Goal: Transaction & Acquisition: Purchase product/service

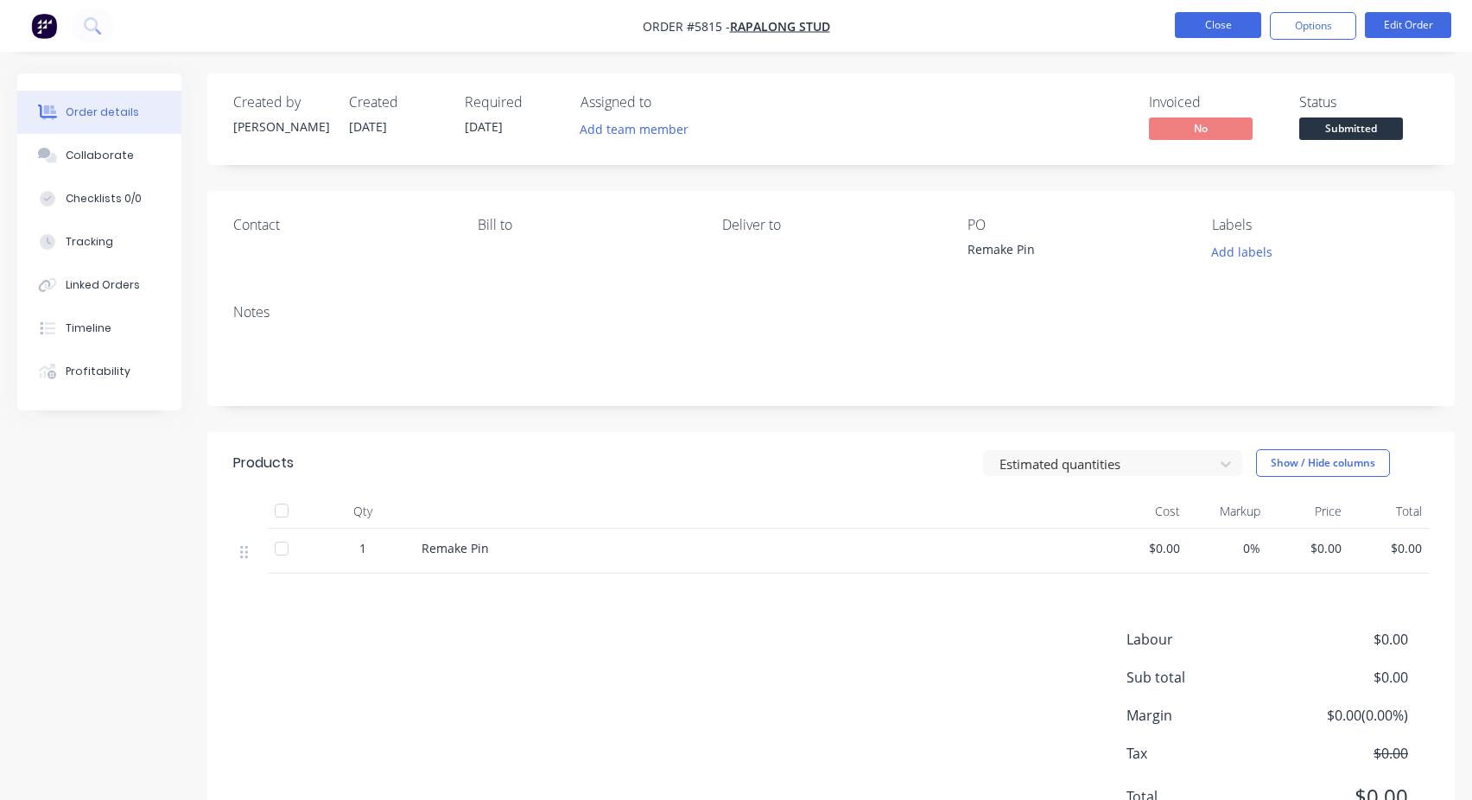
click at [1229, 20] on button "Close" at bounding box center [1218, 25] width 86 height 26
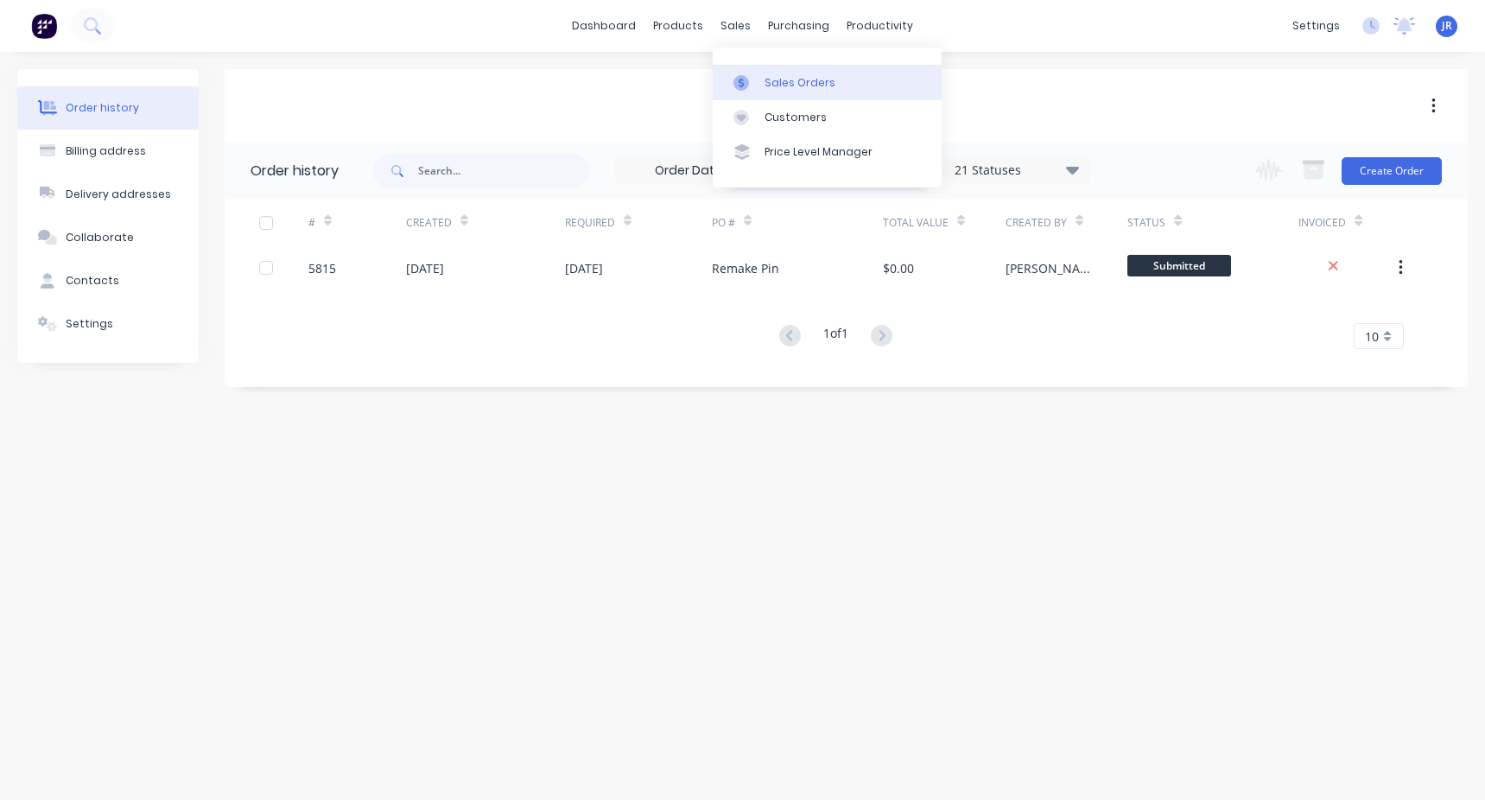
click at [789, 88] on div "Sales Orders" at bounding box center [800, 83] width 71 height 16
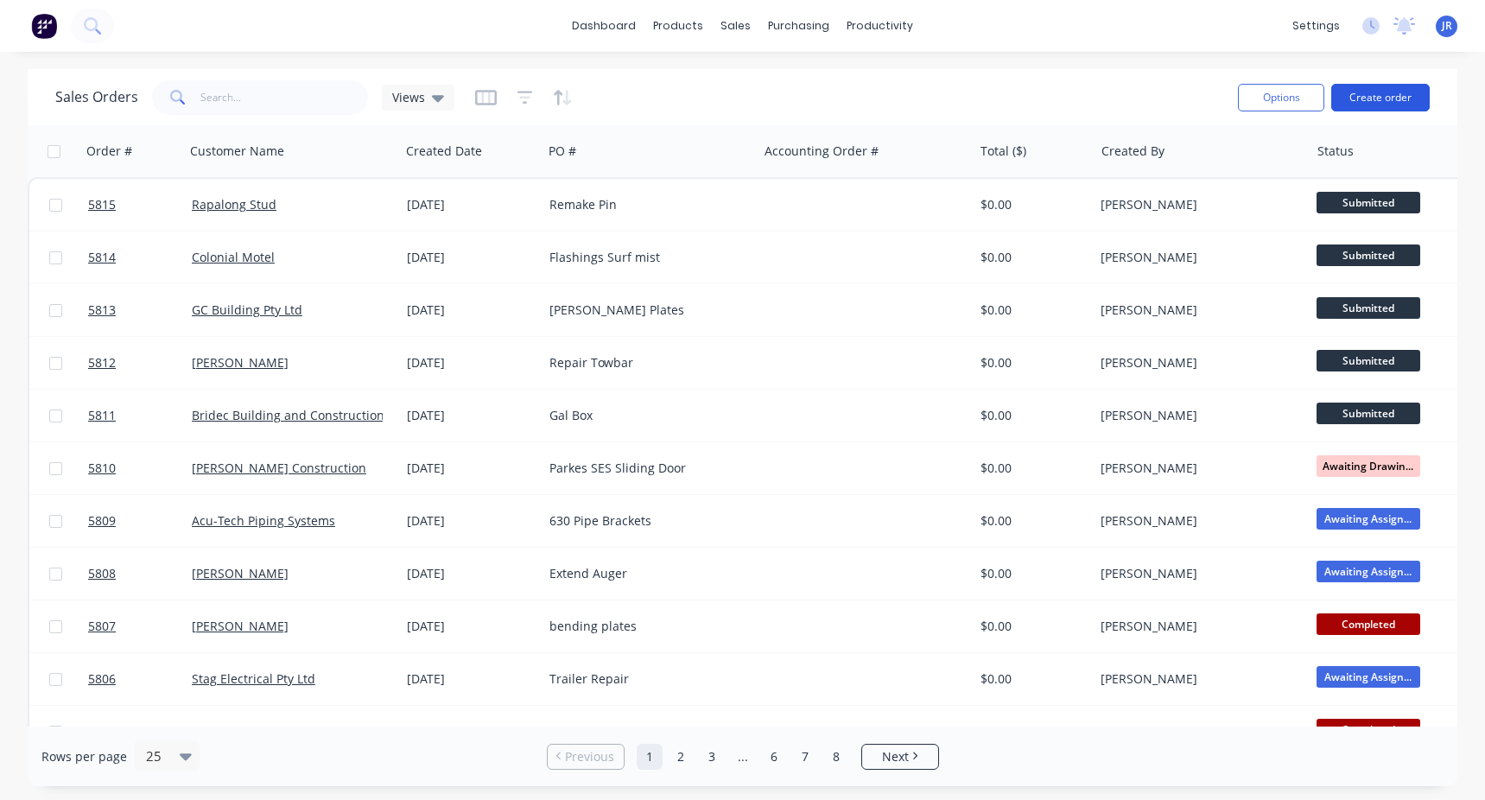
click at [1374, 103] on button "Create order" at bounding box center [1380, 98] width 98 height 28
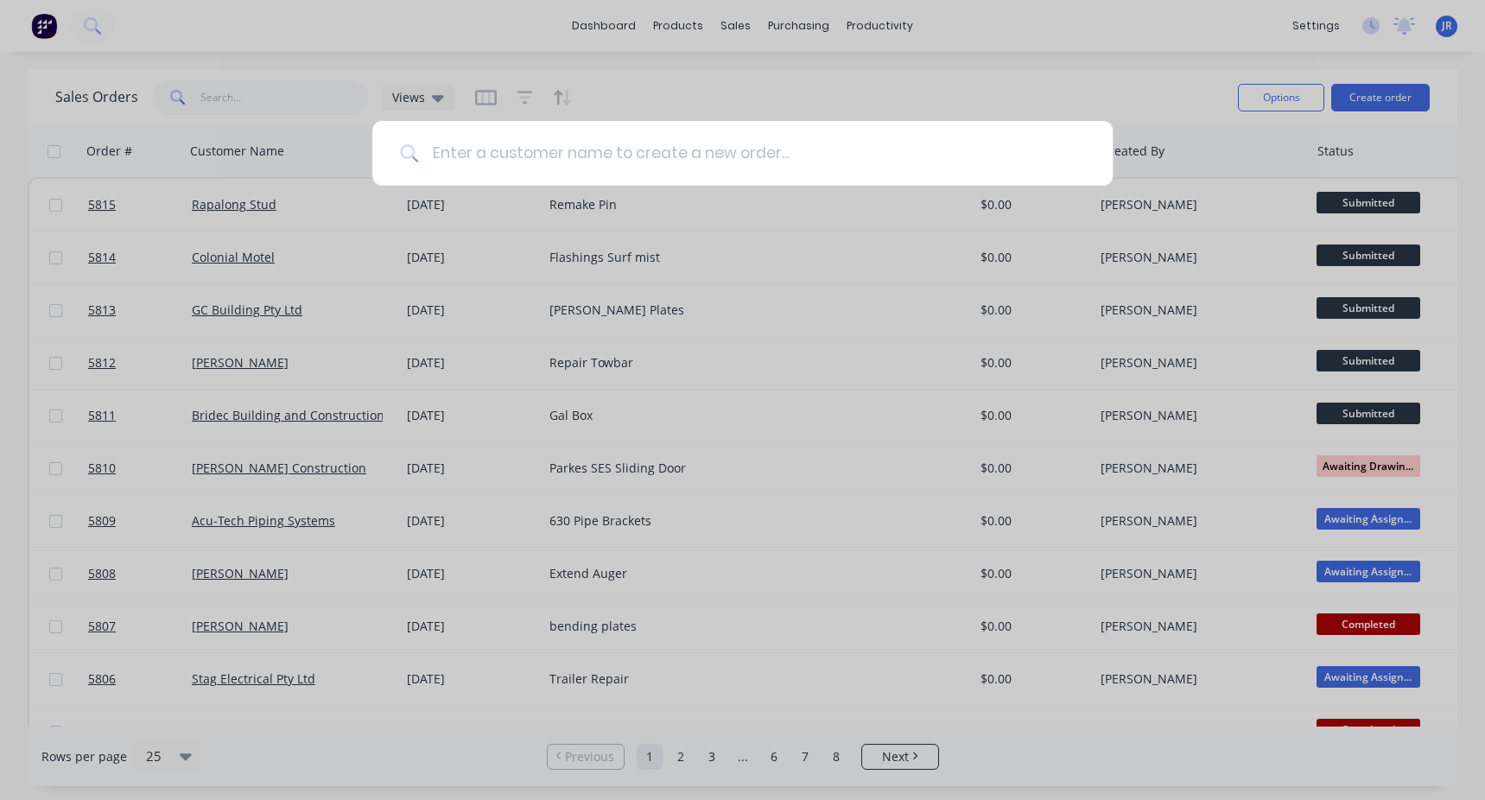
click at [498, 158] on input at bounding box center [751, 153] width 667 height 65
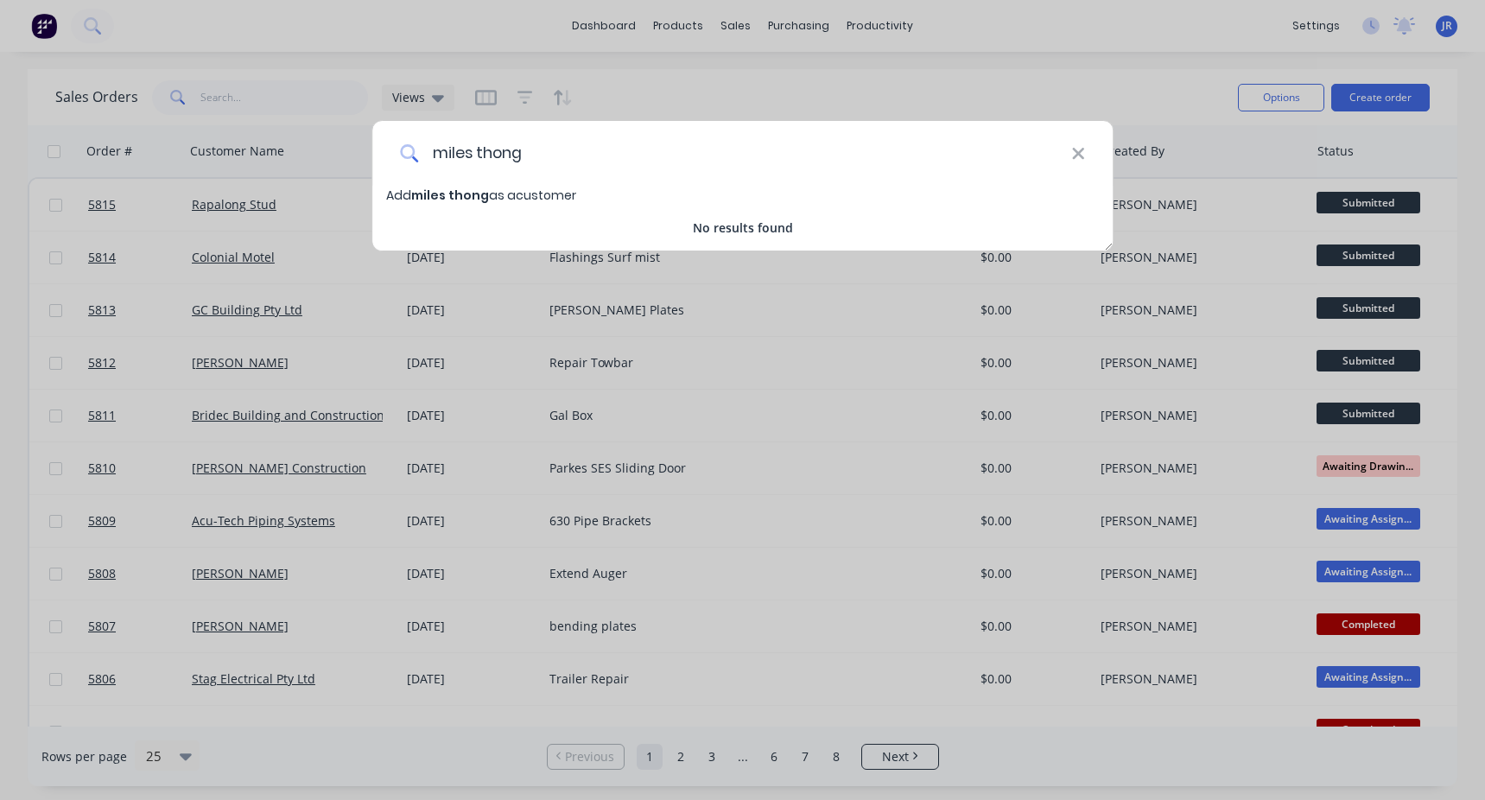
click at [477, 139] on input "miles thong" at bounding box center [744, 153] width 653 height 65
click at [569, 153] on input "miles (thong" at bounding box center [744, 153] width 653 height 65
click at [527, 156] on input "miles (thong)" at bounding box center [744, 153] width 653 height 65
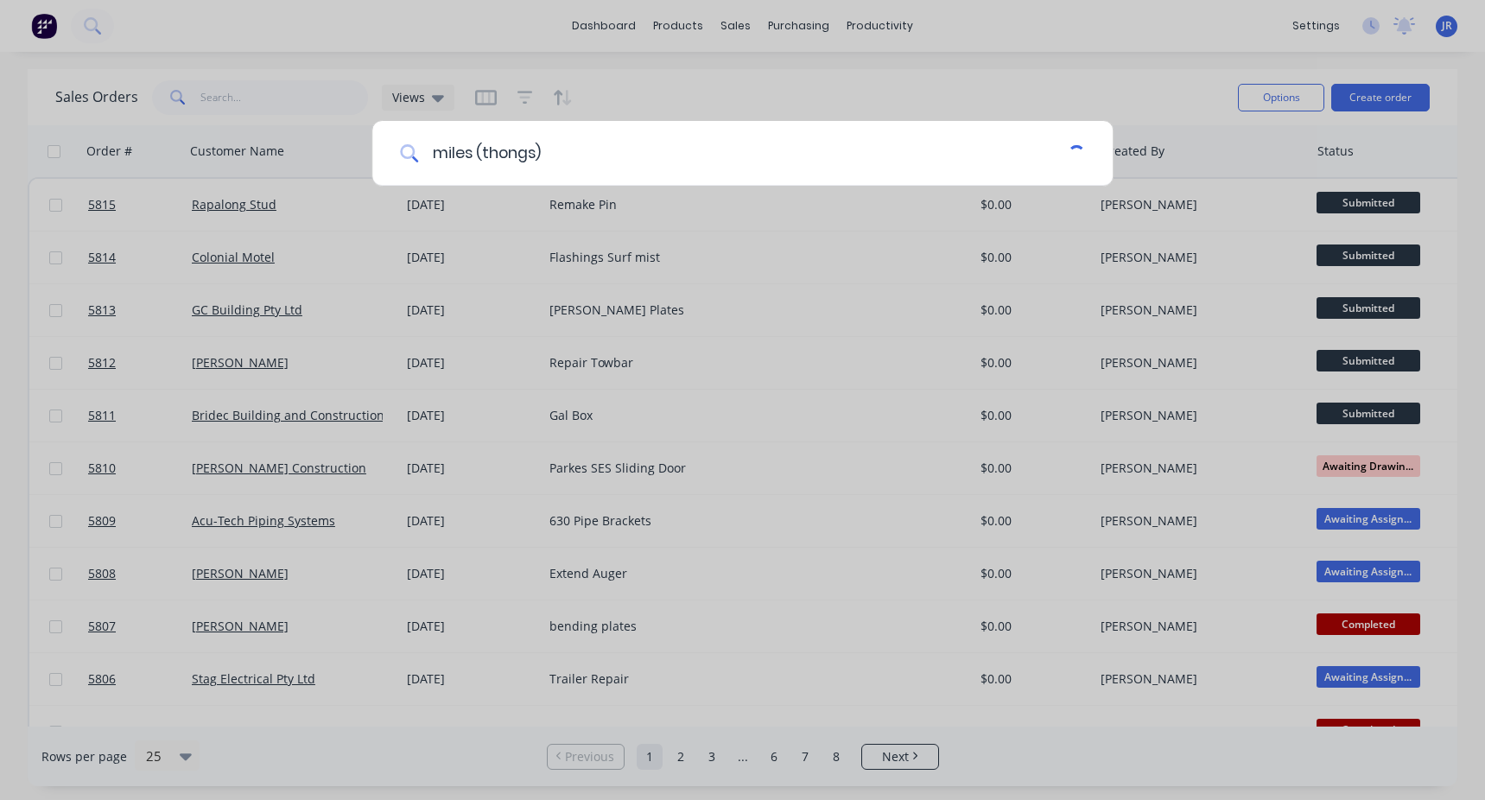
click at [479, 153] on input "miles (thongs)" at bounding box center [743, 153] width 650 height 65
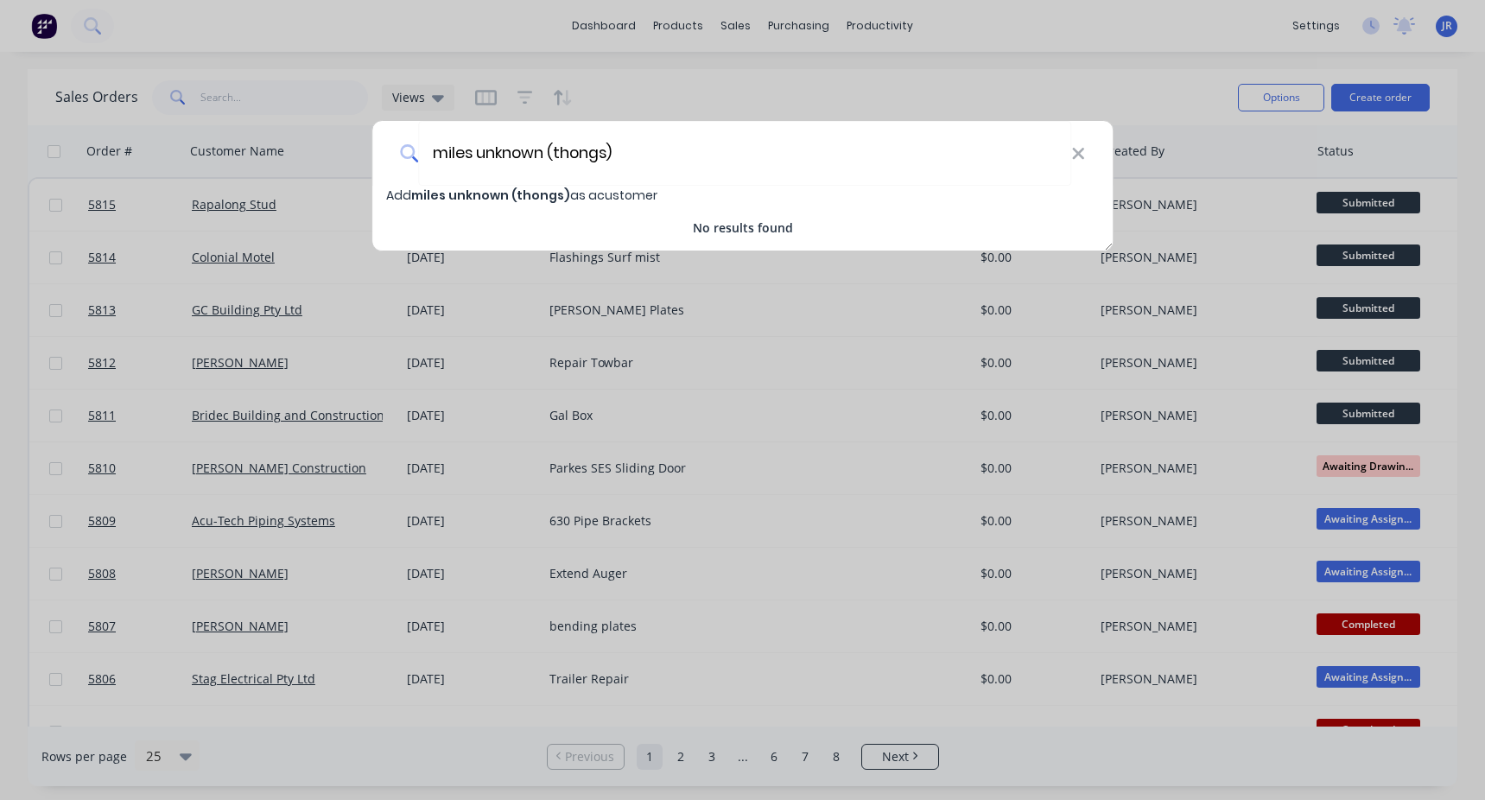
type input "miles unknown (thongs)"
click at [528, 199] on span "miles unknown (thongs)" at bounding box center [490, 195] width 159 height 17
select select "AU"
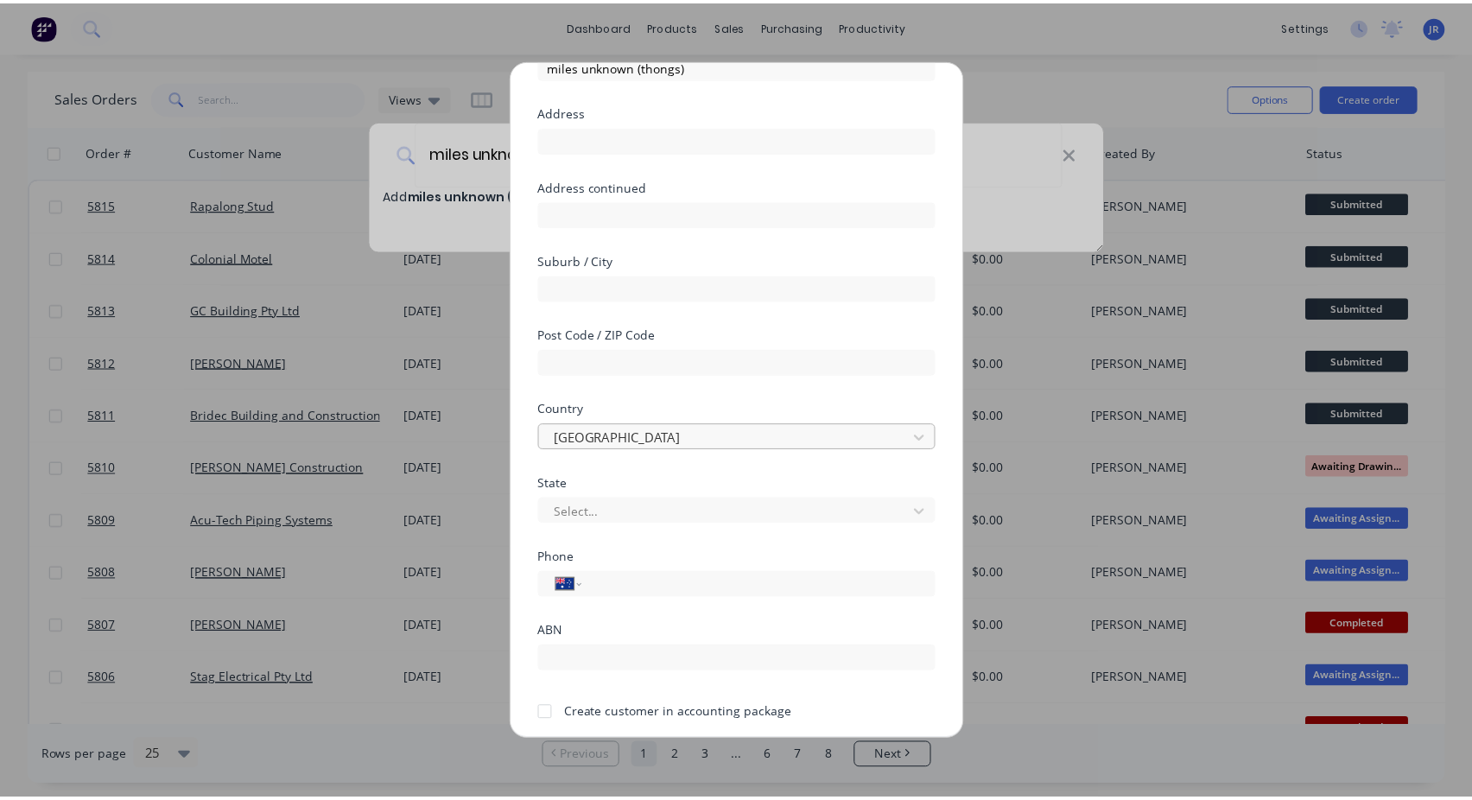
scroll to position [163, 0]
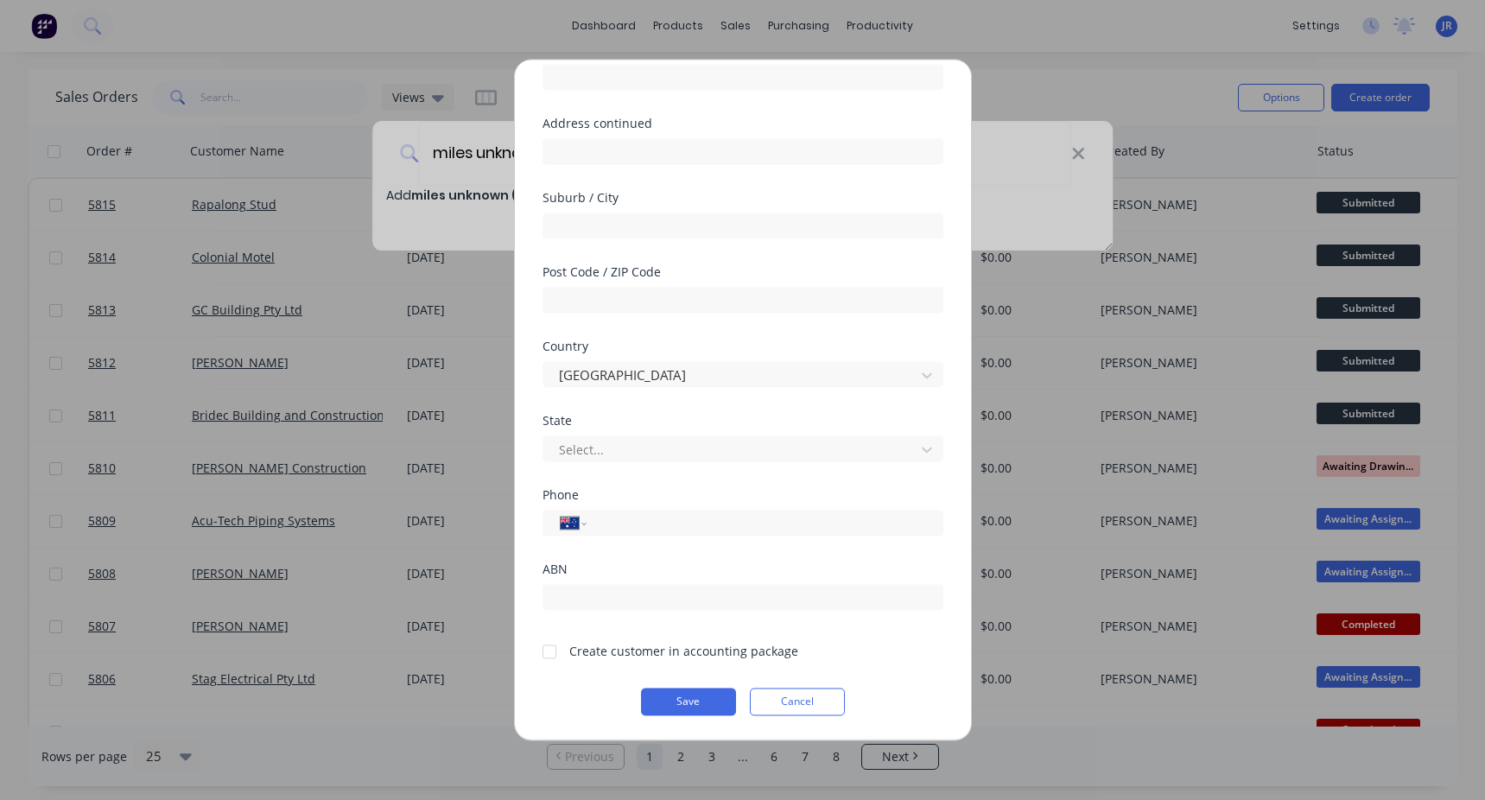
click at [558, 656] on div at bounding box center [549, 651] width 35 height 35
click at [703, 708] on button "Save" at bounding box center [688, 702] width 95 height 28
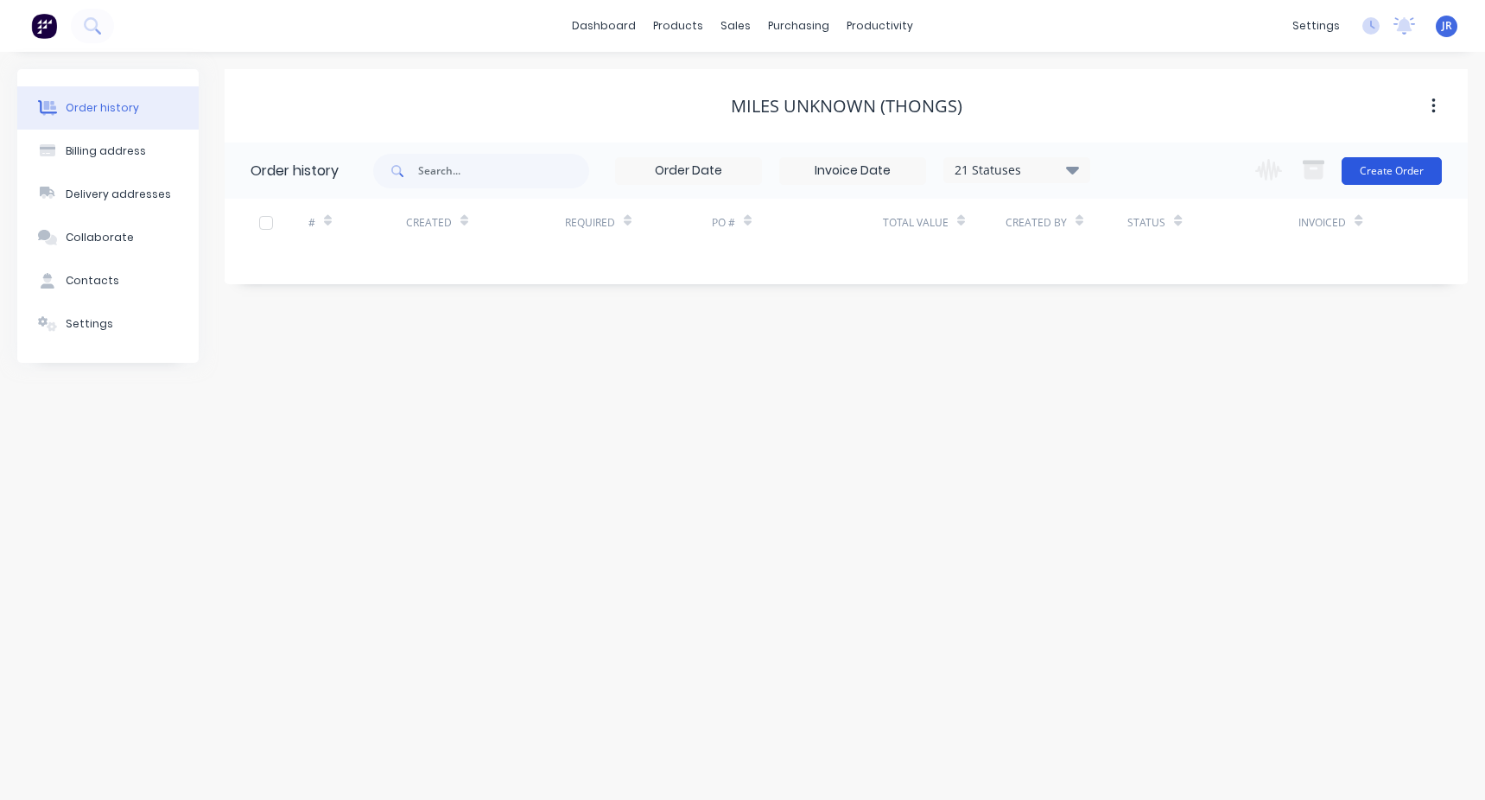
click at [1413, 179] on button "Create Order" at bounding box center [1392, 171] width 100 height 28
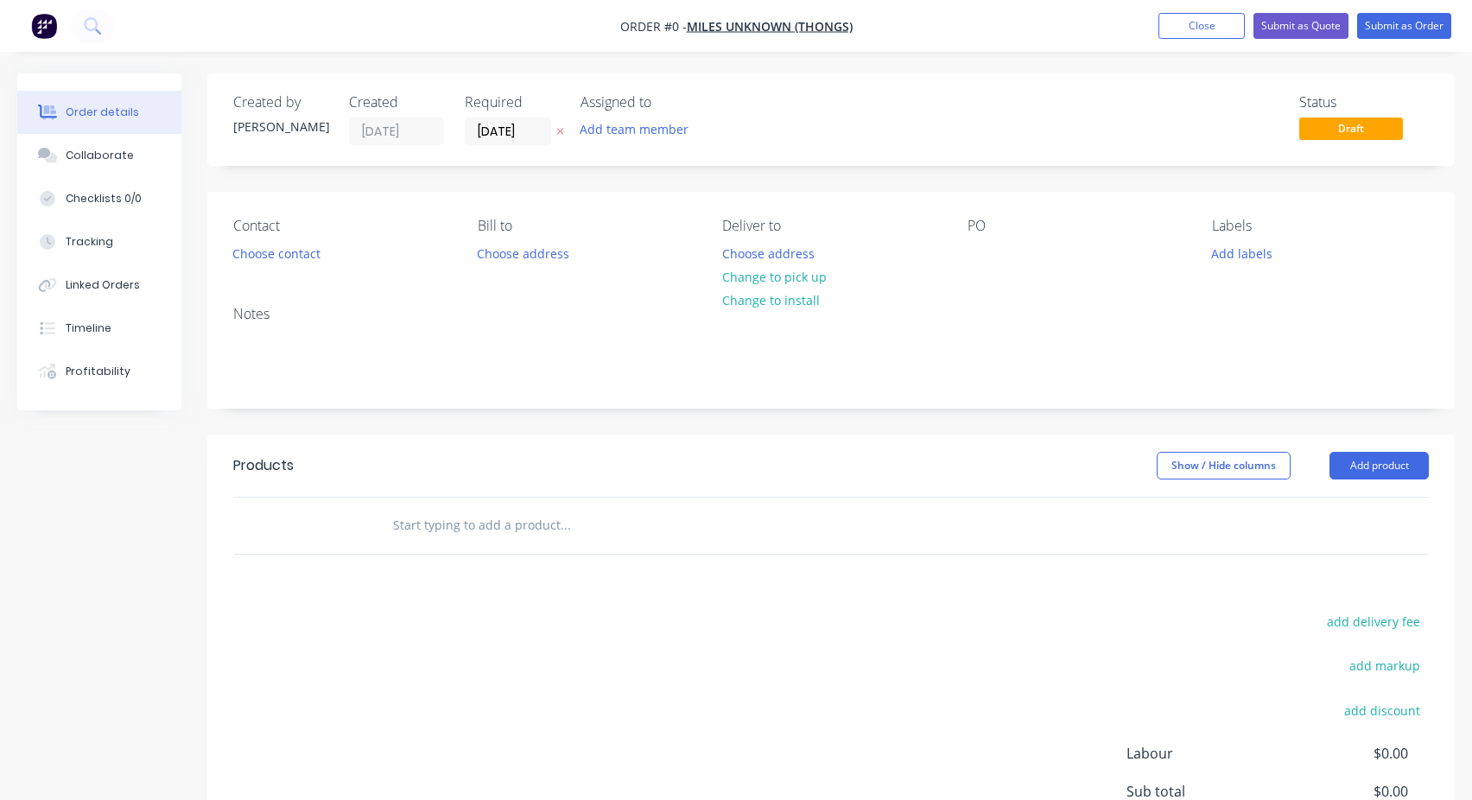
click at [392, 505] on div at bounding box center [682, 526] width 622 height 56
click at [403, 517] on input "text" at bounding box center [565, 525] width 346 height 35
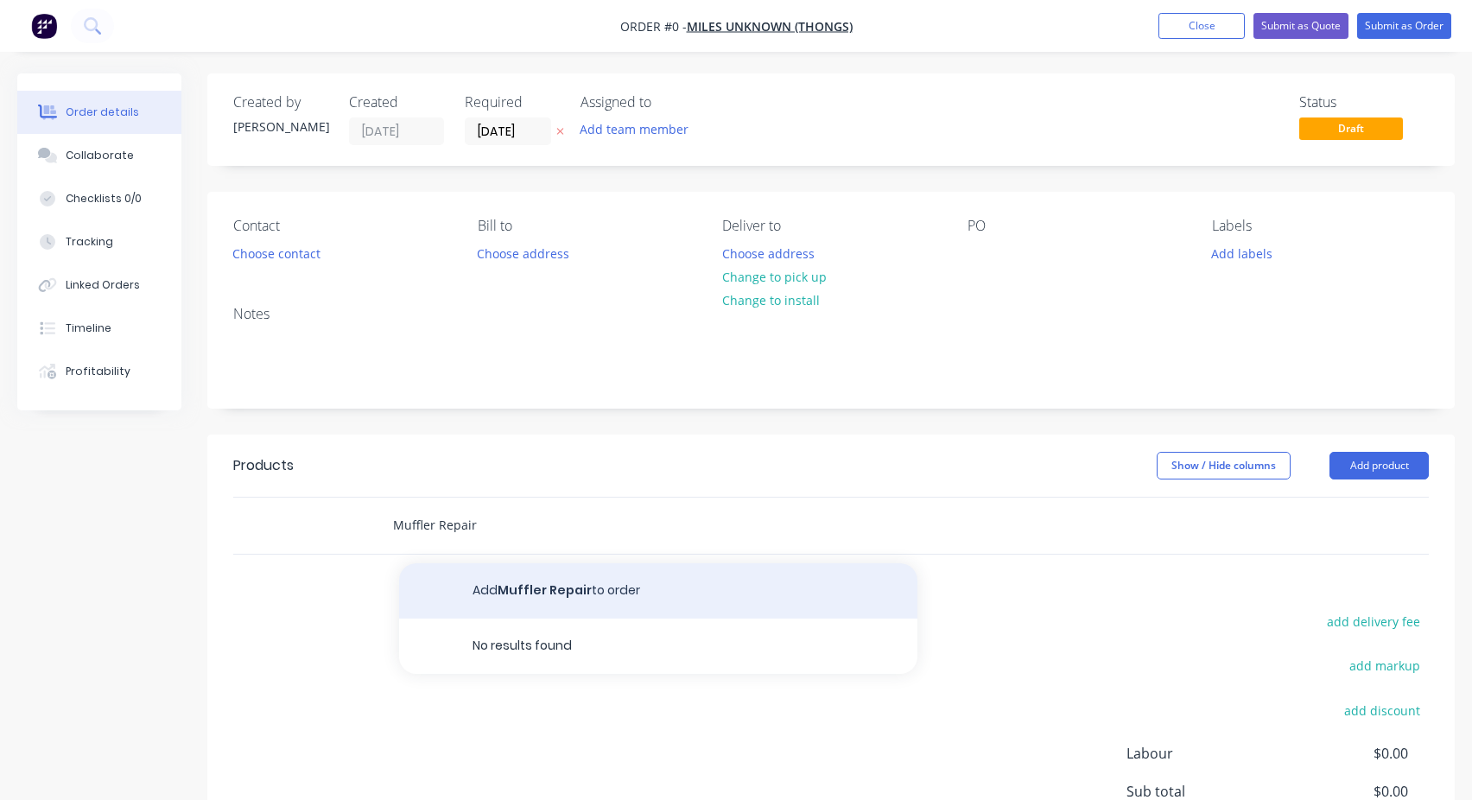
type input "Muffler Repair"
click at [487, 589] on button "Add Muffler Repair to order" at bounding box center [658, 590] width 518 height 55
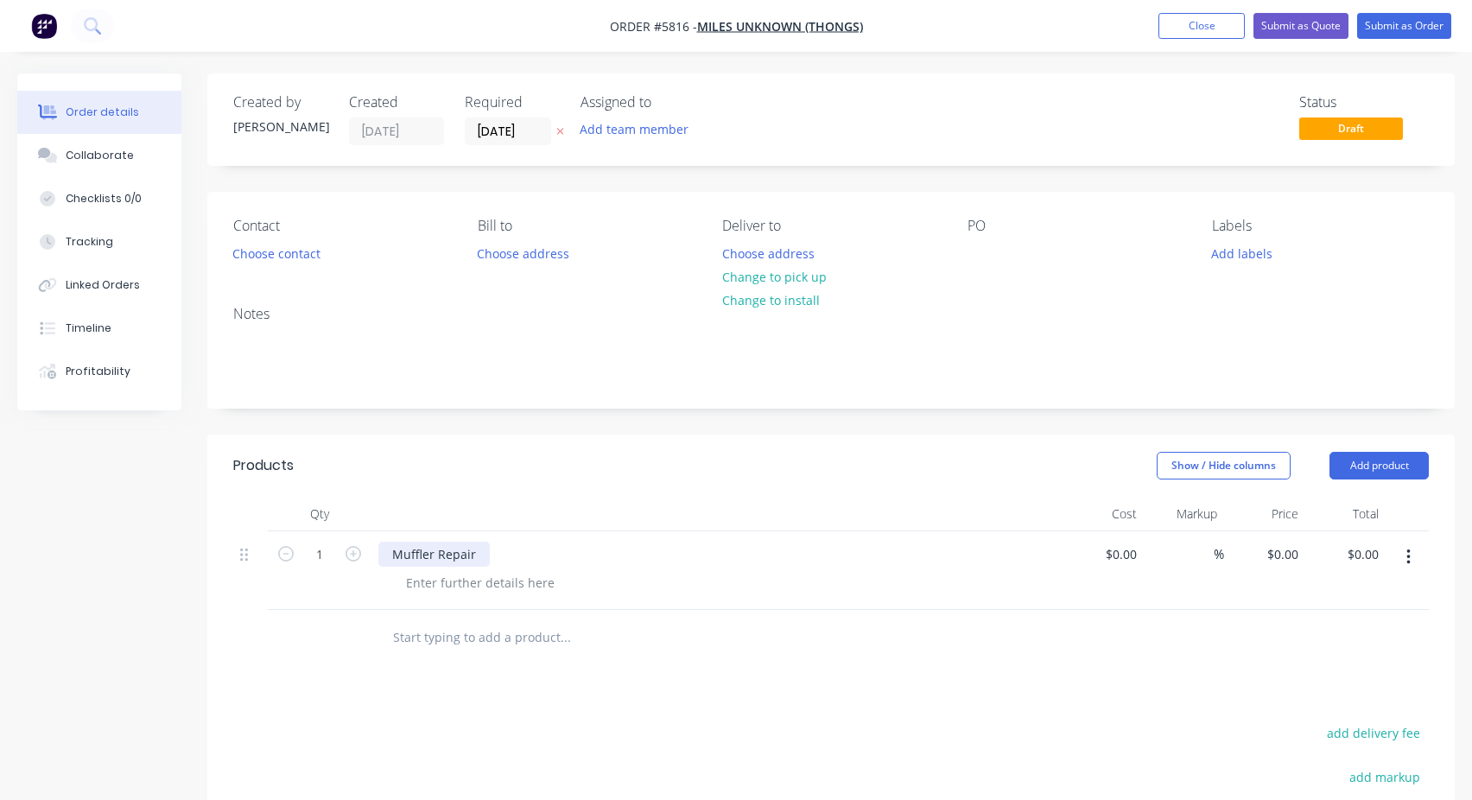
click at [420, 559] on div "Muffler Repair" at bounding box center [433, 554] width 111 height 25
copy div "Muffler Repair"
click at [989, 252] on div at bounding box center [982, 253] width 28 height 25
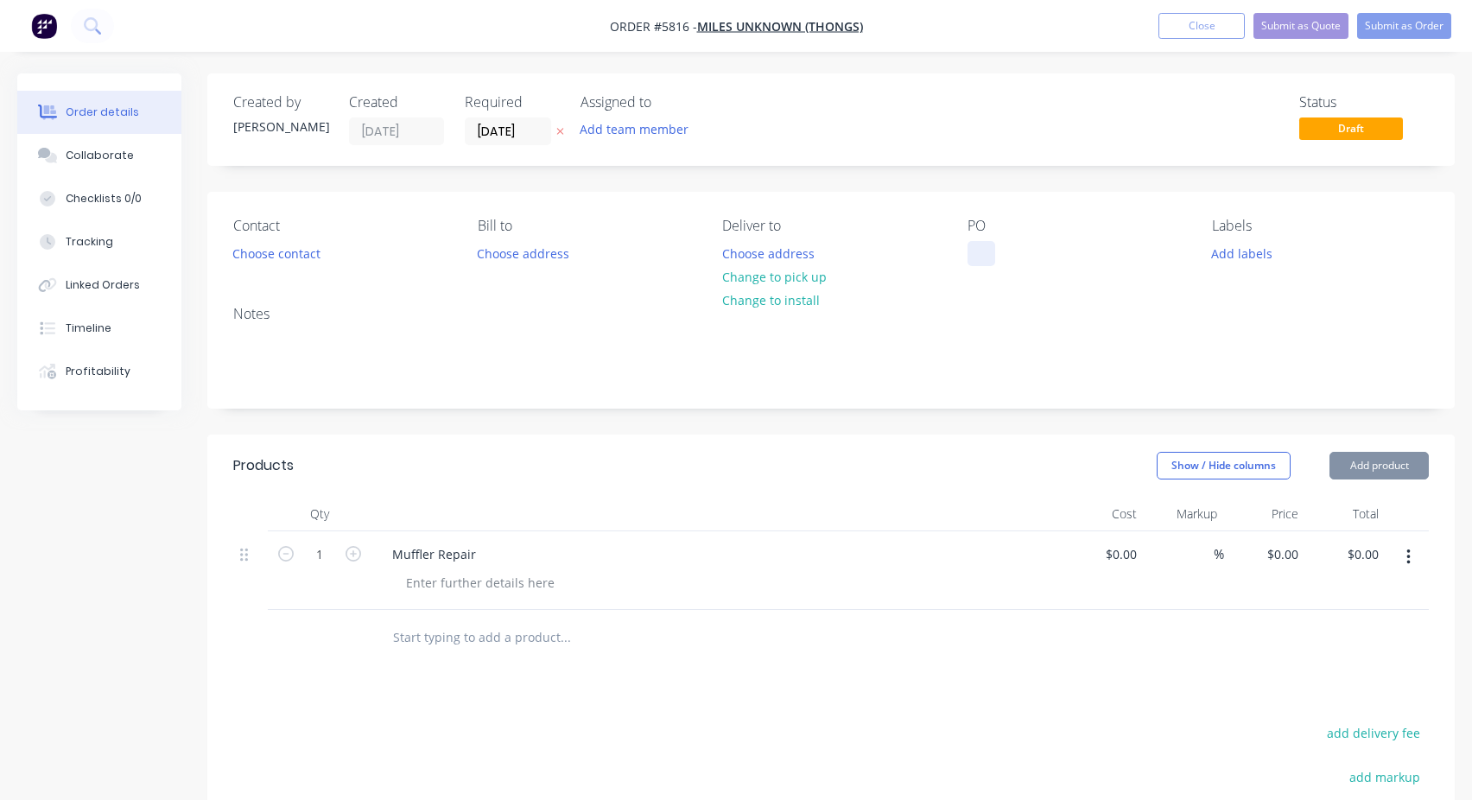
paste div
click at [1075, 188] on div "Created by [PERSON_NAME] Created [DATE] Required [DATE] Assigned to Add team me…" at bounding box center [830, 576] width 1247 height 1007
click at [1399, 26] on button "Submit as Order" at bounding box center [1404, 26] width 94 height 26
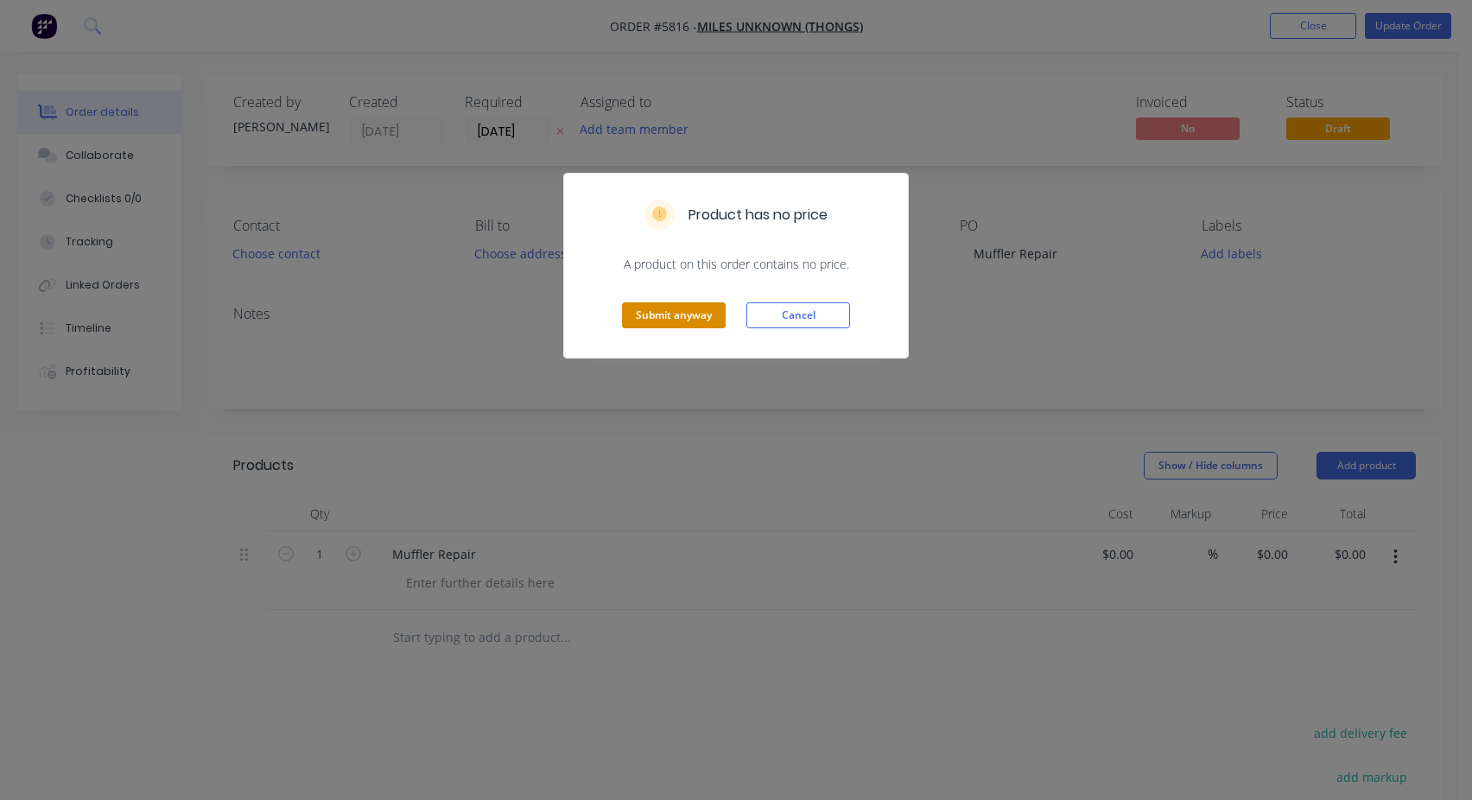
click at [689, 316] on button "Submit anyway" at bounding box center [674, 315] width 104 height 26
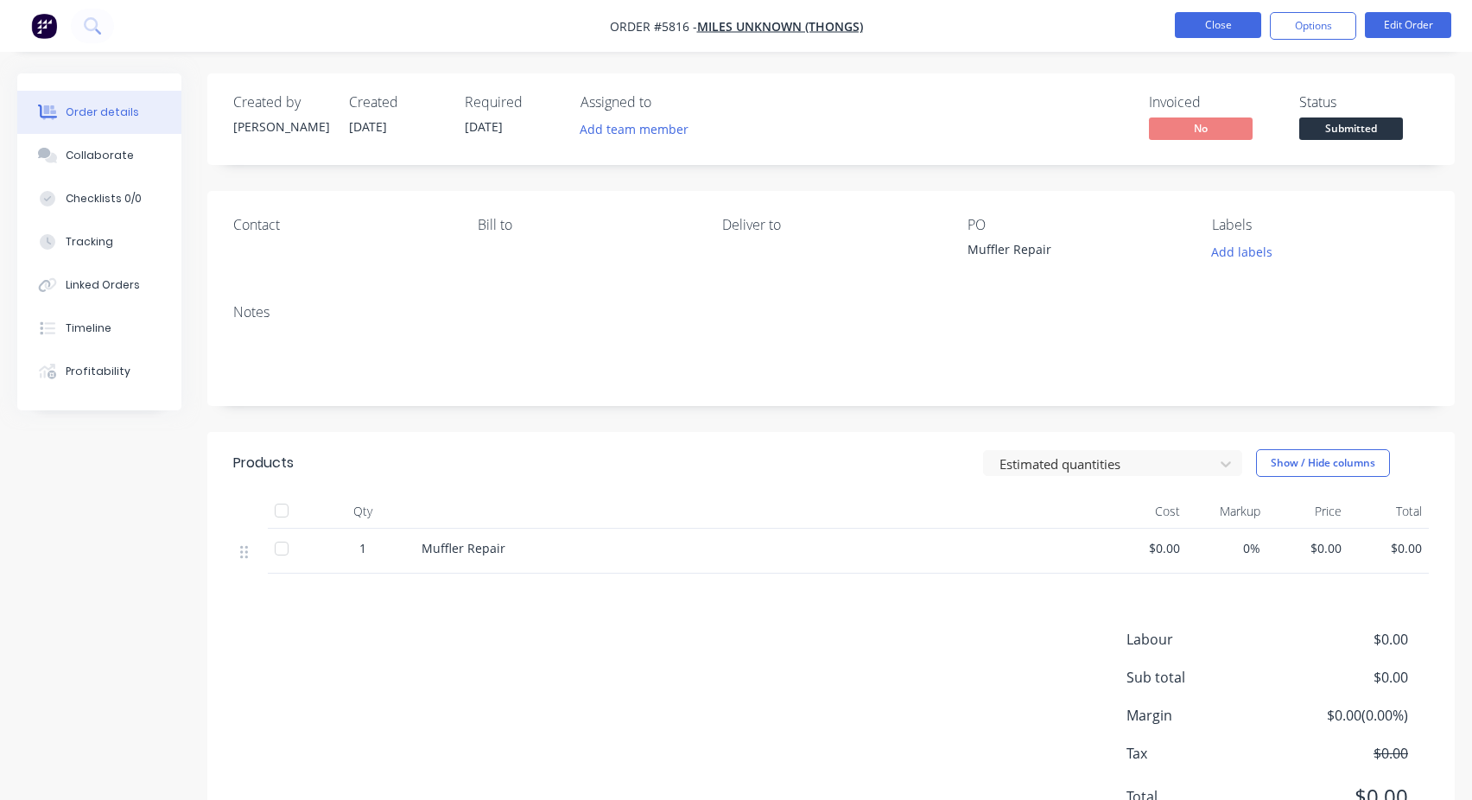
click at [1217, 22] on button "Close" at bounding box center [1218, 25] width 86 height 26
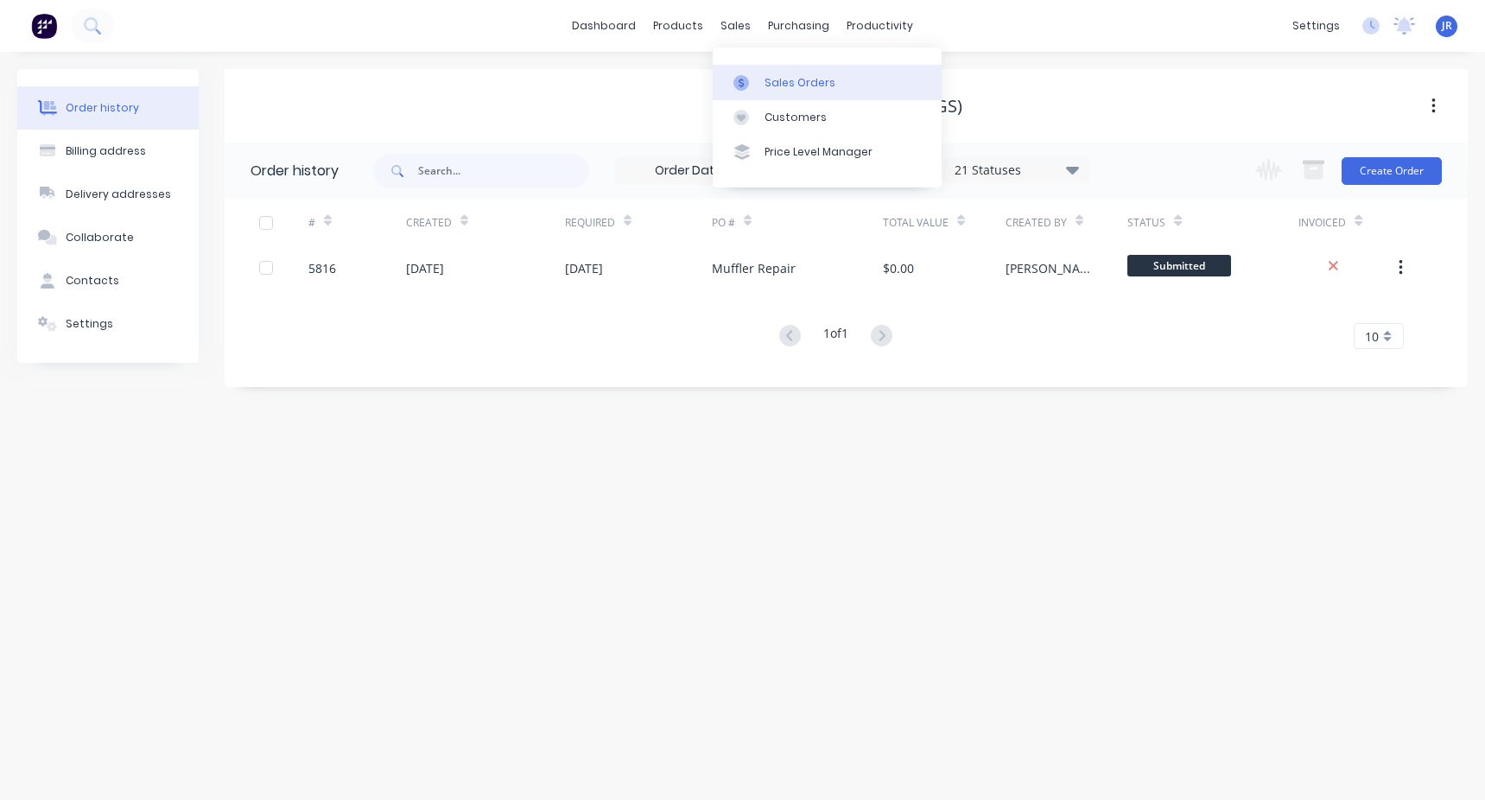
click at [771, 81] on div "Sales Orders" at bounding box center [800, 83] width 71 height 16
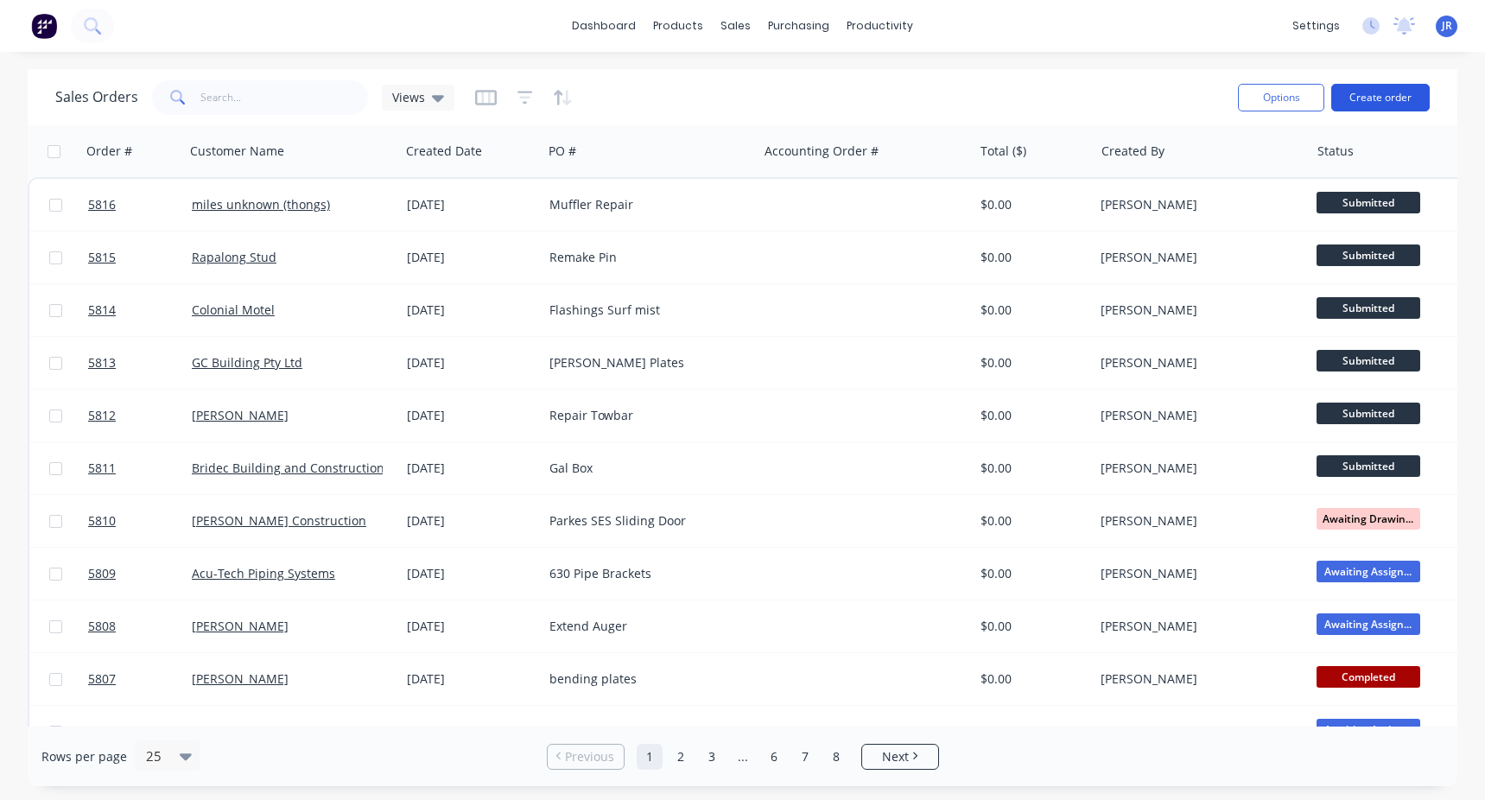
click at [1374, 98] on button "Create order" at bounding box center [1380, 98] width 98 height 28
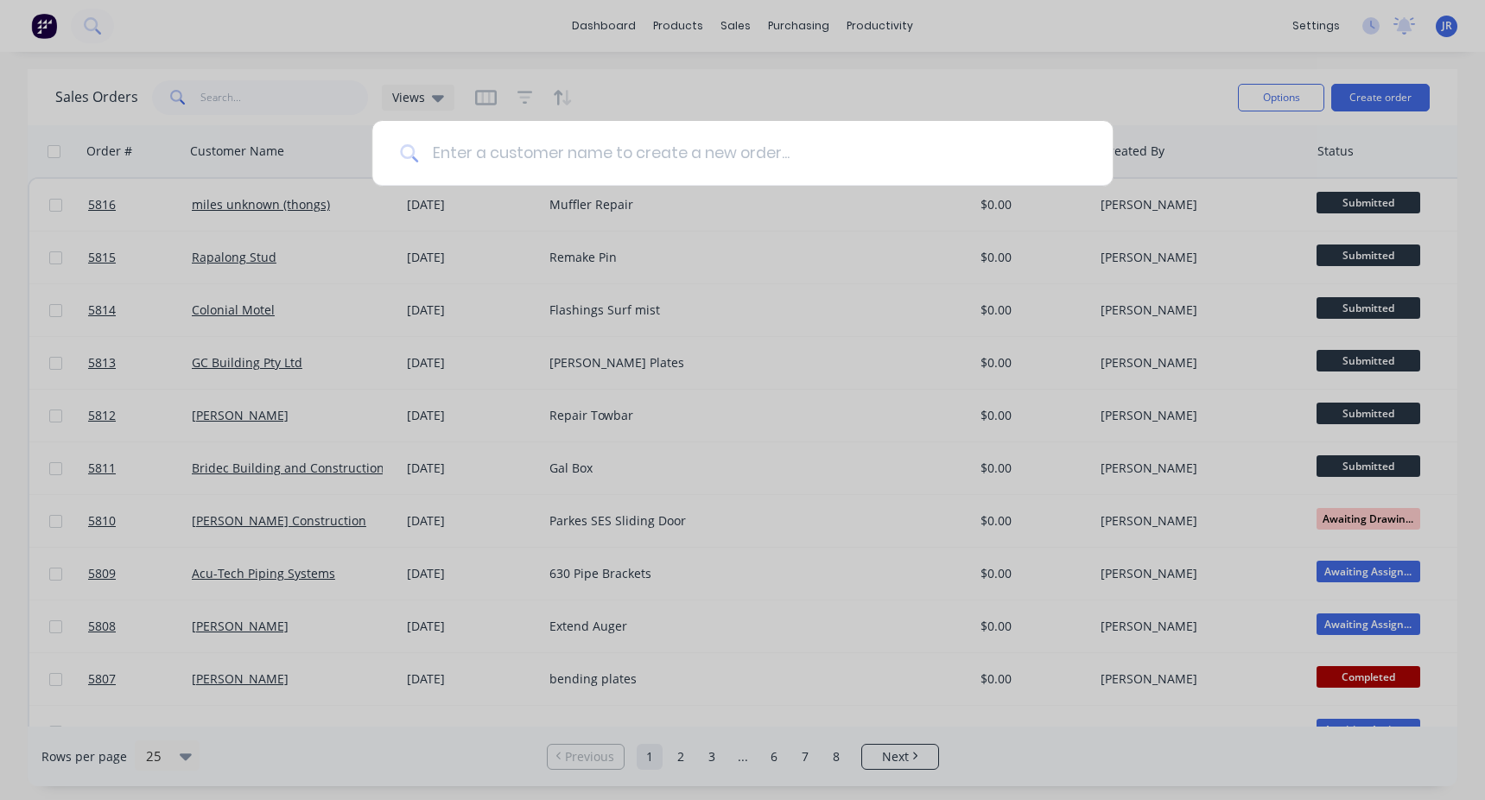
click at [595, 143] on input at bounding box center [751, 153] width 667 height 65
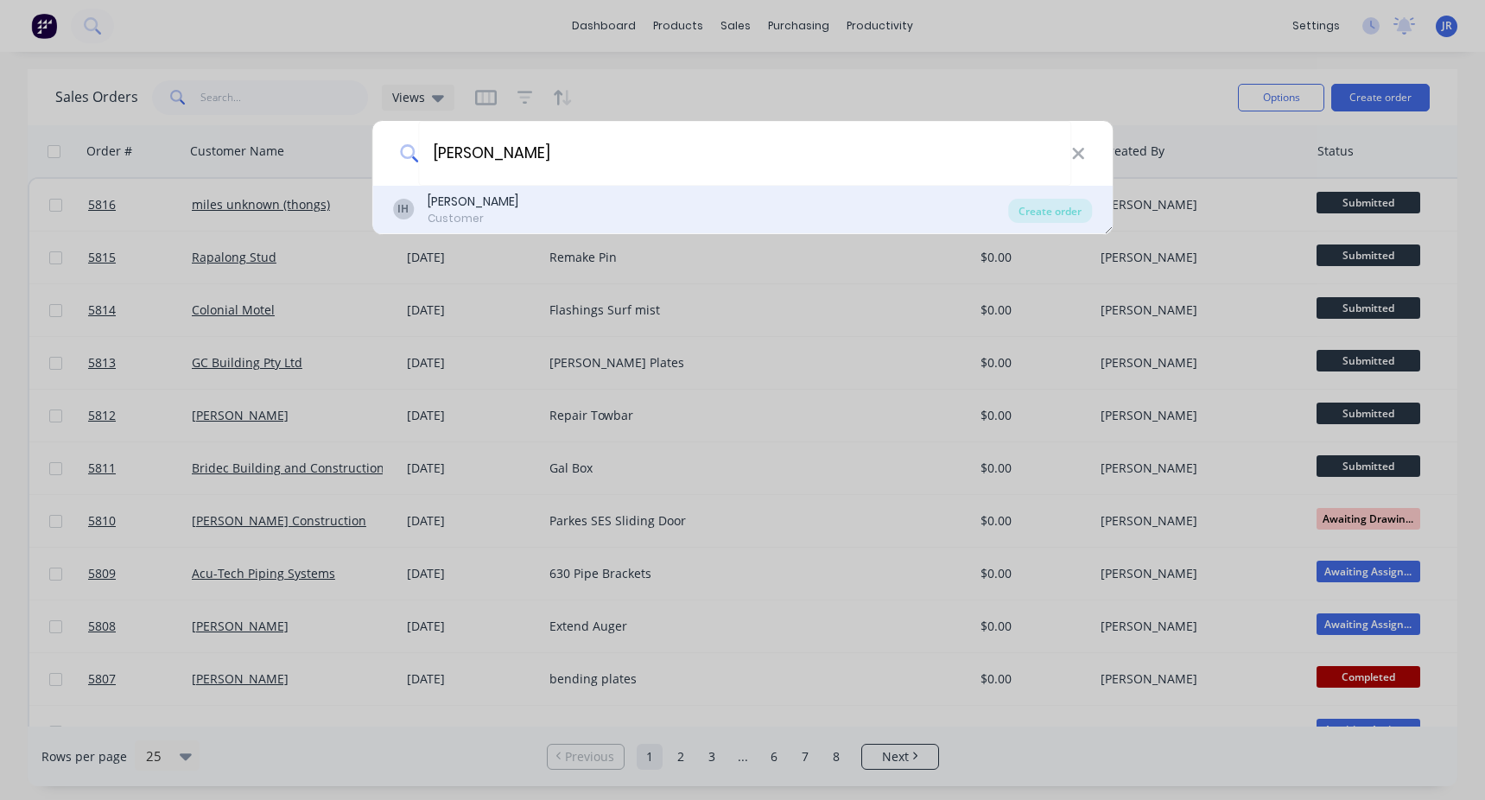
type input "[PERSON_NAME]"
click at [531, 206] on div "IH [PERSON_NAME] Customer" at bounding box center [701, 210] width 616 height 34
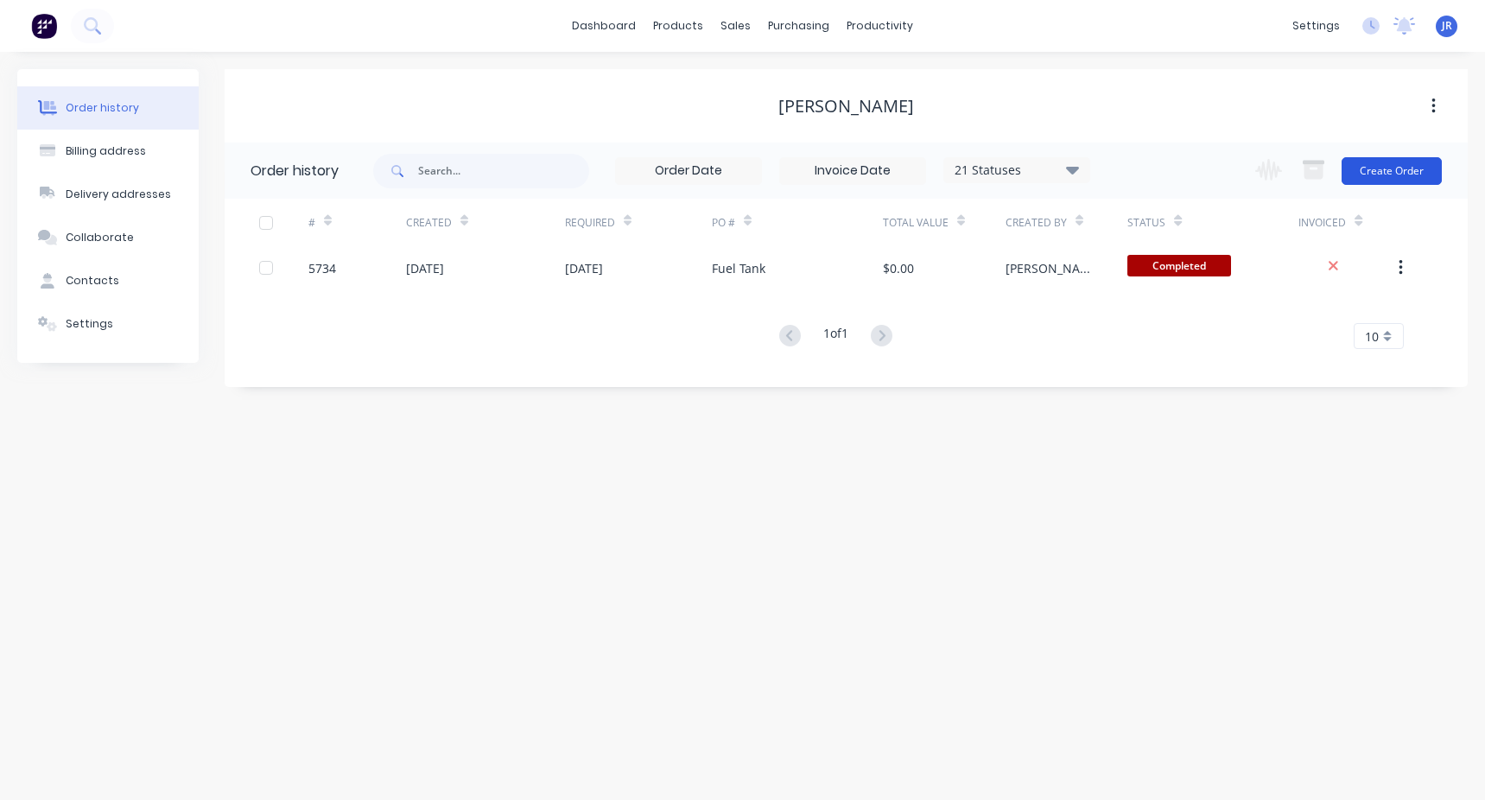
click at [1387, 167] on button "Create Order" at bounding box center [1392, 171] width 100 height 28
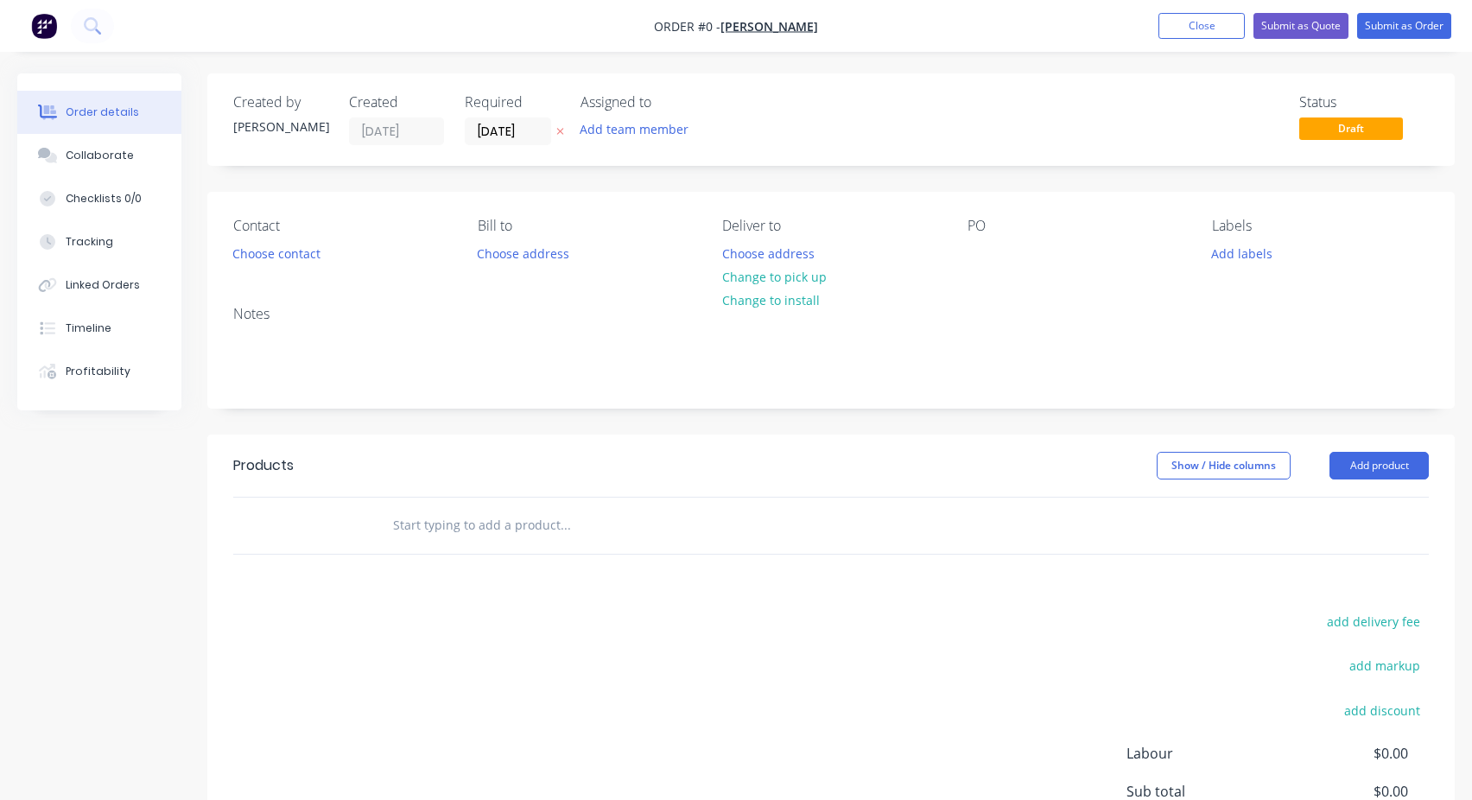
click at [459, 538] on input "text" at bounding box center [565, 525] width 346 height 35
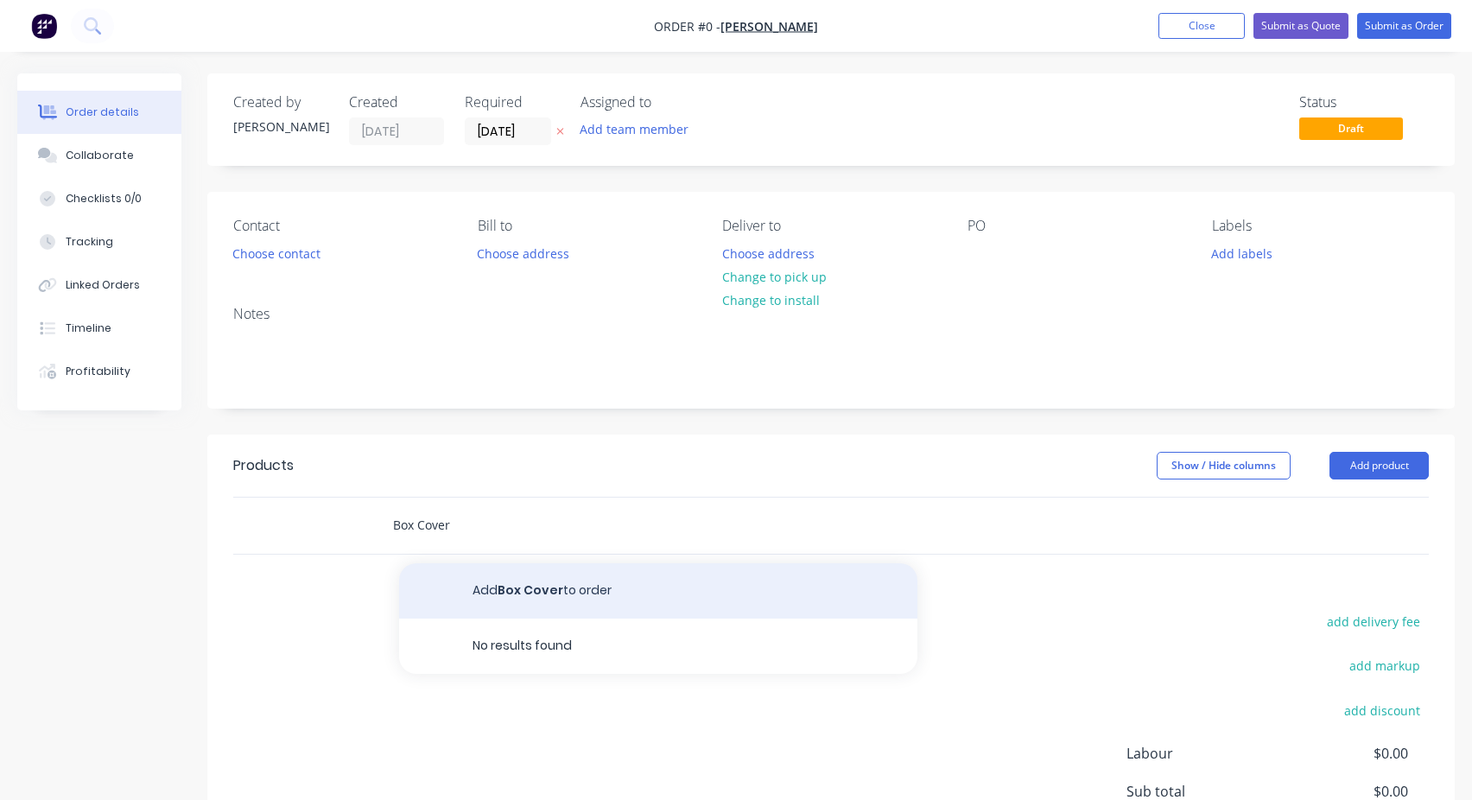
type input "Box Cover"
click at [525, 595] on button "Add Box Cover to order" at bounding box center [658, 590] width 518 height 55
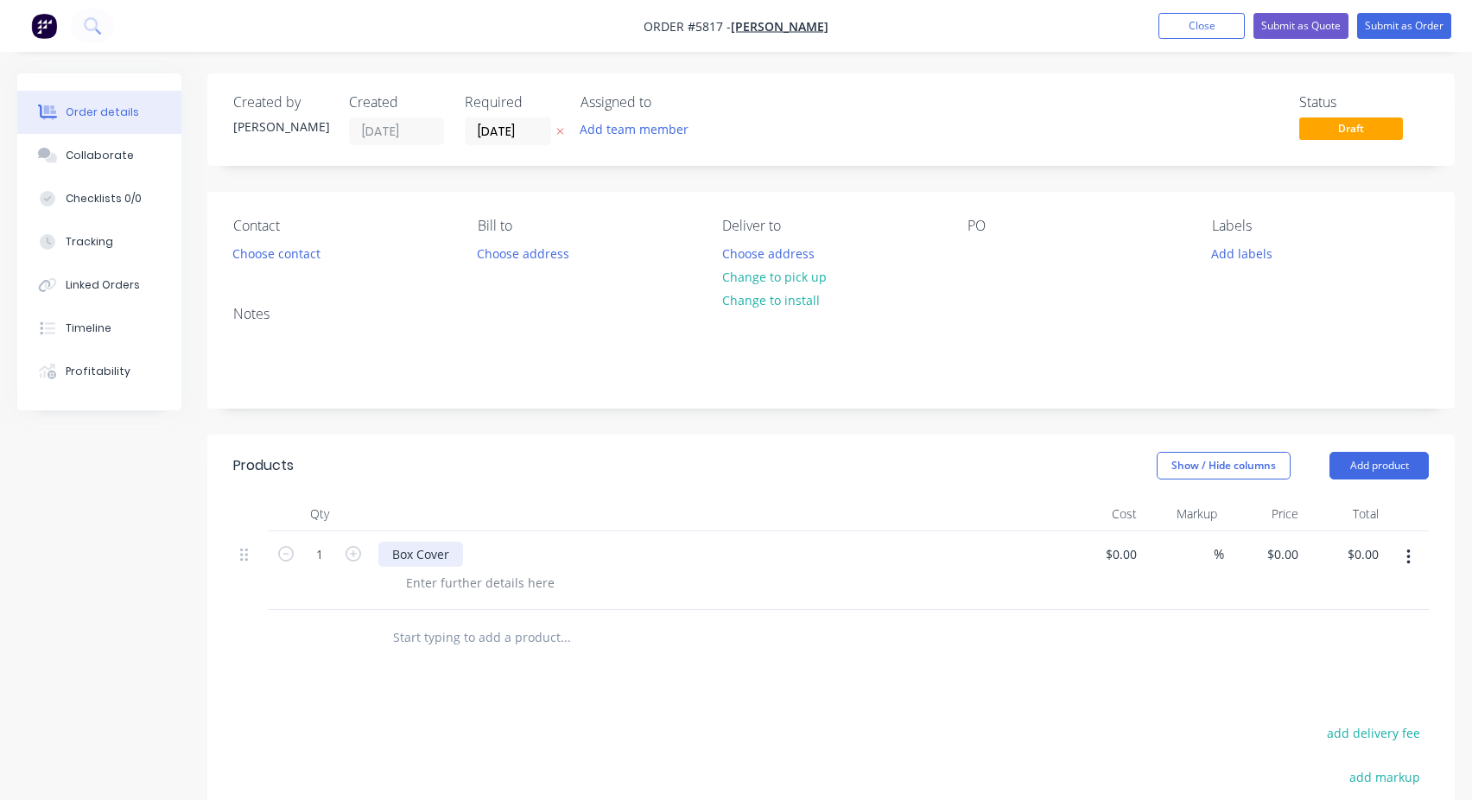
click at [436, 558] on div "Box Cover" at bounding box center [420, 554] width 85 height 25
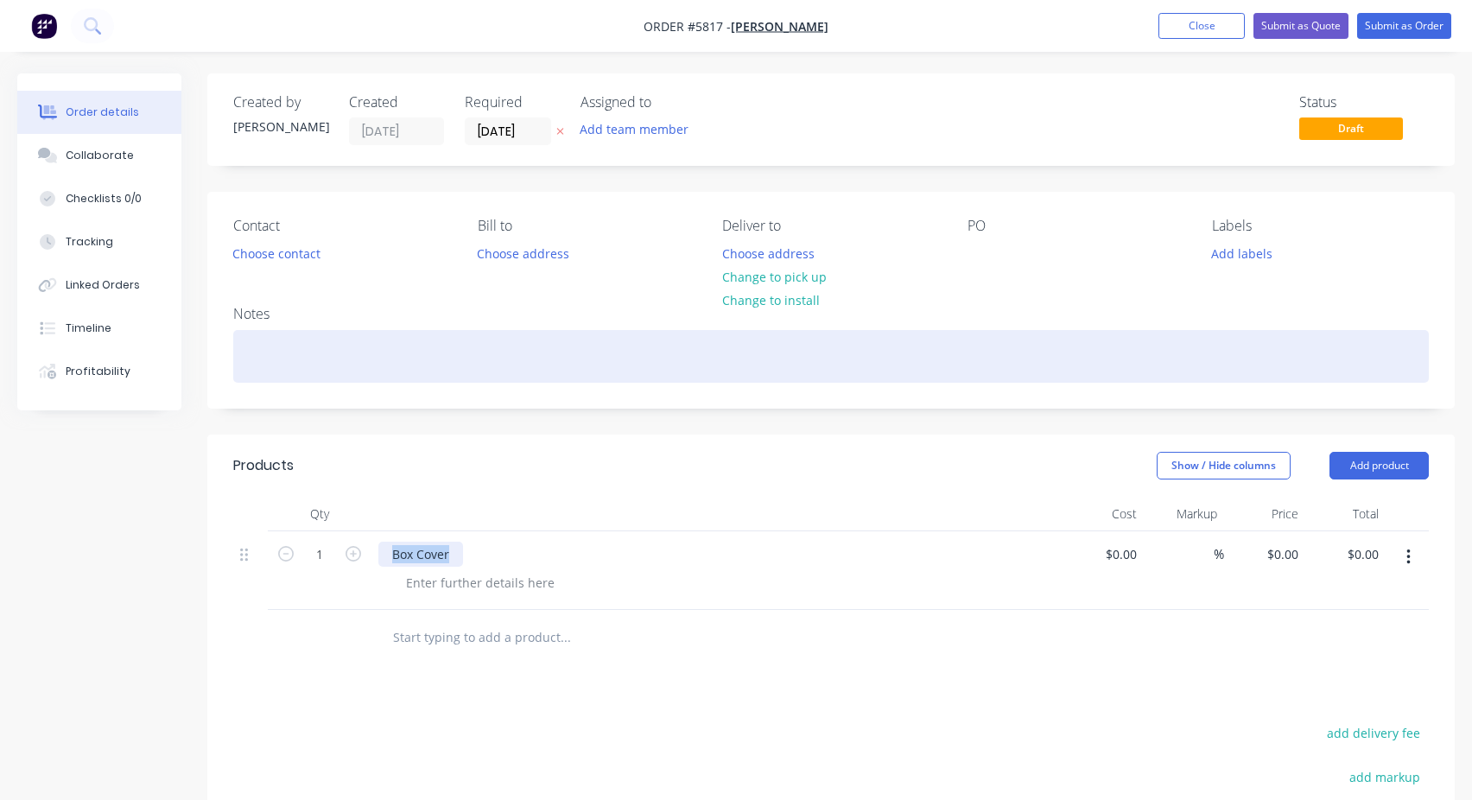
copy div "Box Cover"
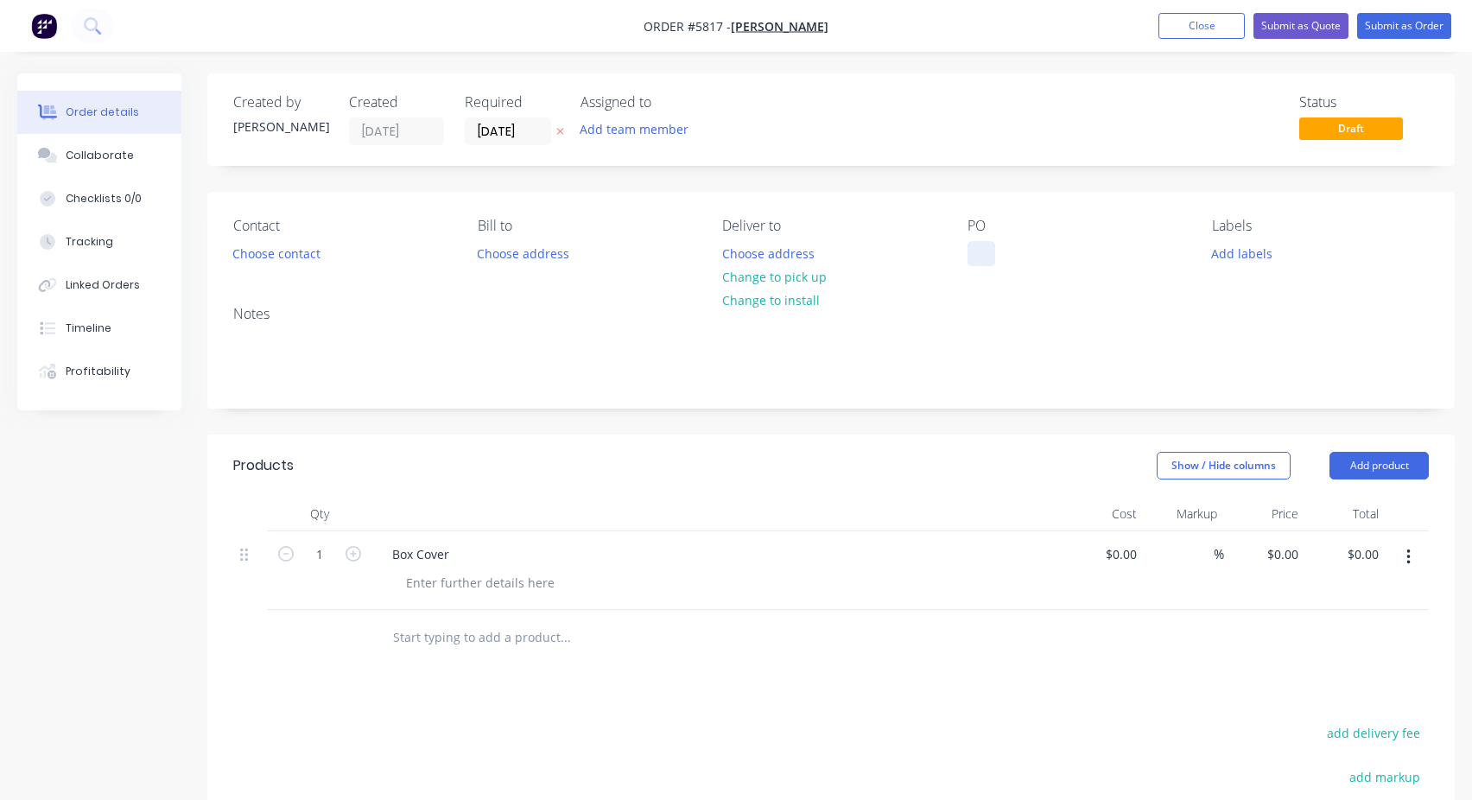
click at [986, 255] on div at bounding box center [982, 253] width 28 height 25
paste div
click at [471, 547] on div "Box Cover" at bounding box center [716, 554] width 677 height 25
click at [459, 552] on div "Box Cover" at bounding box center [420, 554] width 85 height 25
click at [1051, 245] on div "Box Cover" at bounding box center [1010, 253] width 85 height 25
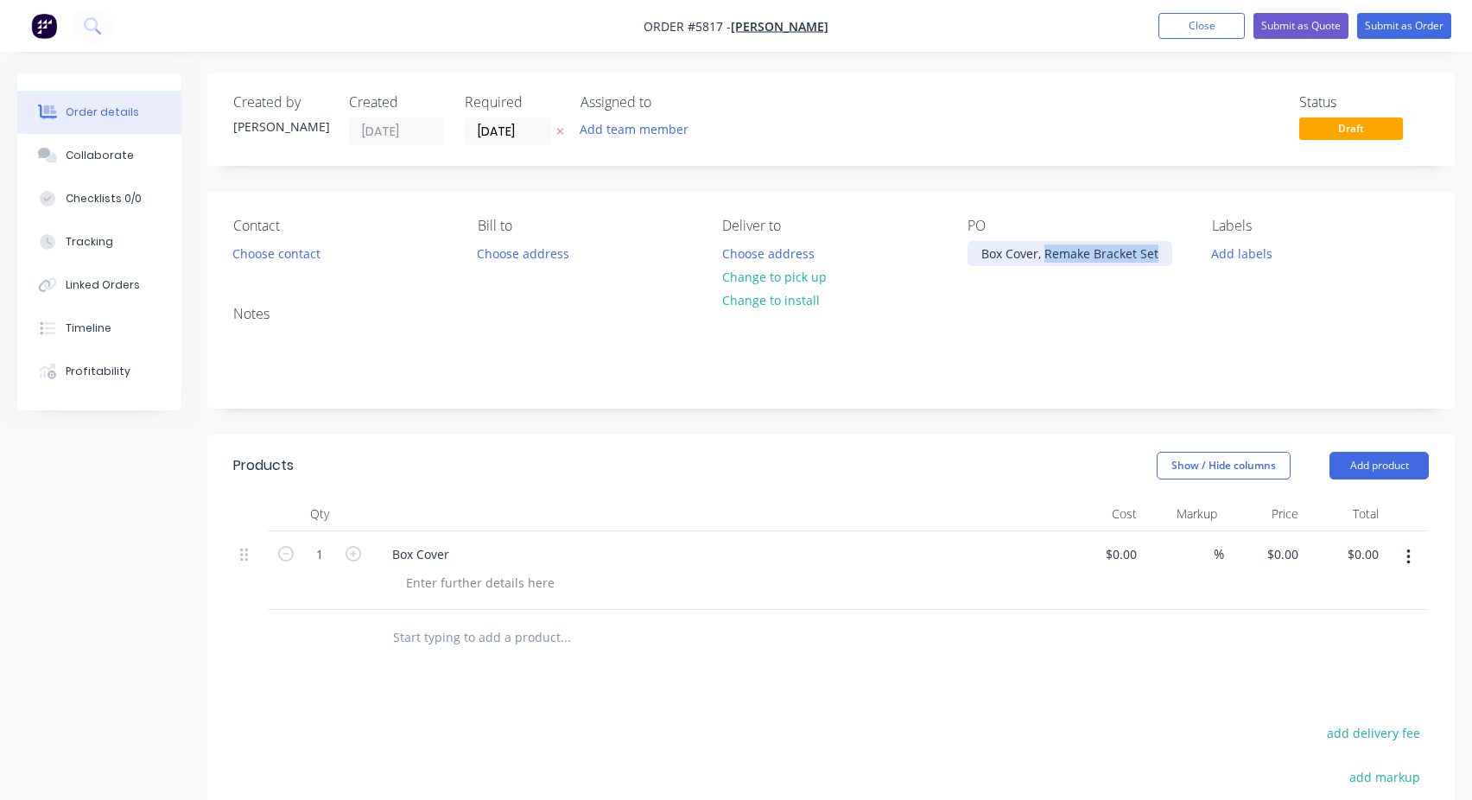
drag, startPoint x: 1044, startPoint y: 255, endPoint x: 1160, endPoint y: 262, distance: 116.0
click at [1160, 262] on div "Box Cover, Remake Bracket Set" at bounding box center [1070, 253] width 205 height 25
copy div "Remake Bracket Set"
click at [691, 479] on header "Products Show / Hide columns Add product" at bounding box center [830, 466] width 1247 height 62
click at [423, 632] on input "text" at bounding box center [565, 637] width 346 height 35
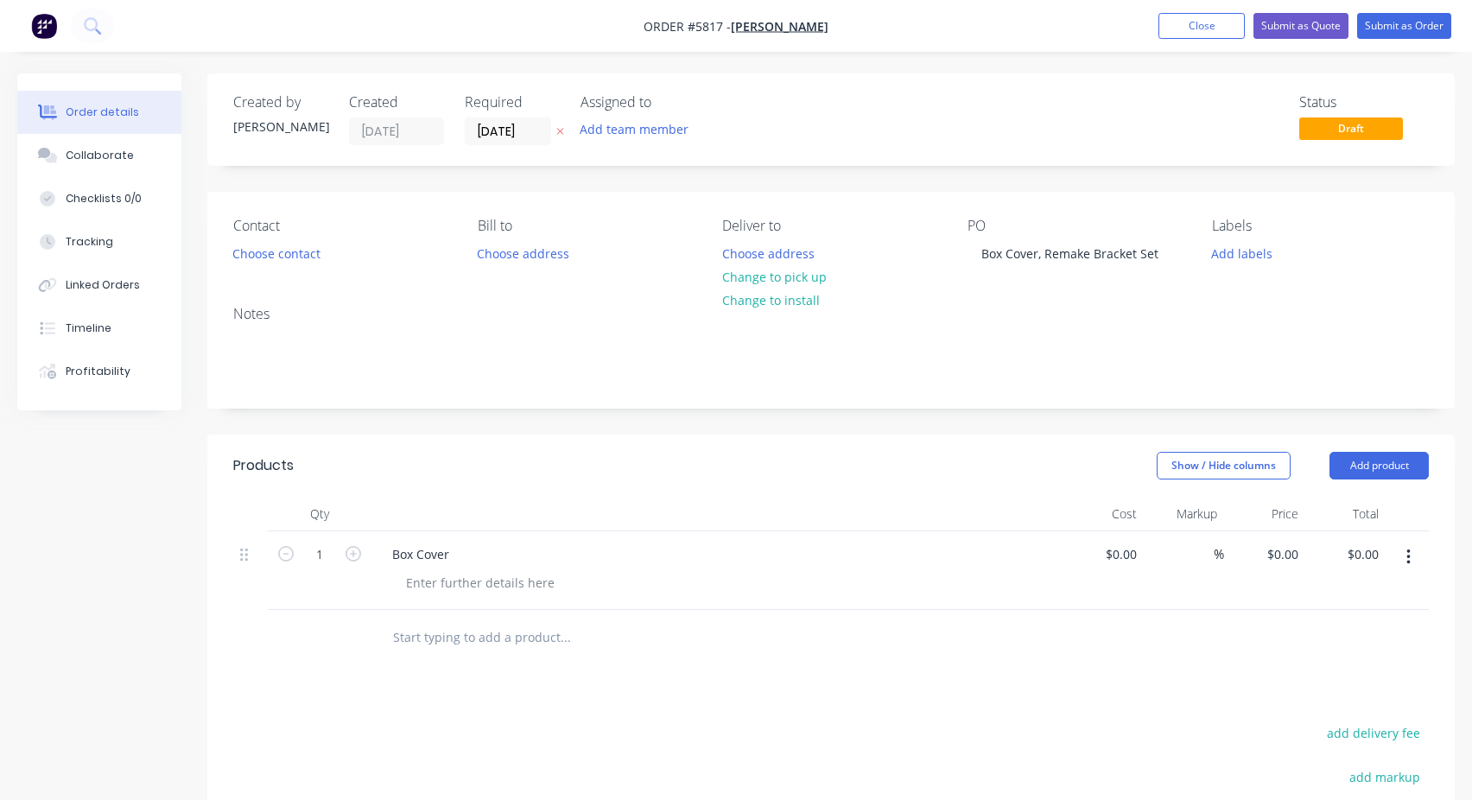
paste input "Remake Bracket Set"
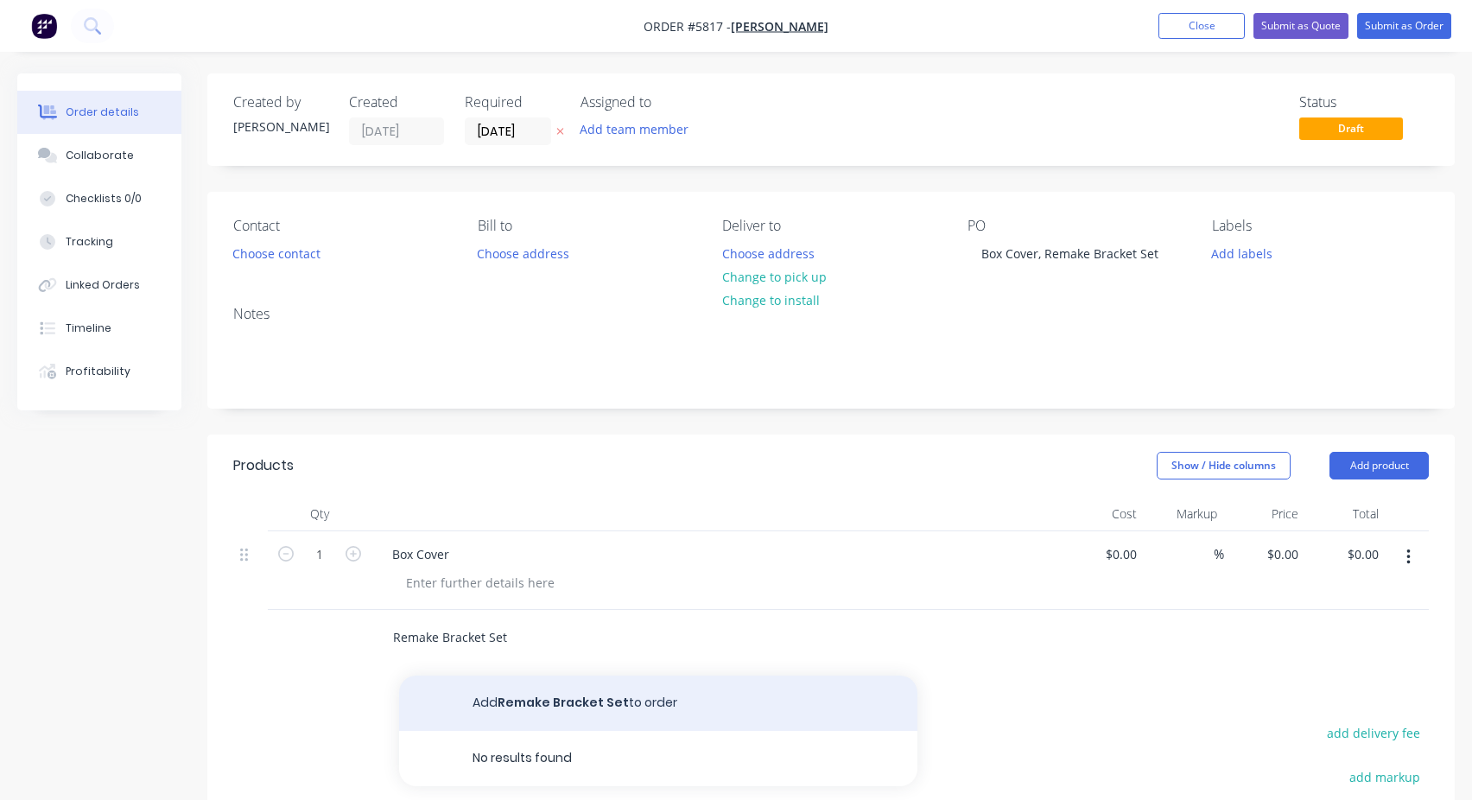
type input "Remake Bracket Set"
click at [543, 695] on button "Add Remake Bracket Set to order" at bounding box center [658, 703] width 518 height 55
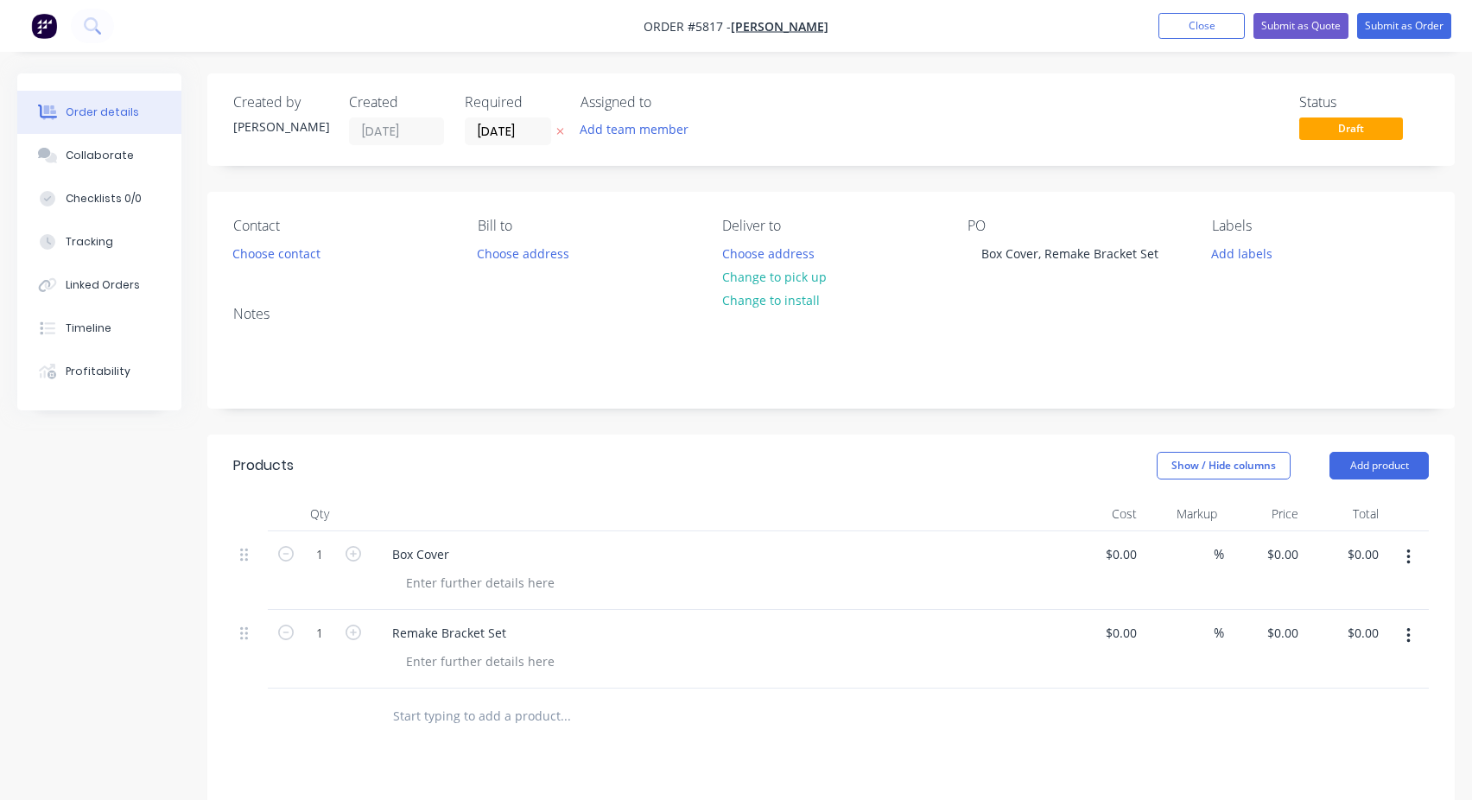
click at [647, 480] on header "Products Show / Hide columns Add product" at bounding box center [830, 466] width 1247 height 62
click at [1407, 20] on button "Submit as Order" at bounding box center [1404, 26] width 94 height 26
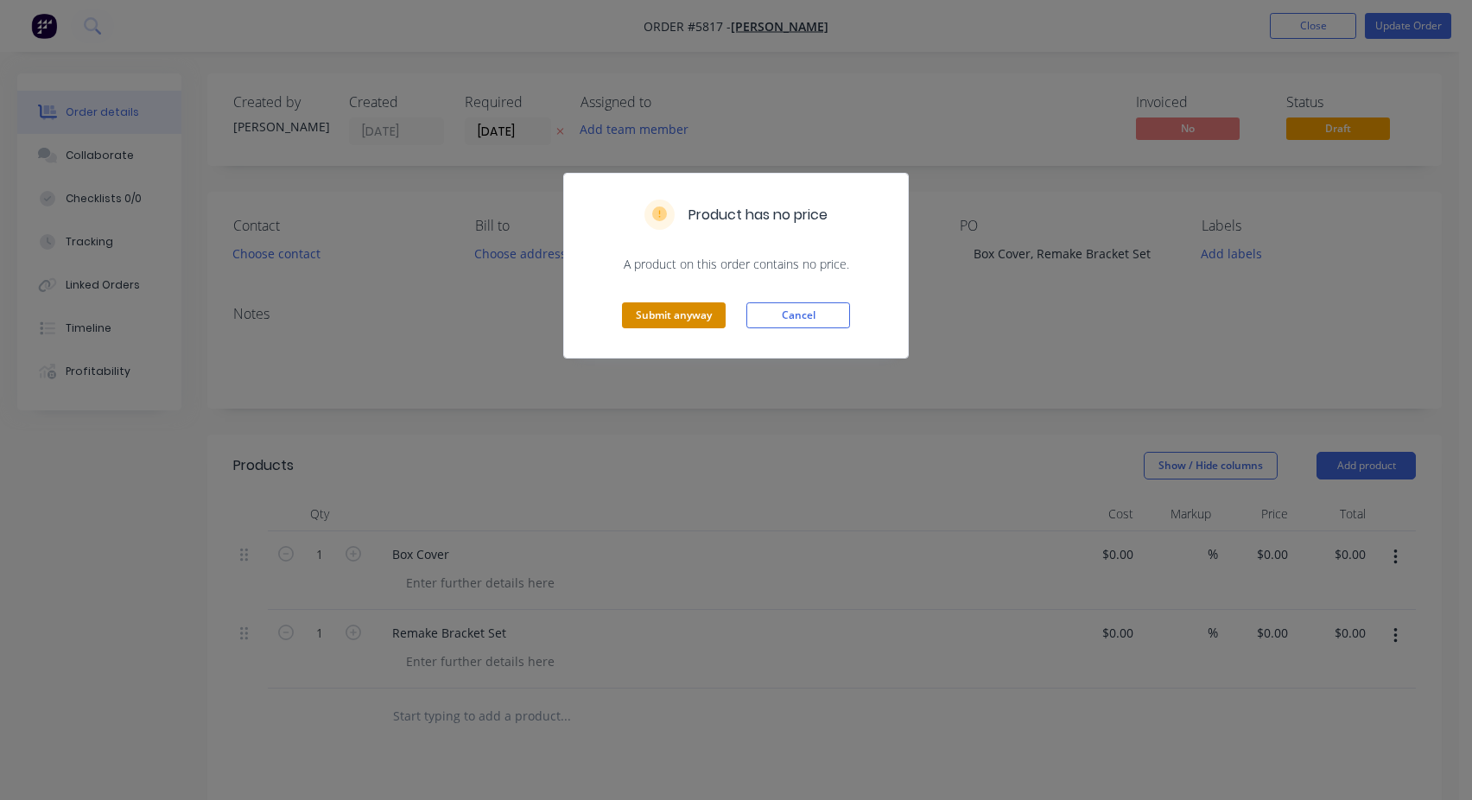
click at [684, 319] on button "Submit anyway" at bounding box center [674, 315] width 104 height 26
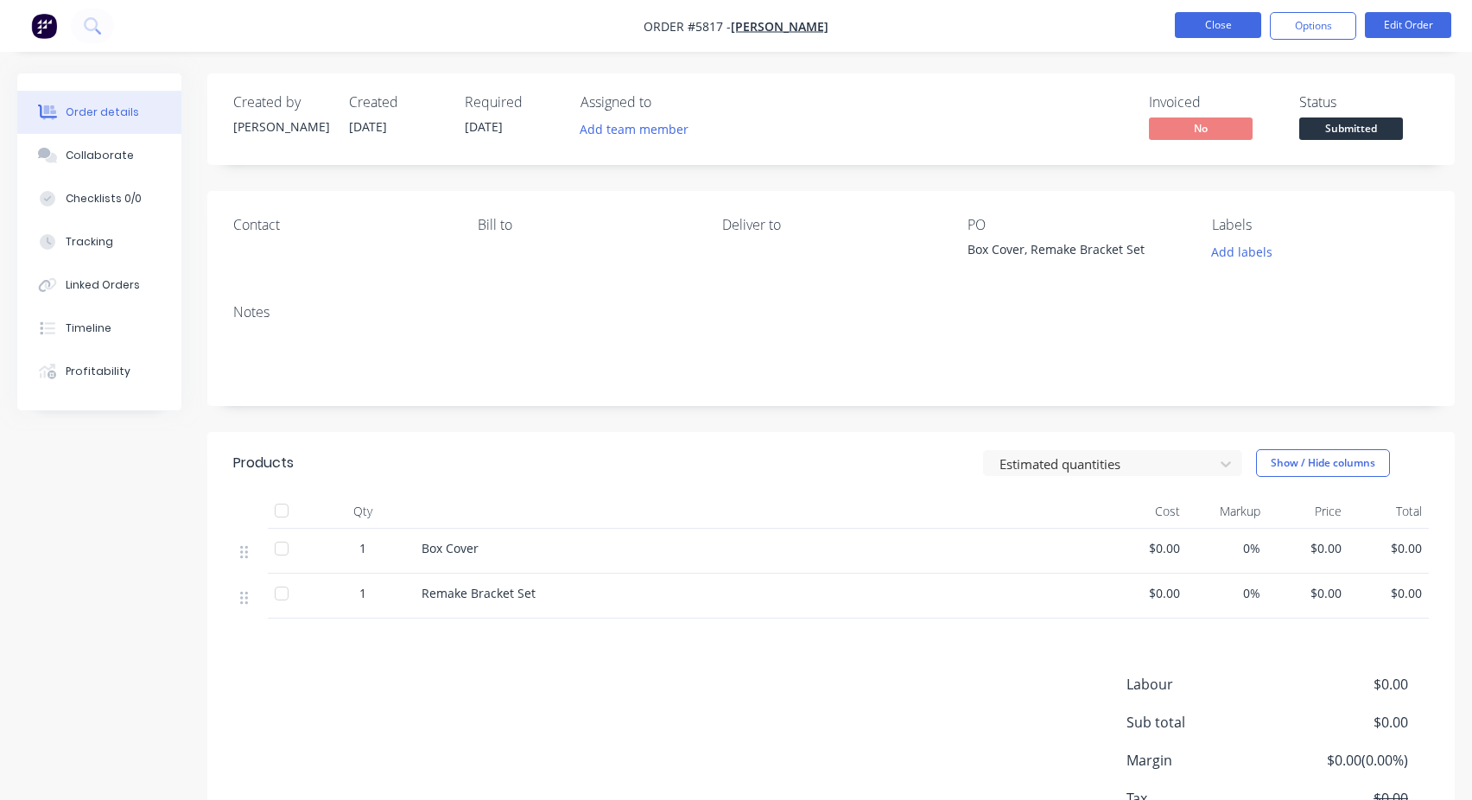
click at [1226, 26] on button "Close" at bounding box center [1218, 25] width 86 height 26
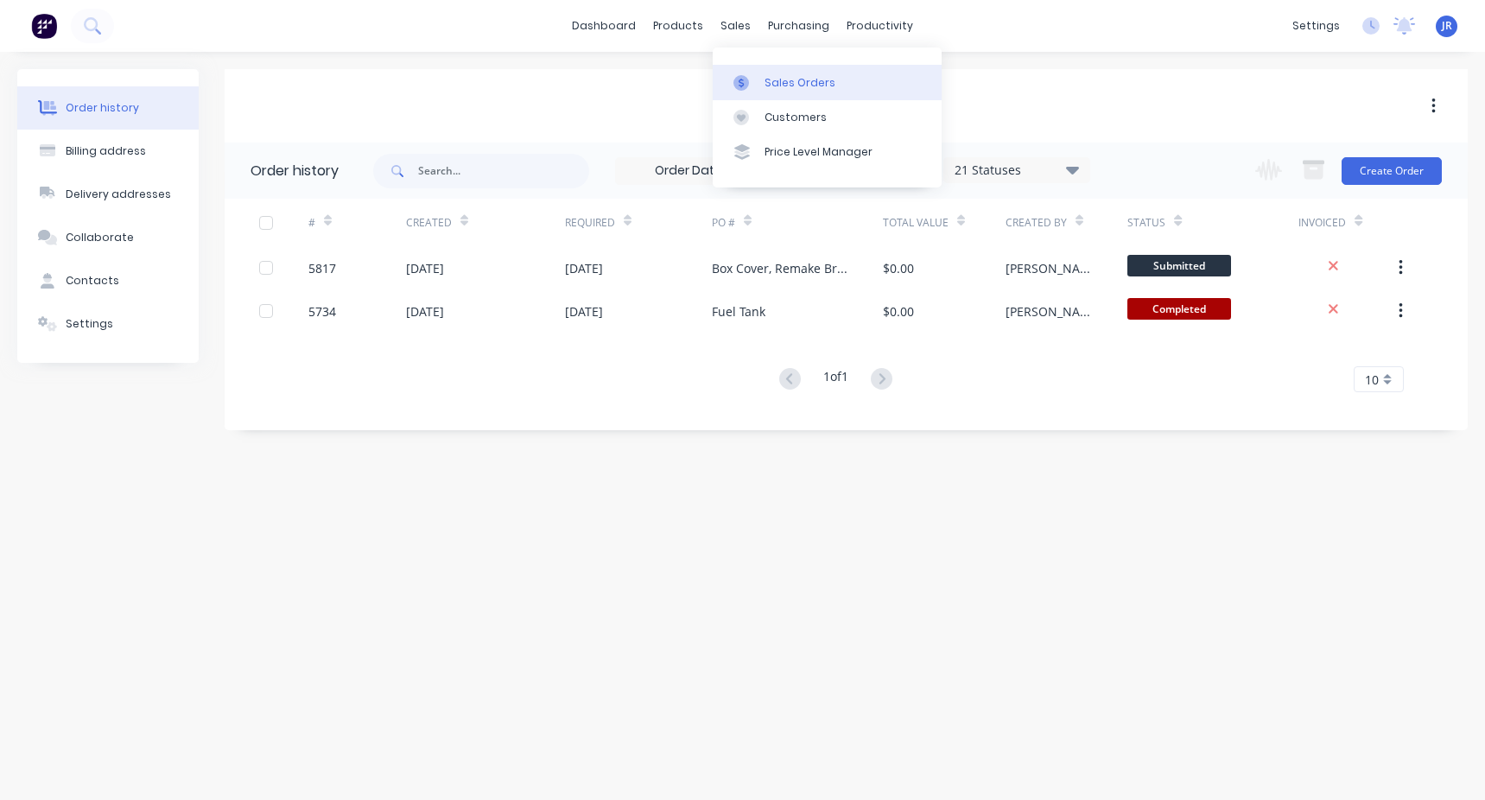
click at [766, 67] on link "Sales Orders" at bounding box center [827, 82] width 229 height 35
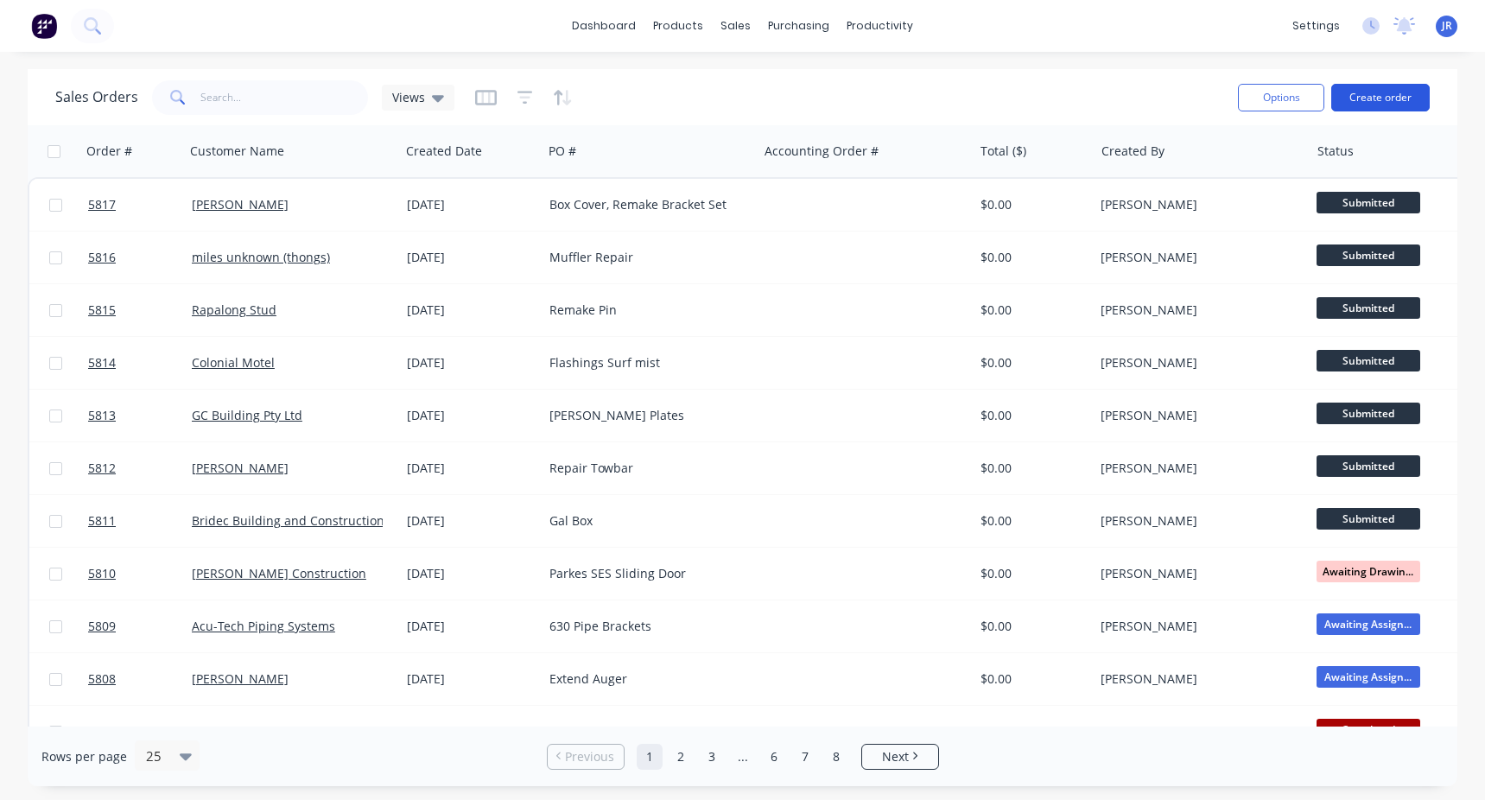
click at [1383, 105] on button "Create order" at bounding box center [1380, 98] width 98 height 28
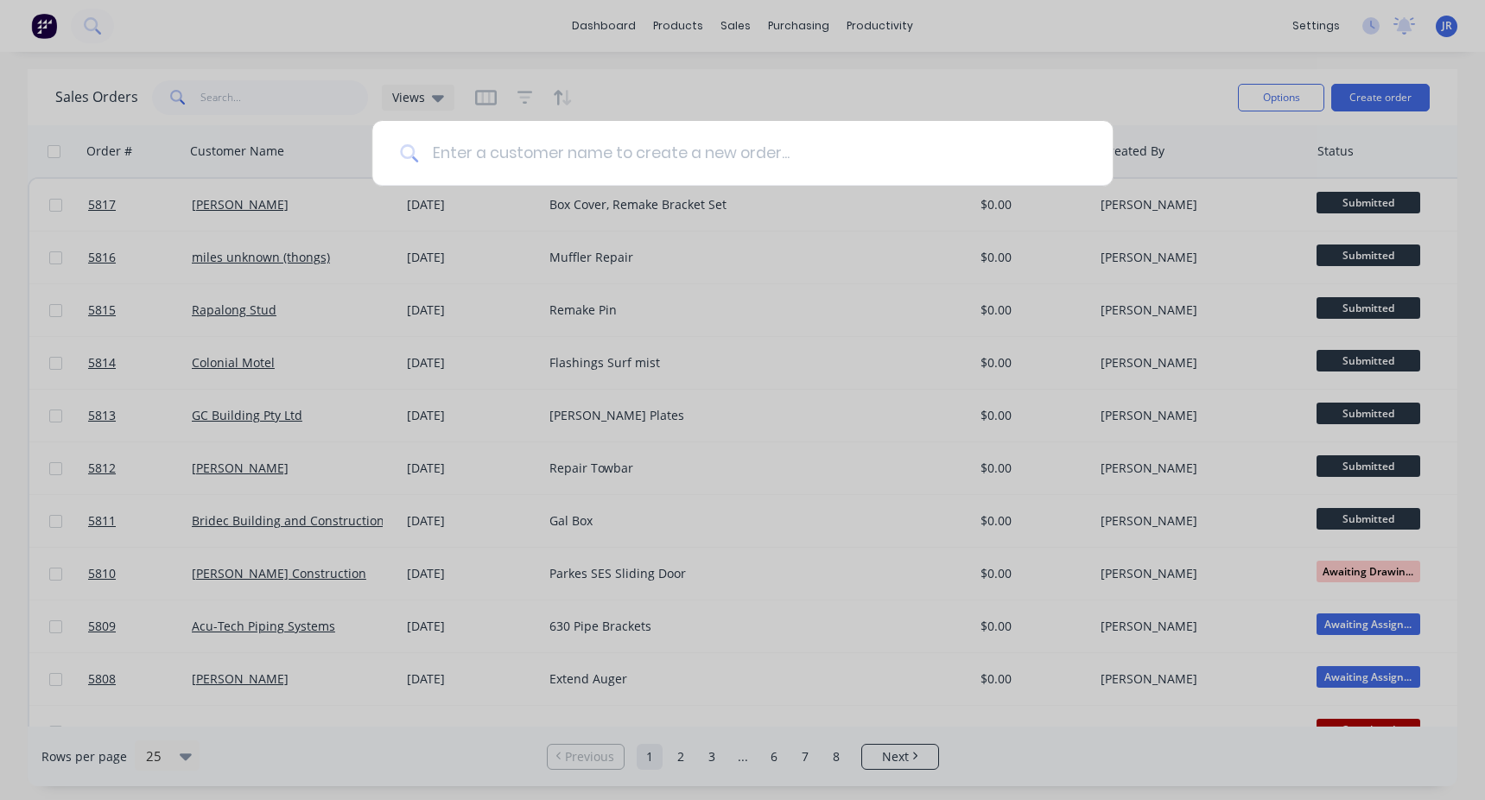
click at [543, 167] on input at bounding box center [751, 153] width 667 height 65
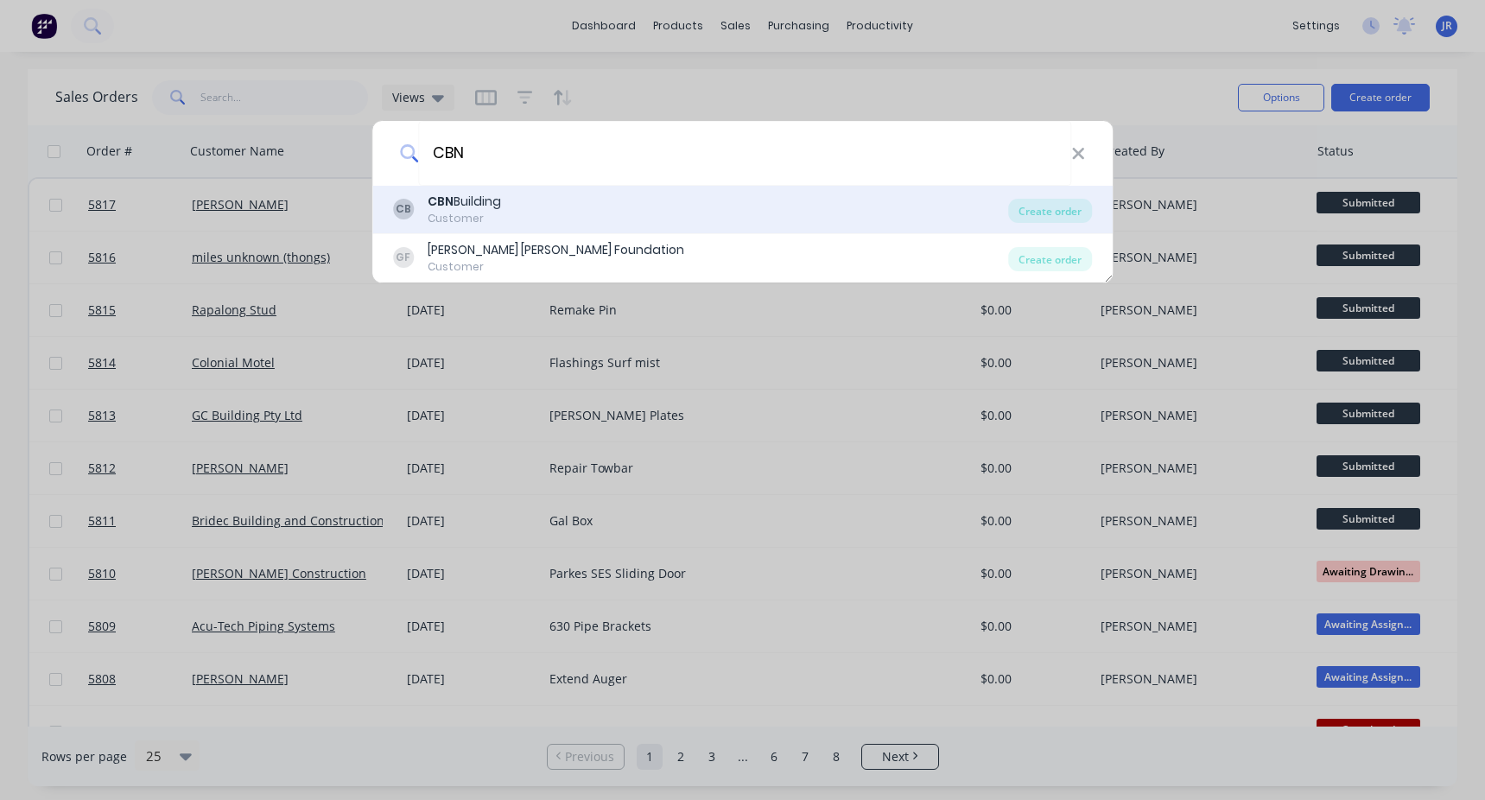
type input "CBN"
click at [499, 195] on div "CBN Building" at bounding box center [464, 202] width 73 height 18
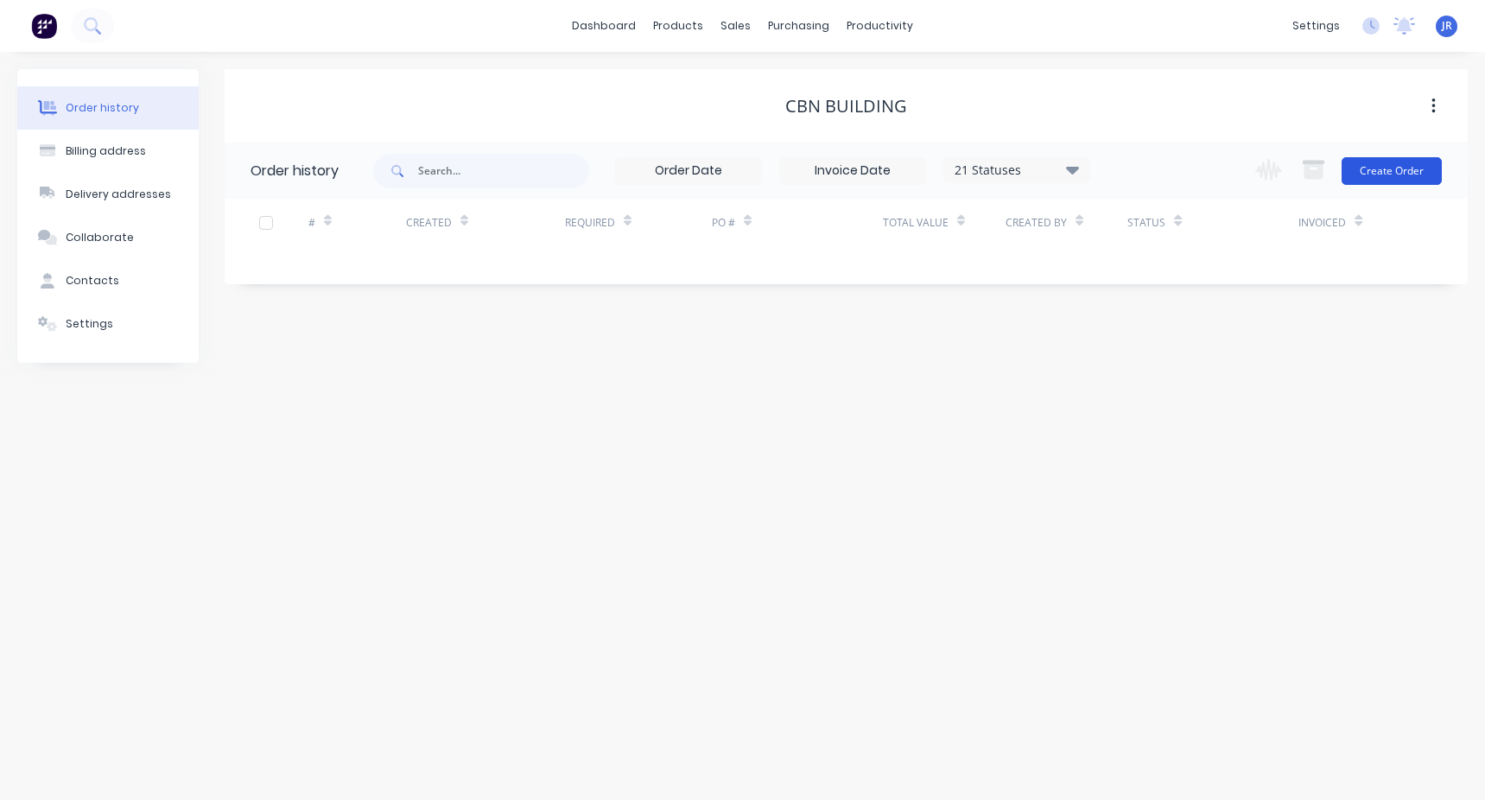
click at [1375, 175] on button "Create Order" at bounding box center [1392, 171] width 100 height 28
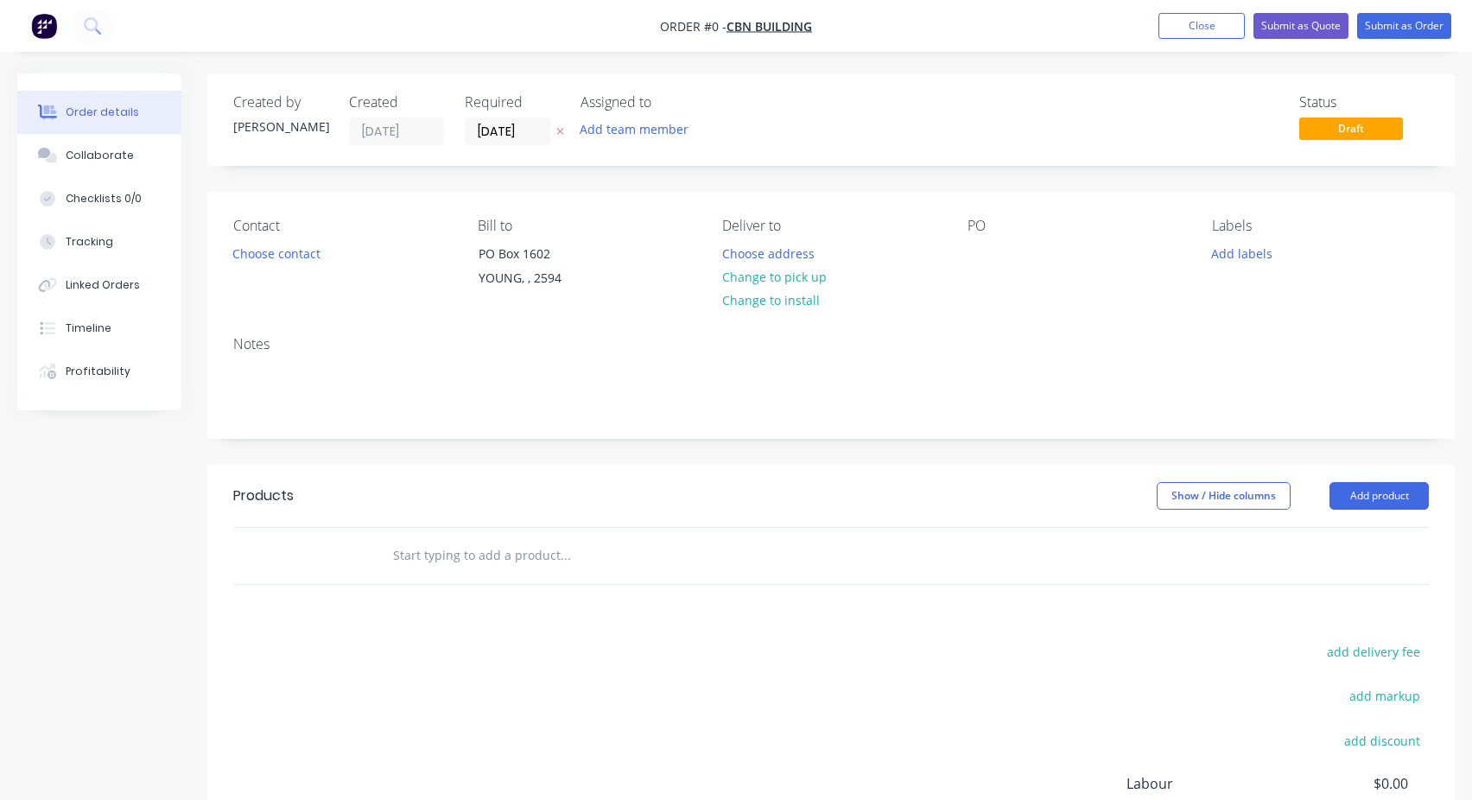
click at [476, 561] on input "text" at bounding box center [565, 555] width 346 height 35
type input "Flu Cover Remake"
click at [552, 614] on button "Add Flu Cover Remake to order" at bounding box center [658, 620] width 518 height 55
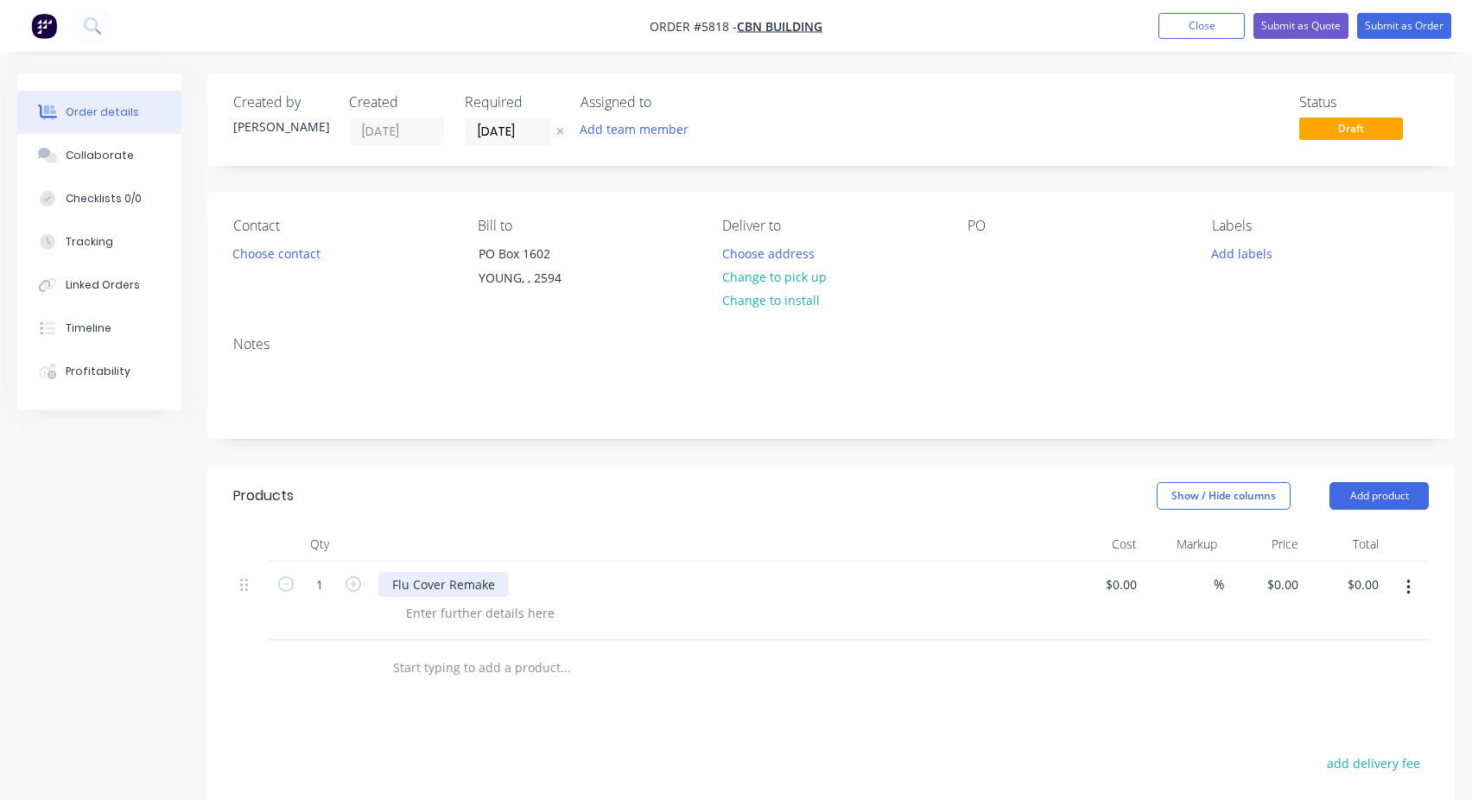
click at [432, 590] on div "Flu Cover Remake" at bounding box center [443, 584] width 130 height 25
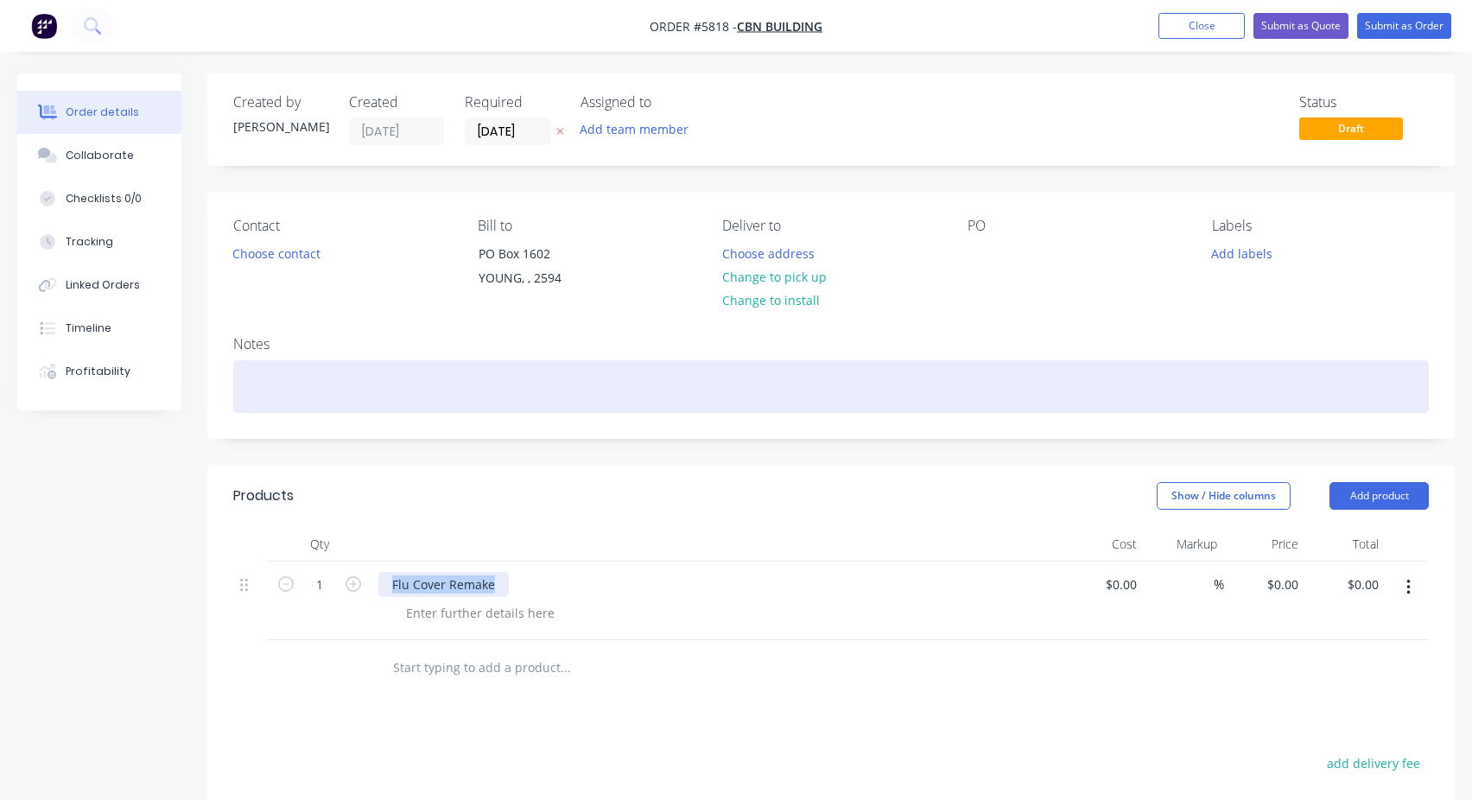
copy div "Flu Cover Remake"
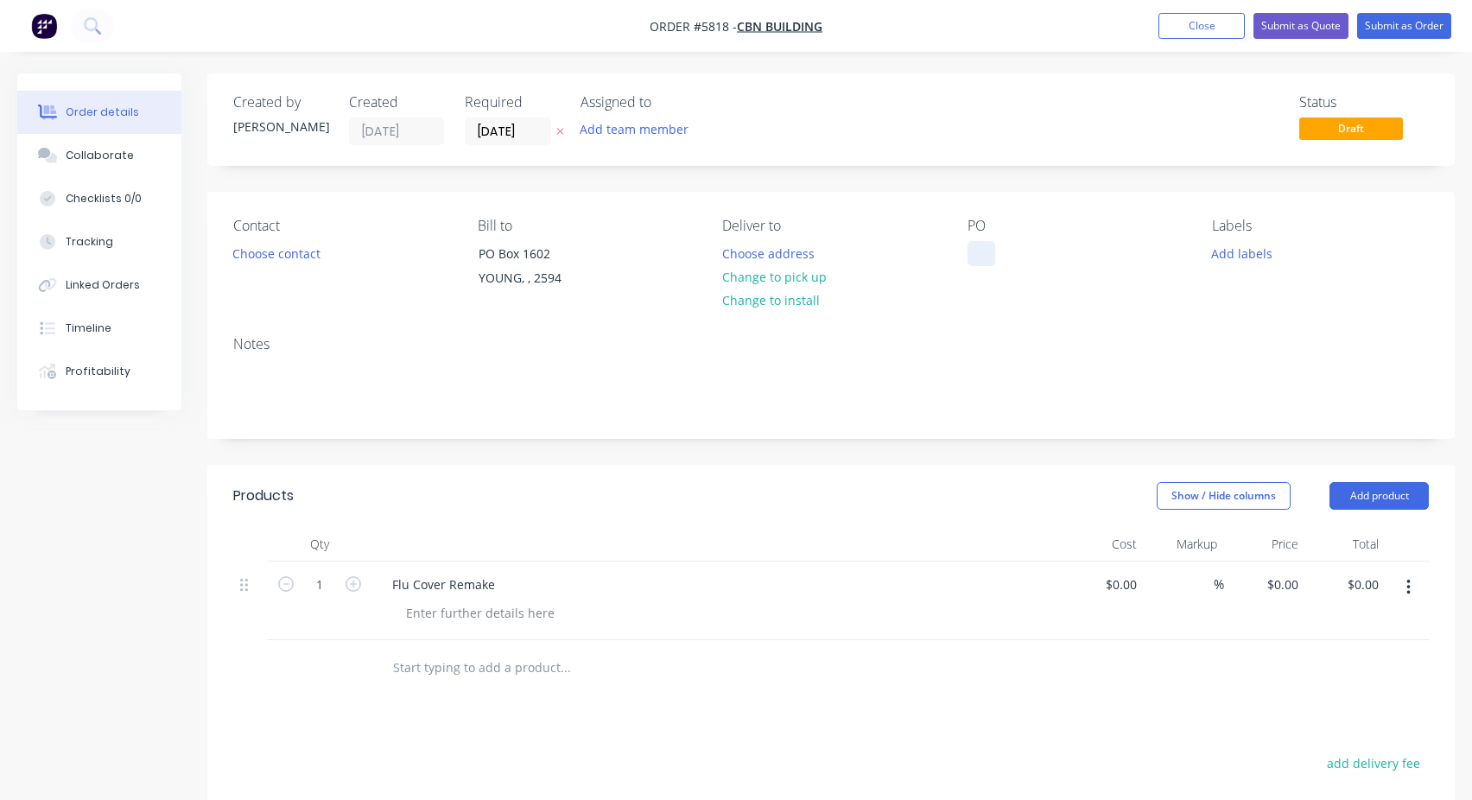
click at [974, 257] on div at bounding box center [982, 253] width 28 height 25
paste div
click at [1387, 30] on button "Submit as Order" at bounding box center [1404, 26] width 94 height 26
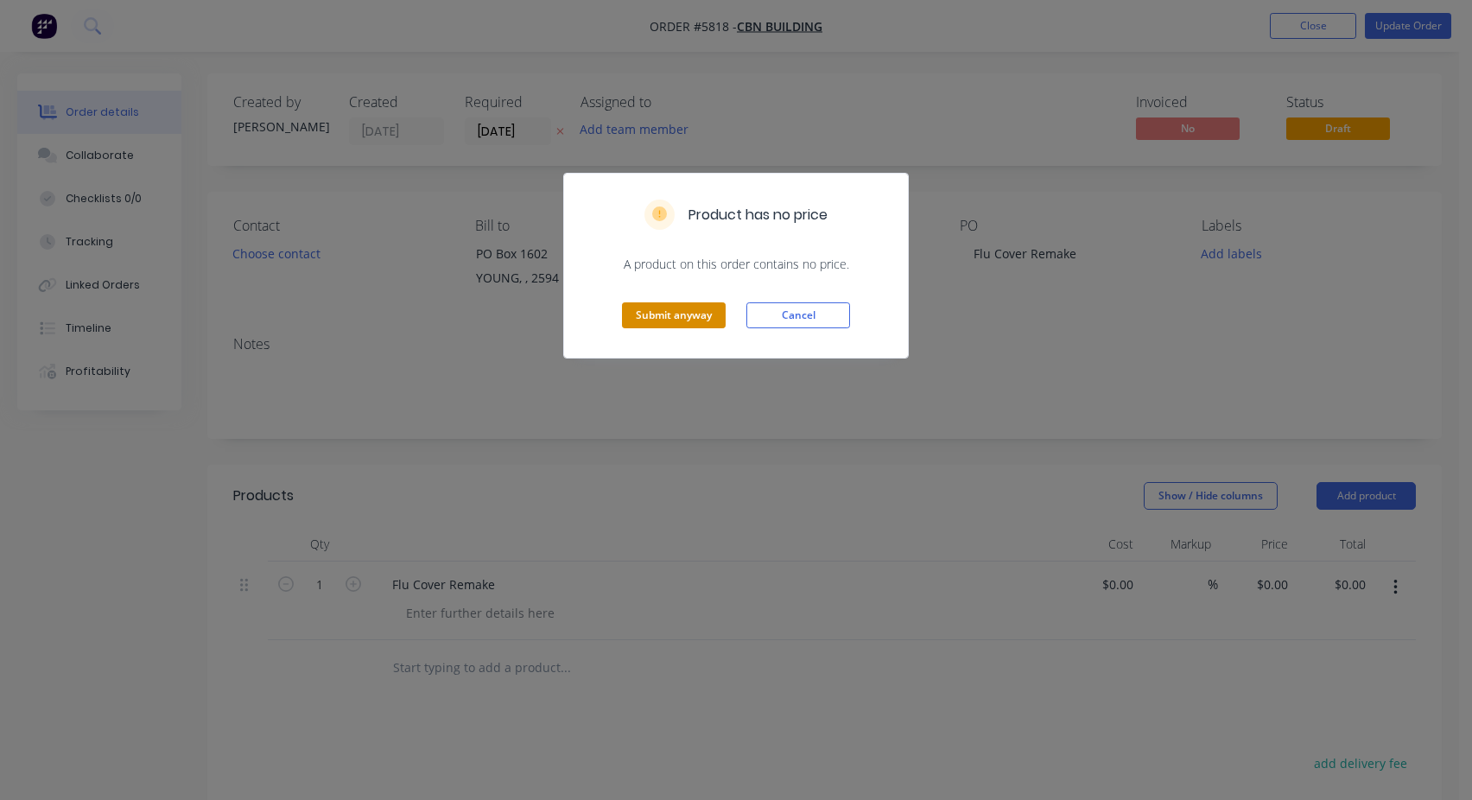
click at [687, 314] on button "Submit anyway" at bounding box center [674, 315] width 104 height 26
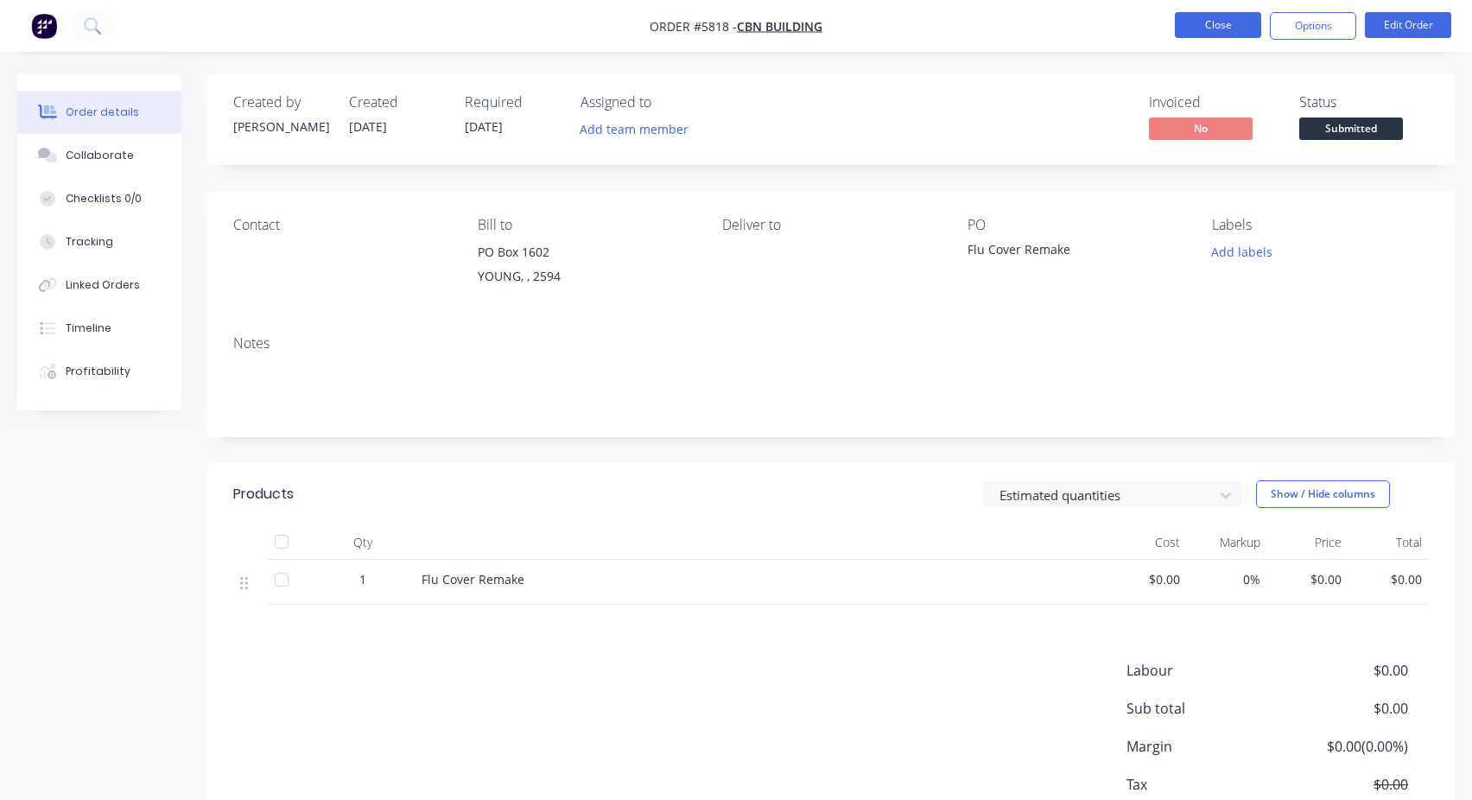
click at [1214, 16] on button "Close" at bounding box center [1218, 25] width 86 height 26
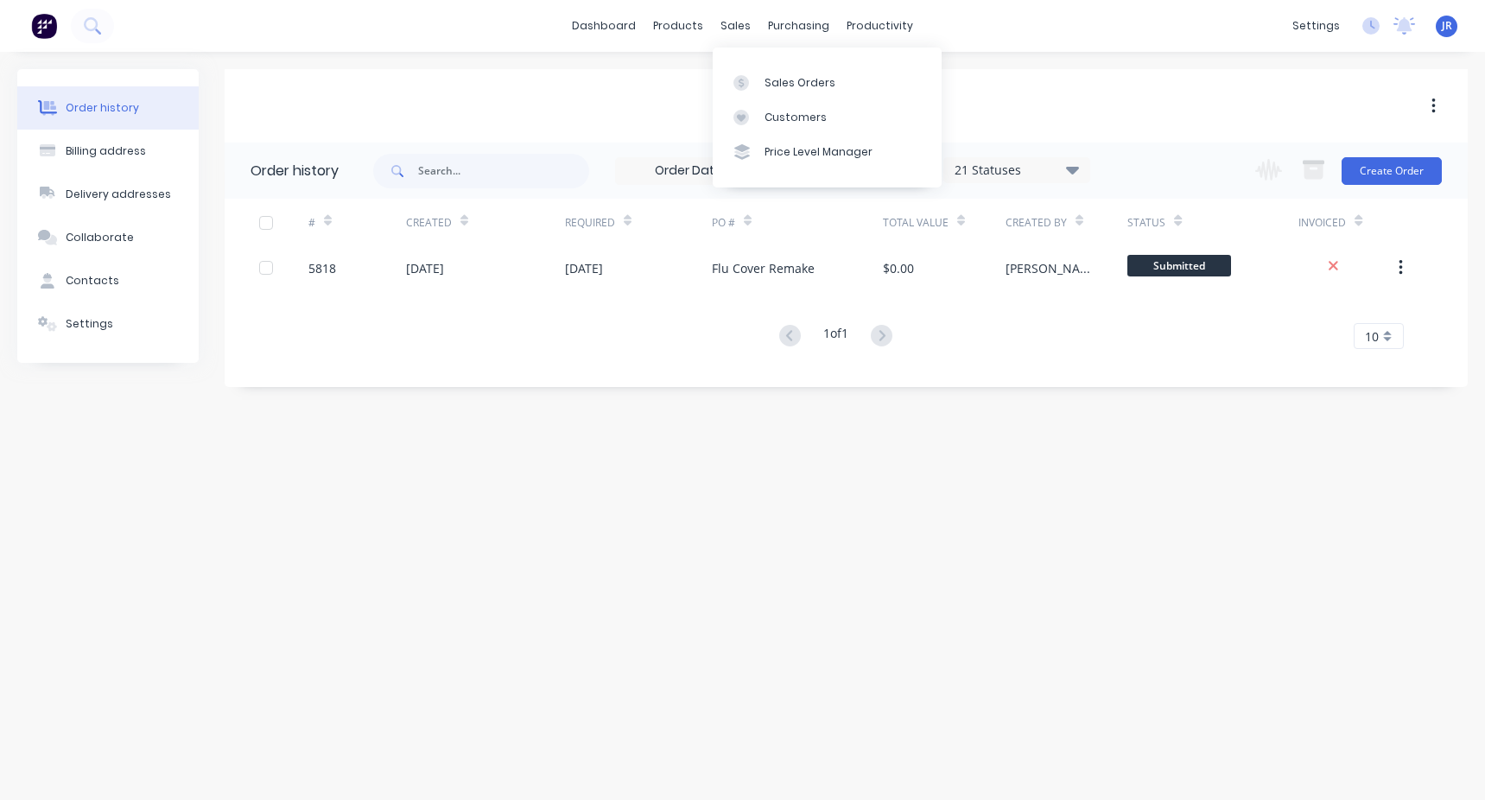
click at [762, 60] on div "Sales Orders Customers Price Level Manager" at bounding box center [827, 117] width 229 height 139
click at [761, 71] on link "Sales Orders" at bounding box center [827, 82] width 229 height 35
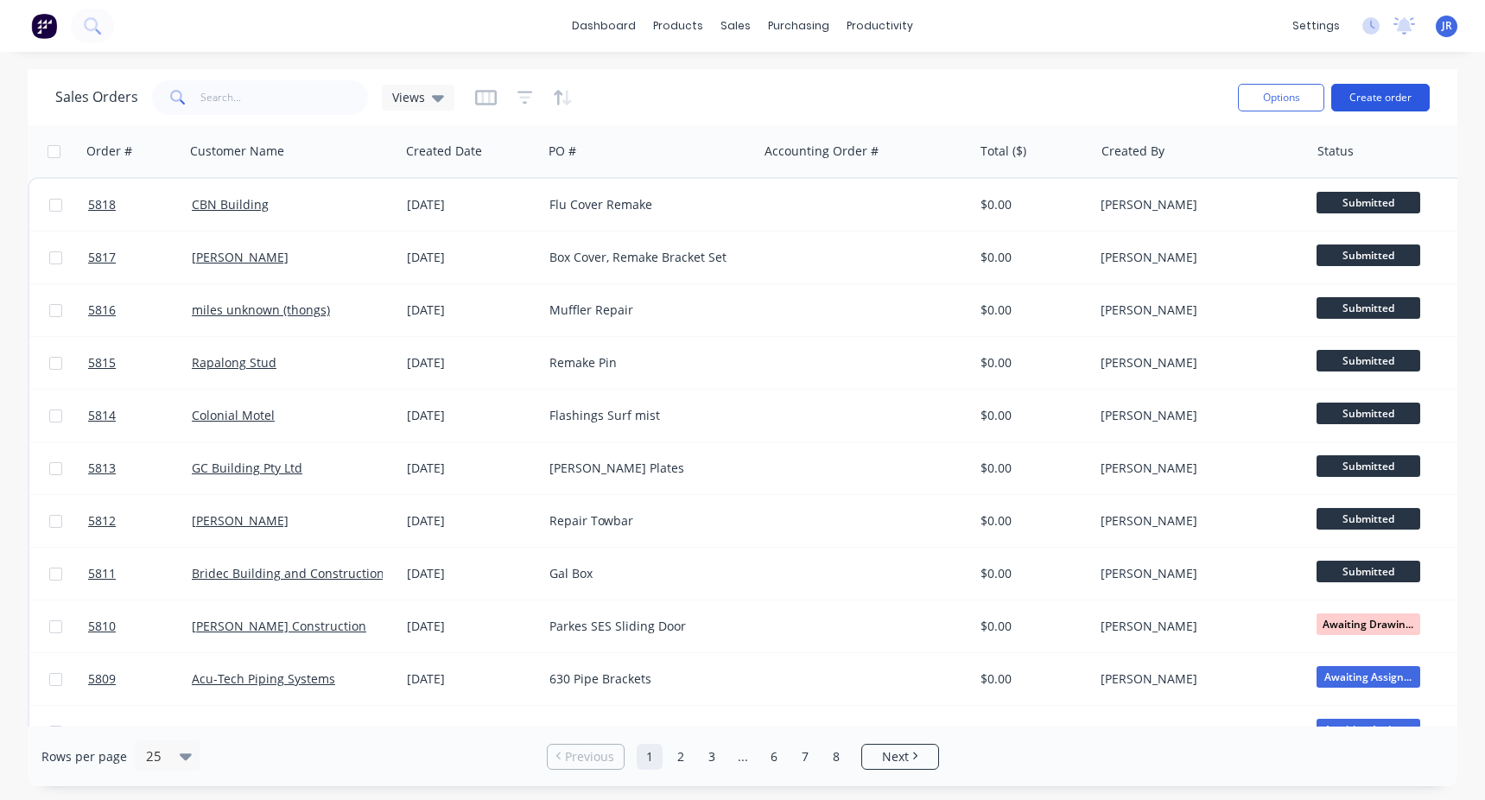
click at [1404, 96] on button "Create order" at bounding box center [1380, 98] width 98 height 28
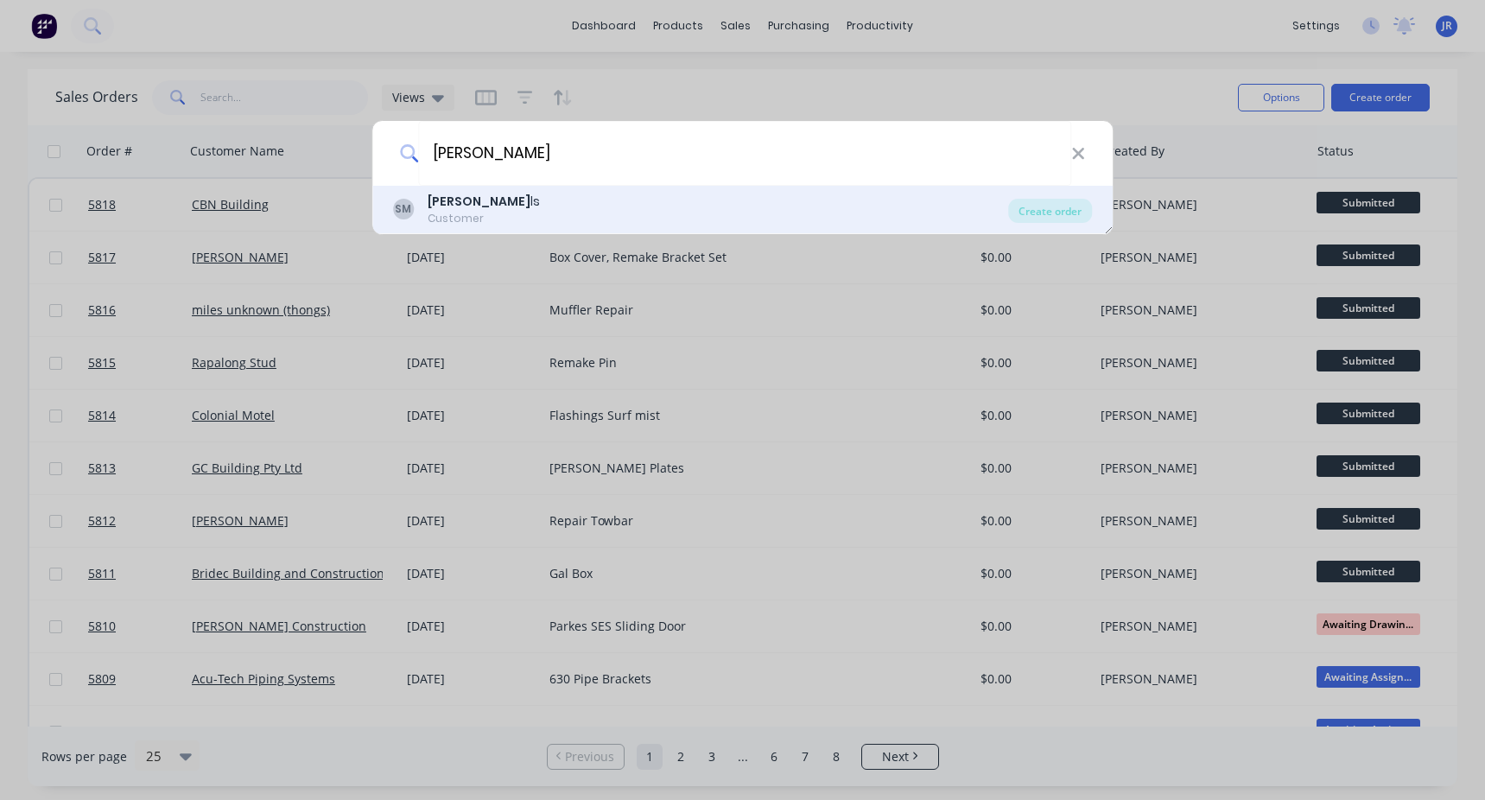
type input "[PERSON_NAME]"
click at [485, 195] on div "[PERSON_NAME] Mil ls" at bounding box center [484, 202] width 112 height 18
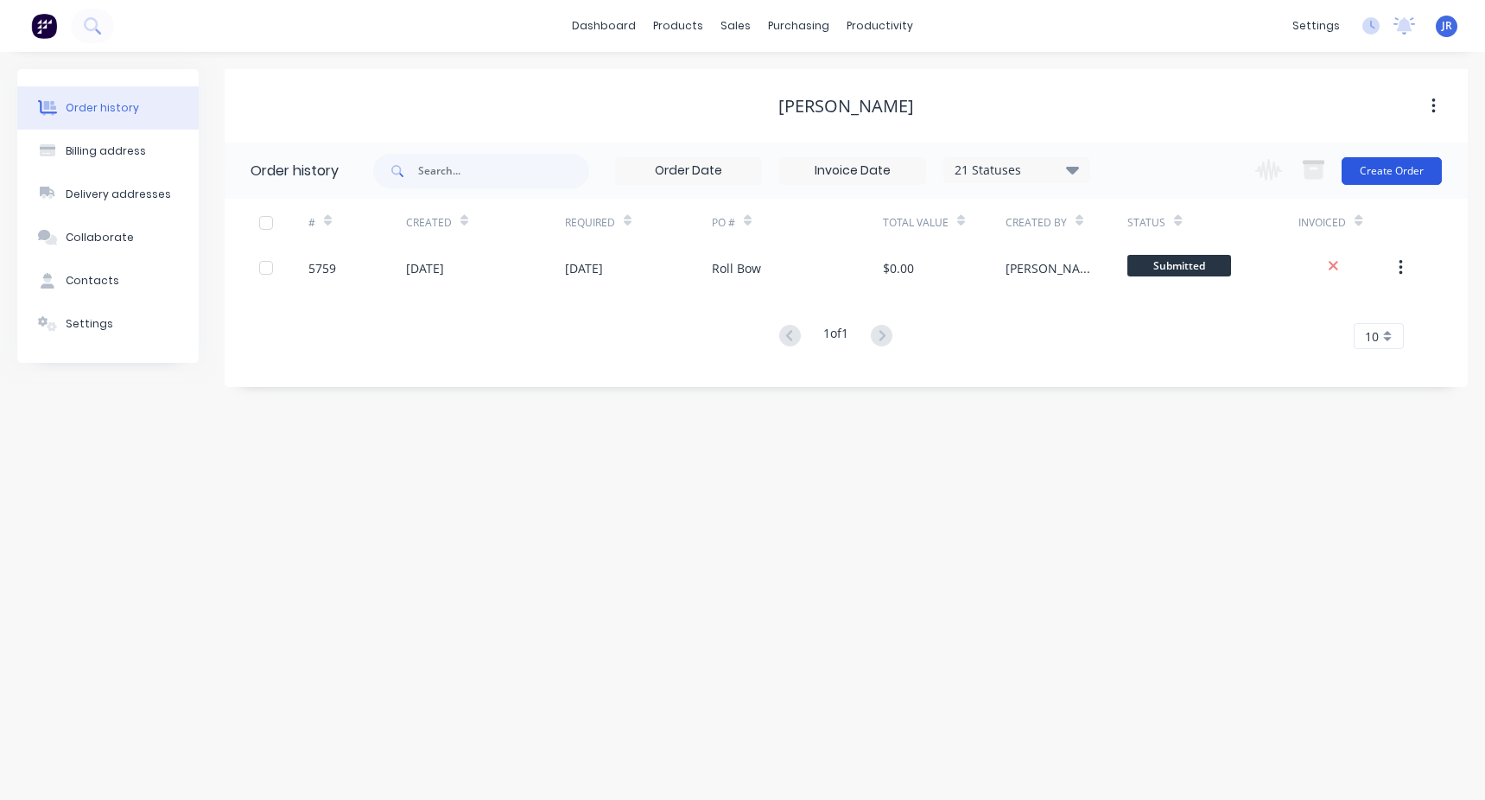
click at [1391, 172] on button "Create Order" at bounding box center [1392, 171] width 100 height 28
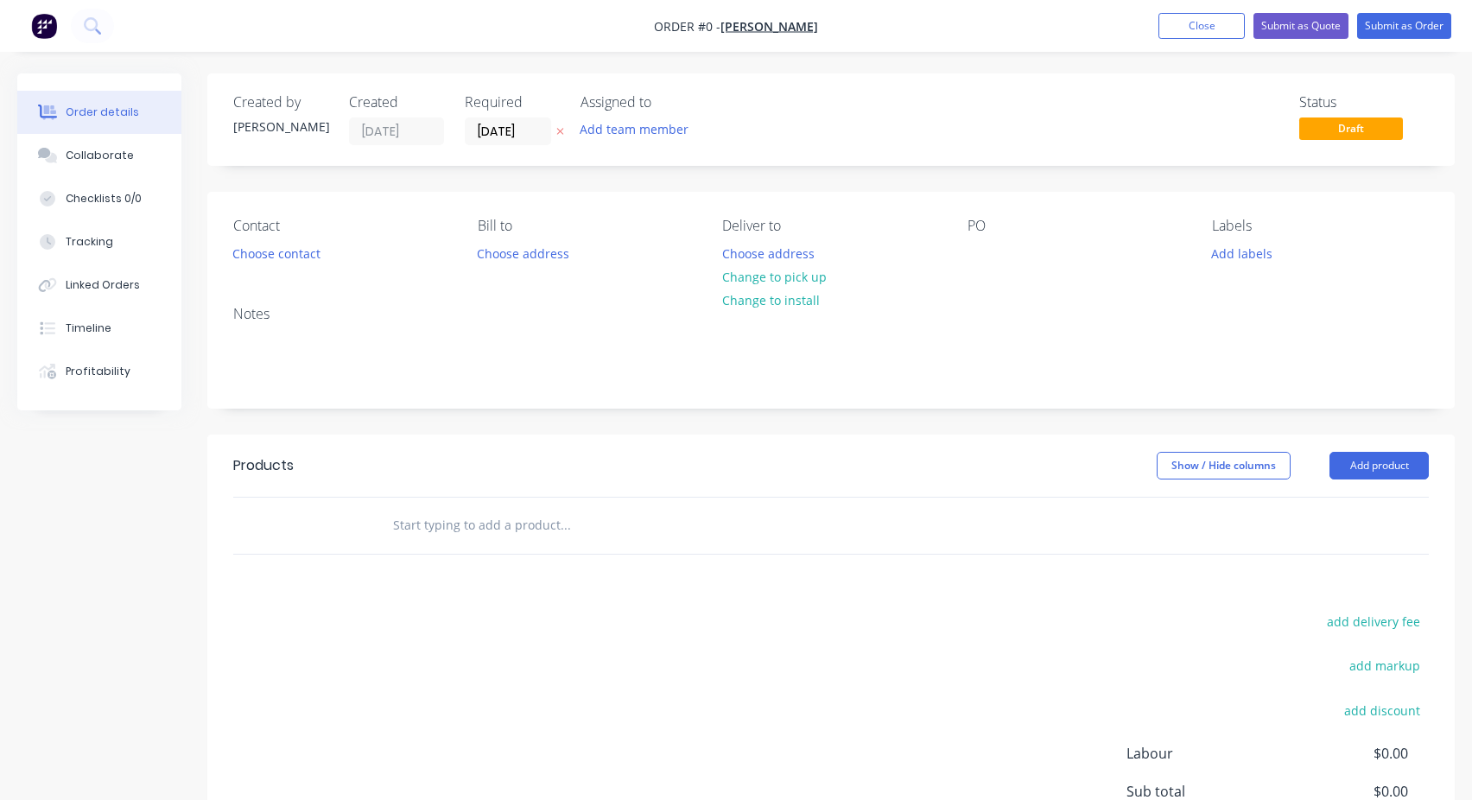
click at [451, 521] on input "text" at bounding box center [565, 525] width 346 height 35
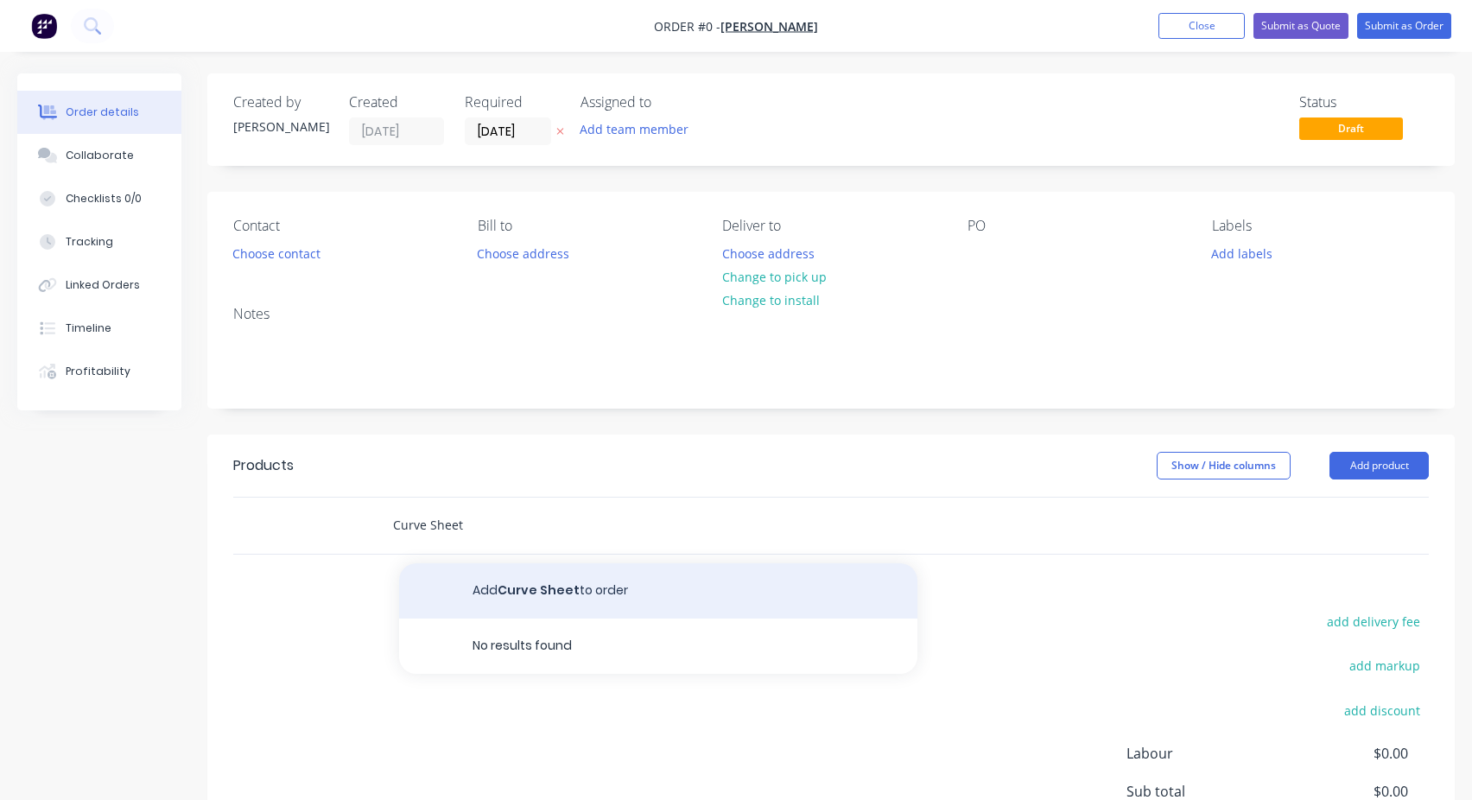
type input "Curve Sheet"
click at [514, 570] on button "Add Curve Sheet to order" at bounding box center [658, 590] width 518 height 55
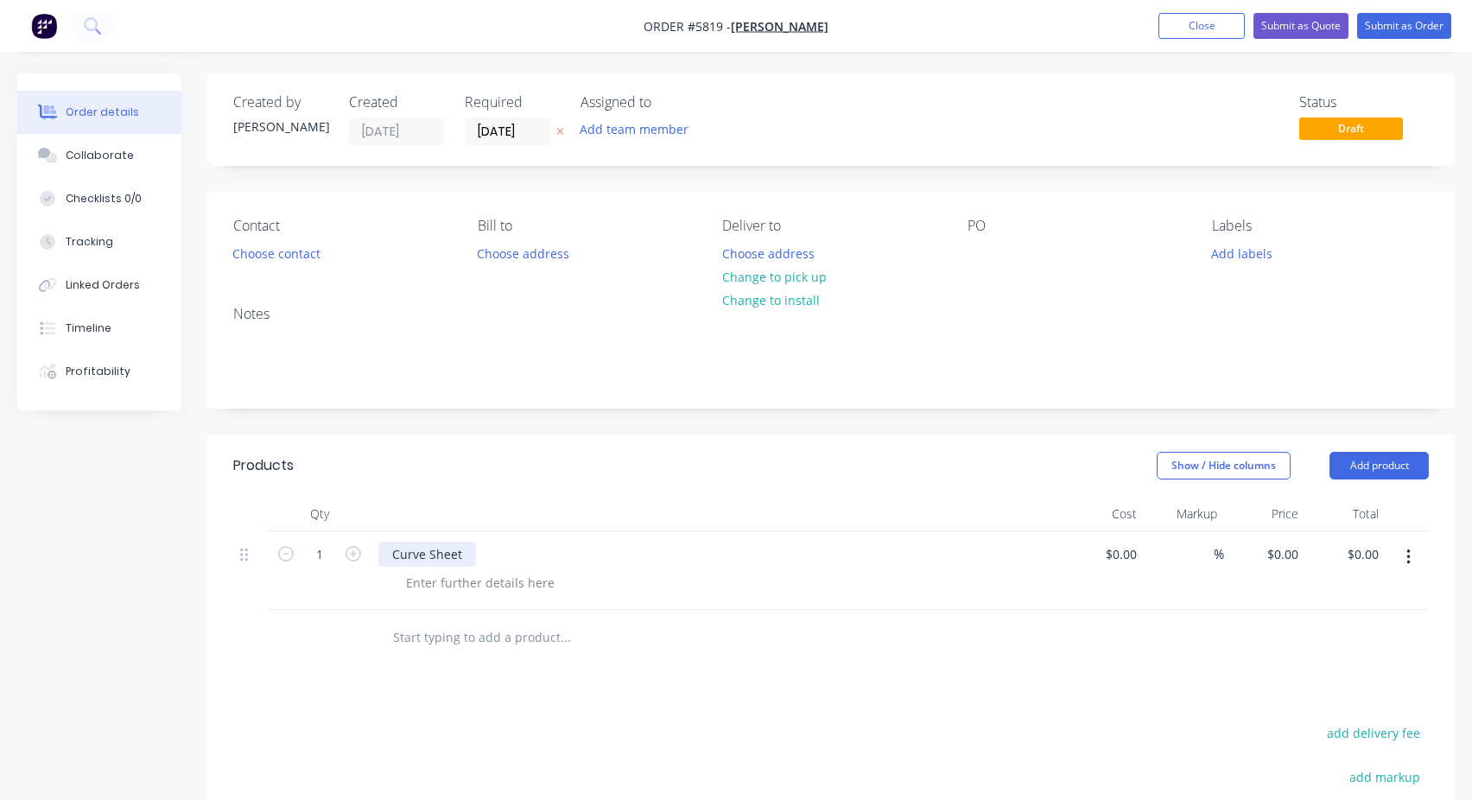
click at [436, 549] on div "Curve Sheet" at bounding box center [427, 554] width 98 height 25
copy div "Curve Sheet"
click at [976, 257] on div at bounding box center [982, 253] width 28 height 25
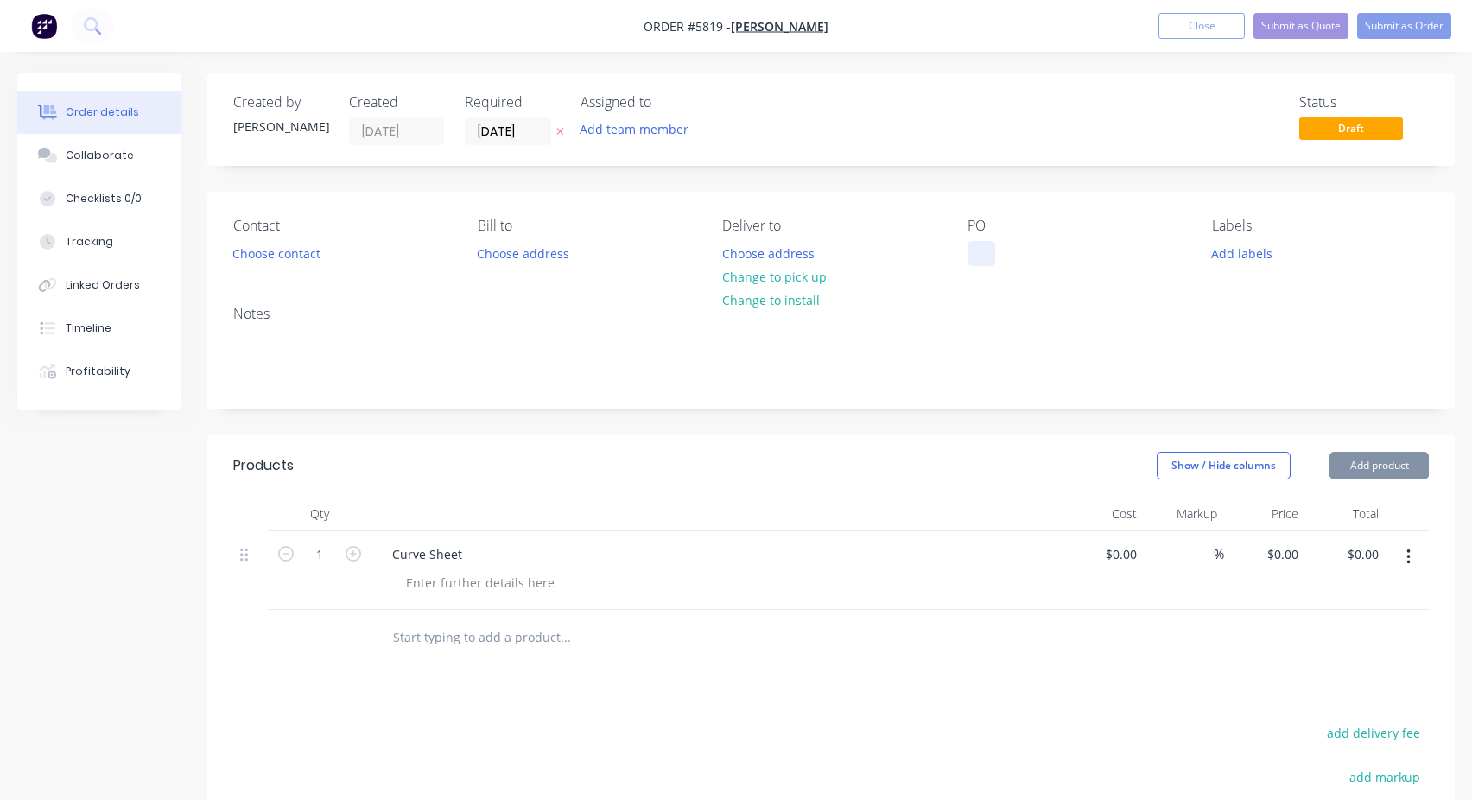
paste div
click at [1101, 193] on div "Contact Choose contact [PERSON_NAME] to Choose address Deliver to Choose addres…" at bounding box center [830, 242] width 1247 height 100
click at [1417, 28] on button "Submit as Order" at bounding box center [1404, 26] width 94 height 26
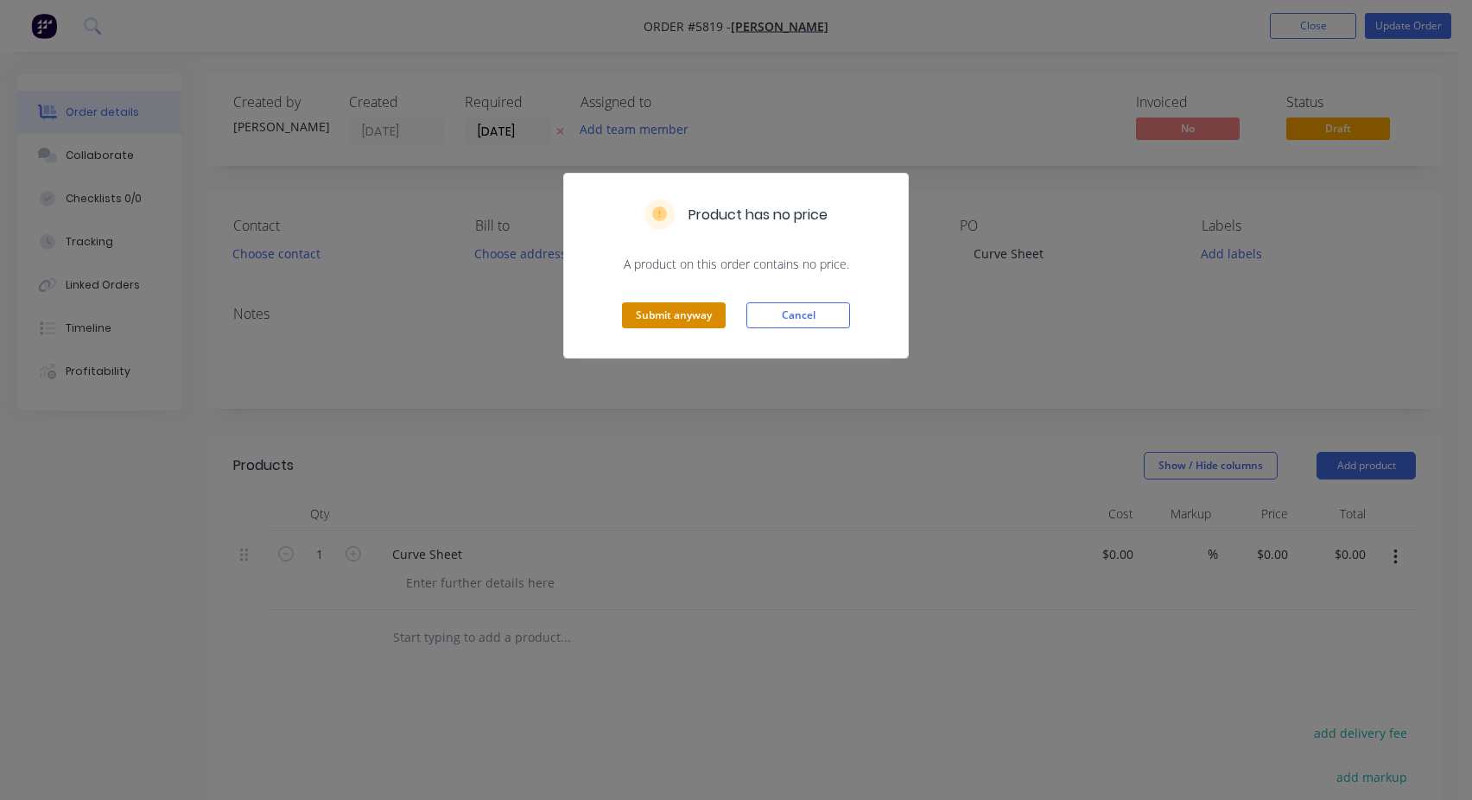
click at [680, 314] on button "Submit anyway" at bounding box center [674, 315] width 104 height 26
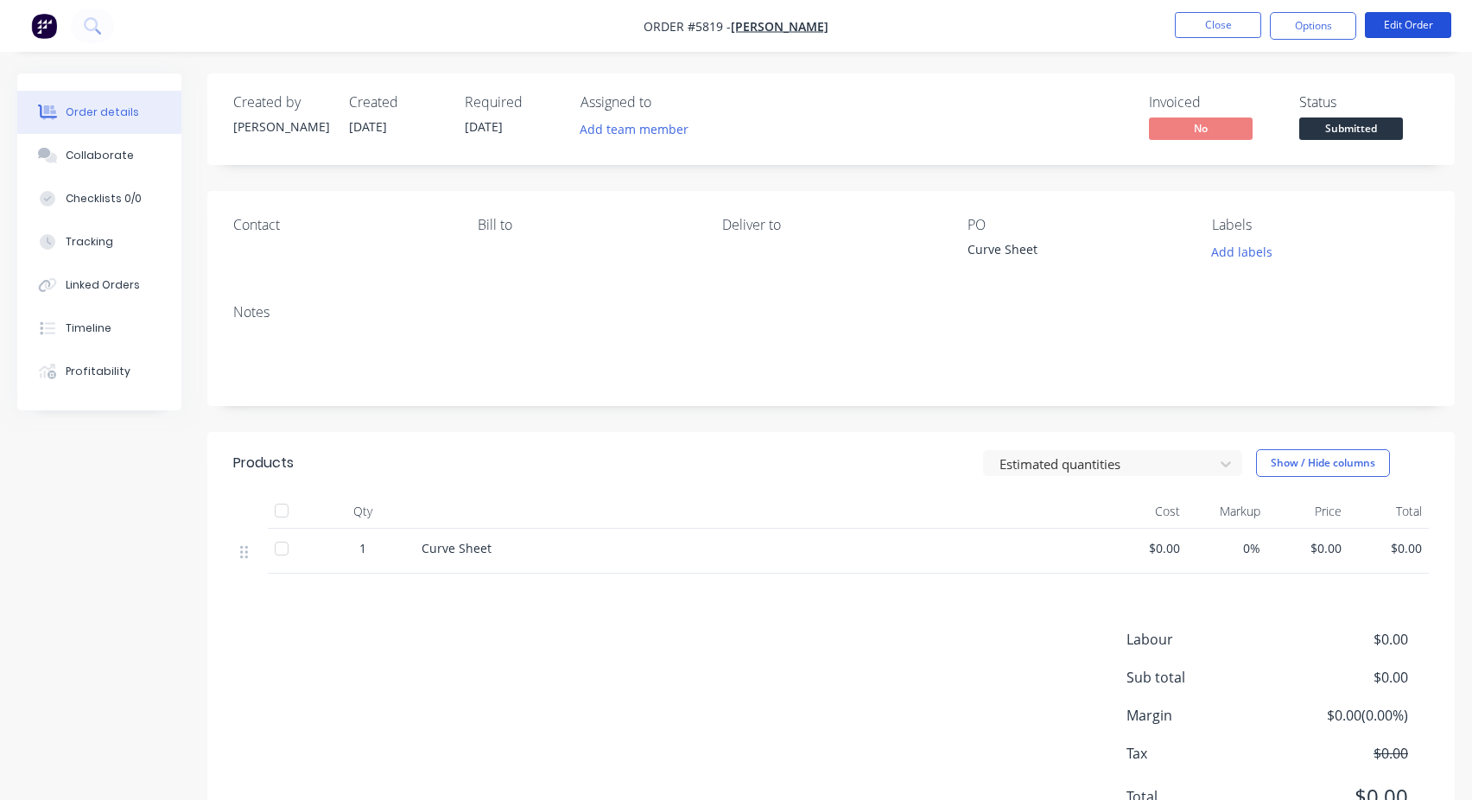
drag, startPoint x: 1392, startPoint y: 35, endPoint x: 1101, endPoint y: 42, distance: 291.2
click at [1063, 50] on nav "Order #5819 - [PERSON_NAME] Close Options Edit Order" at bounding box center [736, 26] width 1472 height 52
click at [1177, 29] on button "Close" at bounding box center [1218, 25] width 86 height 26
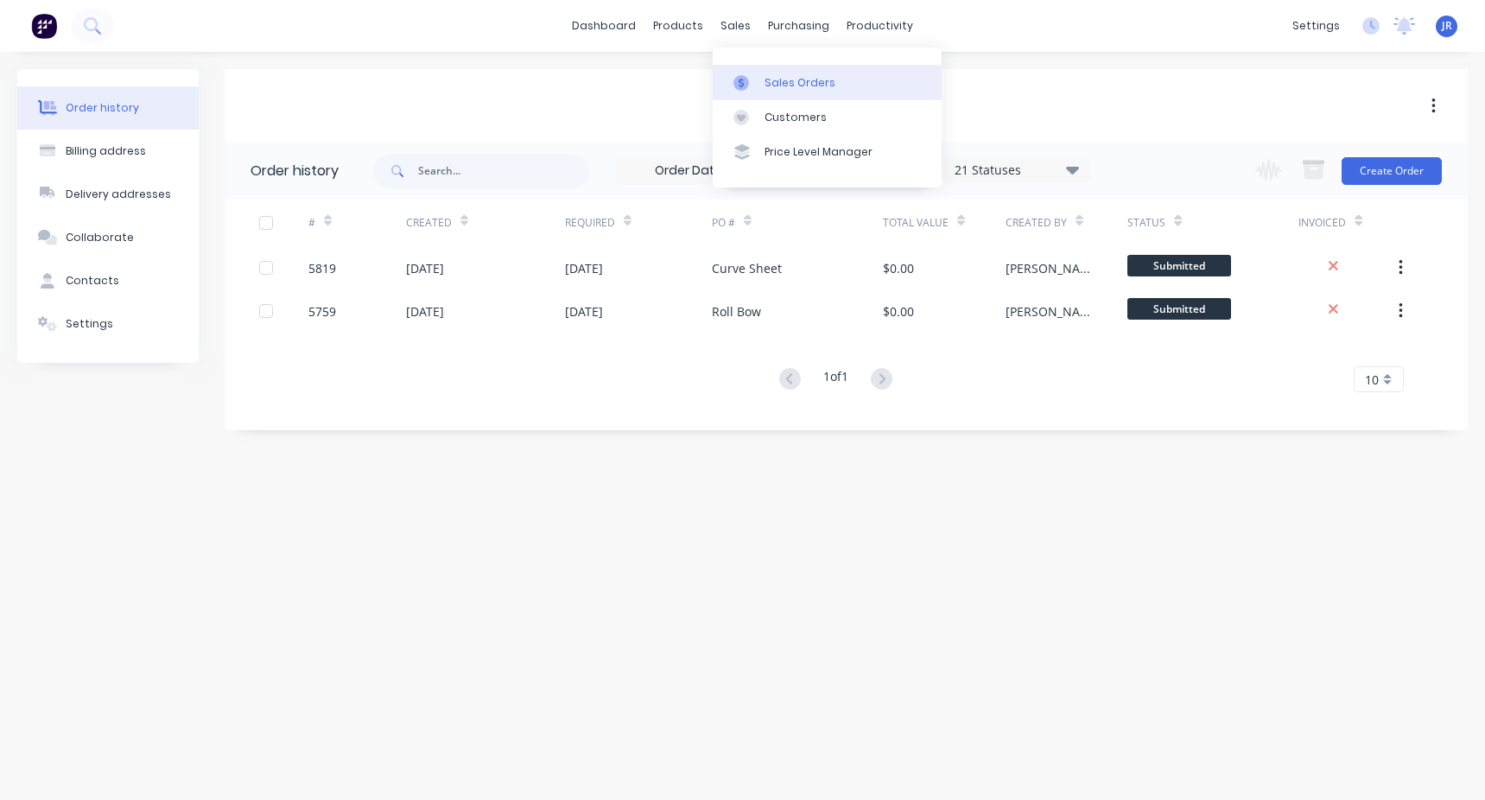
click at [760, 84] on link "Sales Orders" at bounding box center [827, 82] width 229 height 35
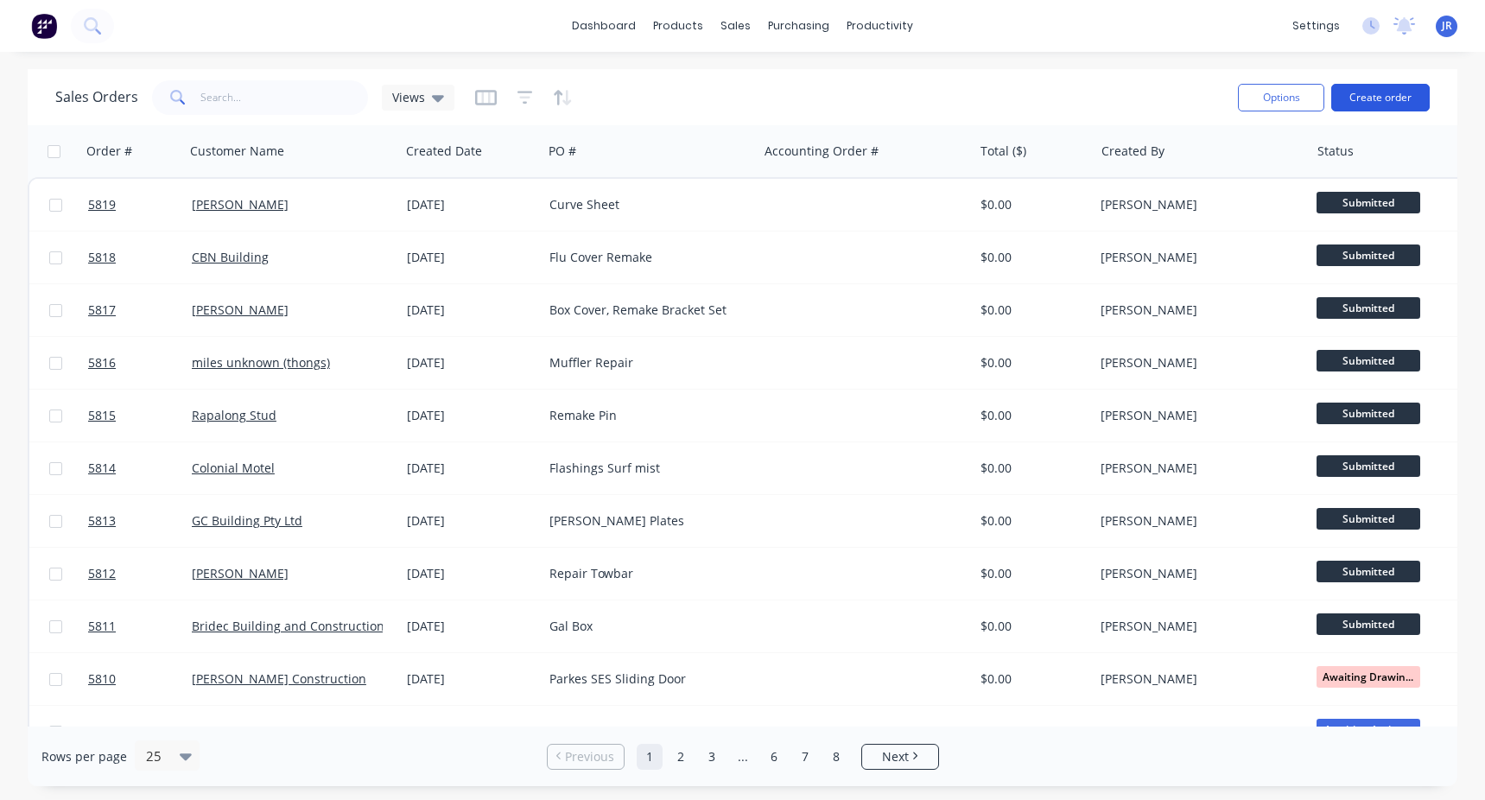
click at [1371, 102] on button "Create order" at bounding box center [1380, 98] width 98 height 28
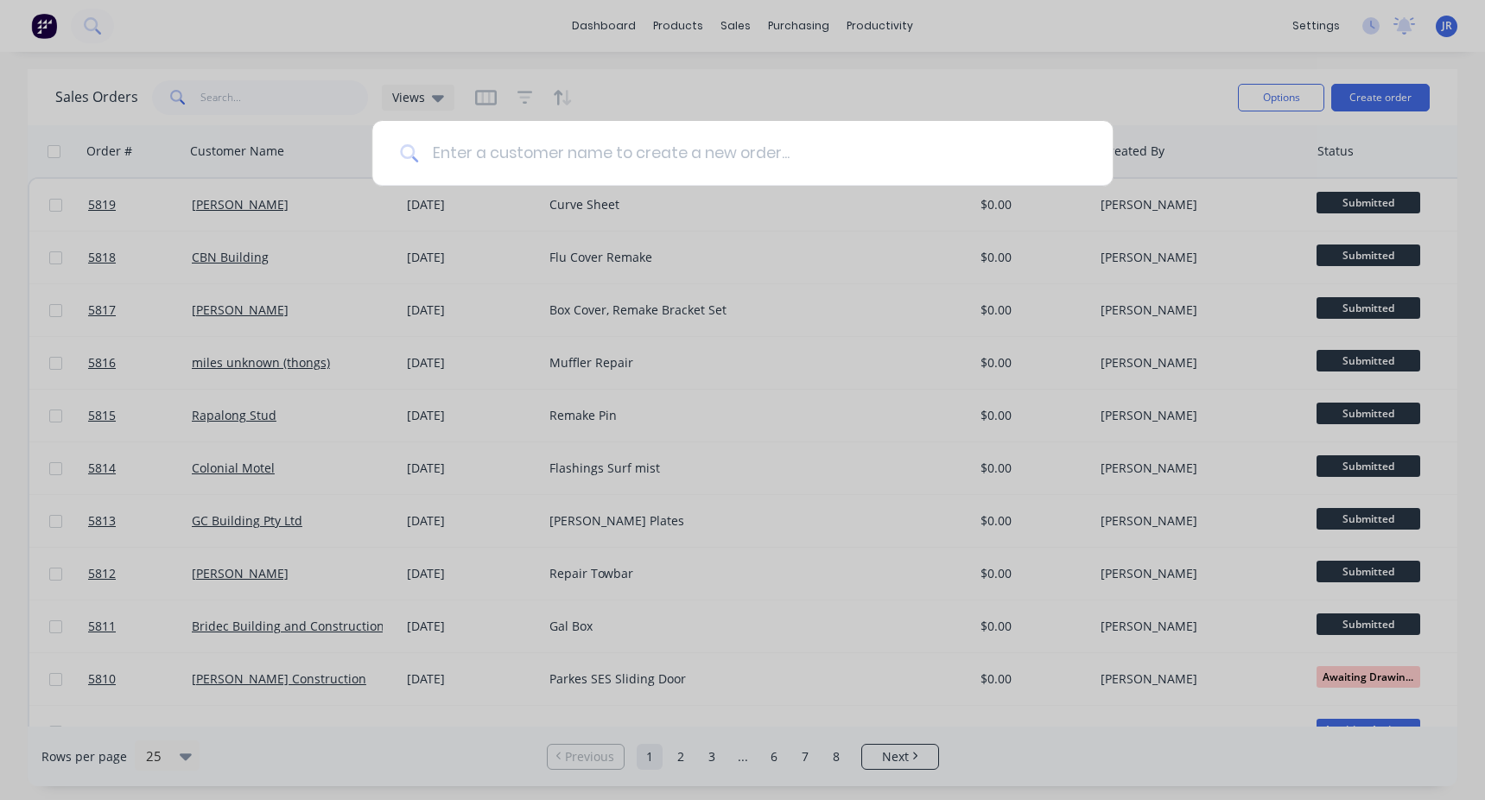
click at [652, 142] on input at bounding box center [751, 153] width 667 height 65
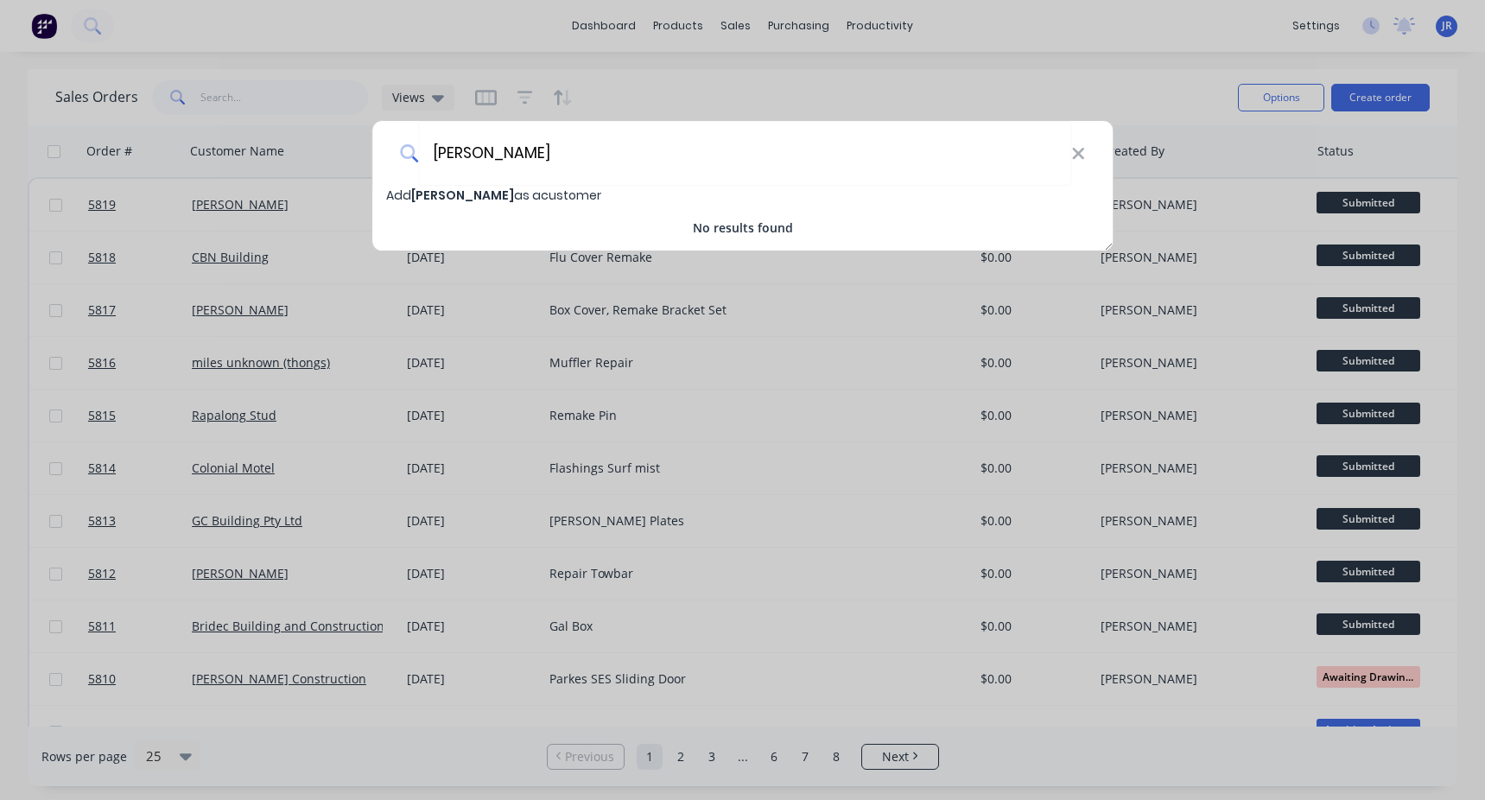
type input "[PERSON_NAME]"
click at [479, 195] on span "Add [PERSON_NAME] as a customer" at bounding box center [493, 195] width 215 height 17
select select "AU"
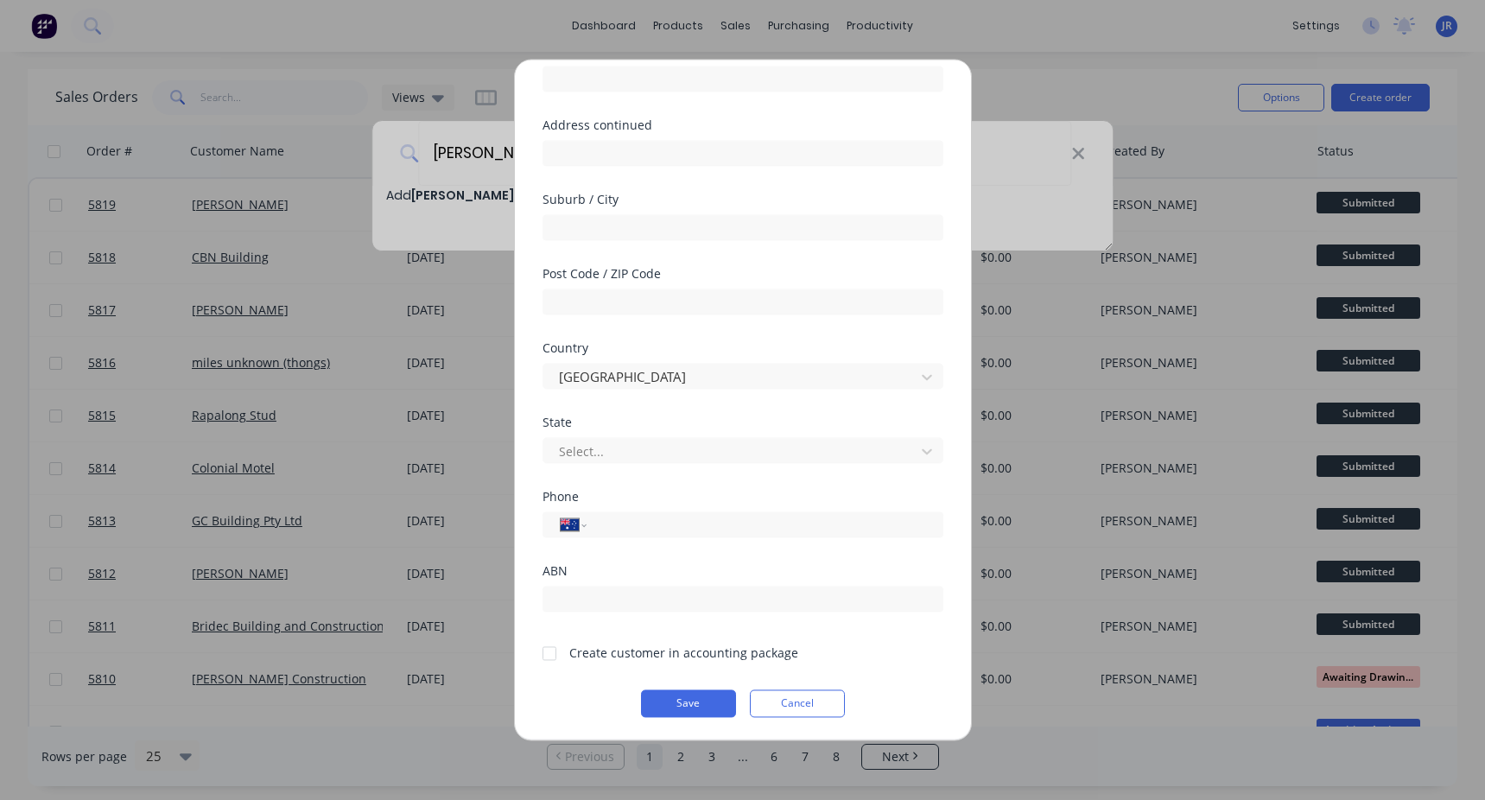
scroll to position [163, 0]
click at [557, 650] on div at bounding box center [549, 651] width 35 height 35
click at [690, 709] on button "Save" at bounding box center [688, 702] width 95 height 28
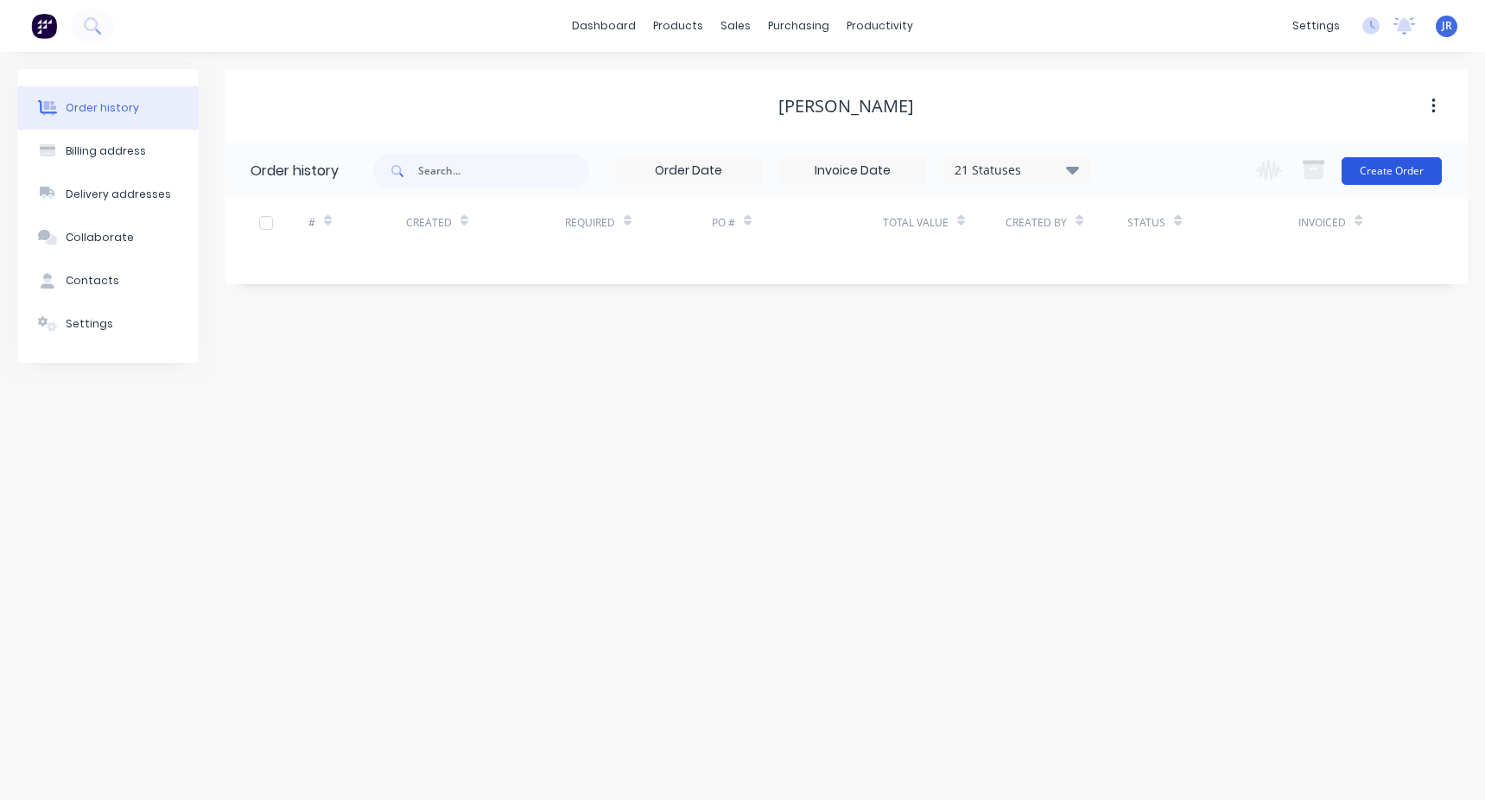
click at [1360, 173] on button "Create Order" at bounding box center [1392, 171] width 100 height 28
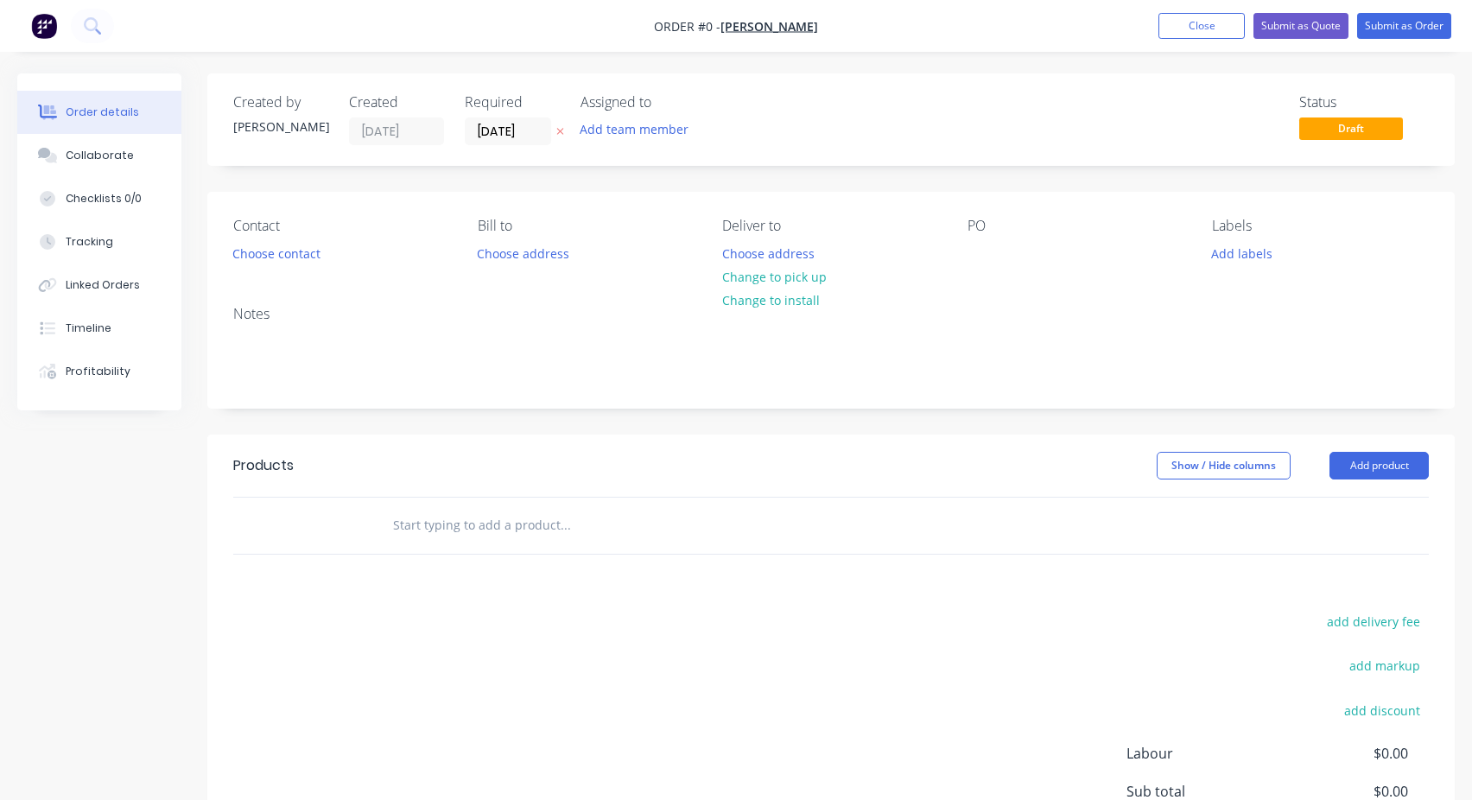
click at [484, 538] on input "text" at bounding box center [565, 525] width 346 height 35
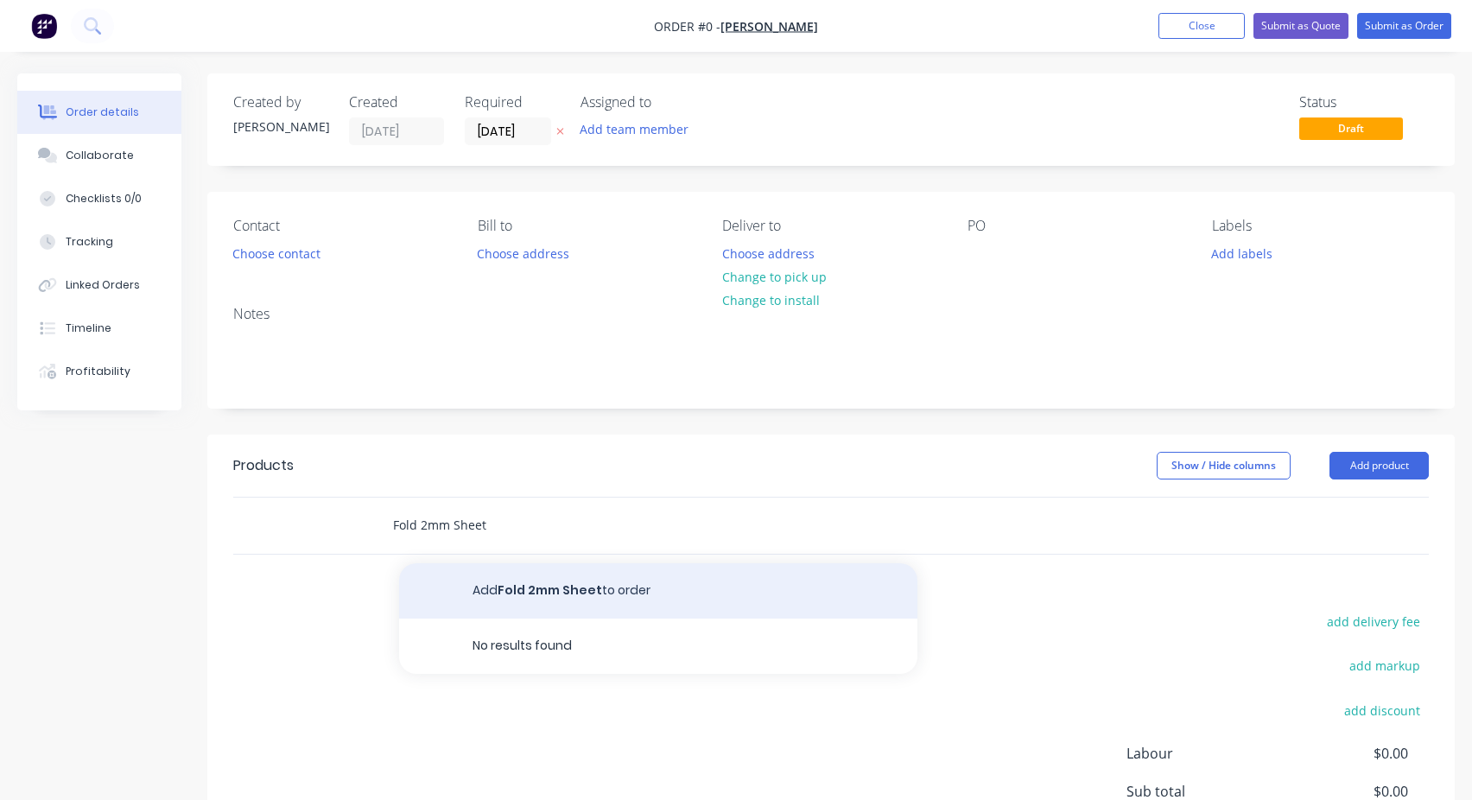
type input "Fold 2mm Sheet"
click at [531, 581] on button "Add Fold 2mm Sheet to order" at bounding box center [658, 590] width 518 height 55
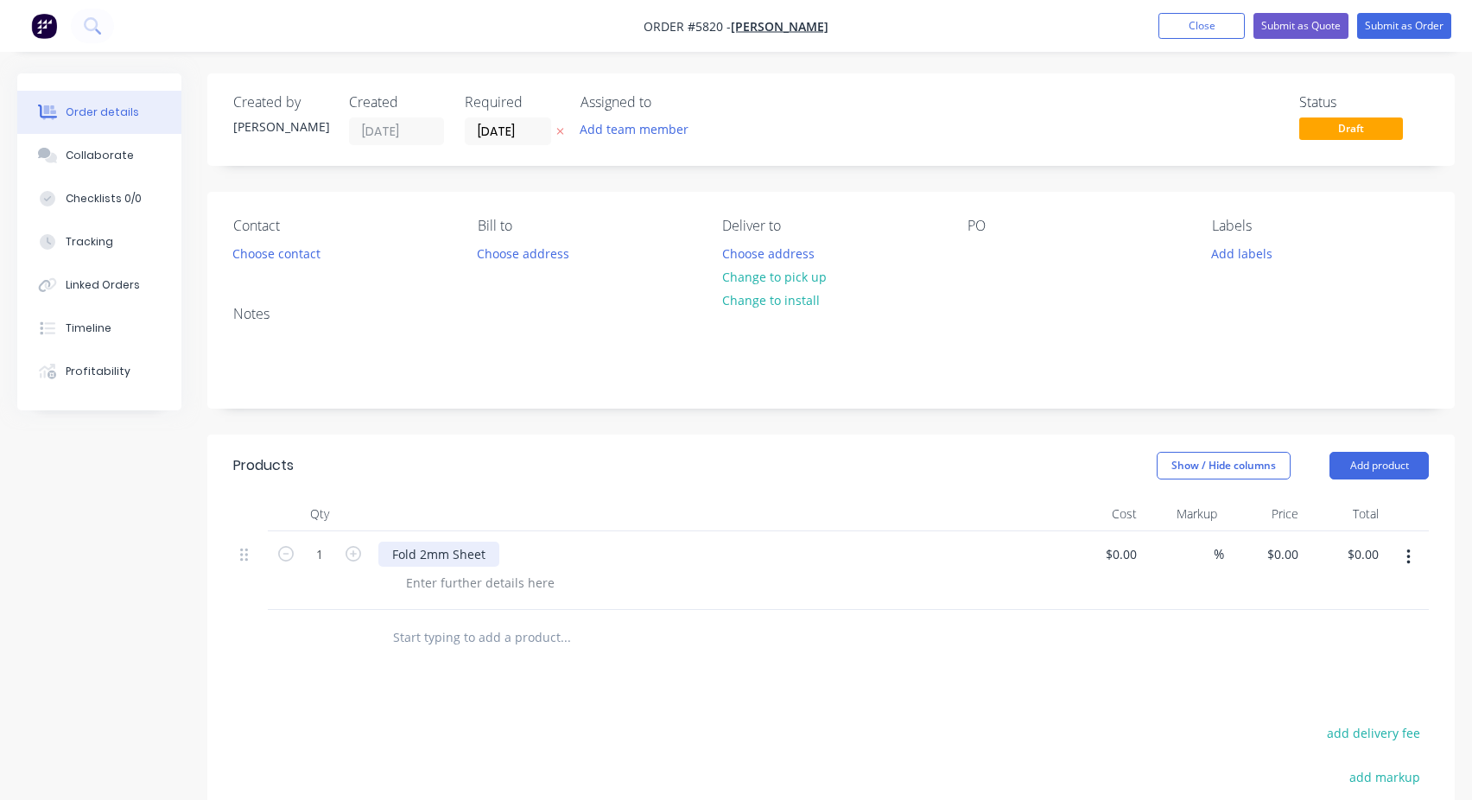
click at [443, 553] on div "Fold 2mm Sheet" at bounding box center [438, 554] width 121 height 25
copy div "Fold 2mm Sheet"
click at [974, 244] on div at bounding box center [982, 253] width 28 height 25
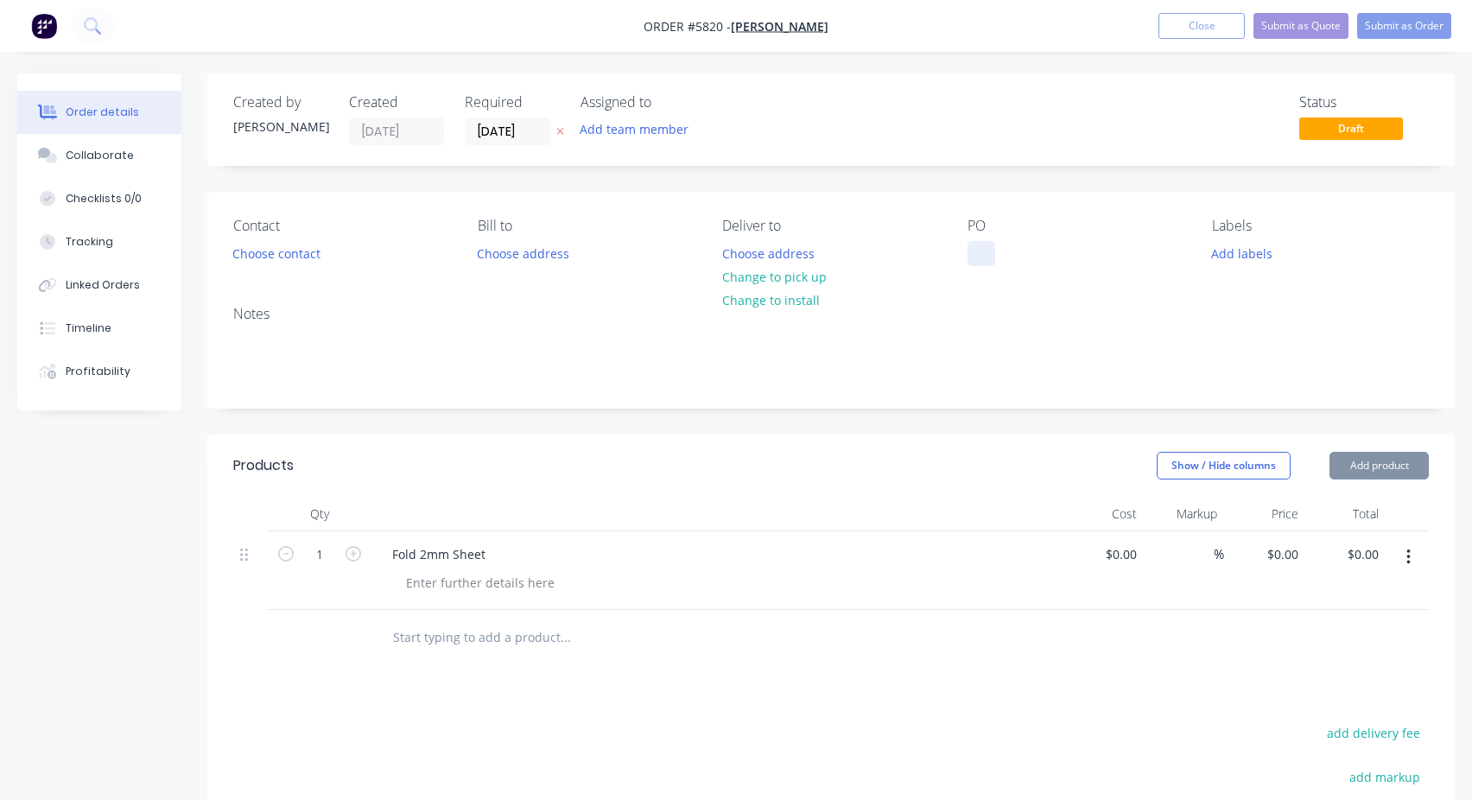
paste div
click at [1095, 169] on div "Created by [PERSON_NAME] Created [DATE] Required [DATE] Assigned to Add team me…" at bounding box center [830, 576] width 1247 height 1007
click at [1387, 27] on button "Submit as Order" at bounding box center [1404, 26] width 94 height 26
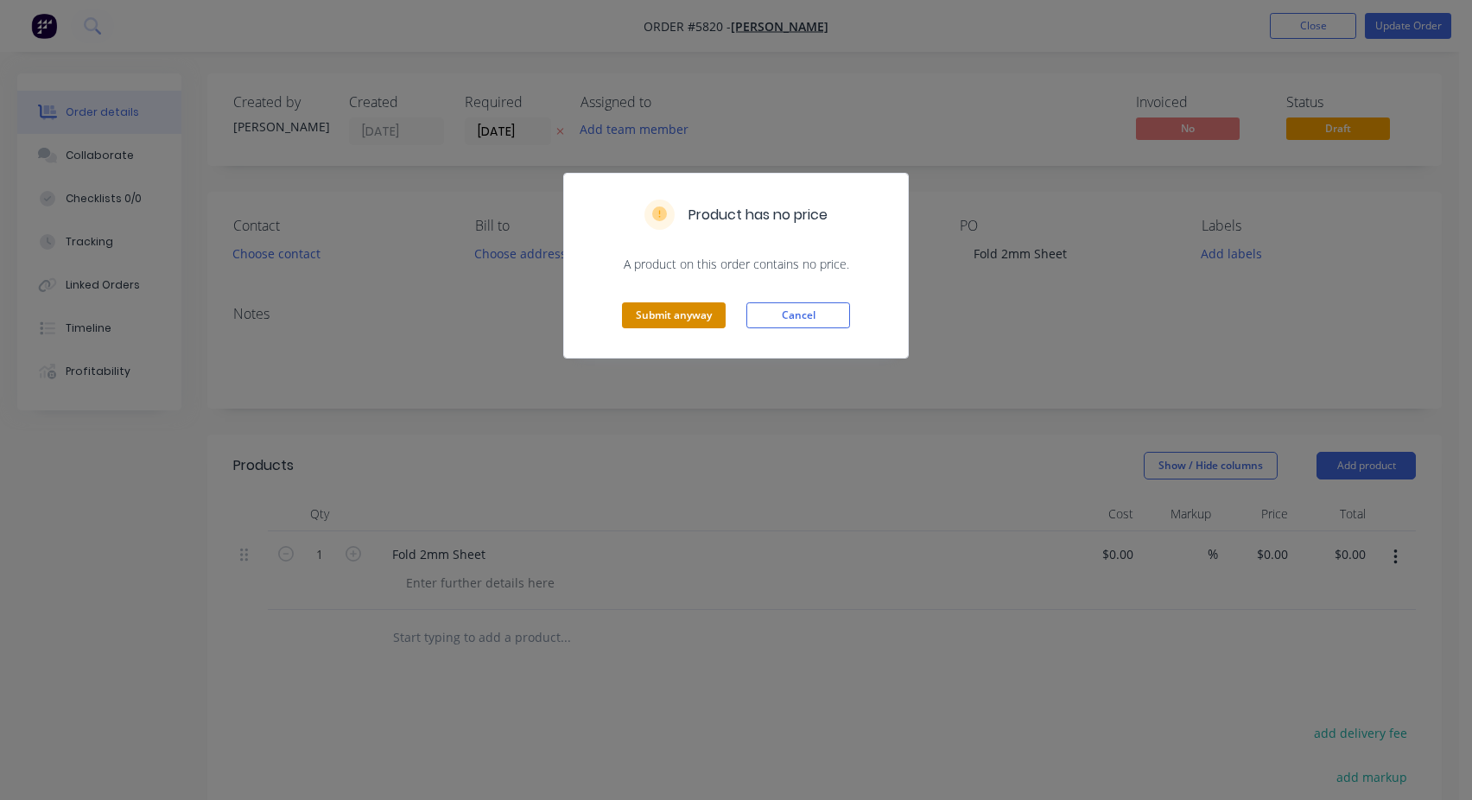
click at [665, 321] on button "Submit anyway" at bounding box center [674, 315] width 104 height 26
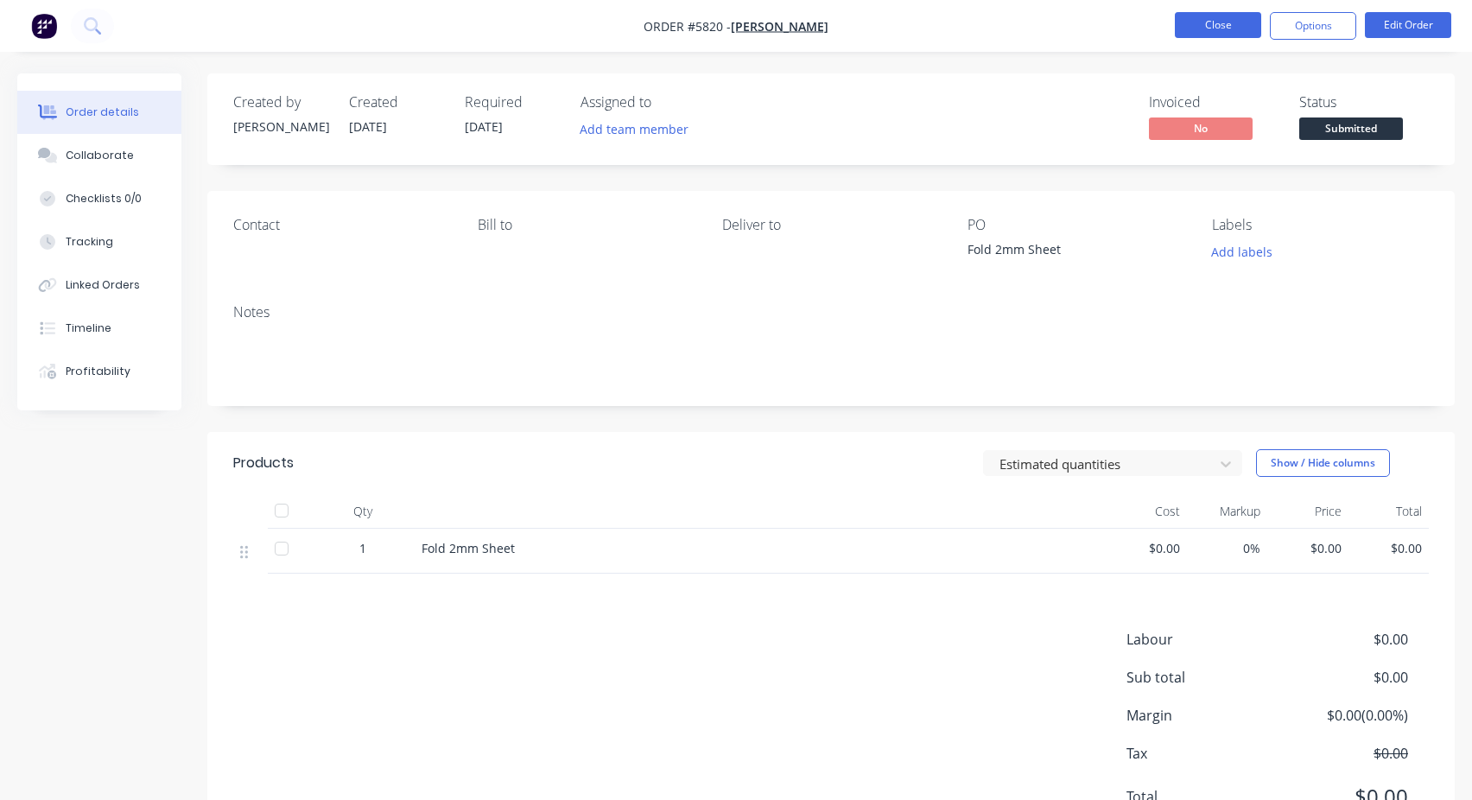
click at [1216, 33] on button "Close" at bounding box center [1218, 25] width 86 height 26
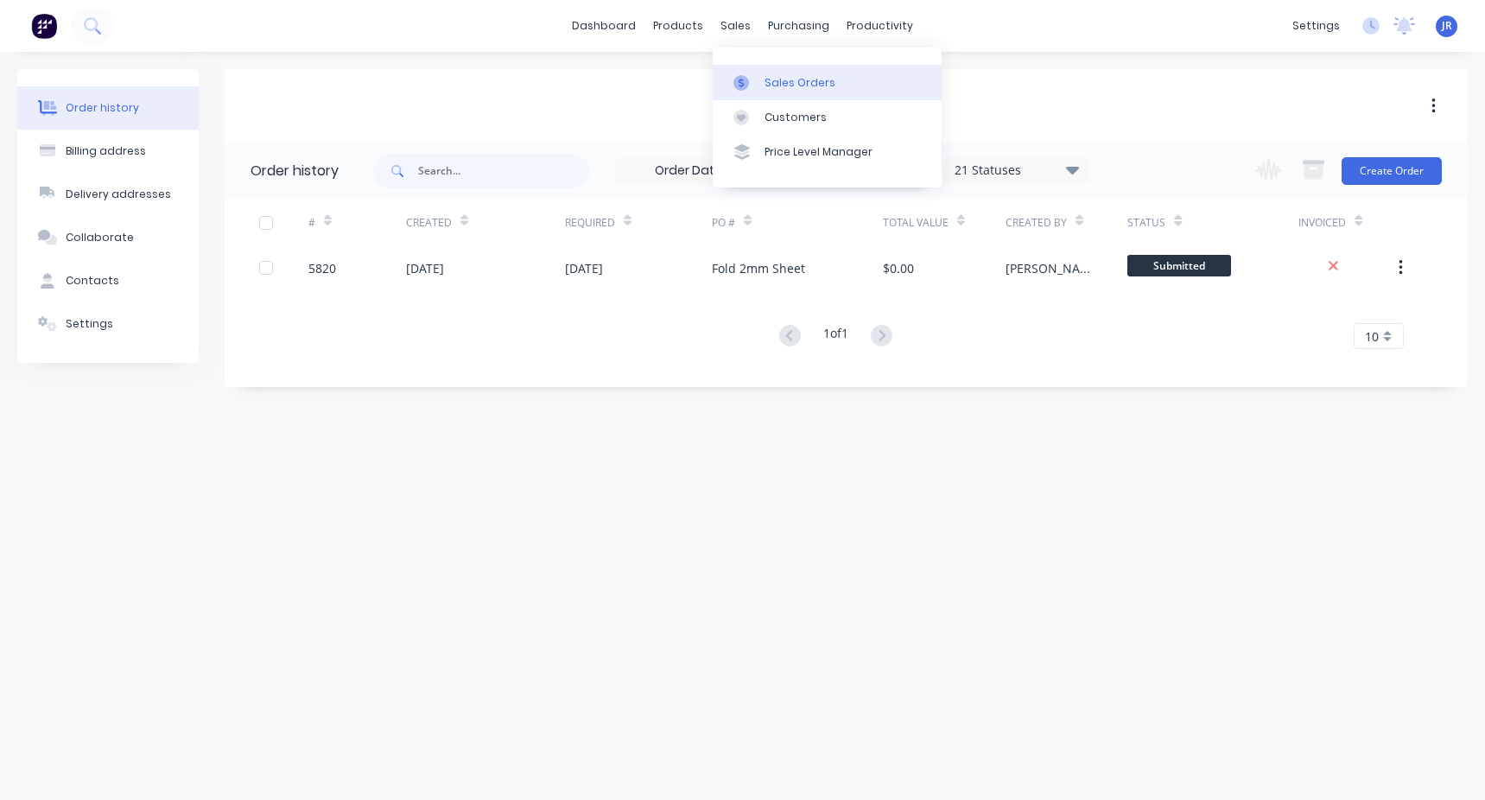
click at [801, 88] on div "Sales Orders" at bounding box center [800, 83] width 71 height 16
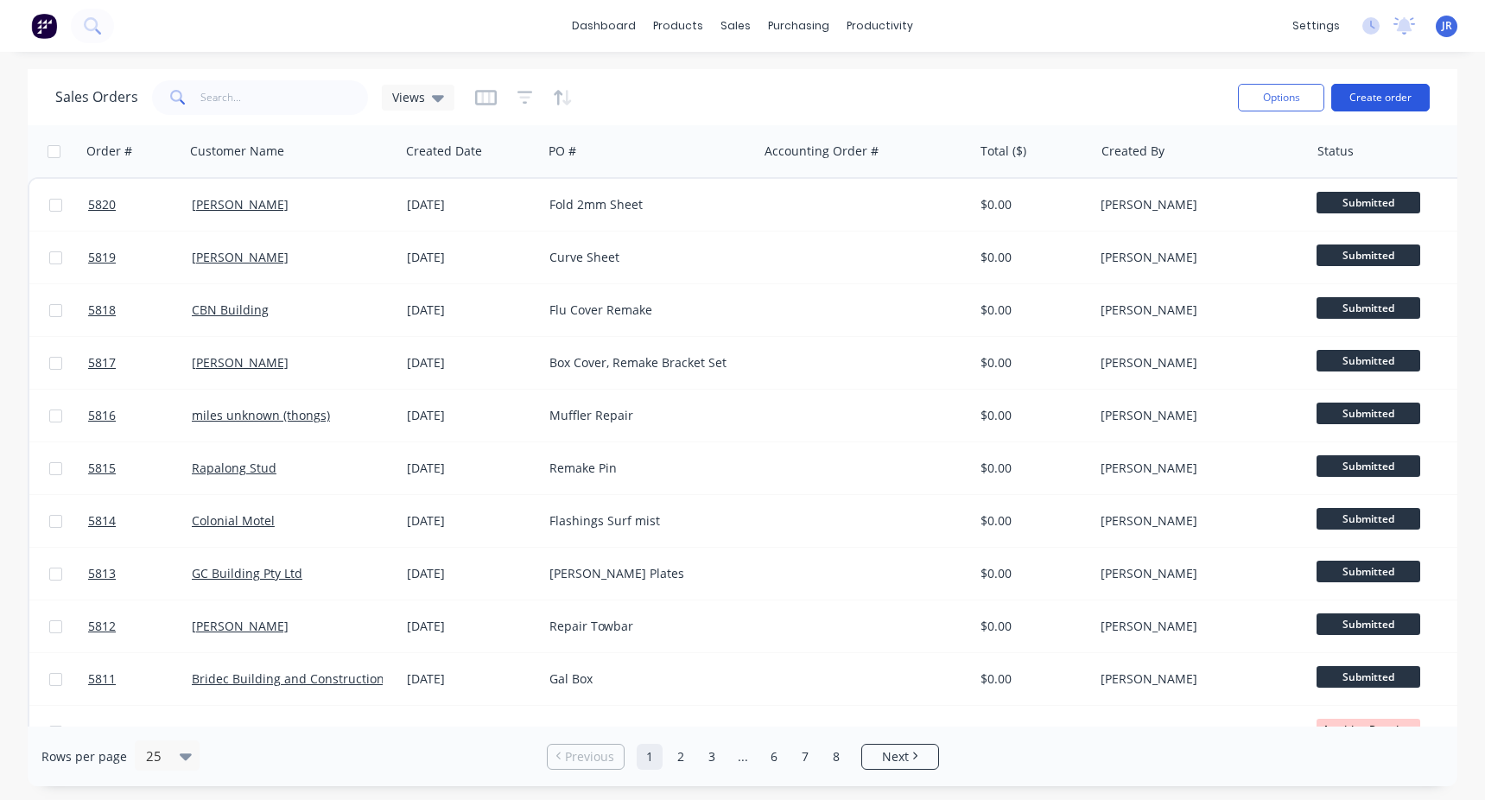
click at [1406, 102] on button "Create order" at bounding box center [1380, 98] width 98 height 28
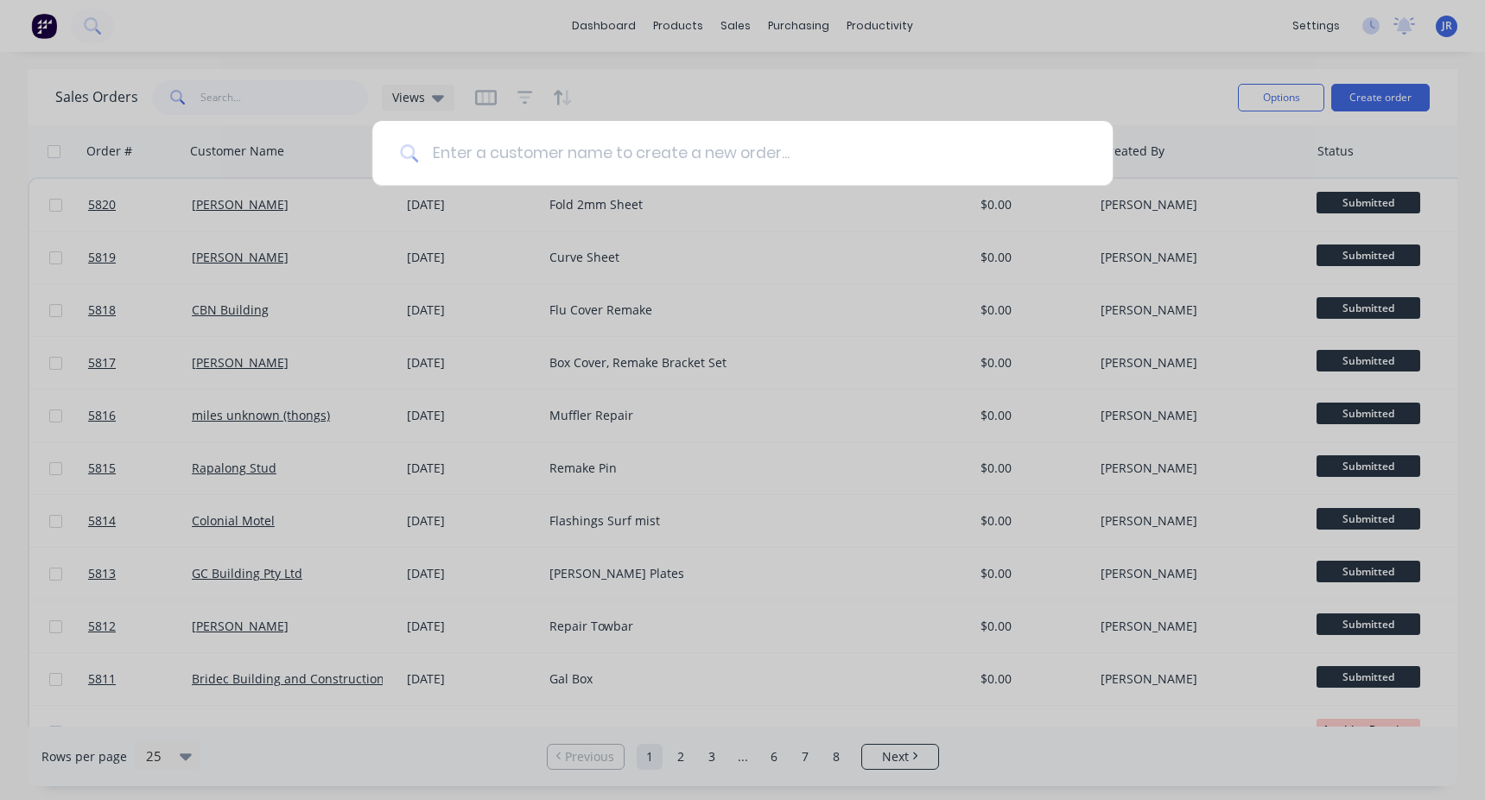
click at [640, 162] on input at bounding box center [751, 153] width 667 height 65
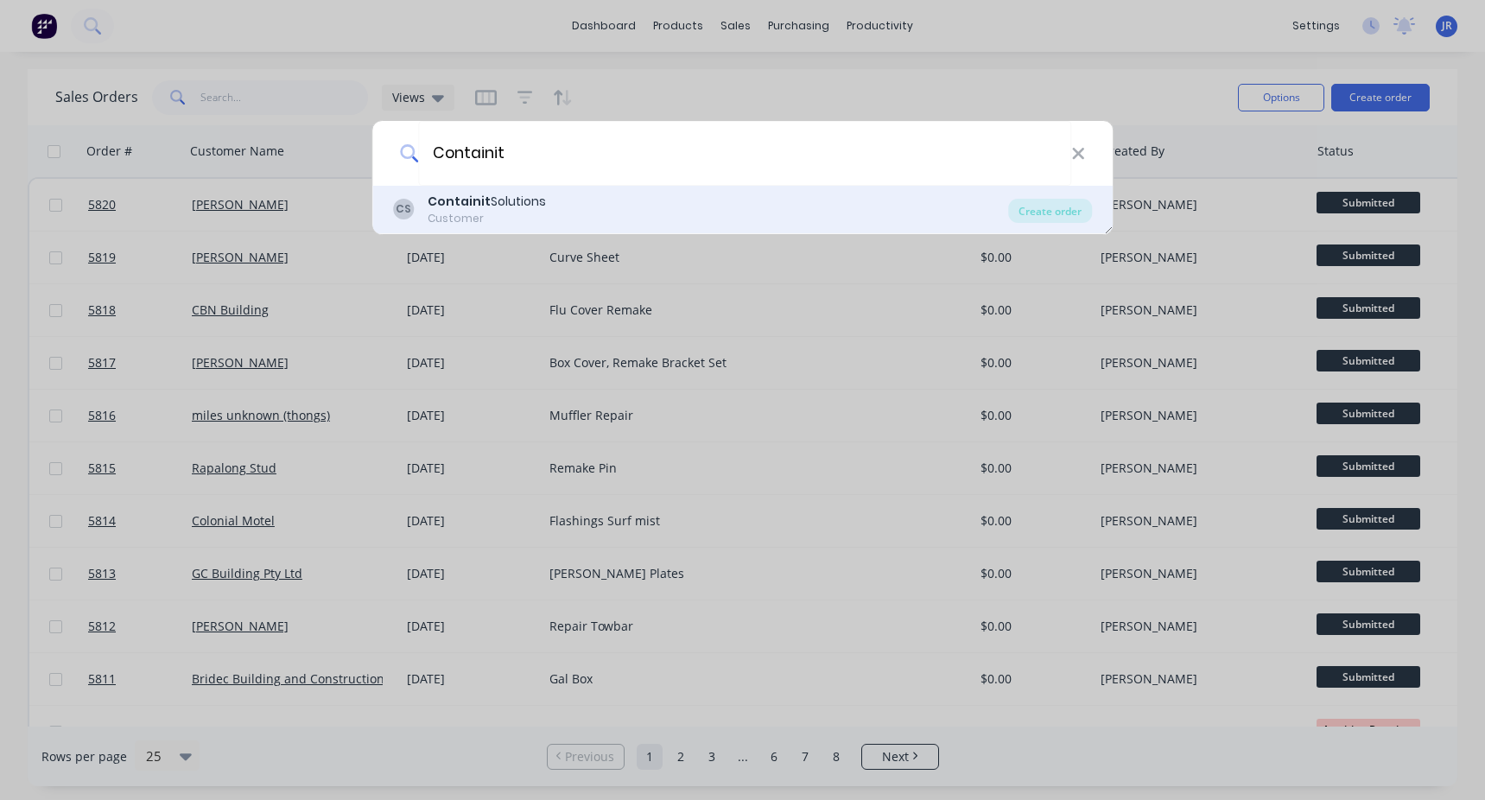
type input "Containit"
click at [477, 219] on div "Customer" at bounding box center [487, 219] width 118 height 16
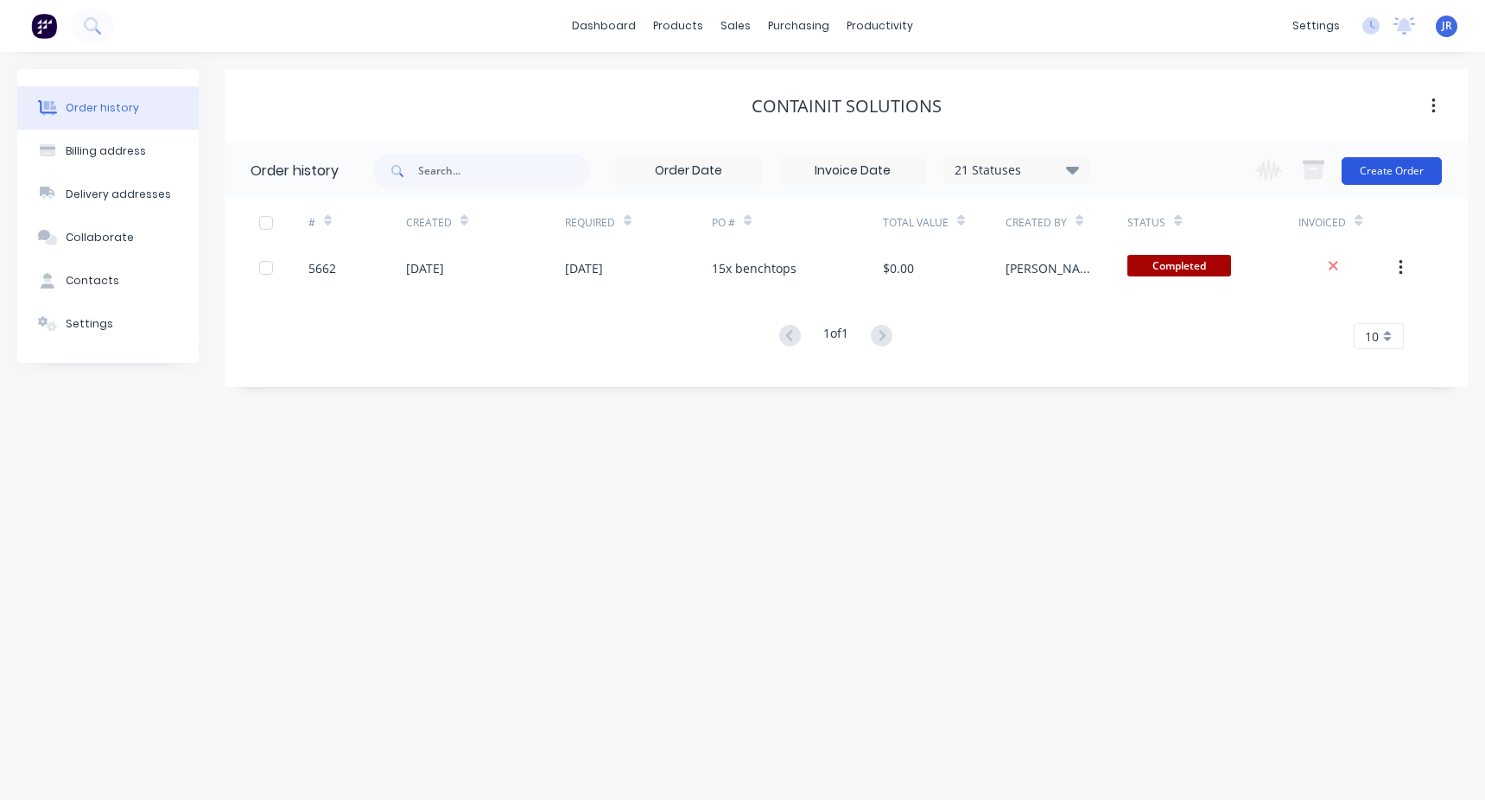
click at [1387, 174] on button "Create Order" at bounding box center [1392, 171] width 100 height 28
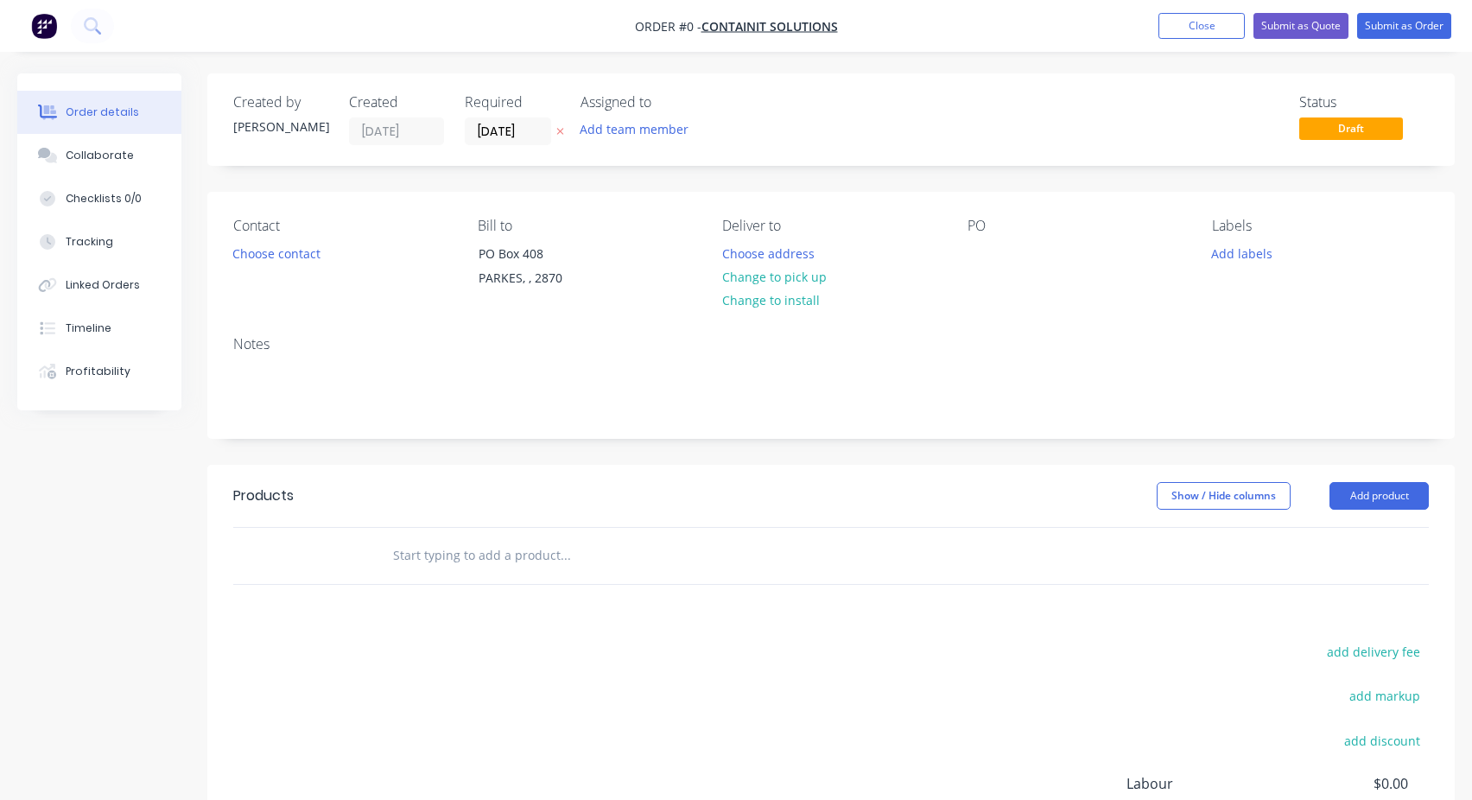
click at [442, 557] on input "text" at bounding box center [565, 555] width 346 height 35
click at [433, 548] on input "15x Benchtops" at bounding box center [565, 555] width 346 height 35
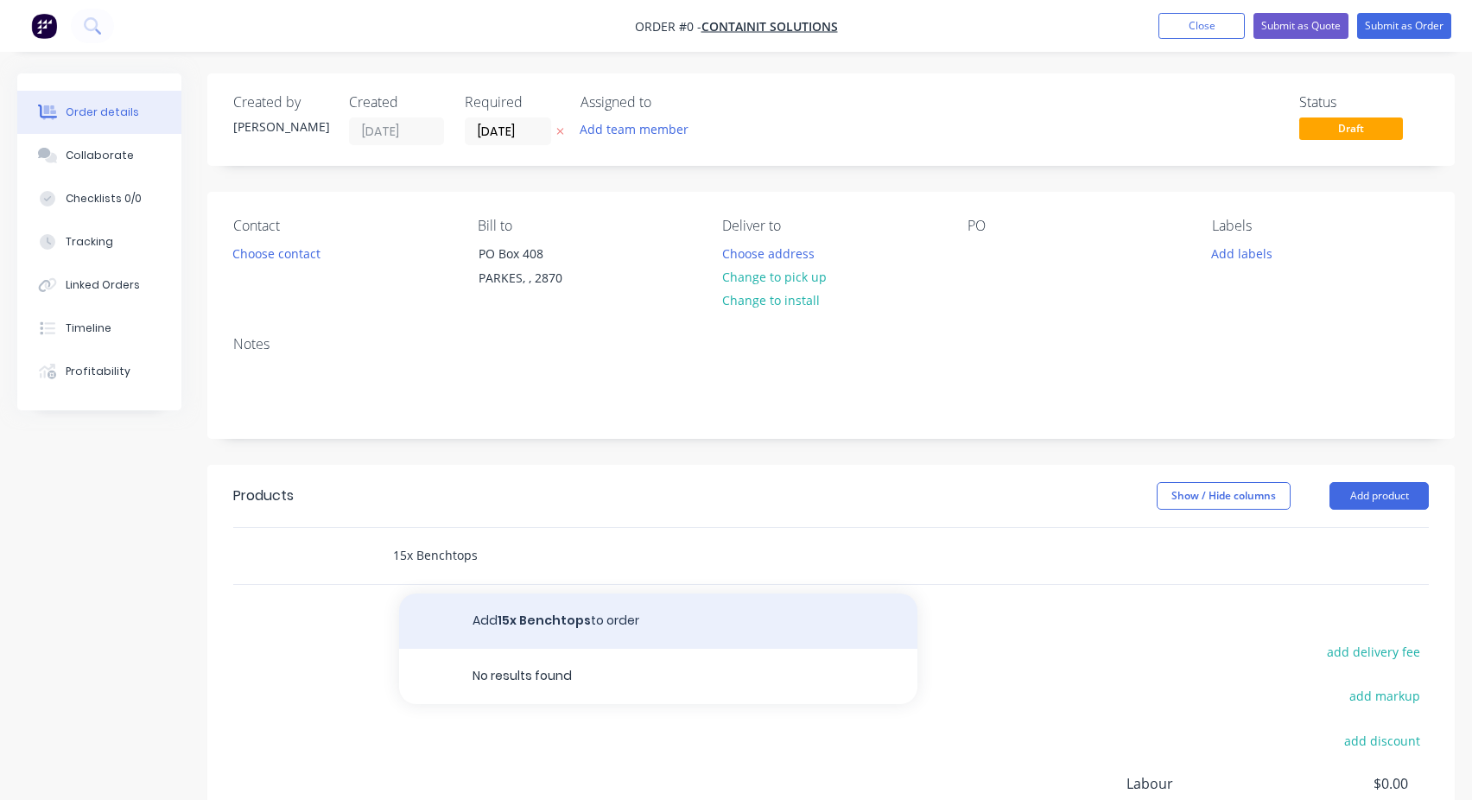
type input "15x Benchtops"
click at [605, 622] on button "Add 15x Benchtops to order" at bounding box center [658, 620] width 518 height 55
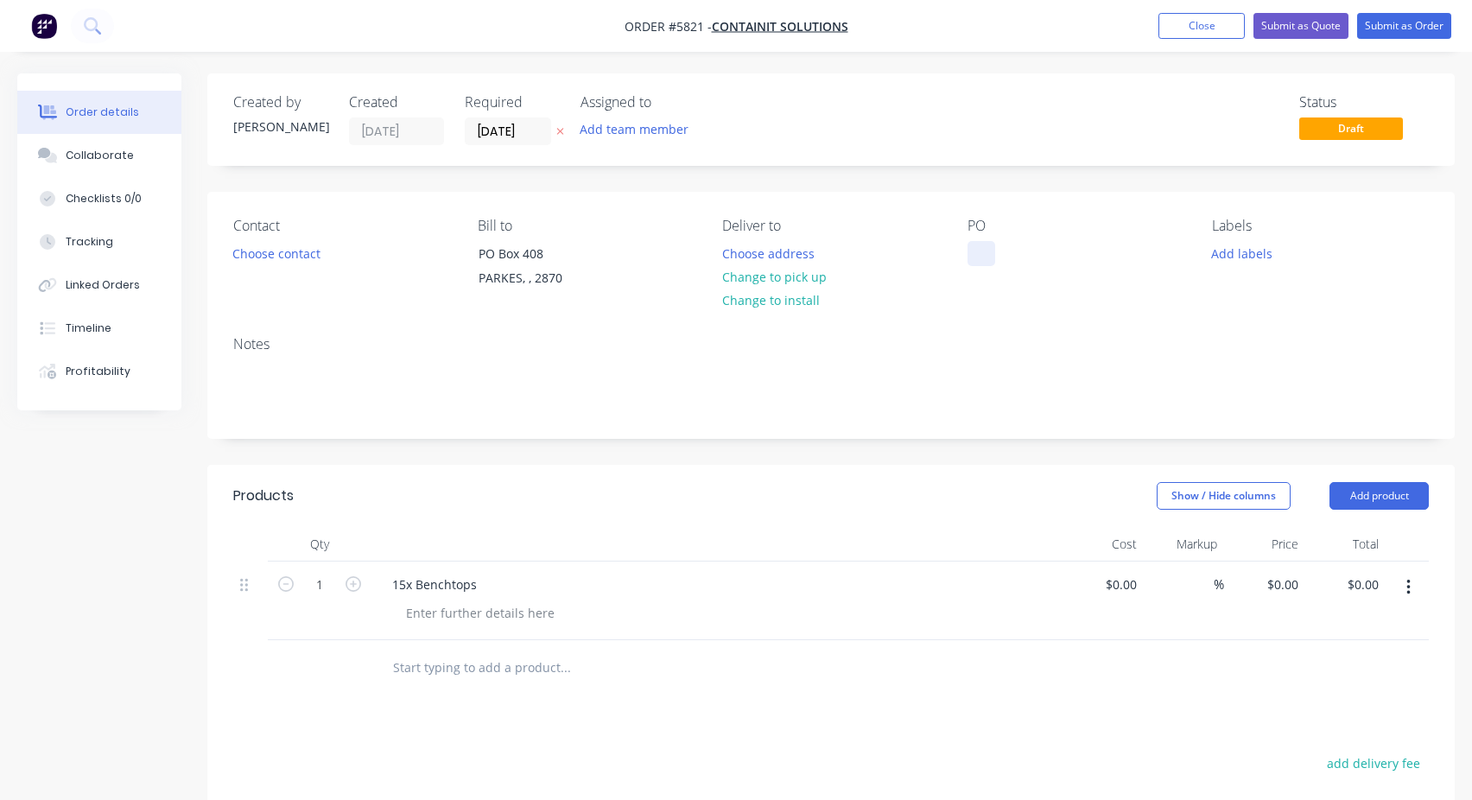
click at [974, 247] on div at bounding box center [982, 253] width 28 height 25
paste div
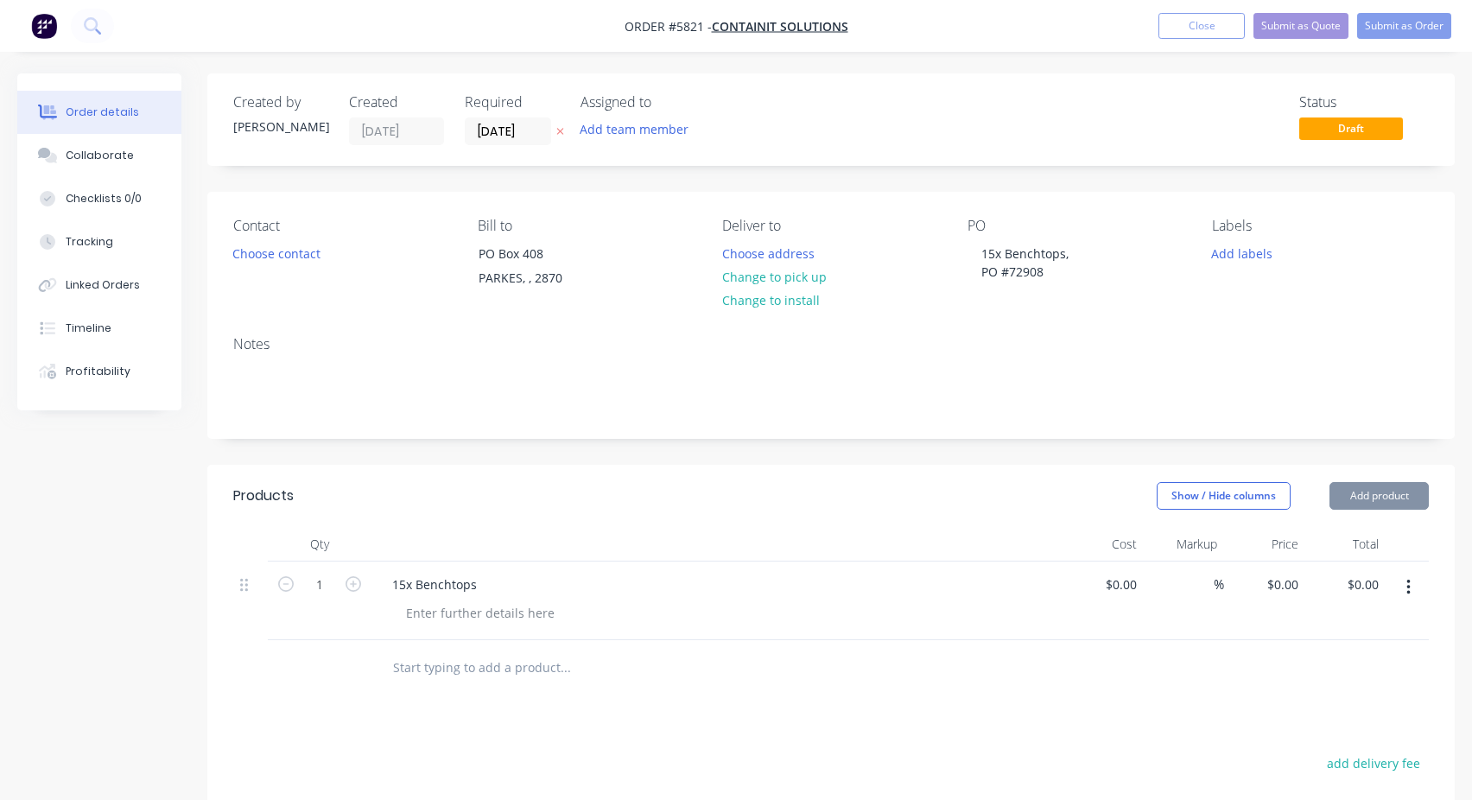
click at [1139, 274] on div "PO 15x Benchtops, PO #72908" at bounding box center [1076, 257] width 217 height 79
click at [1396, 35] on button "Submit as Order" at bounding box center [1404, 26] width 94 height 26
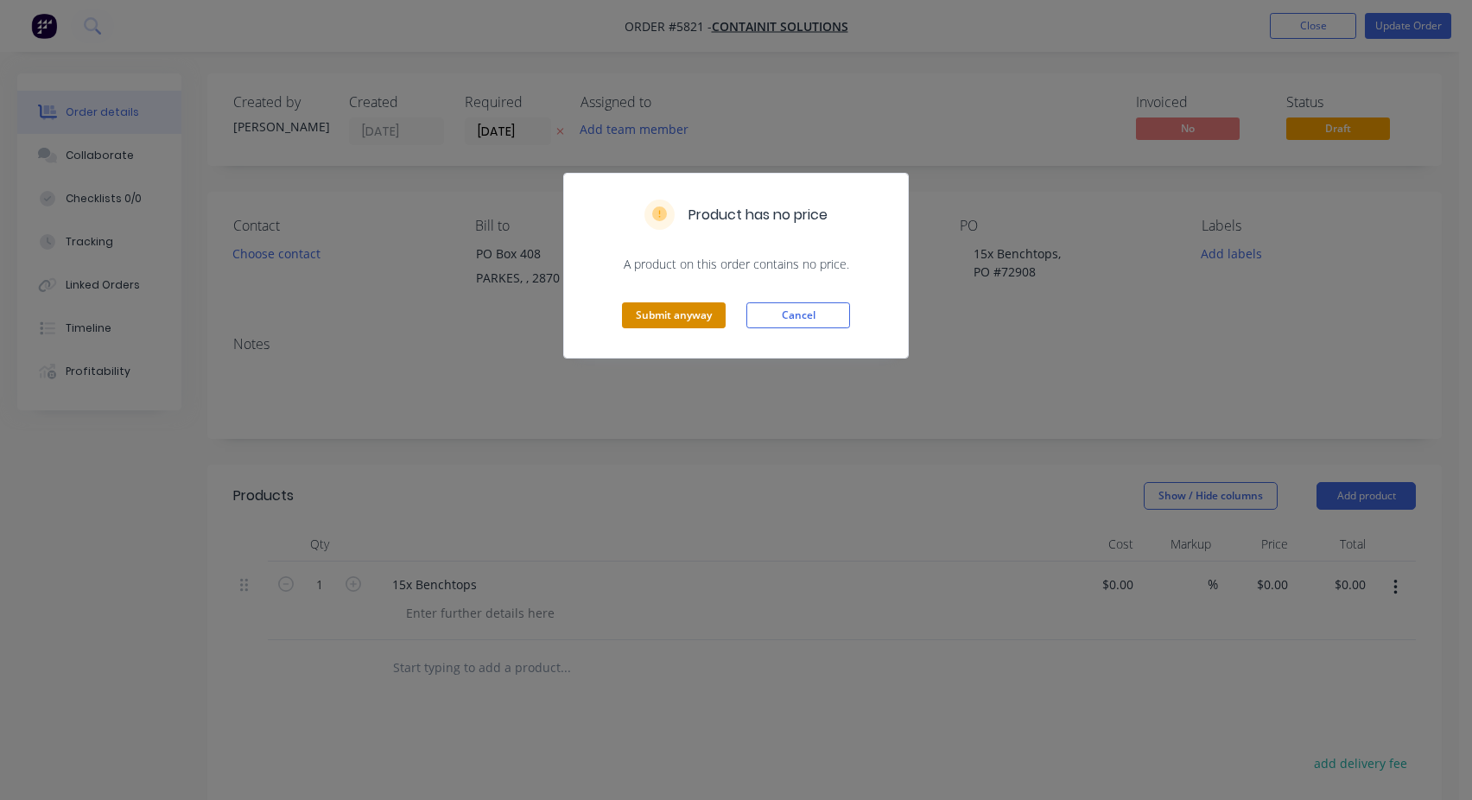
click at [681, 318] on button "Submit anyway" at bounding box center [674, 315] width 104 height 26
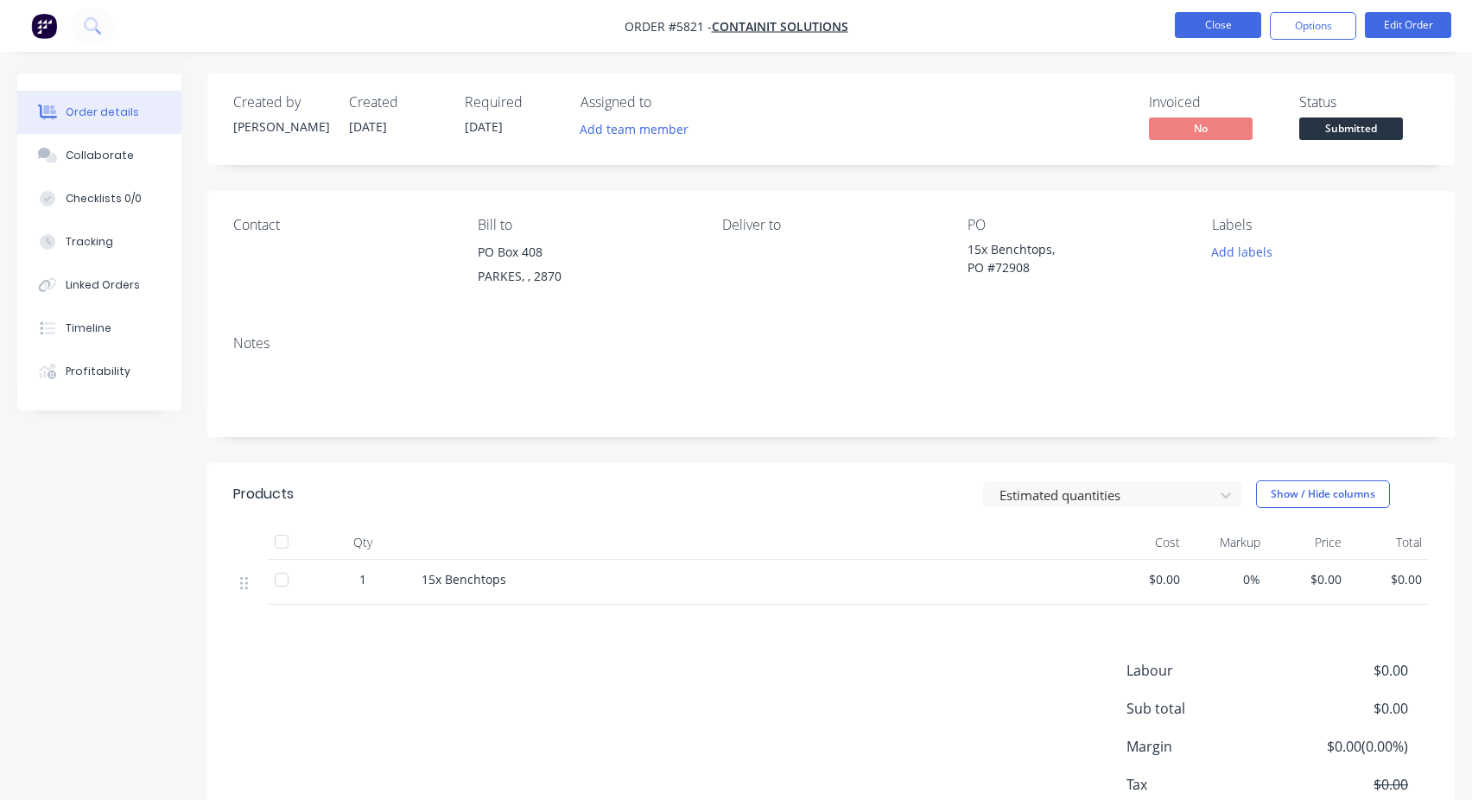
click at [1207, 19] on button "Close" at bounding box center [1218, 25] width 86 height 26
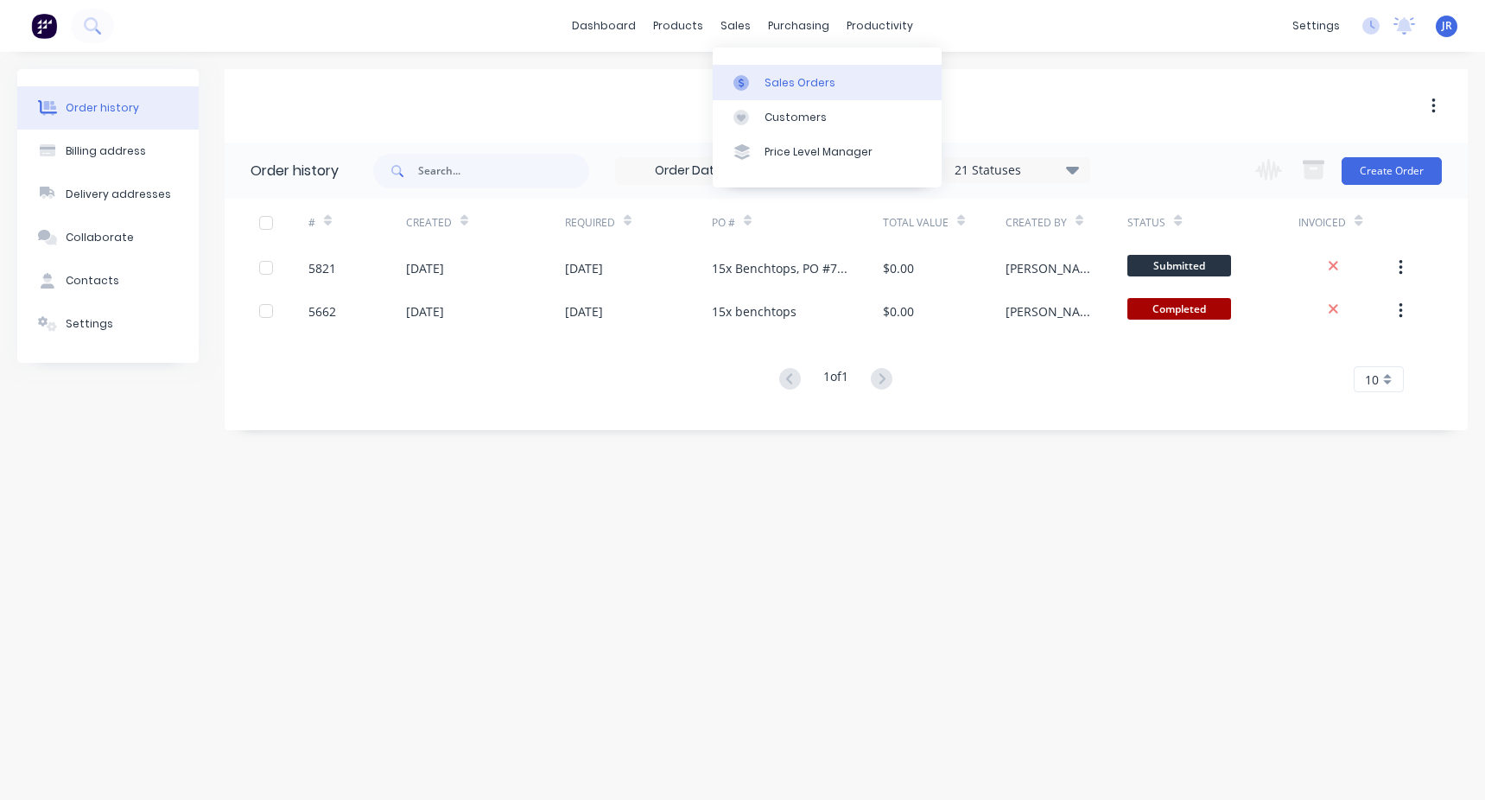
click at [765, 76] on div "Sales Orders" at bounding box center [800, 83] width 71 height 16
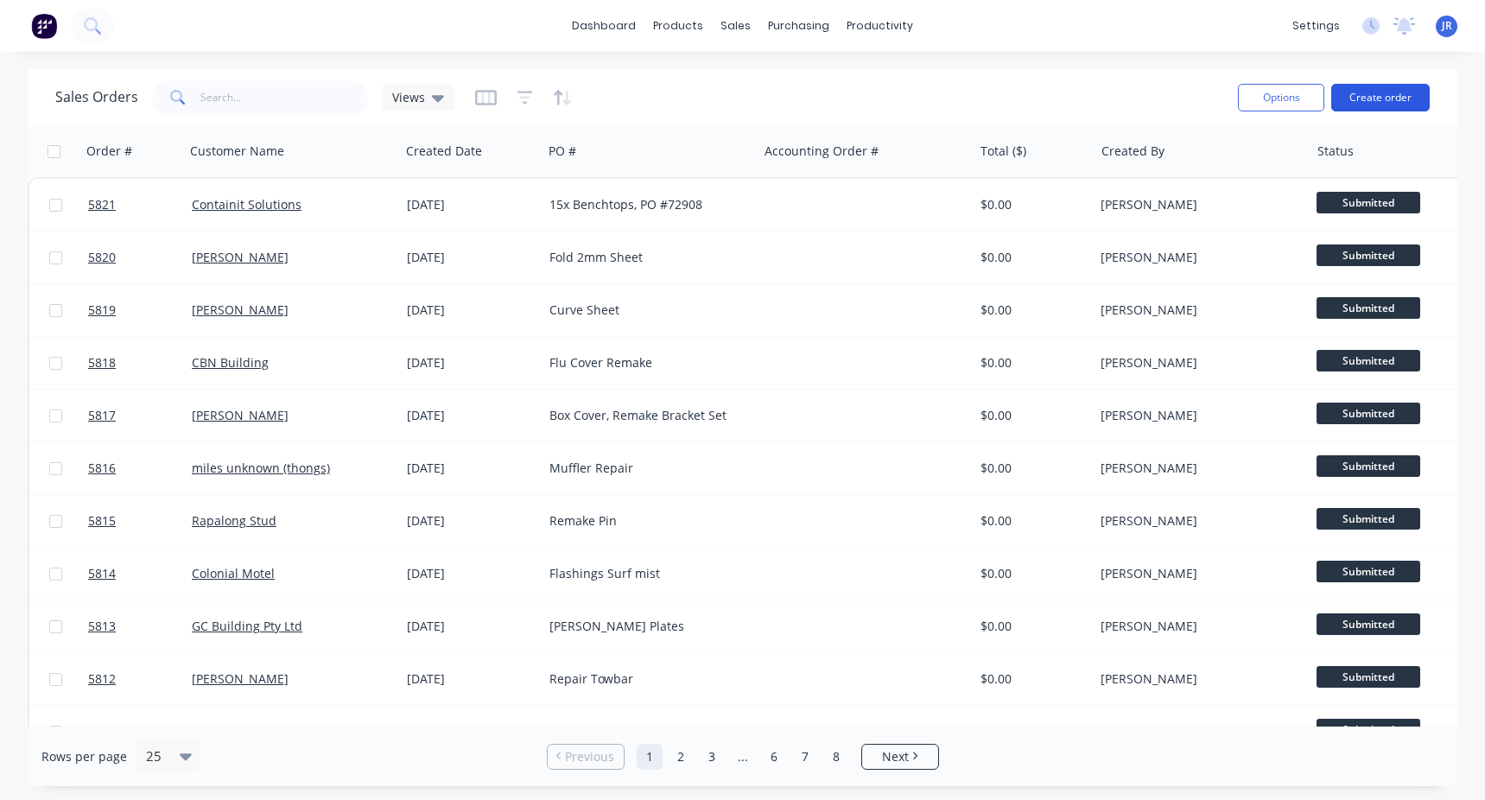
click at [1380, 92] on button "Create order" at bounding box center [1380, 98] width 98 height 28
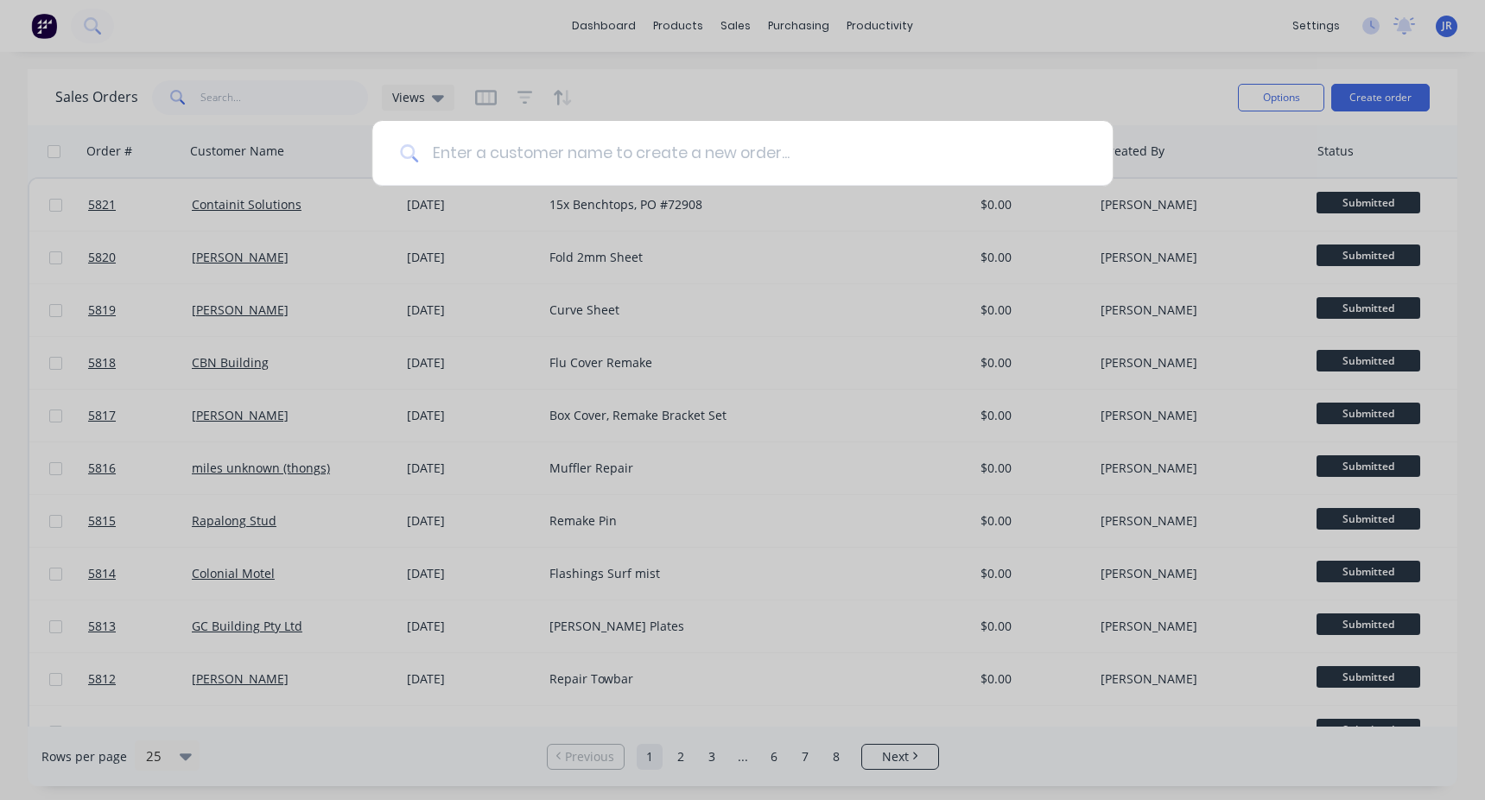
click at [670, 180] on input at bounding box center [751, 153] width 667 height 65
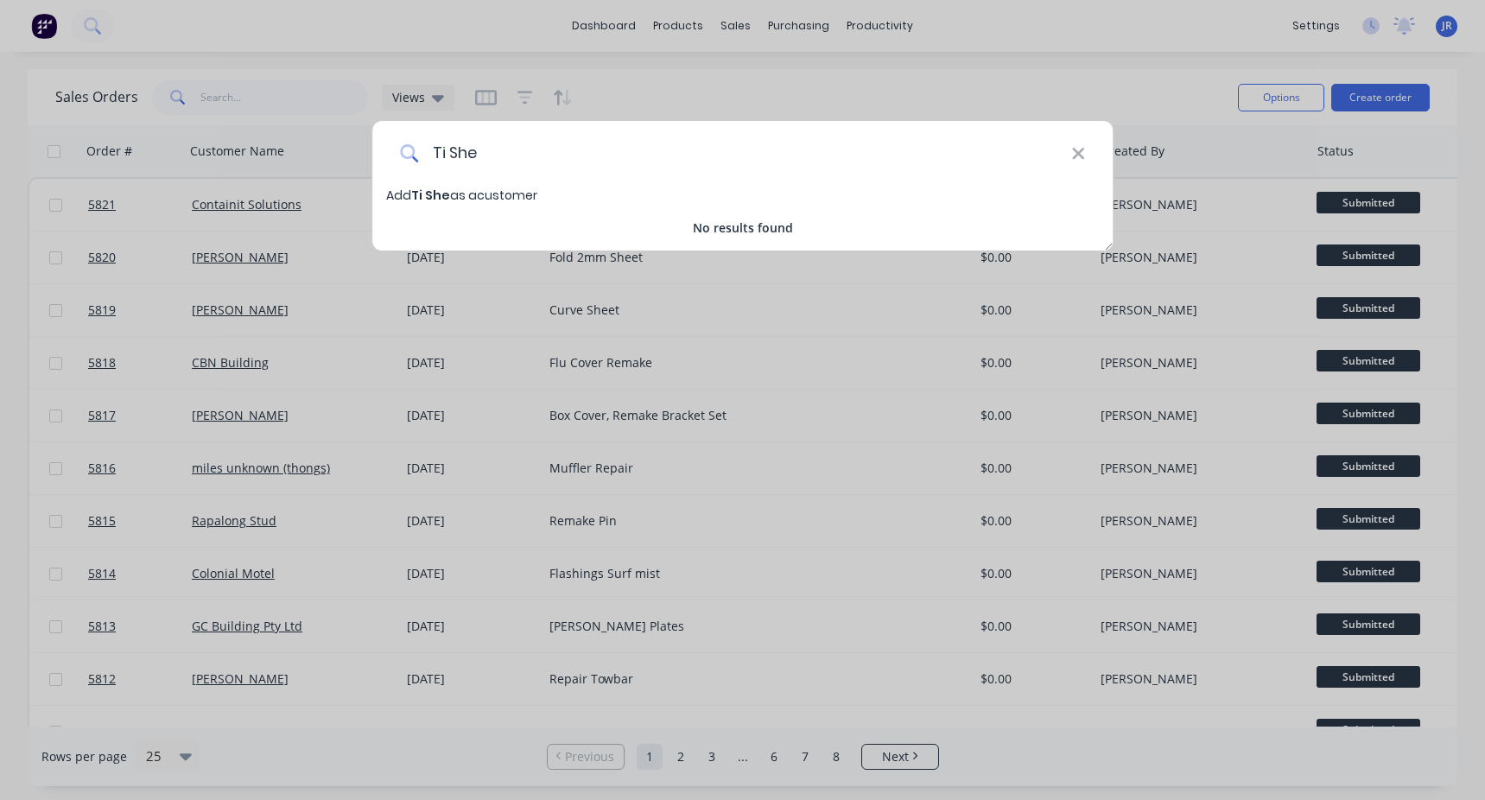
click at [446, 148] on input "Ti She" at bounding box center [744, 153] width 653 height 65
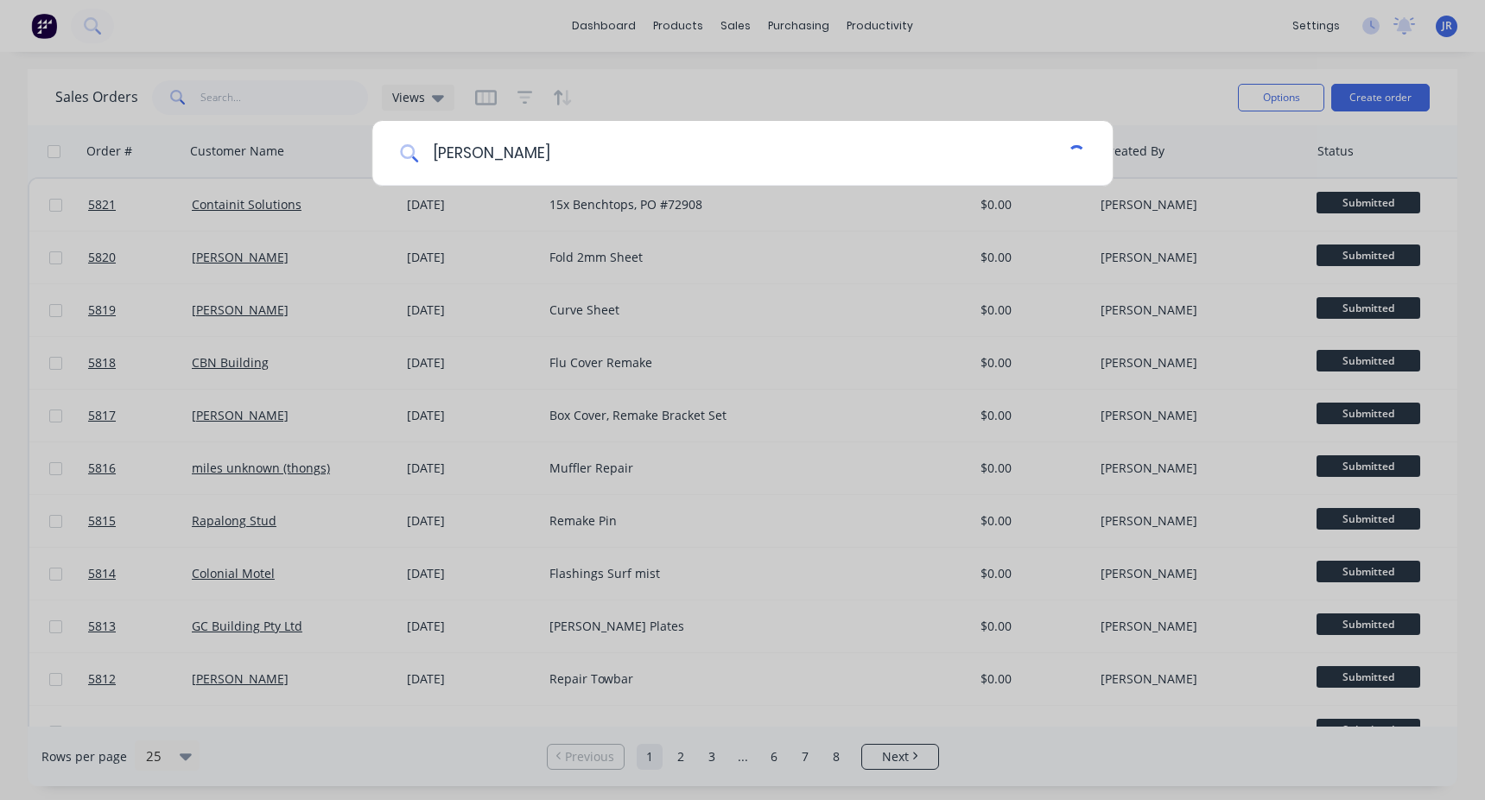
click at [533, 159] on input "[PERSON_NAME]" at bounding box center [743, 153] width 650 height 65
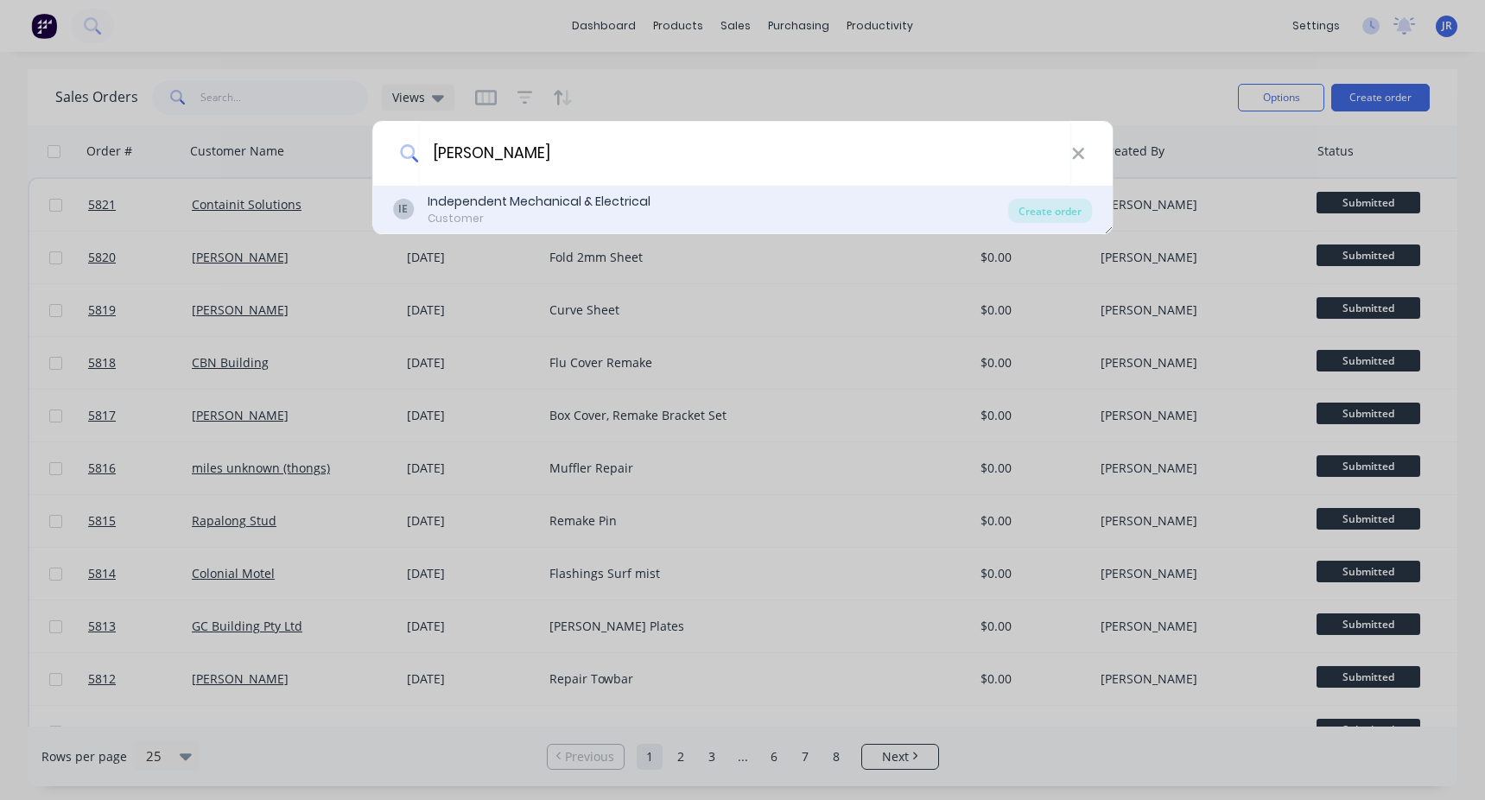
type input "[PERSON_NAME]"
click at [574, 219] on div "Customer" at bounding box center [539, 219] width 223 height 16
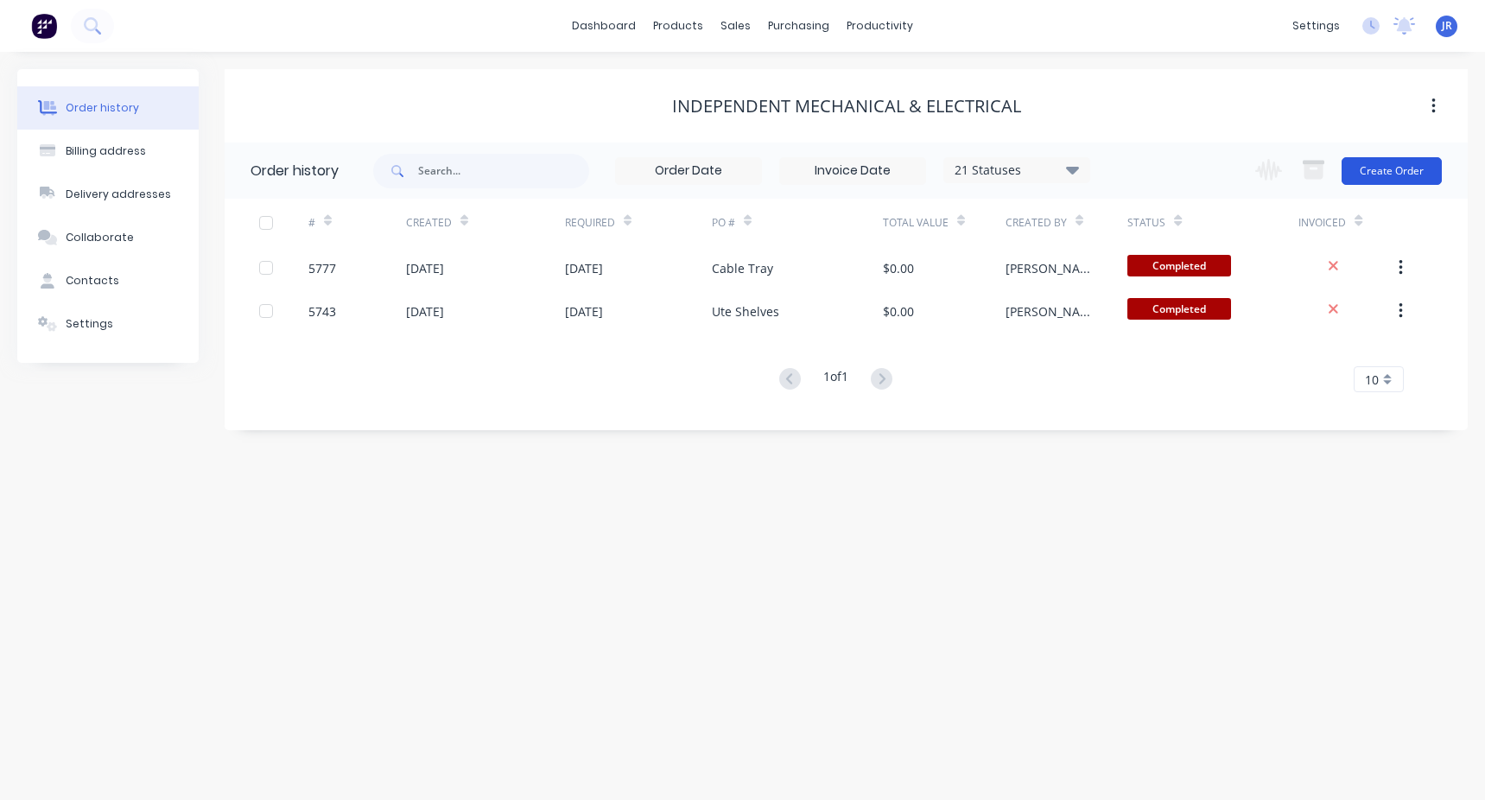
click at [1380, 166] on button "Create Order" at bounding box center [1392, 171] width 100 height 28
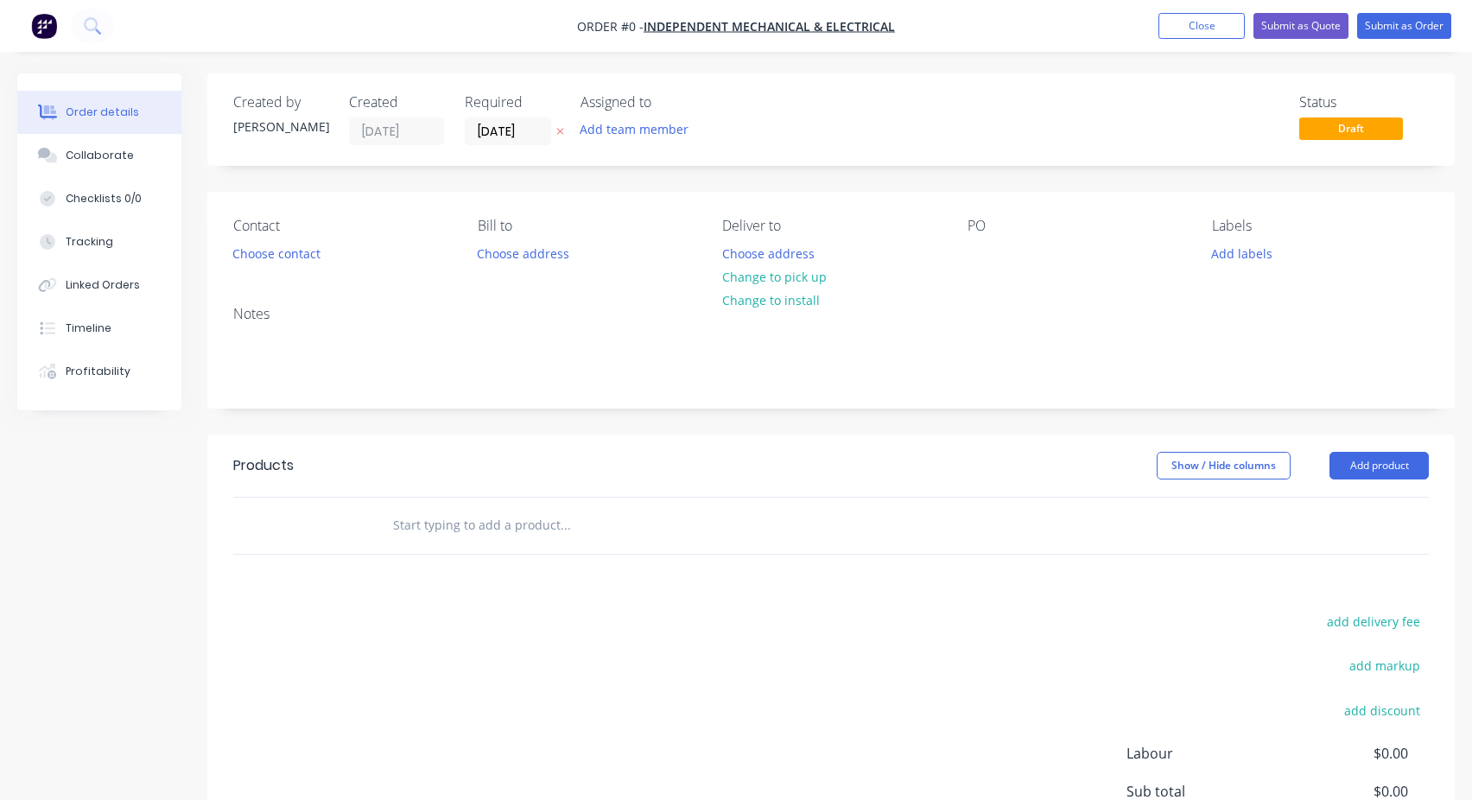
click at [464, 511] on input "text" at bounding box center [565, 525] width 346 height 35
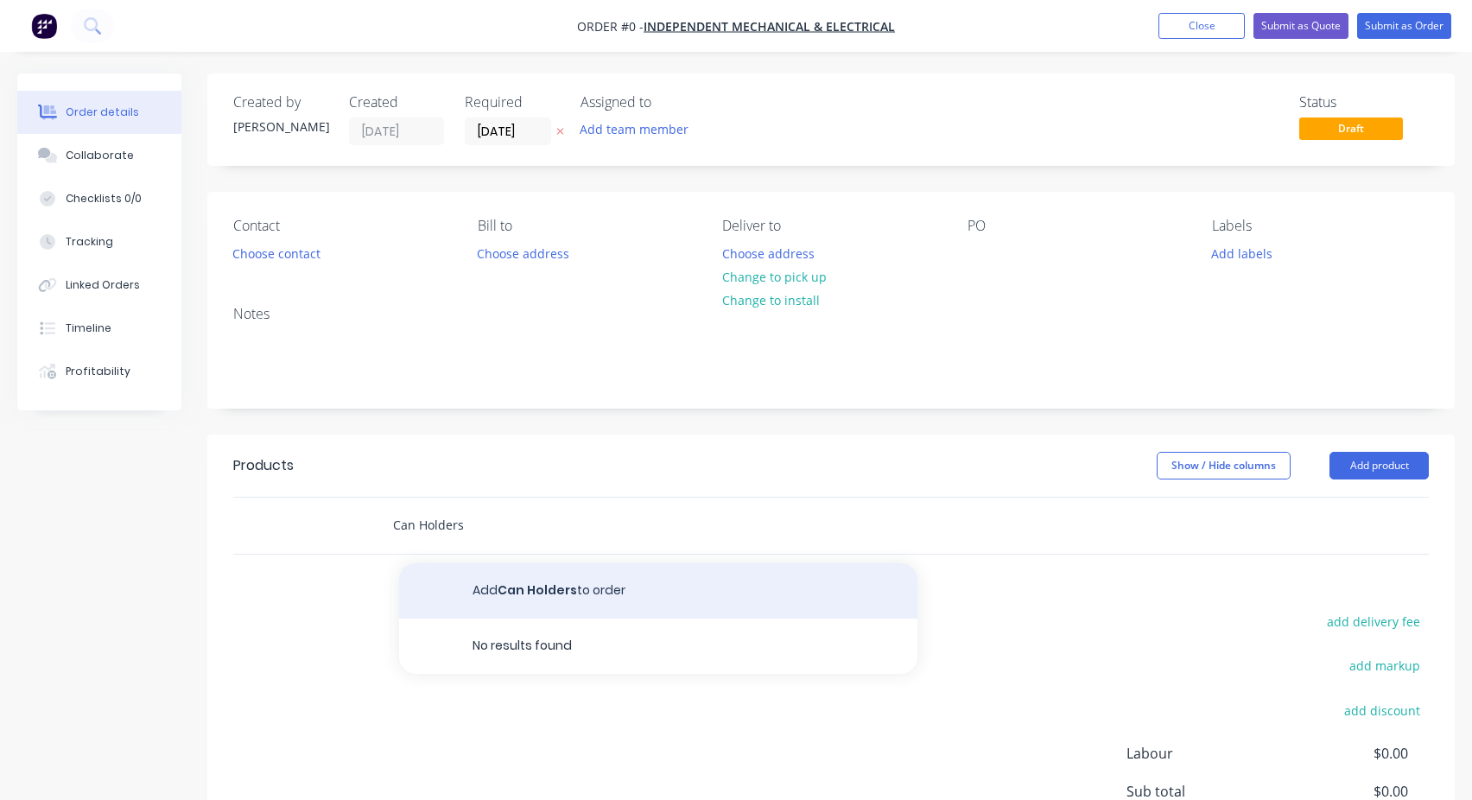
type input "Can Holders"
click at [558, 587] on button "Add Can Holders to order" at bounding box center [658, 590] width 518 height 55
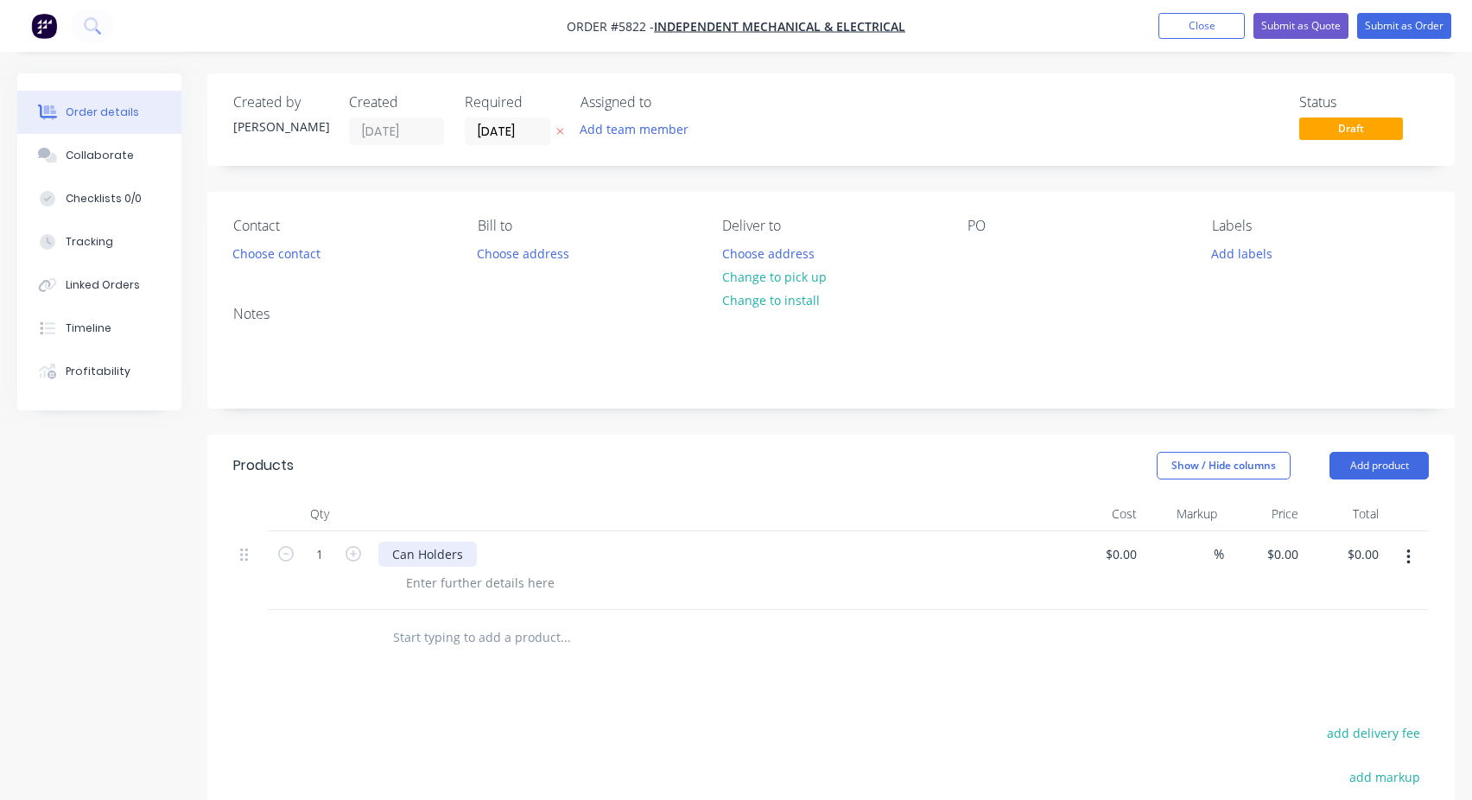
click at [434, 557] on div "Can Holders" at bounding box center [427, 554] width 98 height 25
copy div "Can Holders"
click at [985, 249] on div at bounding box center [982, 253] width 28 height 25
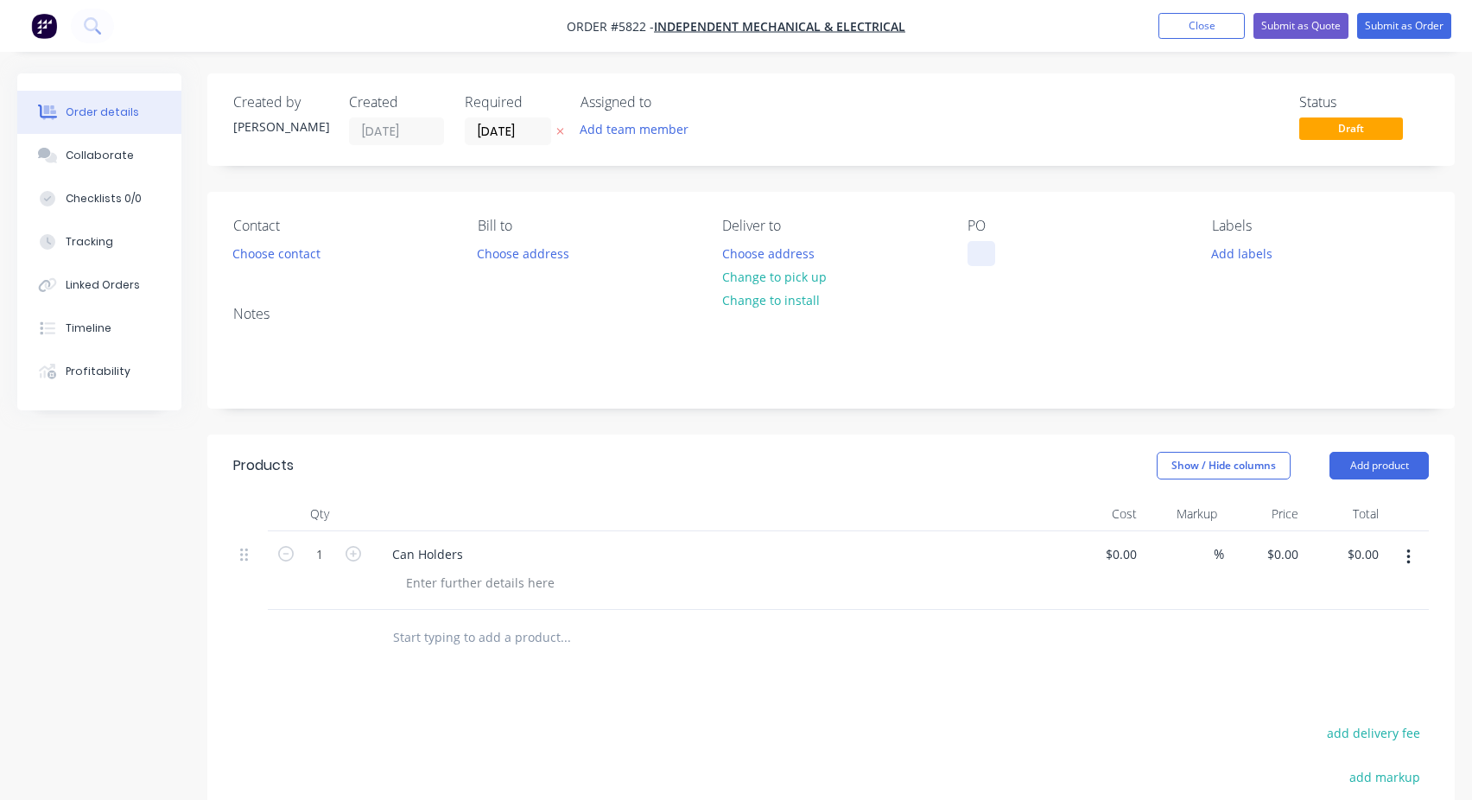
paste div
click at [1387, 26] on button "Submit as Order" at bounding box center [1404, 26] width 94 height 26
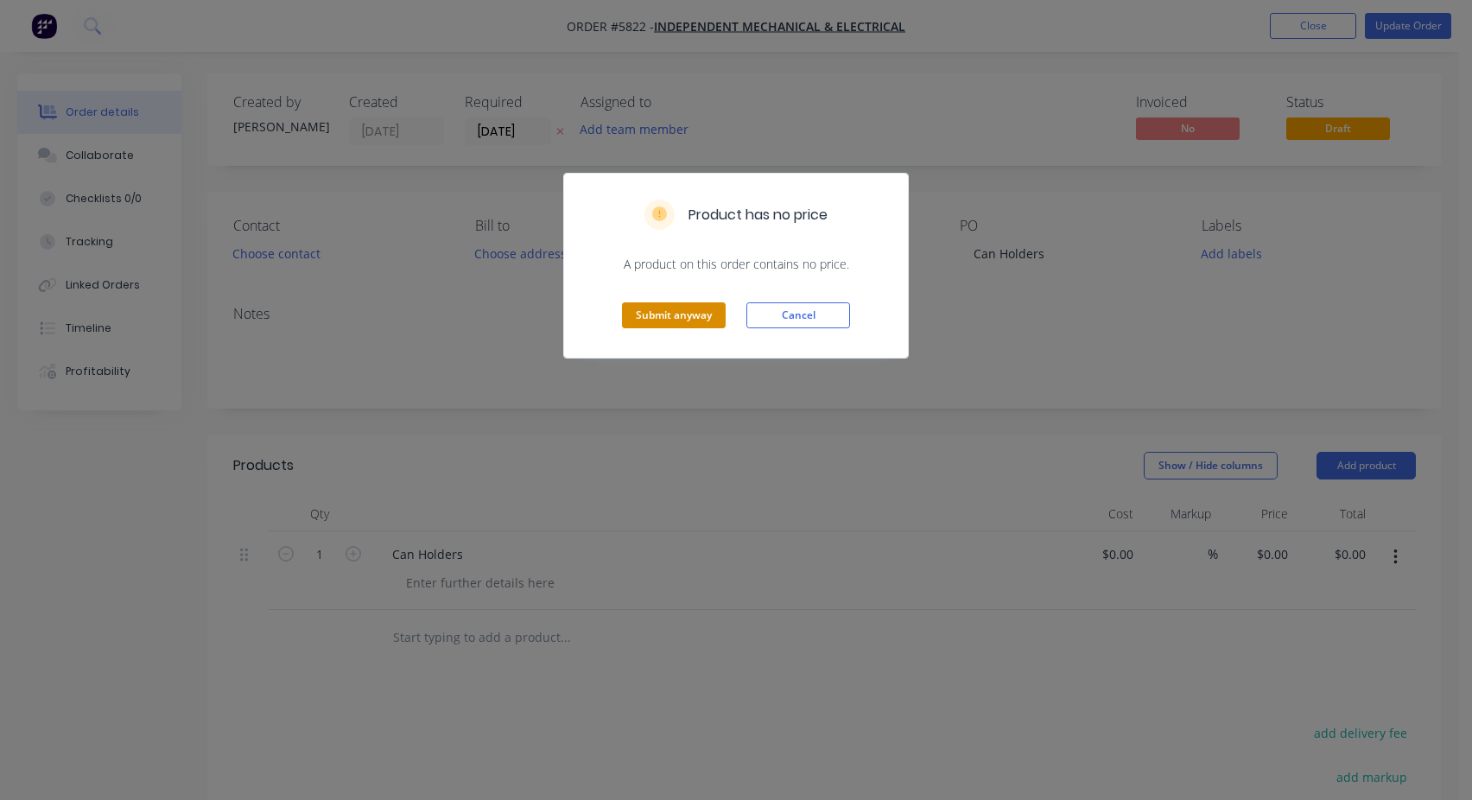
click at [680, 310] on button "Submit anyway" at bounding box center [674, 315] width 104 height 26
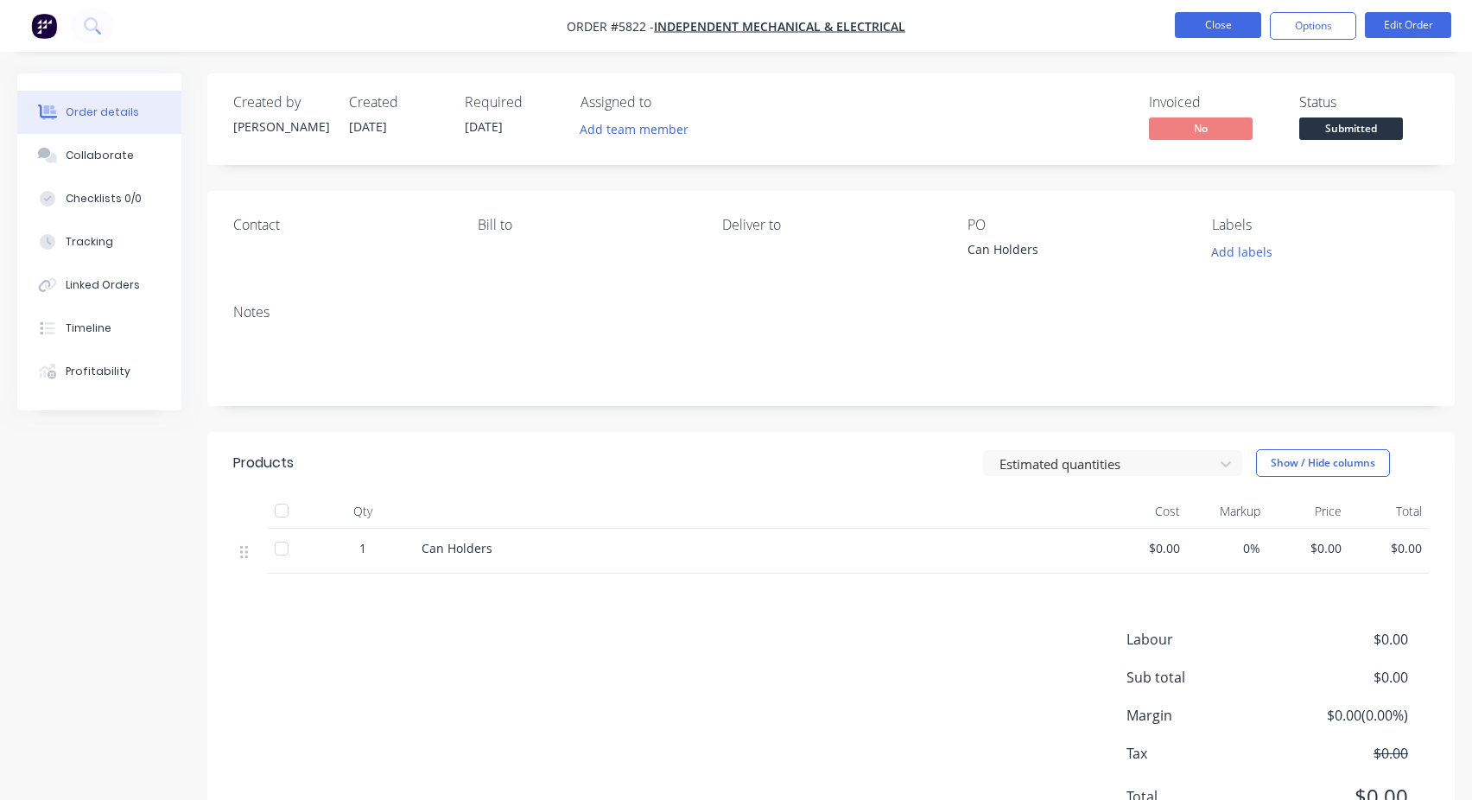
click at [1213, 30] on button "Close" at bounding box center [1218, 25] width 86 height 26
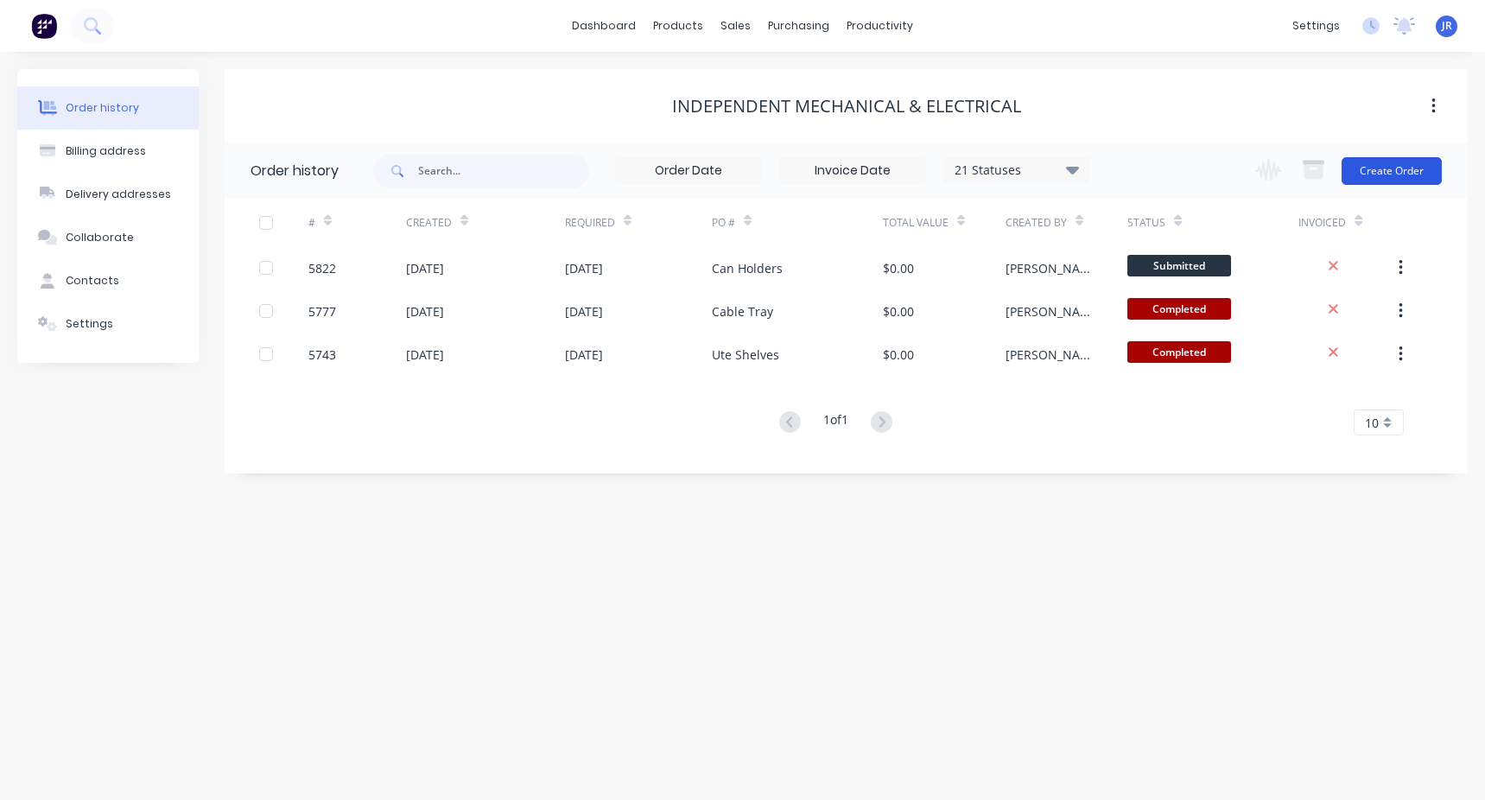
click at [1379, 169] on button "Create Order" at bounding box center [1392, 171] width 100 height 28
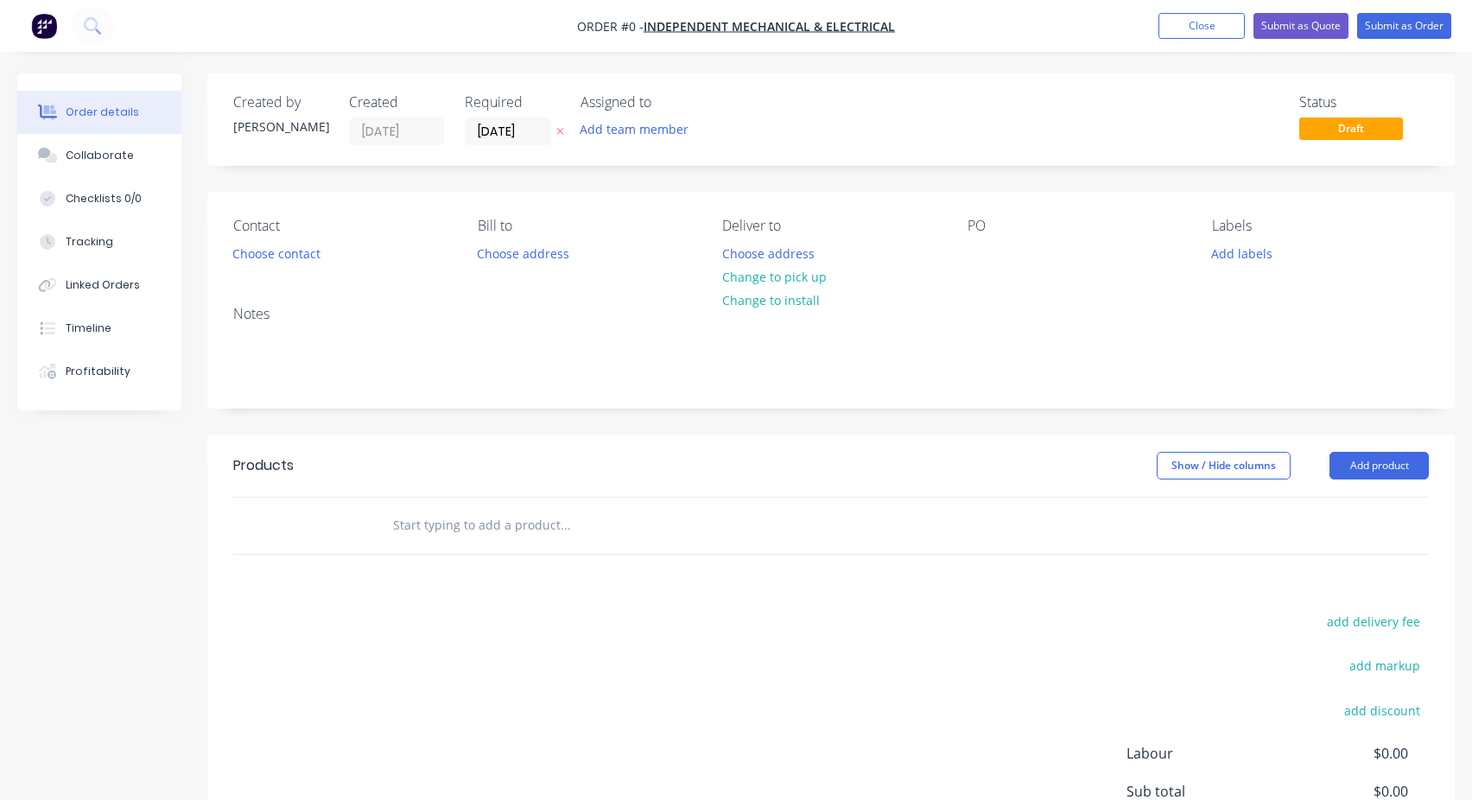
click at [435, 541] on input "text" at bounding box center [565, 525] width 346 height 35
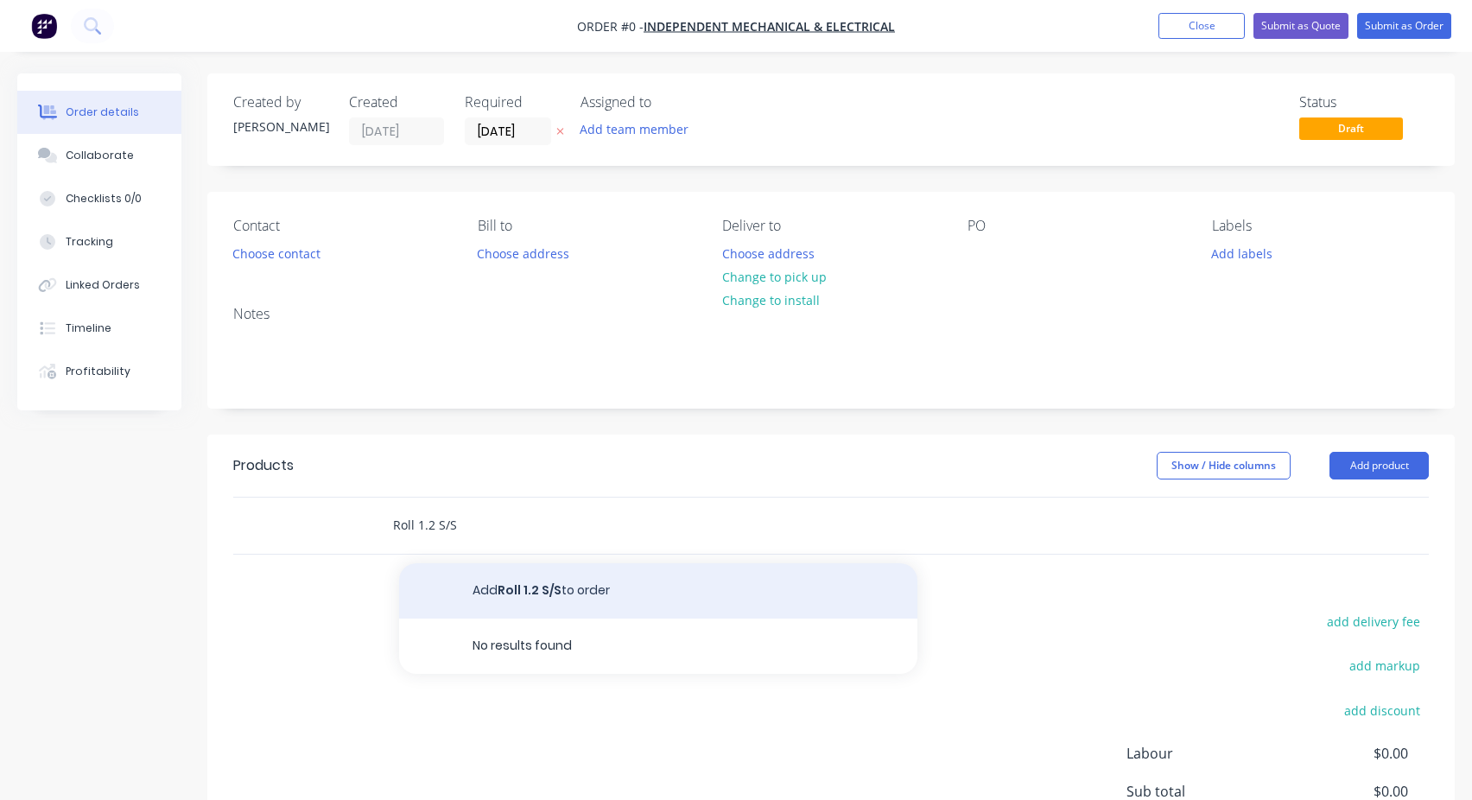
type input "Roll 1.2 S/S"
click at [525, 602] on button "Add Roll 1.2 S/S to order" at bounding box center [658, 590] width 518 height 55
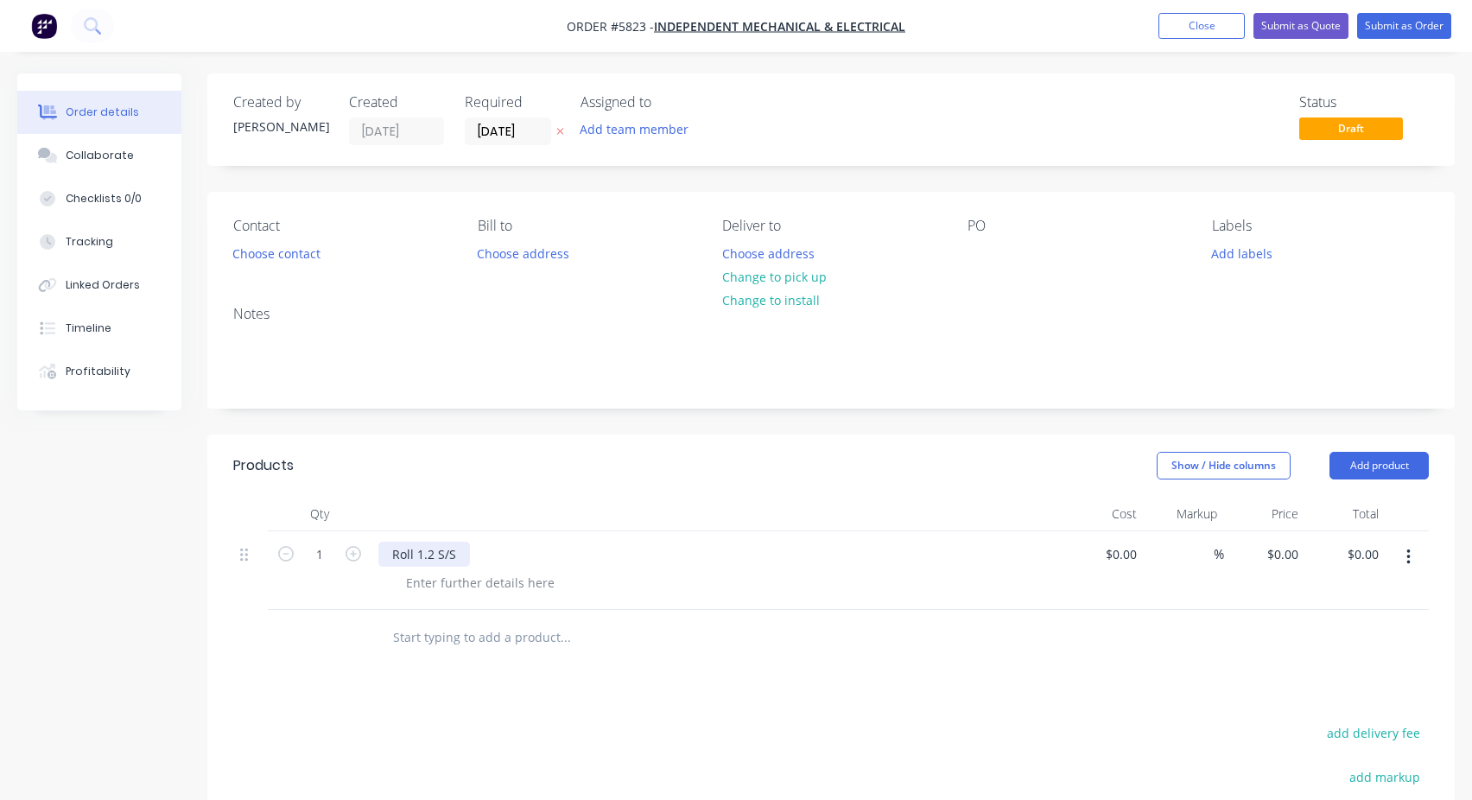
click at [439, 550] on div "Roll 1.2 S/S" at bounding box center [424, 554] width 92 height 25
click at [988, 260] on div at bounding box center [982, 253] width 28 height 25
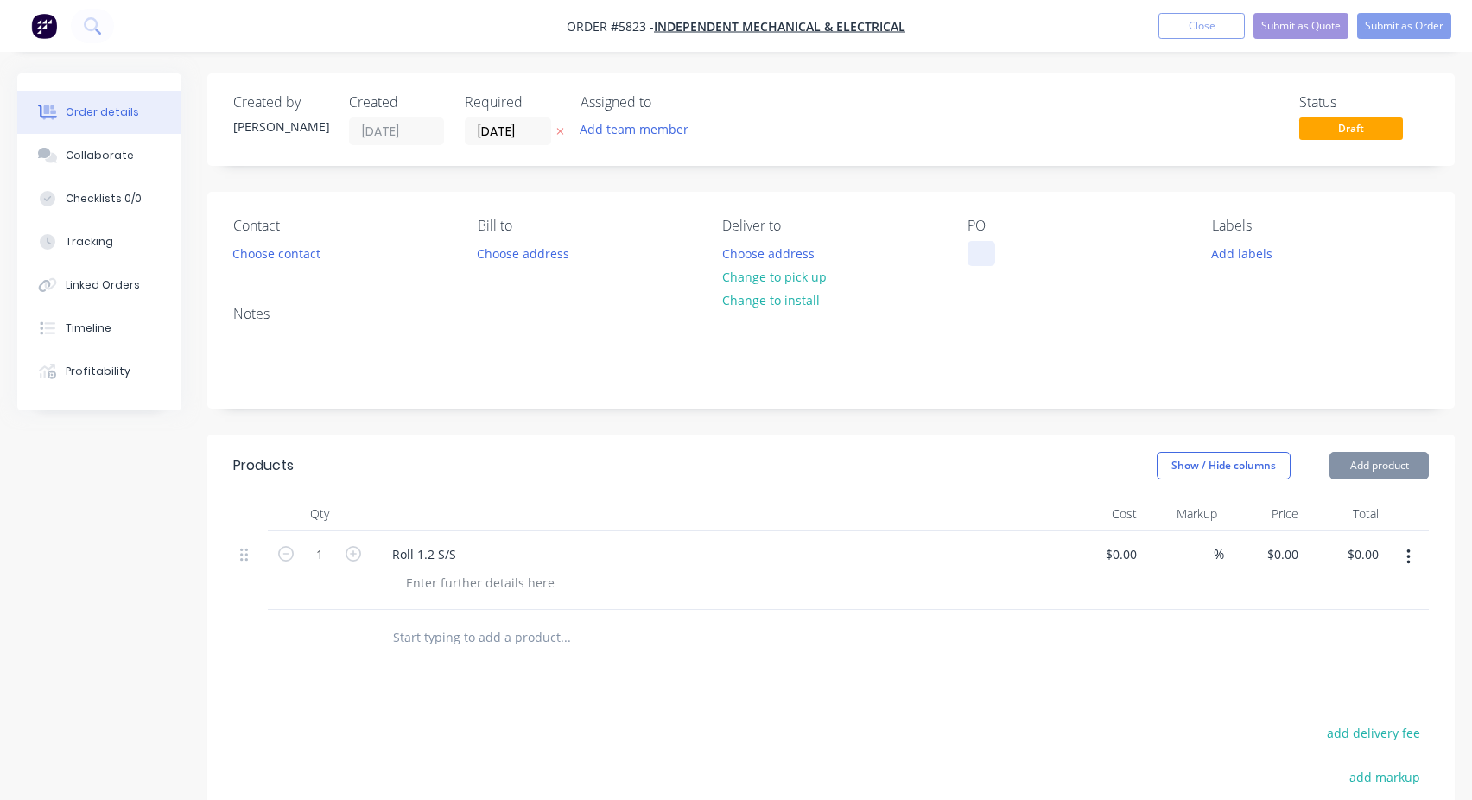
paste div
click at [1064, 275] on div "Contact Choose contact [PERSON_NAME] to Choose address Deliver to Choose addres…" at bounding box center [830, 242] width 1247 height 100
click at [1400, 31] on button "Submit as Order" at bounding box center [1404, 26] width 94 height 26
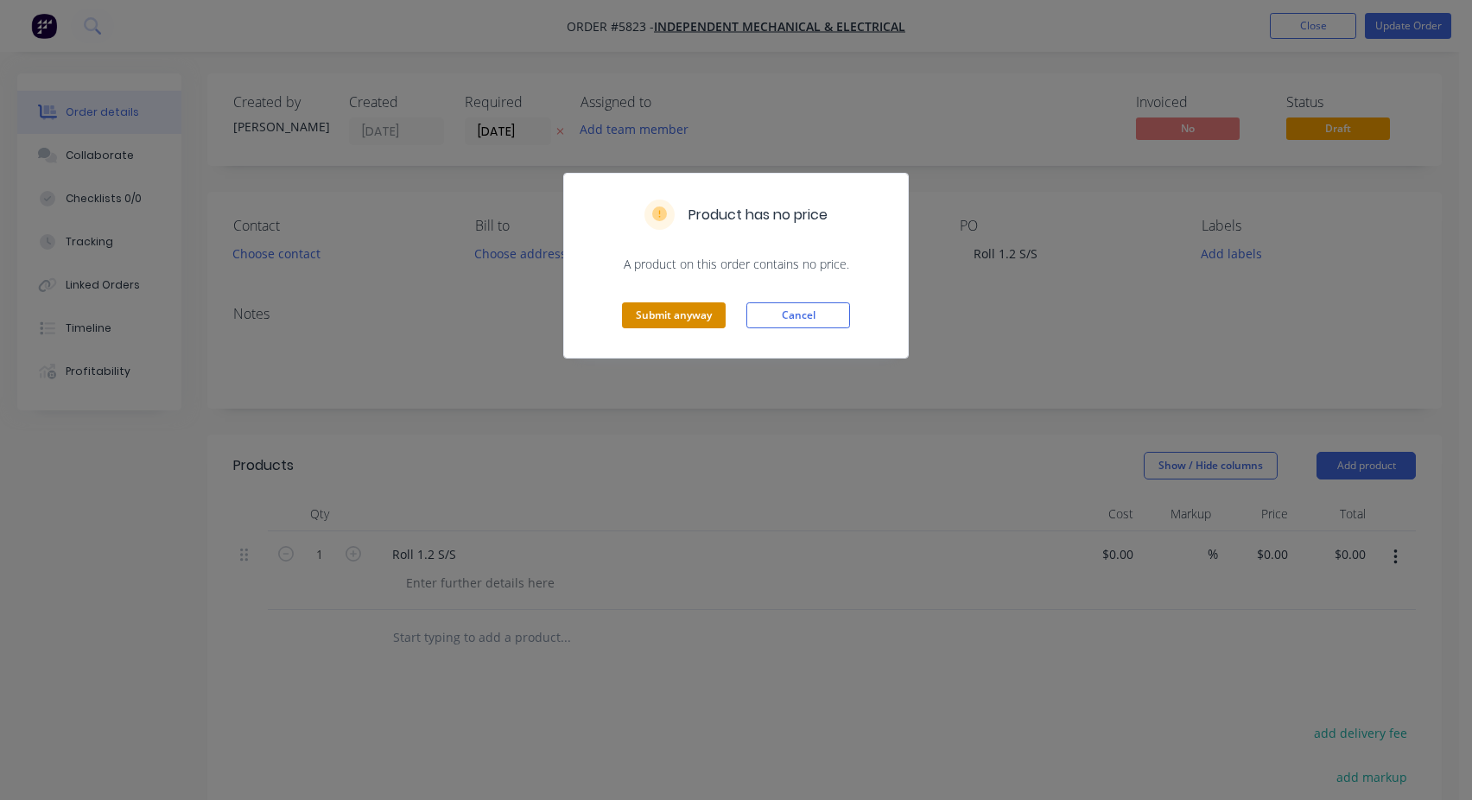
click at [689, 318] on button "Submit anyway" at bounding box center [674, 315] width 104 height 26
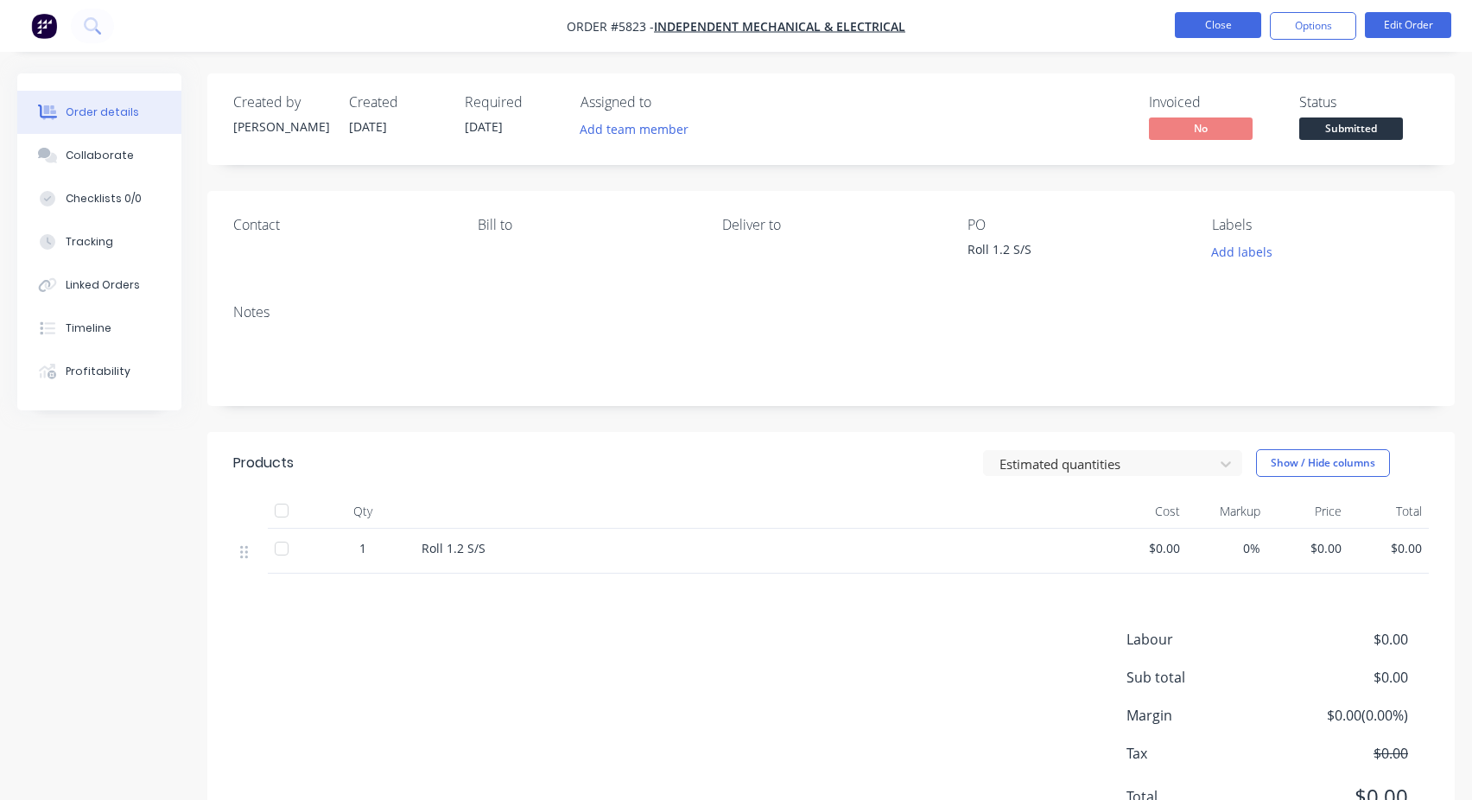
click at [1234, 30] on button "Close" at bounding box center [1218, 25] width 86 height 26
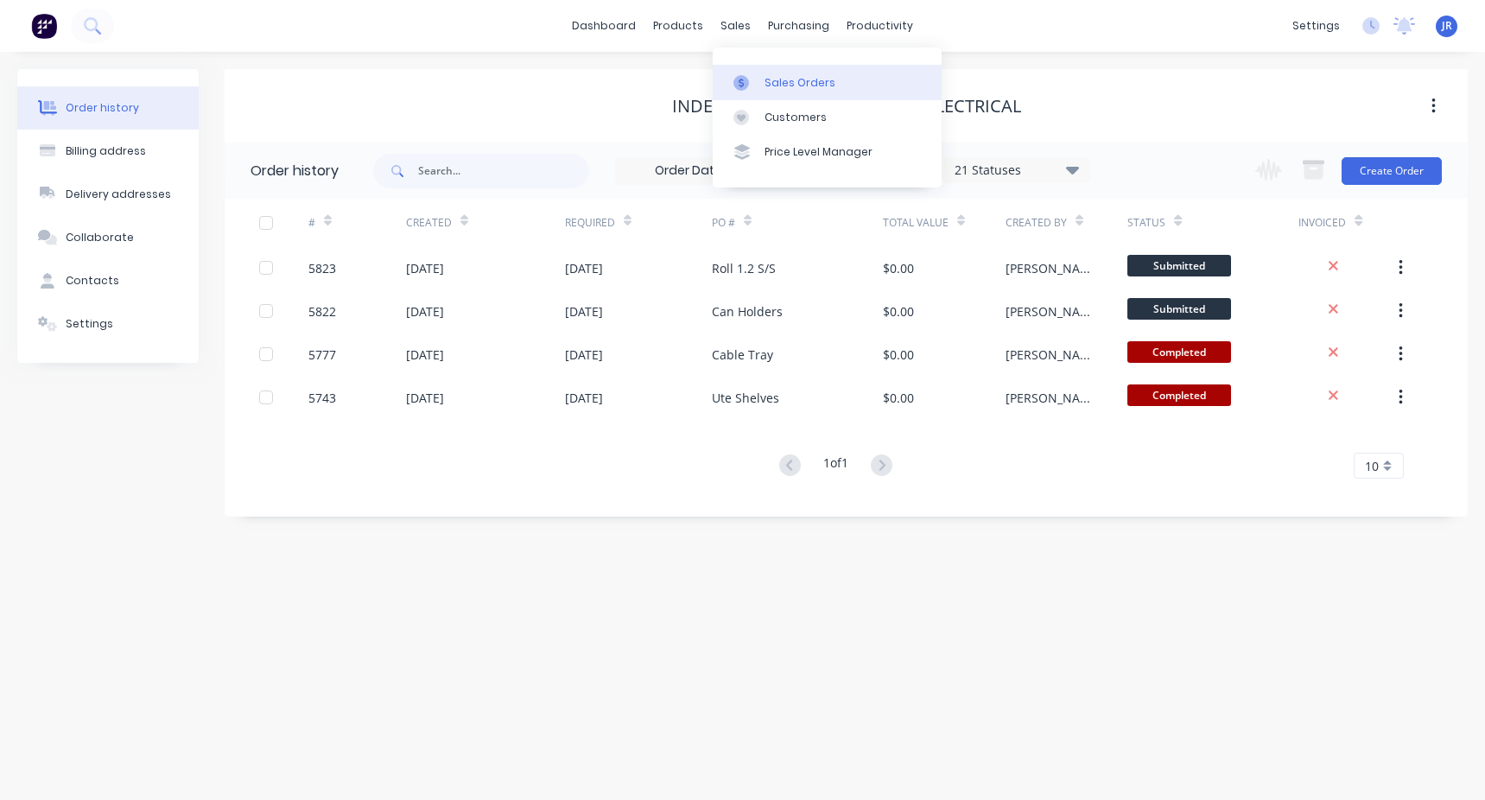
click at [765, 79] on div "Sales Orders" at bounding box center [800, 83] width 71 height 16
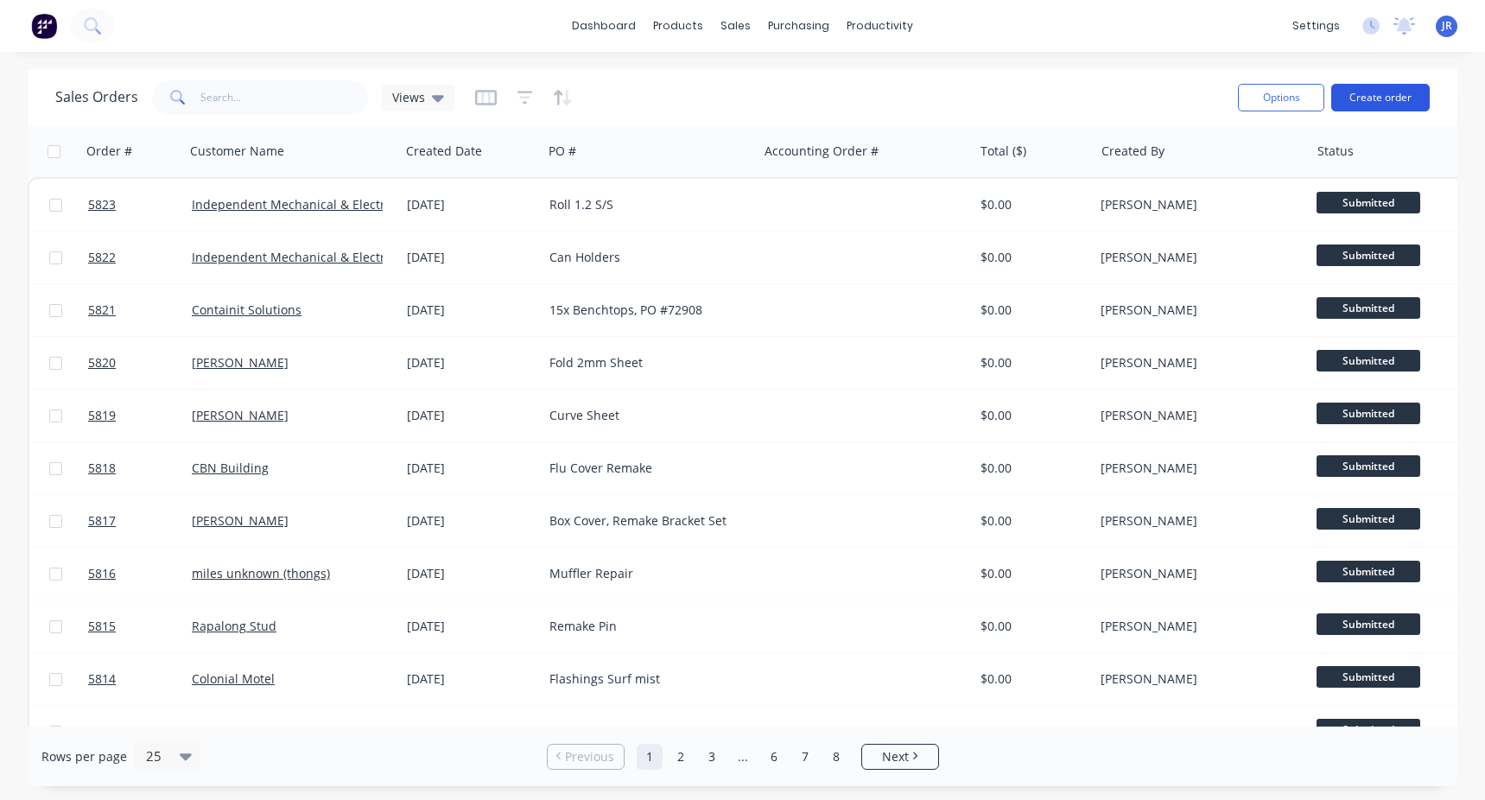
click at [1380, 98] on button "Create order" at bounding box center [1380, 98] width 98 height 28
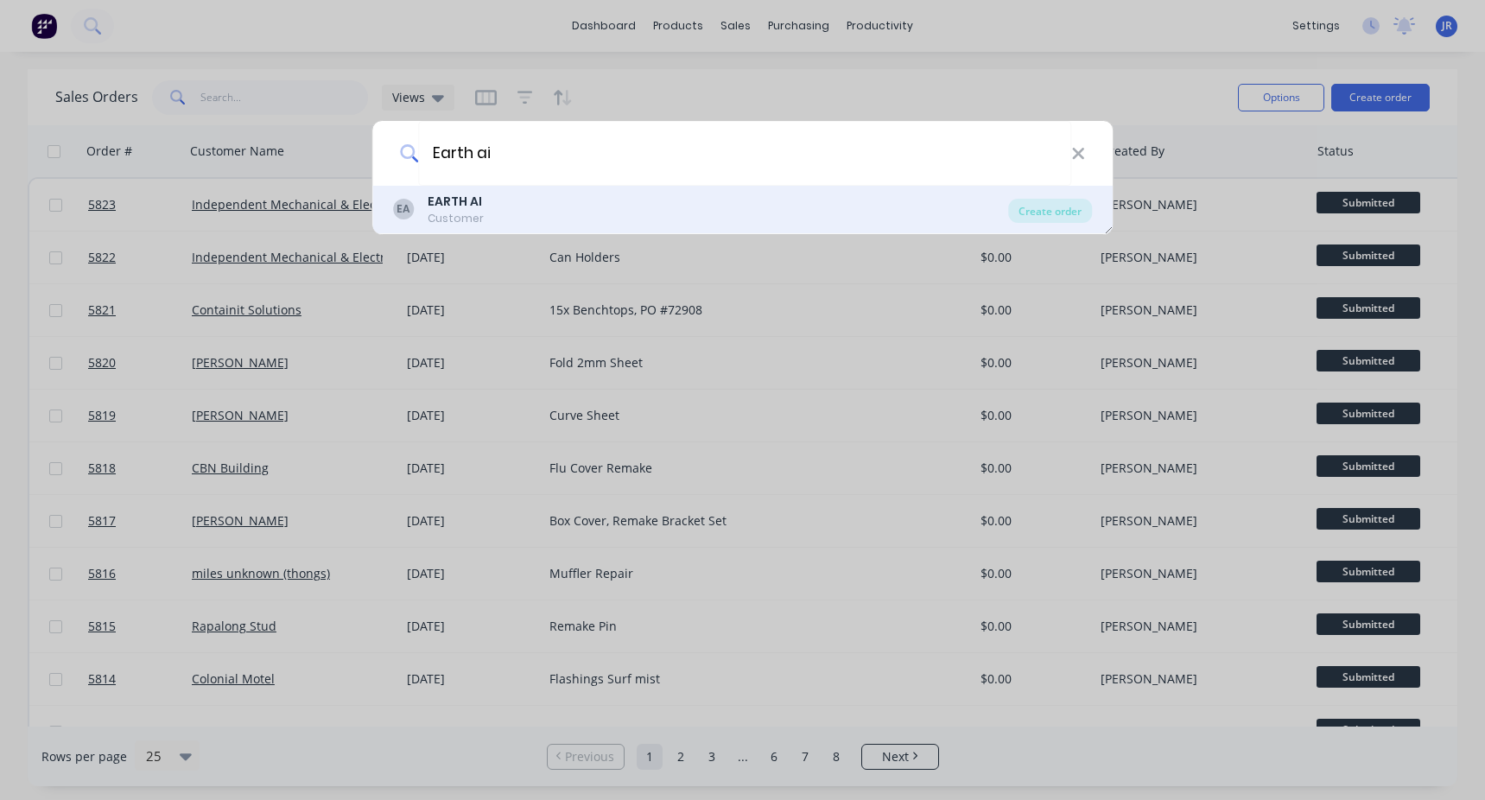
type input "Earth ai"
click at [596, 219] on div "EA EARTH AI Customer" at bounding box center [701, 210] width 616 height 34
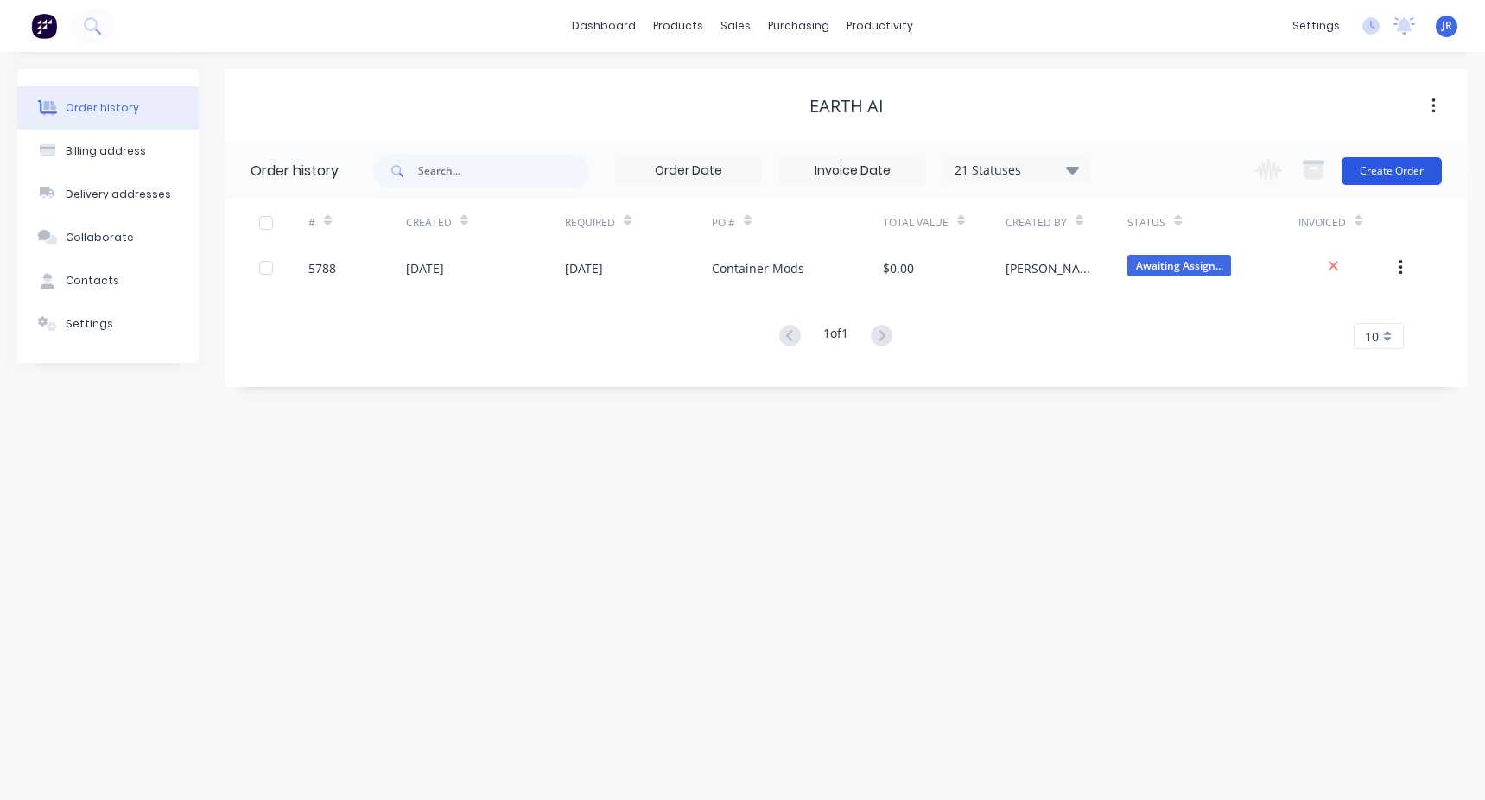
click at [1354, 166] on button "Create Order" at bounding box center [1392, 171] width 100 height 28
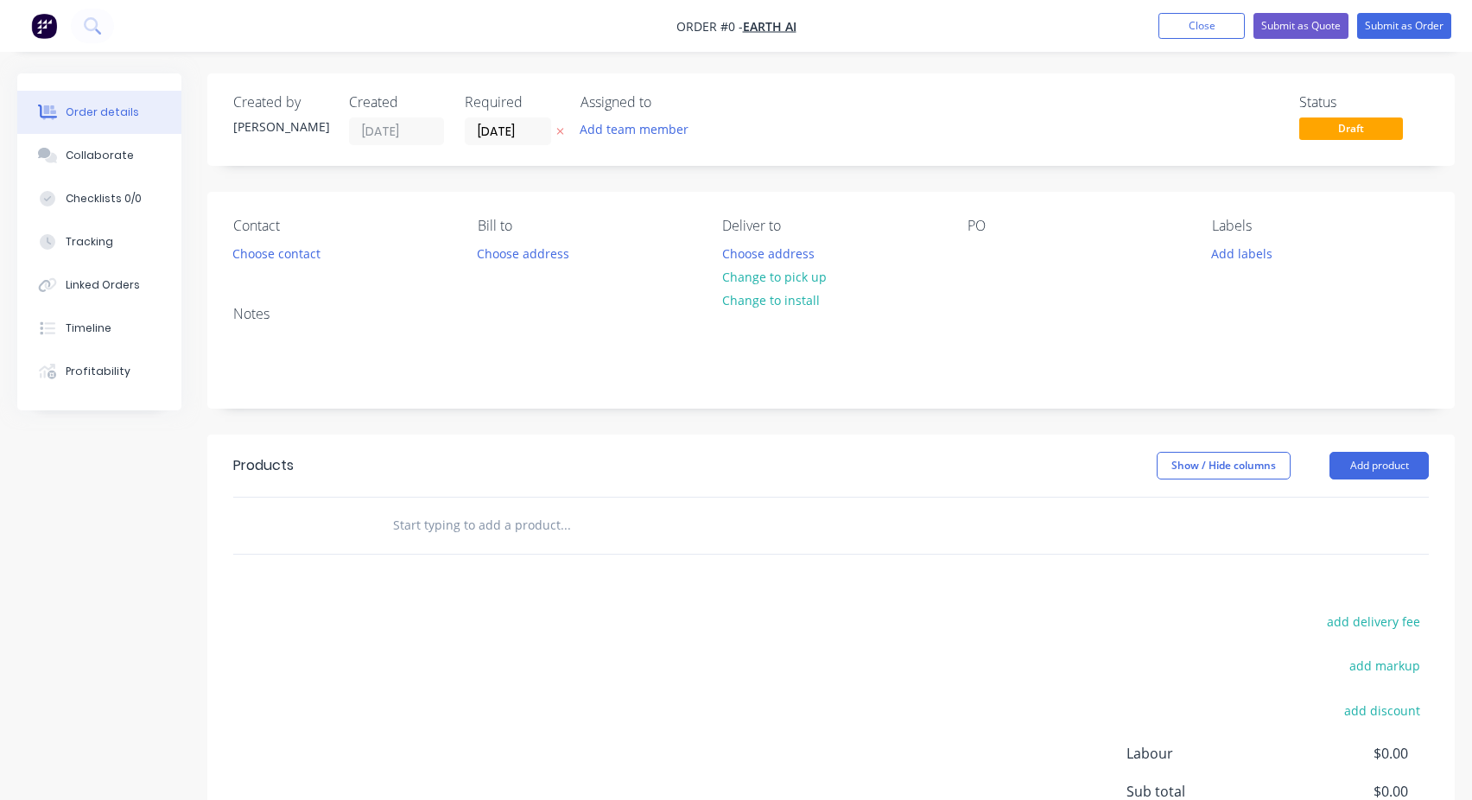
click at [505, 517] on input "text" at bounding box center [565, 525] width 346 height 35
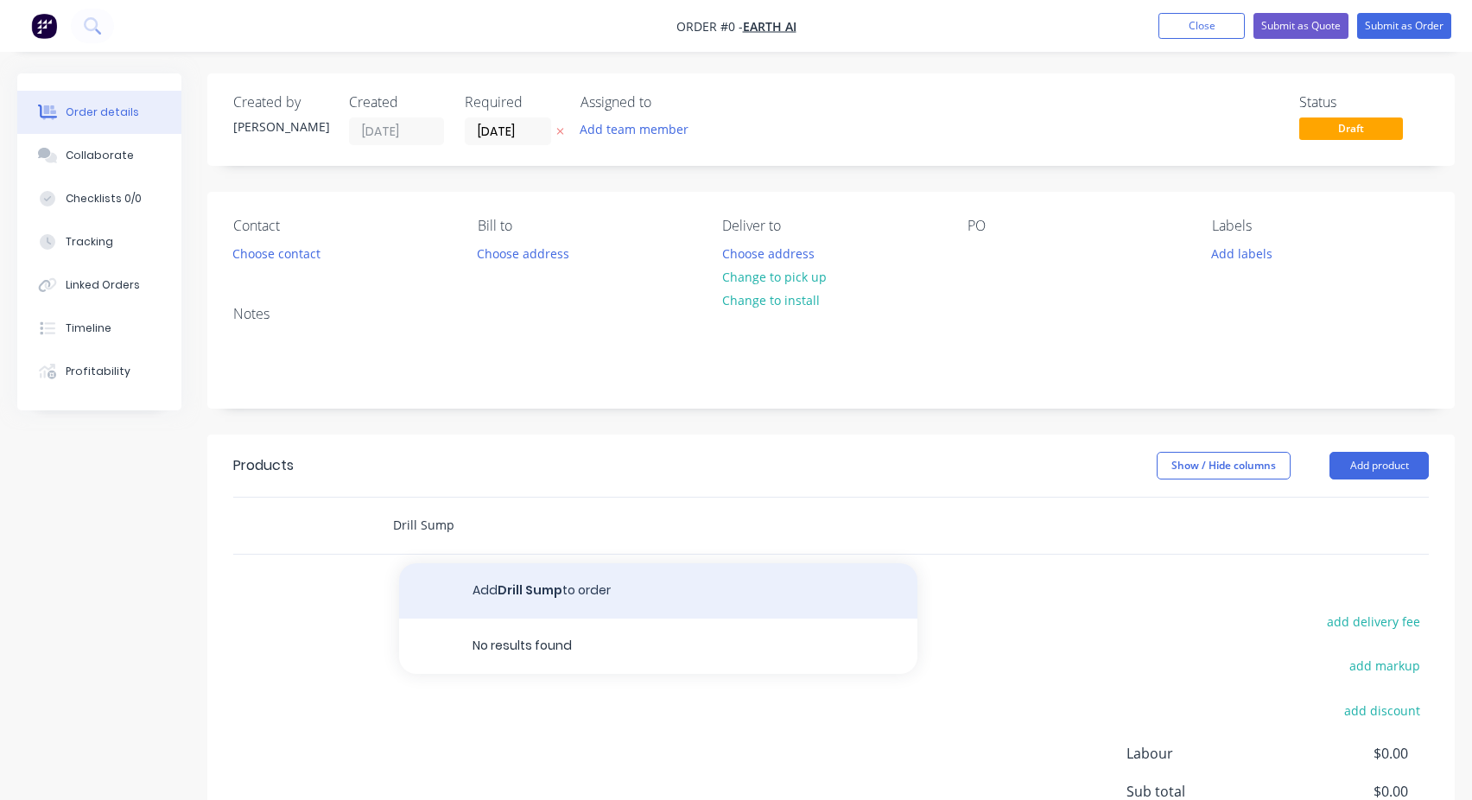
type input "Drill Sump"
click at [517, 598] on button "Add Drill Sump to order" at bounding box center [658, 590] width 518 height 55
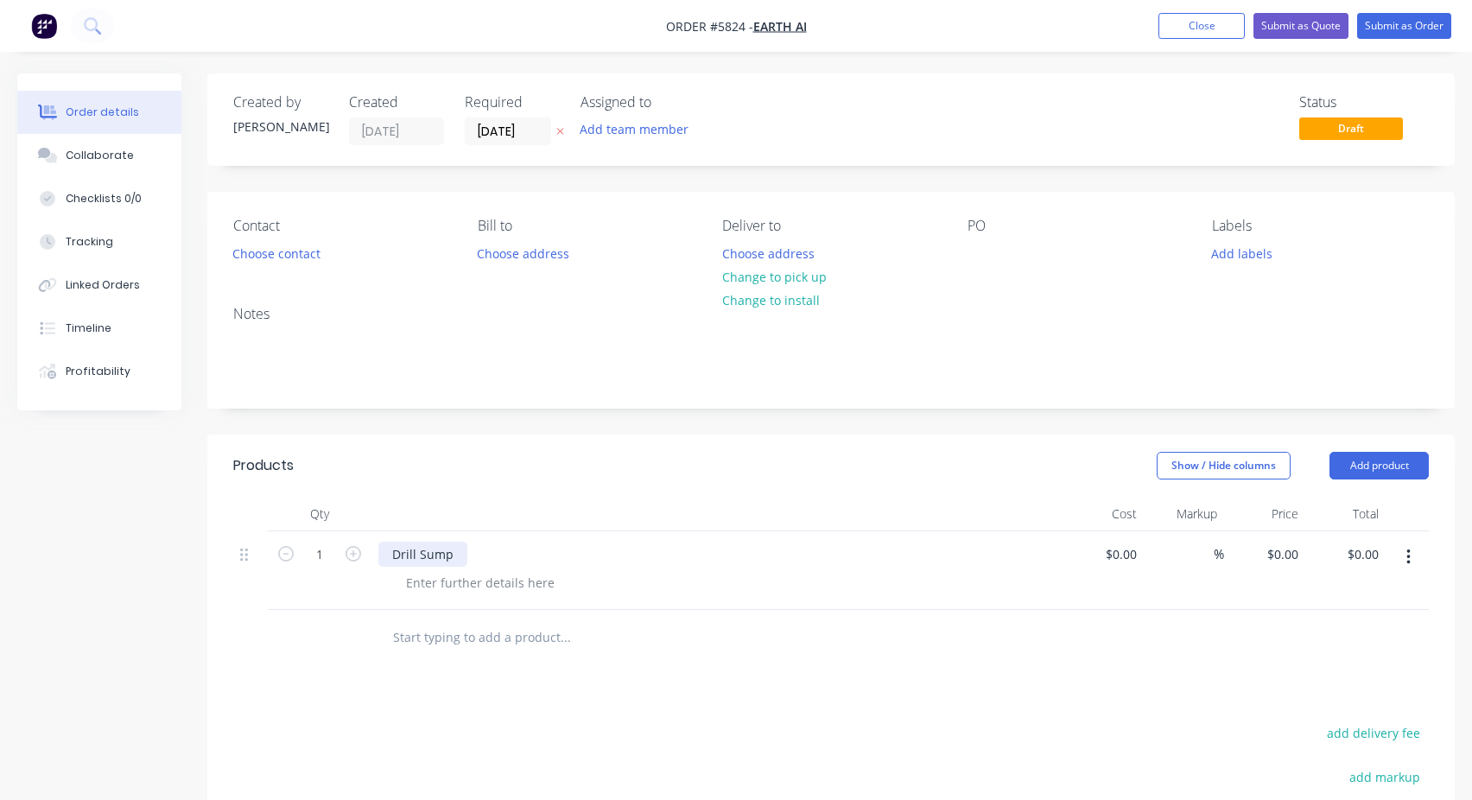
click at [430, 556] on div "Drill Sump" at bounding box center [422, 554] width 89 height 25
copy div "Drill Sump"
click at [980, 260] on div at bounding box center [982, 253] width 28 height 25
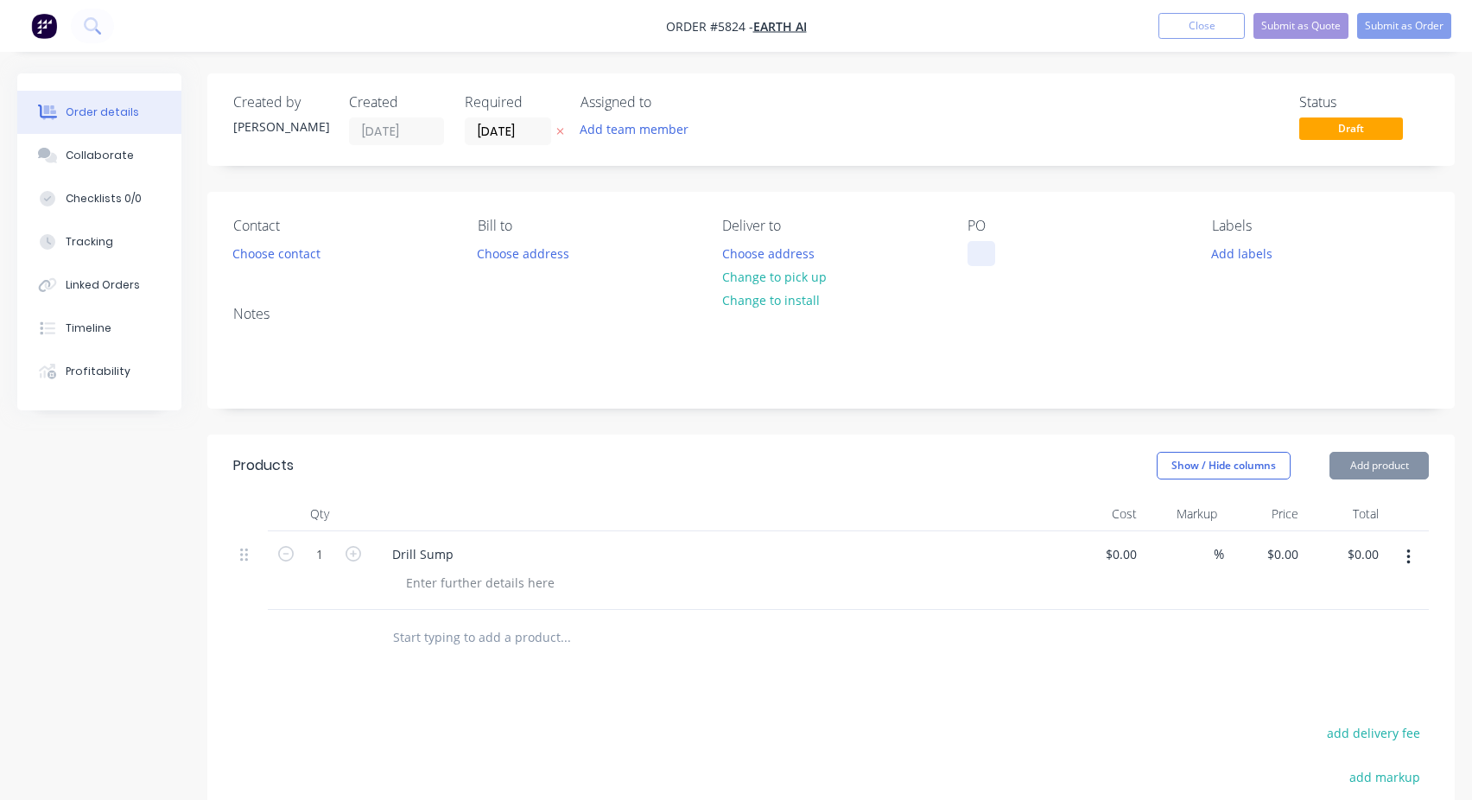
paste div
click at [1201, 180] on div "Created by [PERSON_NAME] Created [DATE] Required [DATE] Assigned to Add team me…" at bounding box center [830, 576] width 1247 height 1007
click at [1381, 31] on button "Submit as Order" at bounding box center [1404, 26] width 94 height 26
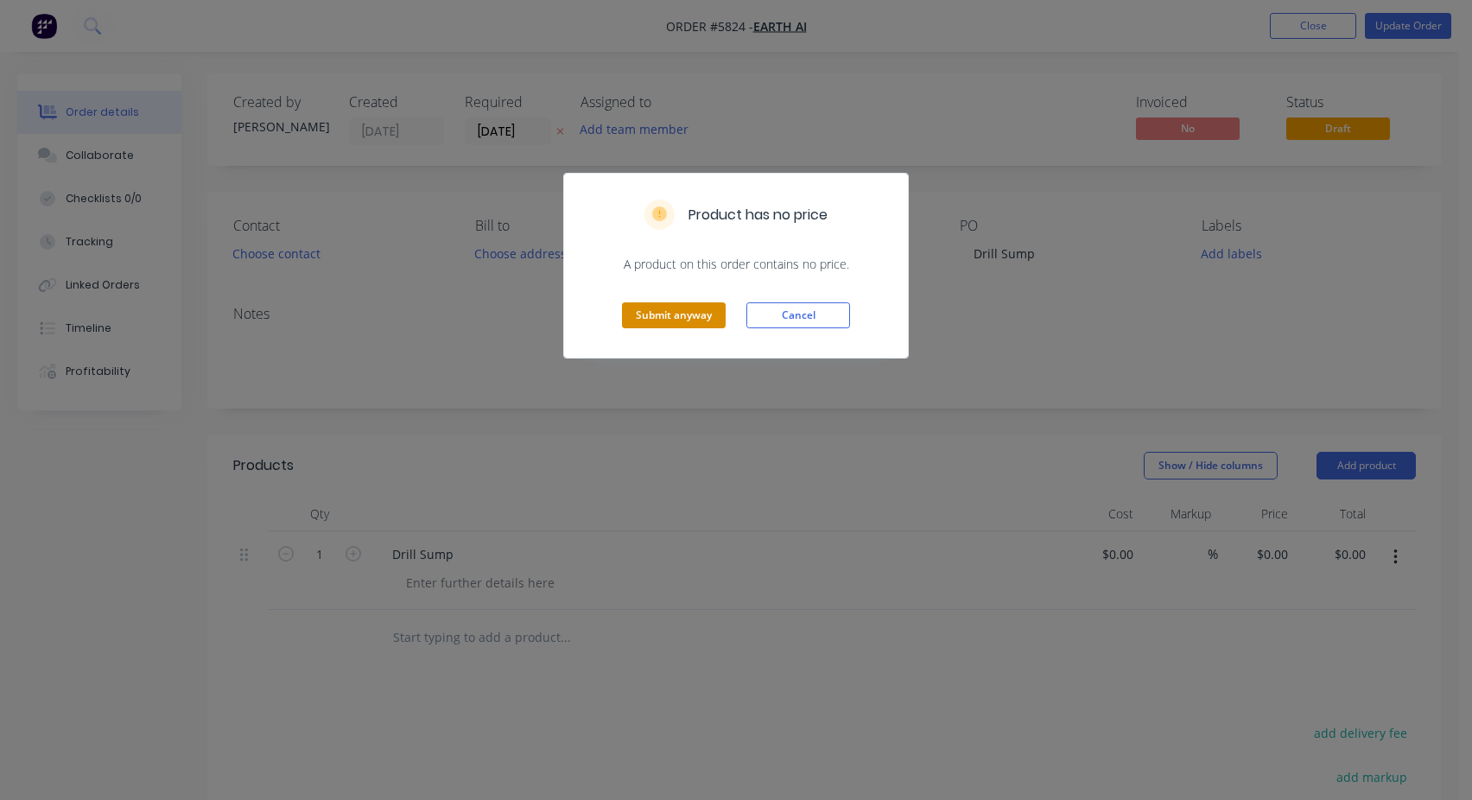
click at [706, 314] on button "Submit anyway" at bounding box center [674, 315] width 104 height 26
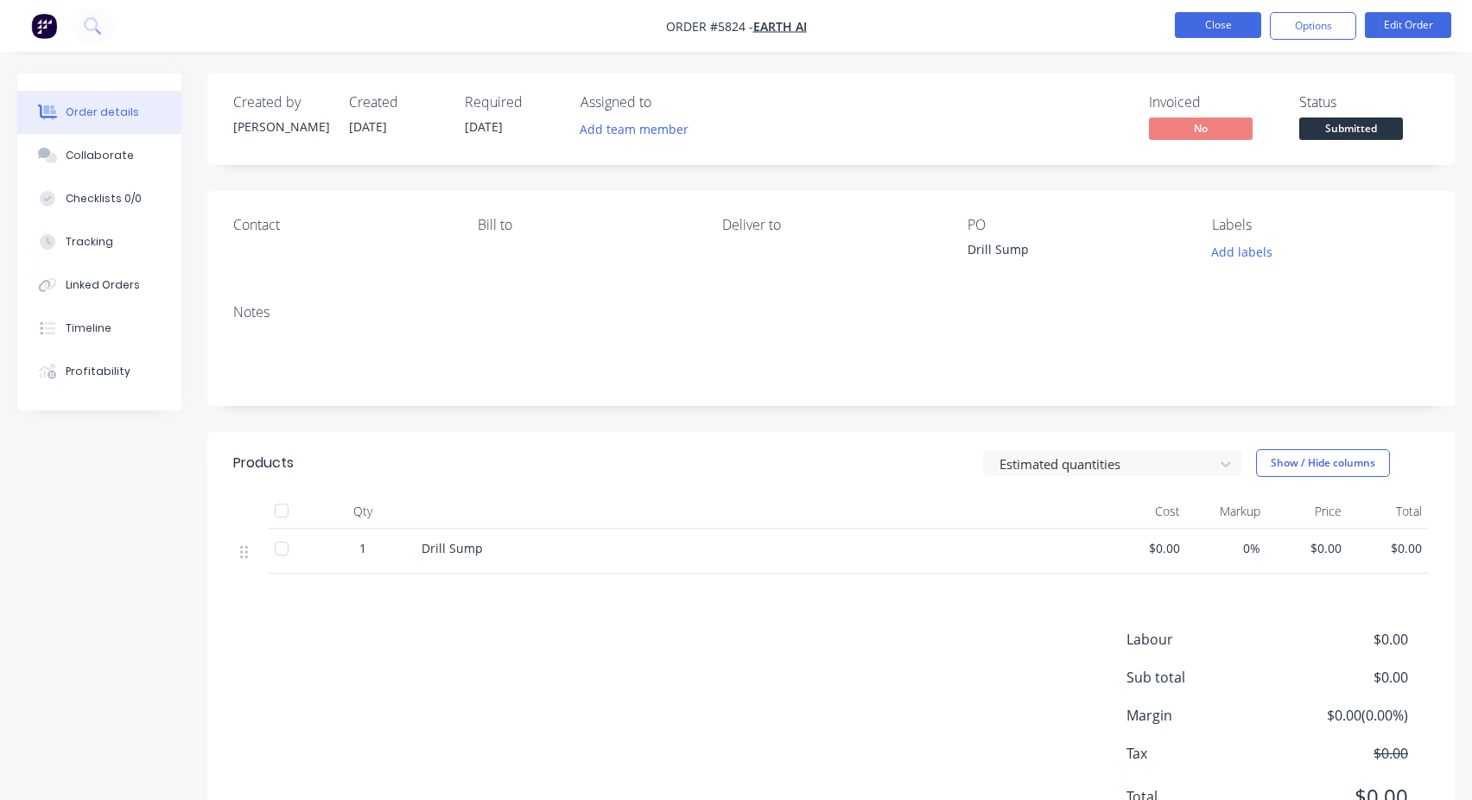
click at [1211, 28] on button "Close" at bounding box center [1218, 25] width 86 height 26
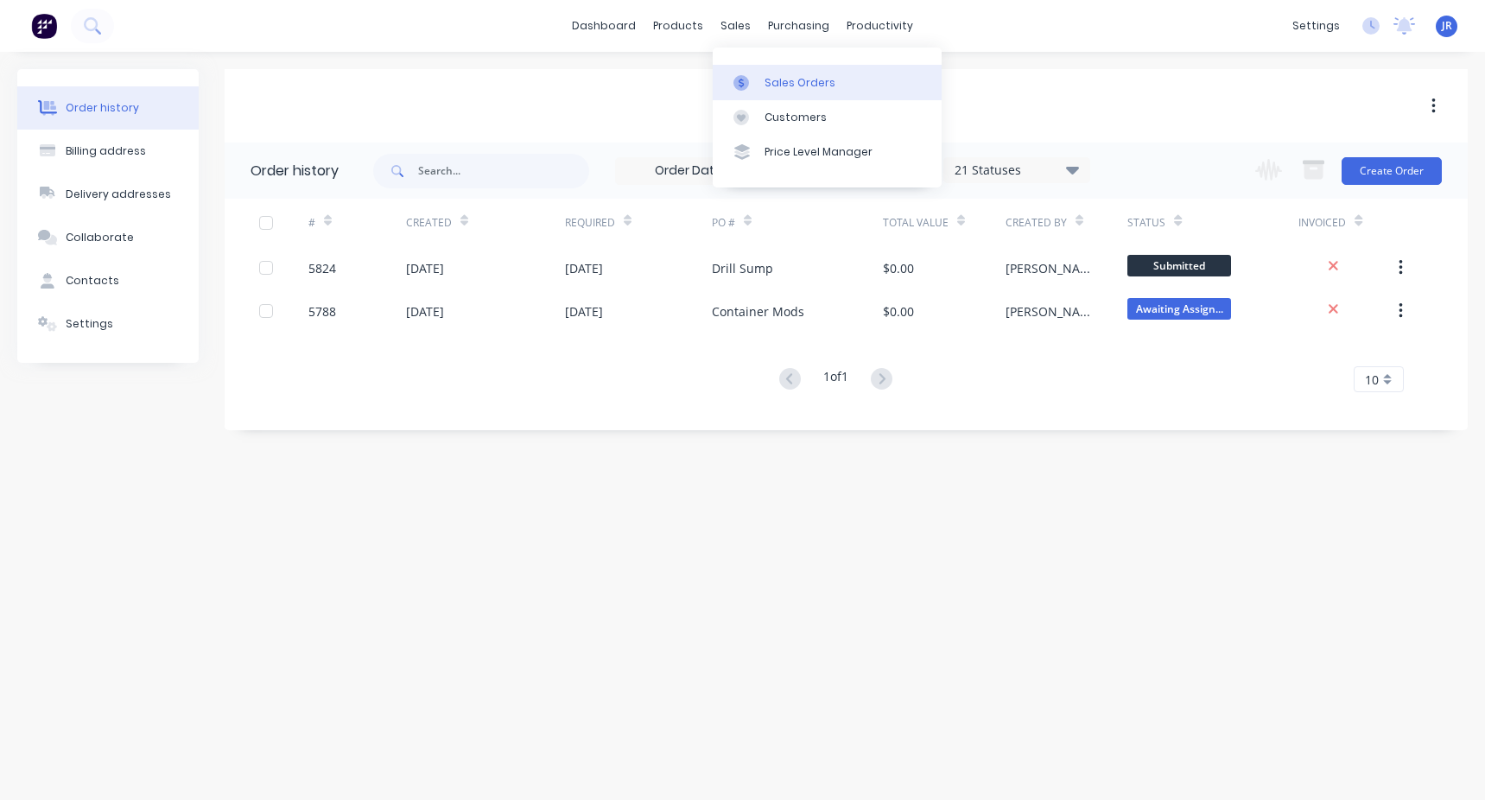
click at [778, 85] on div "Sales Orders" at bounding box center [800, 83] width 71 height 16
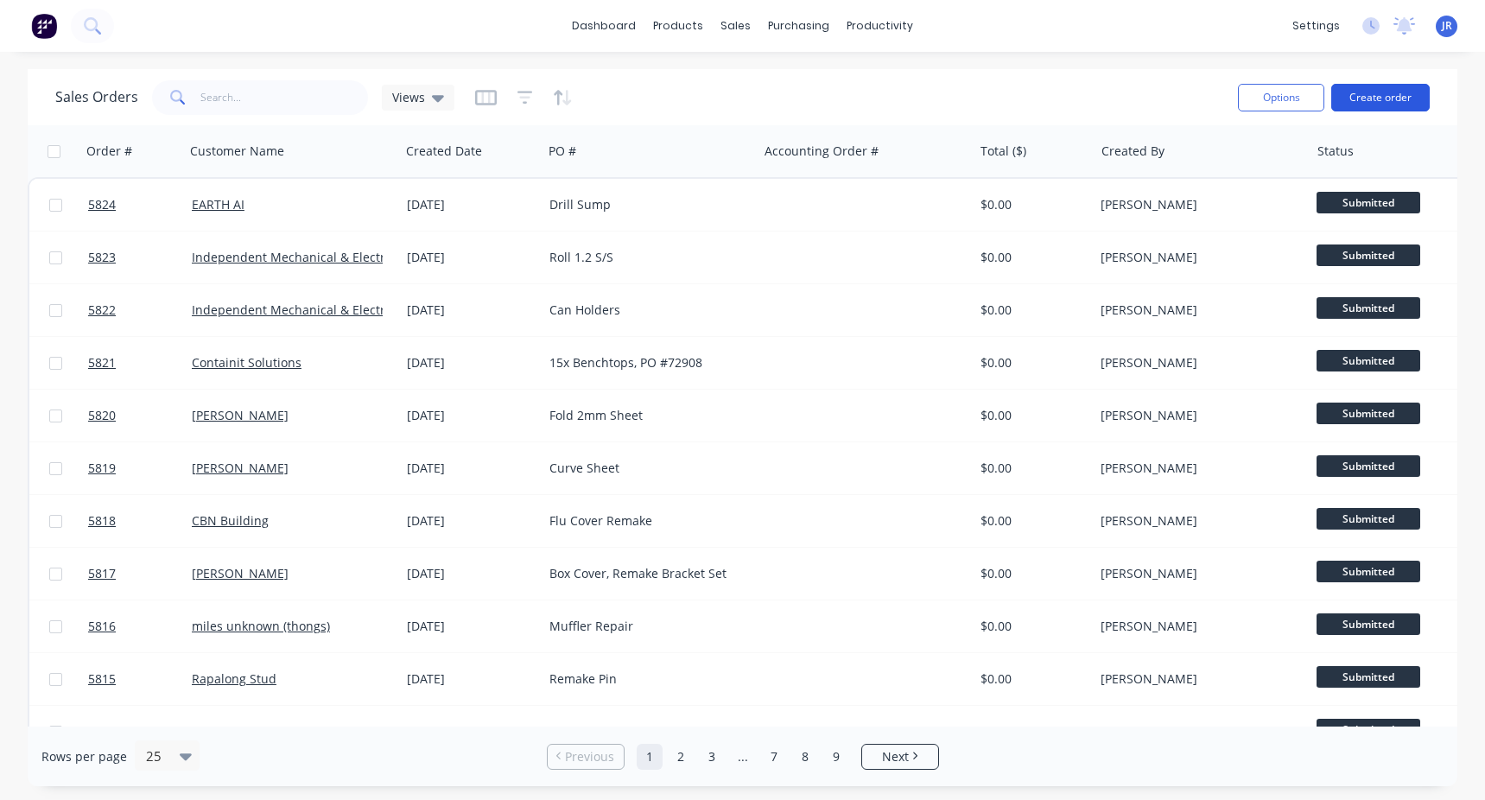
click at [1370, 98] on button "Create order" at bounding box center [1380, 98] width 98 height 28
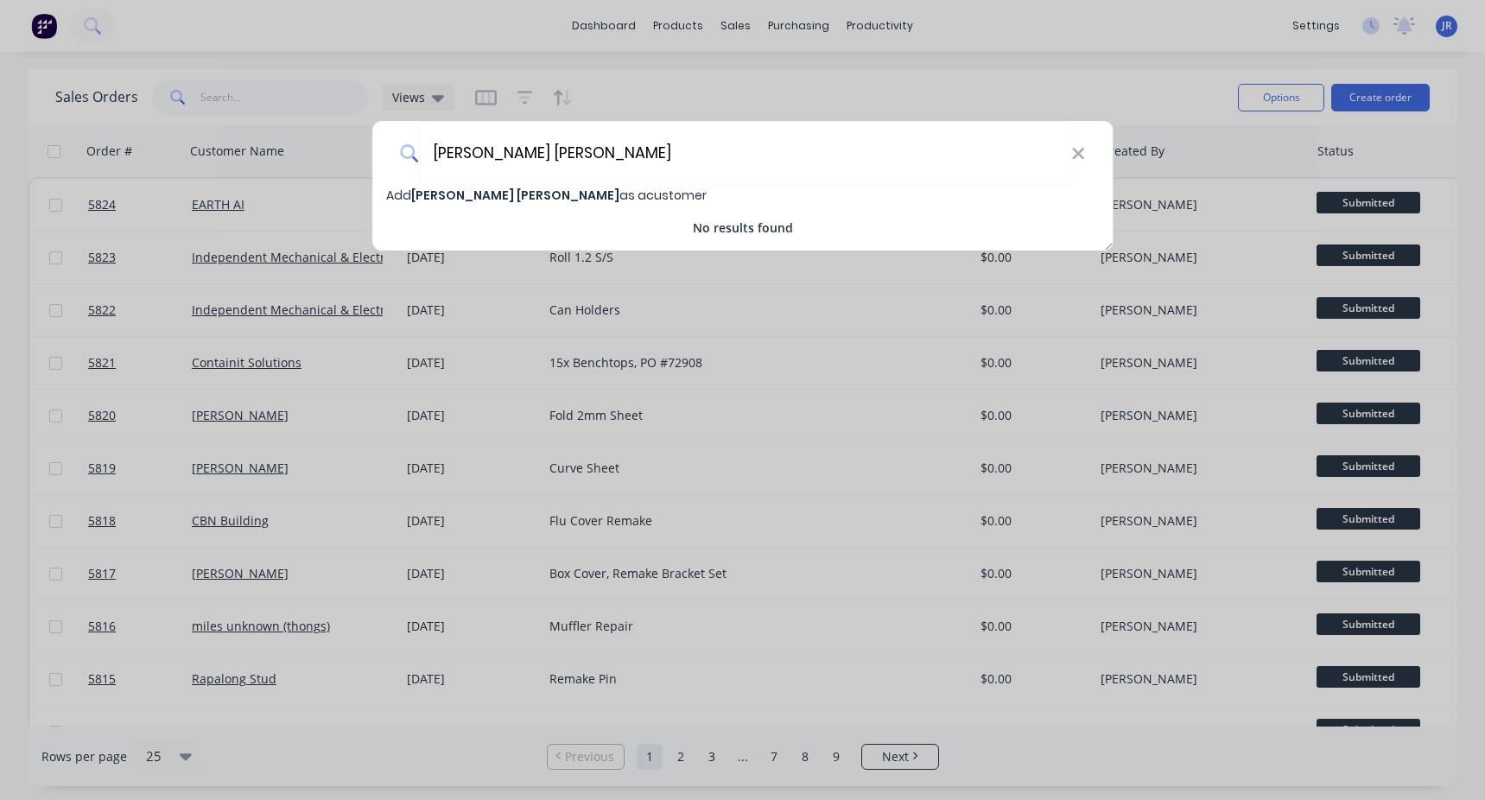
type input "[PERSON_NAME] [PERSON_NAME]"
click at [534, 195] on span "Add [PERSON_NAME] [PERSON_NAME] as a customer" at bounding box center [546, 195] width 320 height 17
select select "AU"
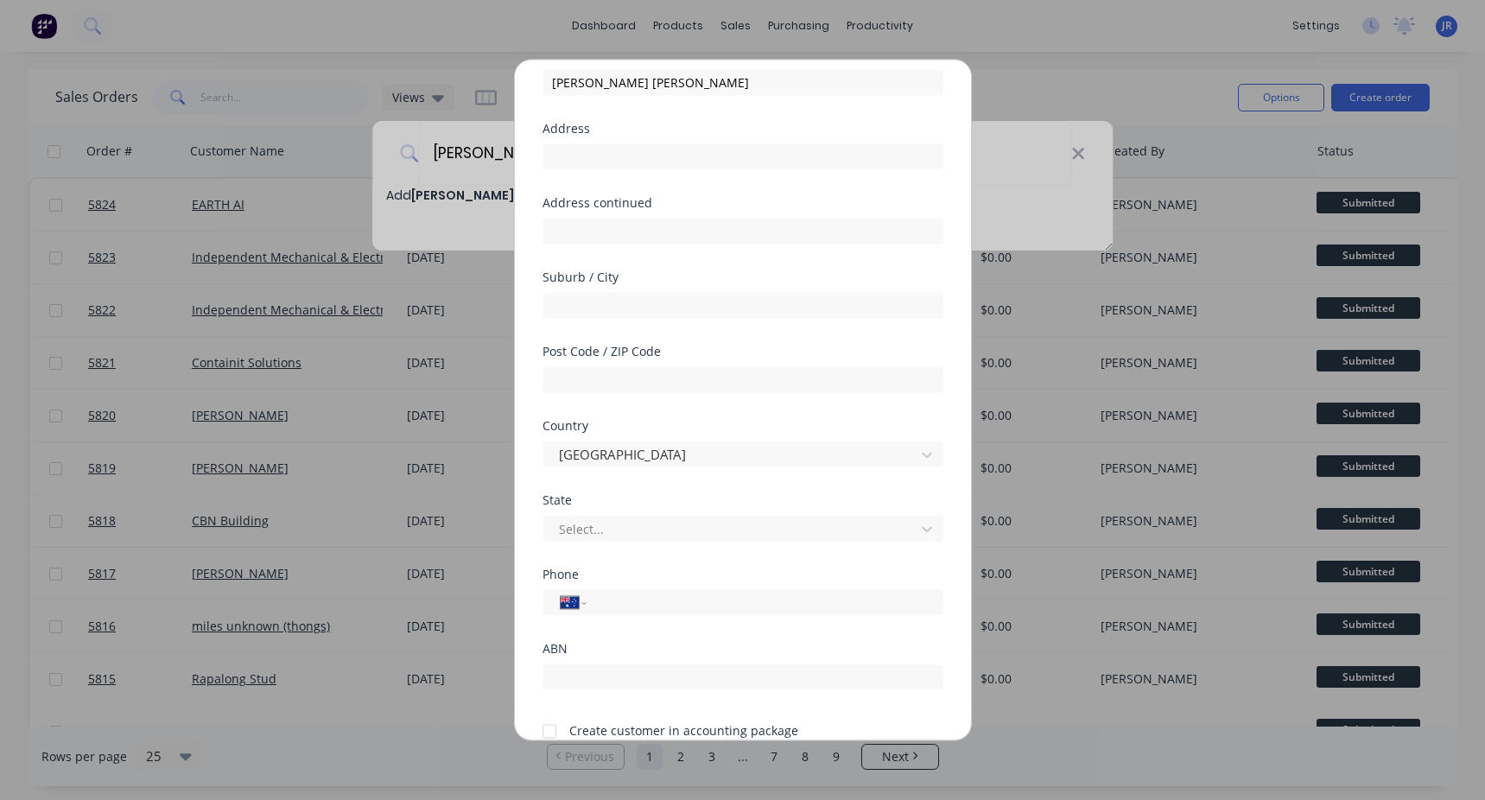
scroll to position [163, 0]
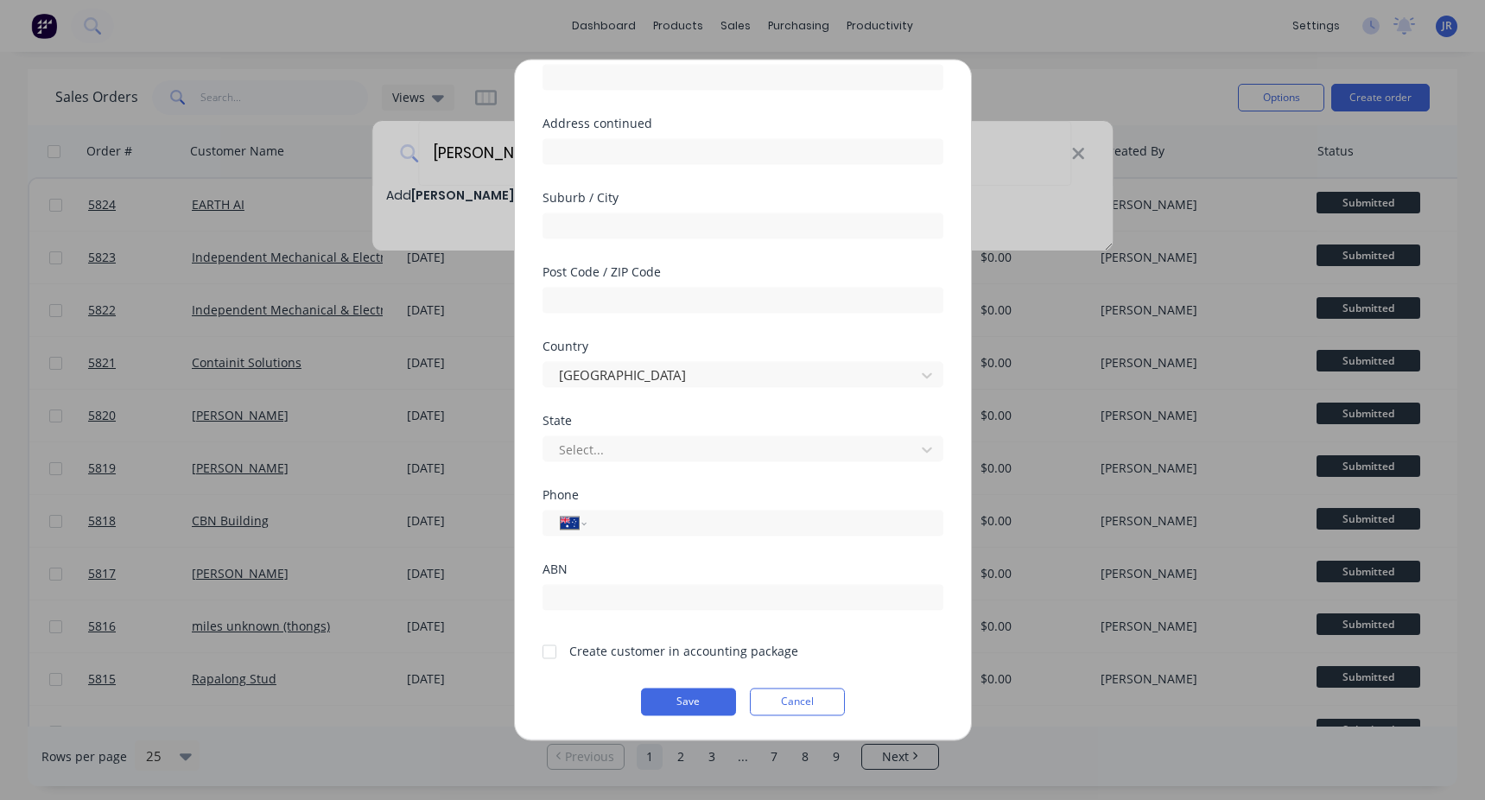
click at [541, 654] on div at bounding box center [549, 651] width 35 height 35
click at [689, 699] on button "Save" at bounding box center [688, 702] width 95 height 28
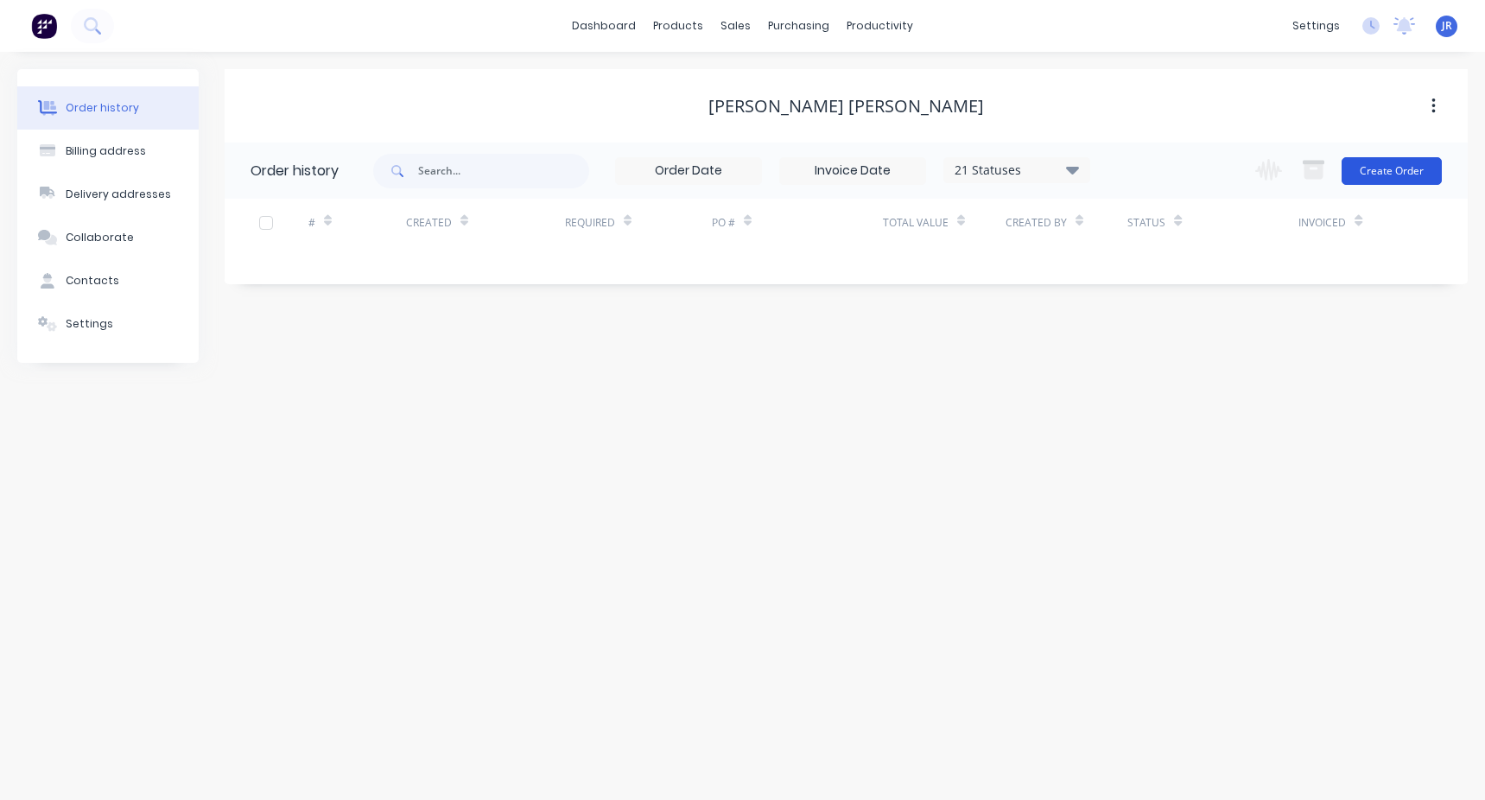
click at [1398, 177] on button "Create Order" at bounding box center [1392, 171] width 100 height 28
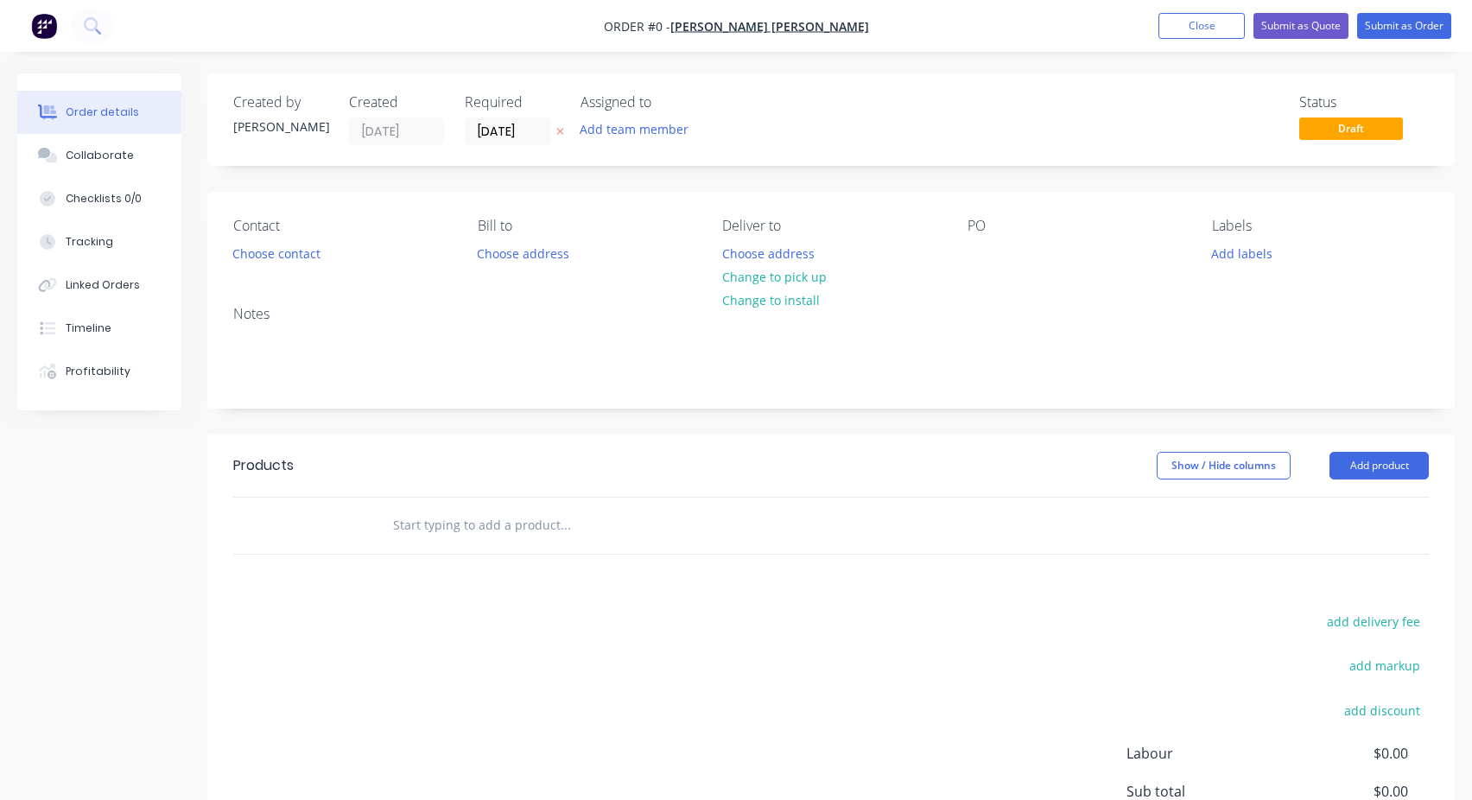
click at [451, 517] on input "text" at bounding box center [565, 525] width 346 height 35
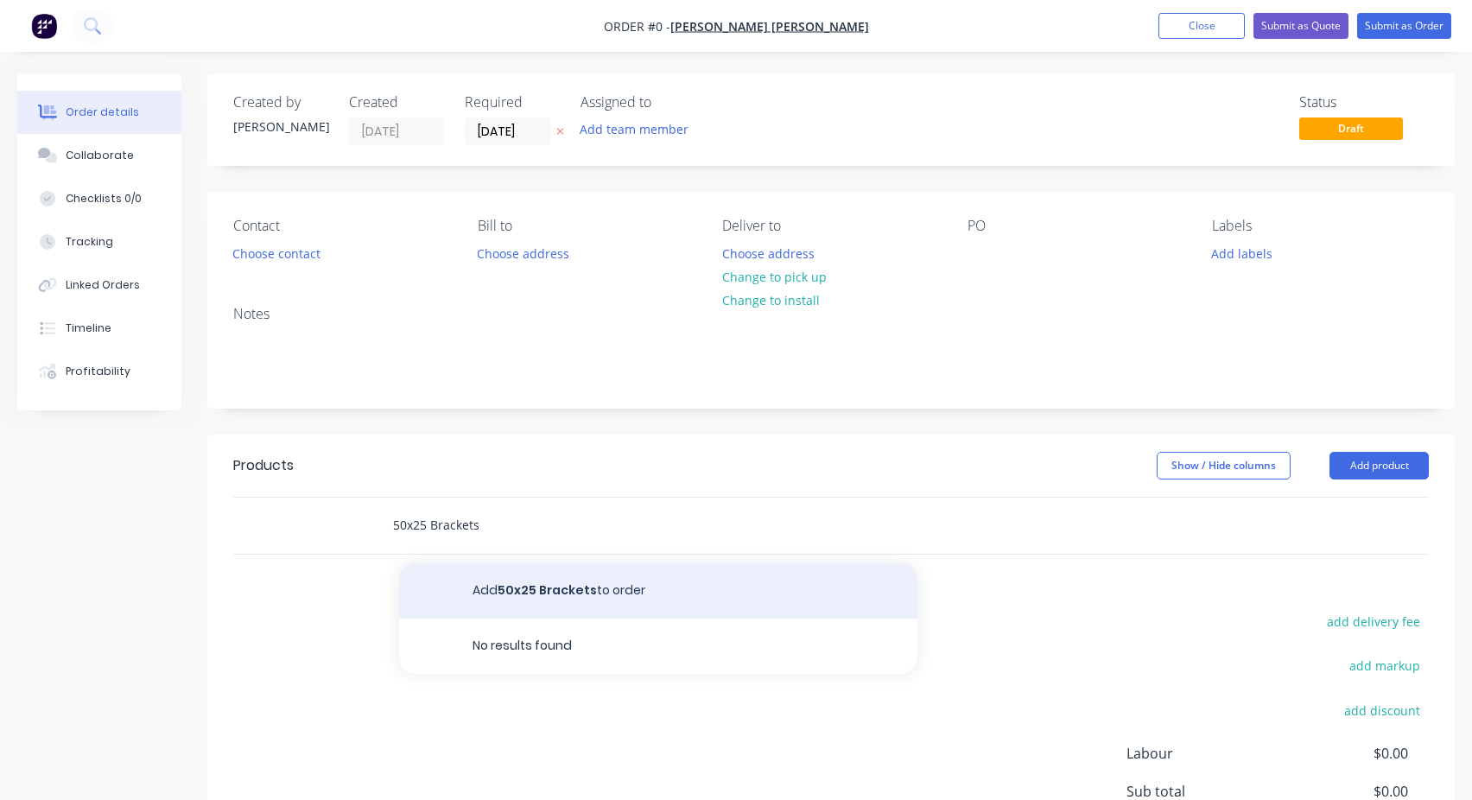
type input "50x25 Brackets"
click at [549, 584] on button "Add 50x25 Brackets to order" at bounding box center [658, 590] width 518 height 55
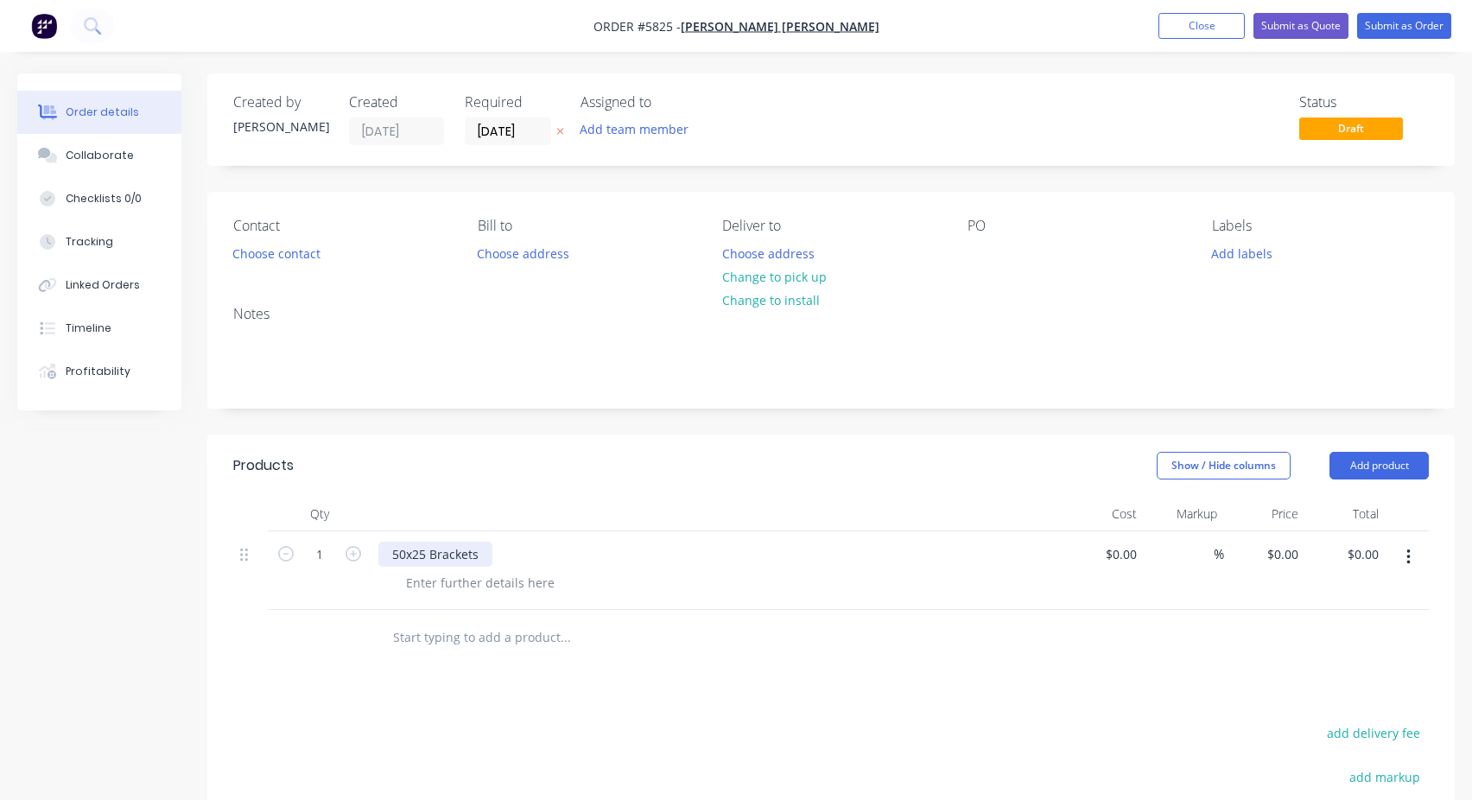
click at [442, 553] on div "50x25 Brackets" at bounding box center [435, 554] width 114 height 25
click at [976, 256] on div at bounding box center [982, 253] width 28 height 25
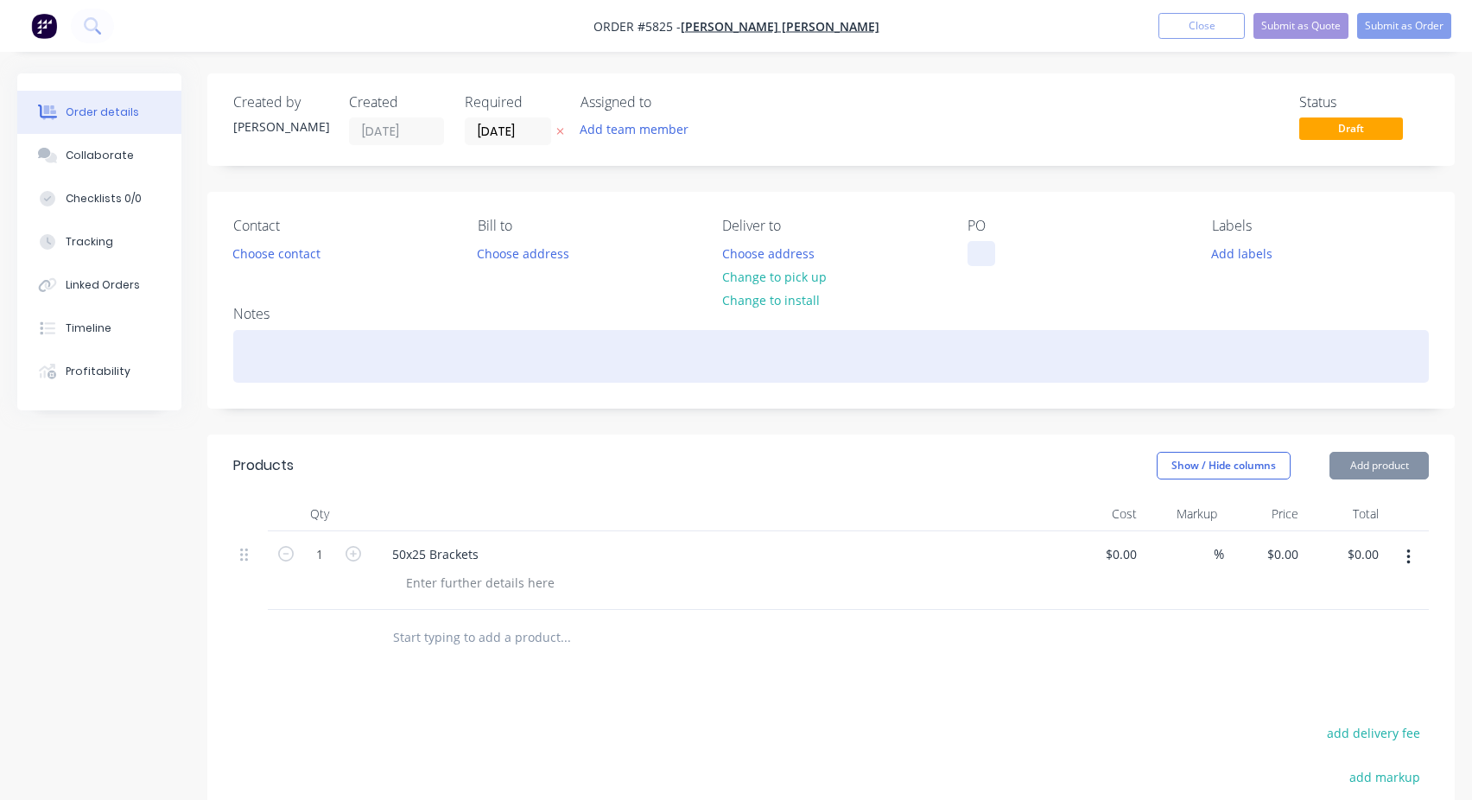
paste div
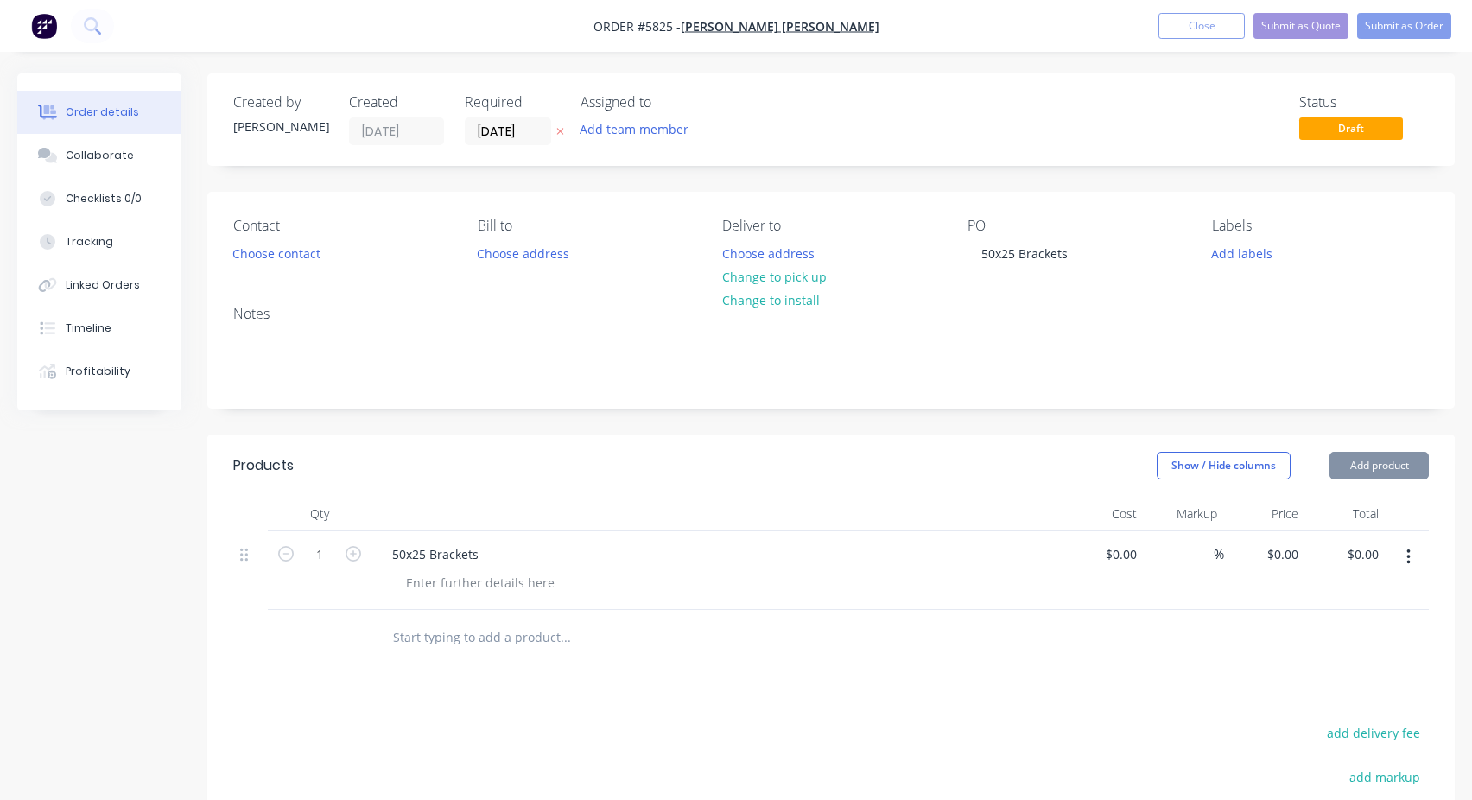
click at [982, 425] on div "Created by [PERSON_NAME] Created [DATE] Required [DATE] Assigned to Add team me…" at bounding box center [830, 576] width 1247 height 1007
click at [1386, 24] on button "Submit as Order" at bounding box center [1404, 26] width 94 height 26
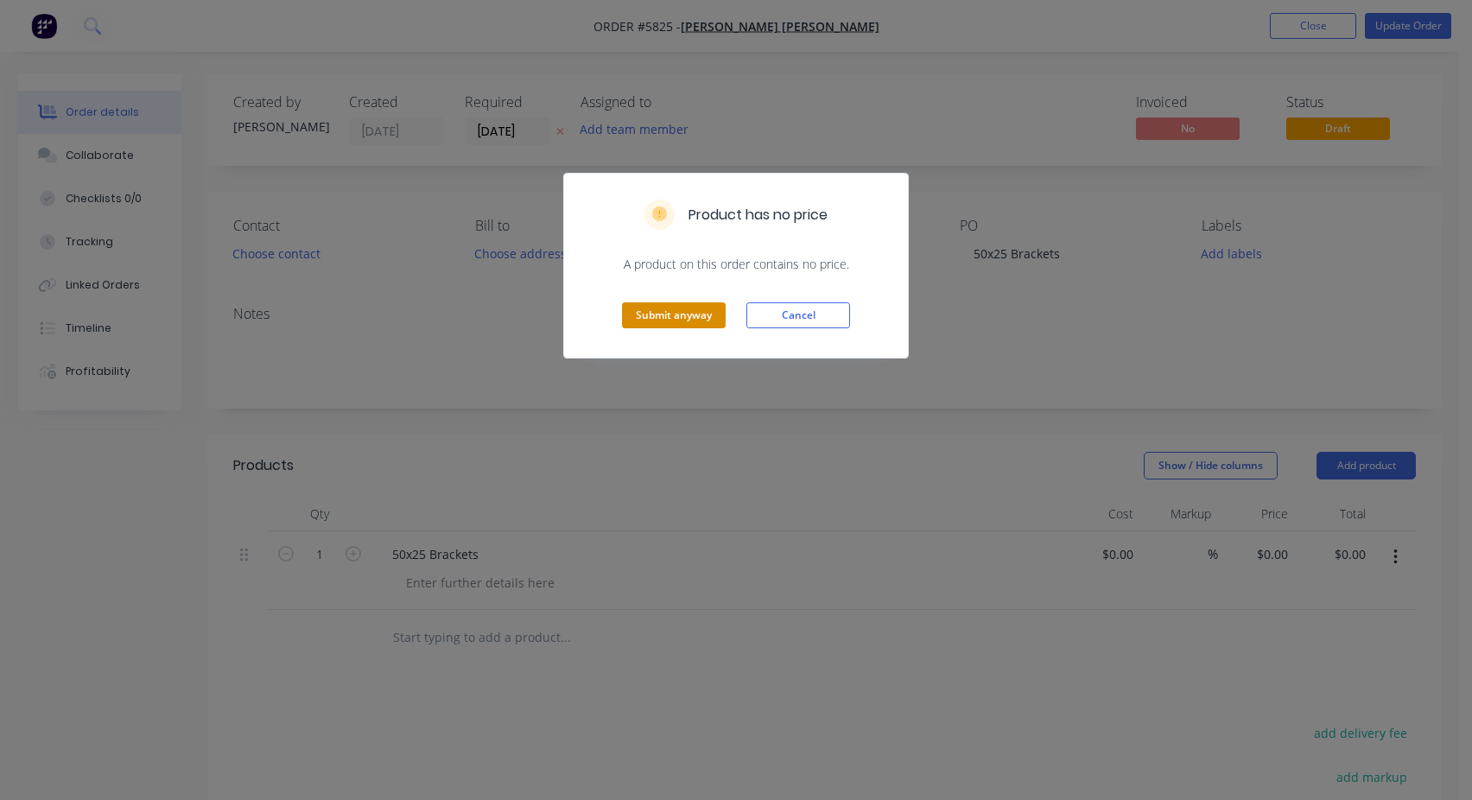
click at [691, 311] on button "Submit anyway" at bounding box center [674, 315] width 104 height 26
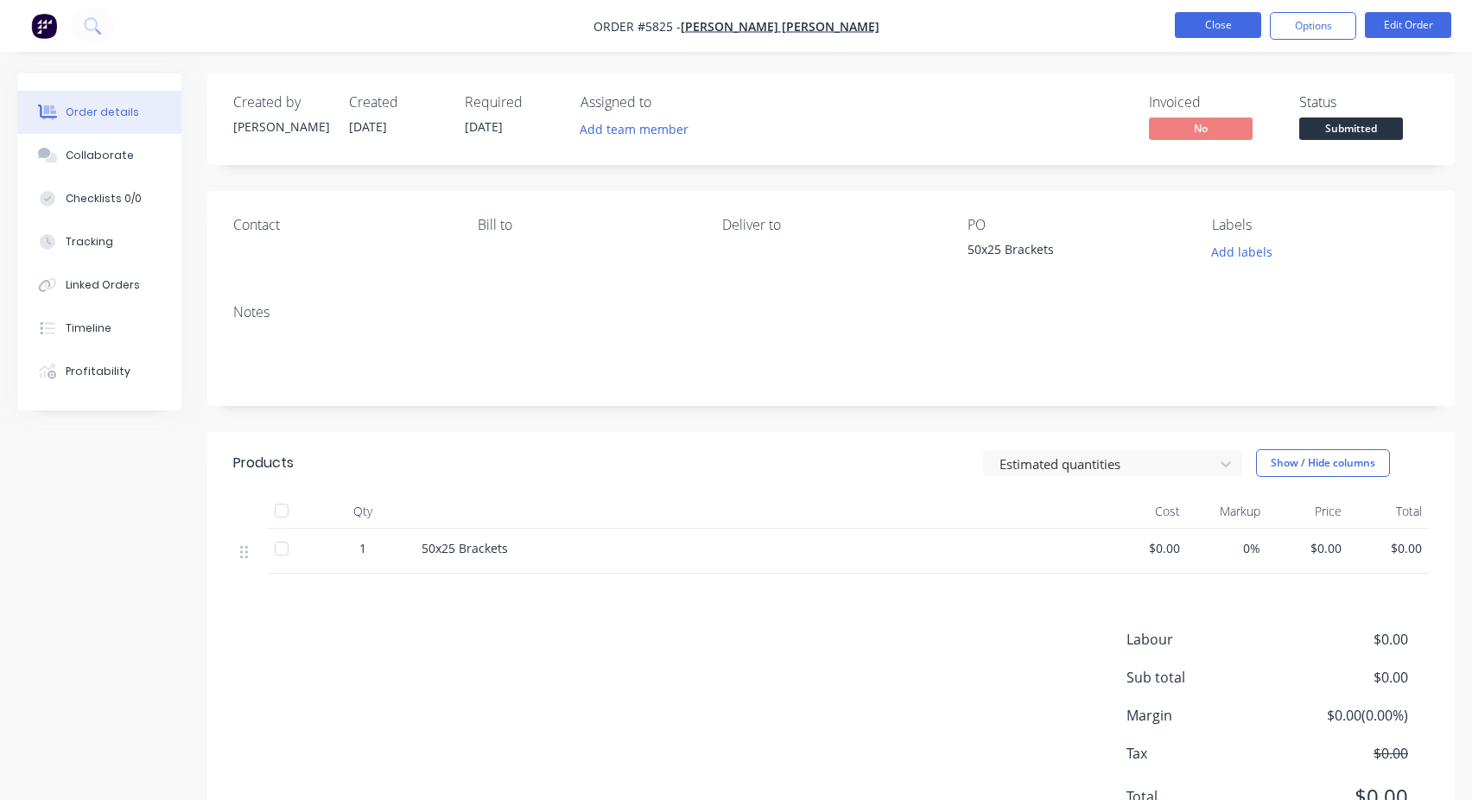
click at [1222, 32] on button "Close" at bounding box center [1218, 25] width 86 height 26
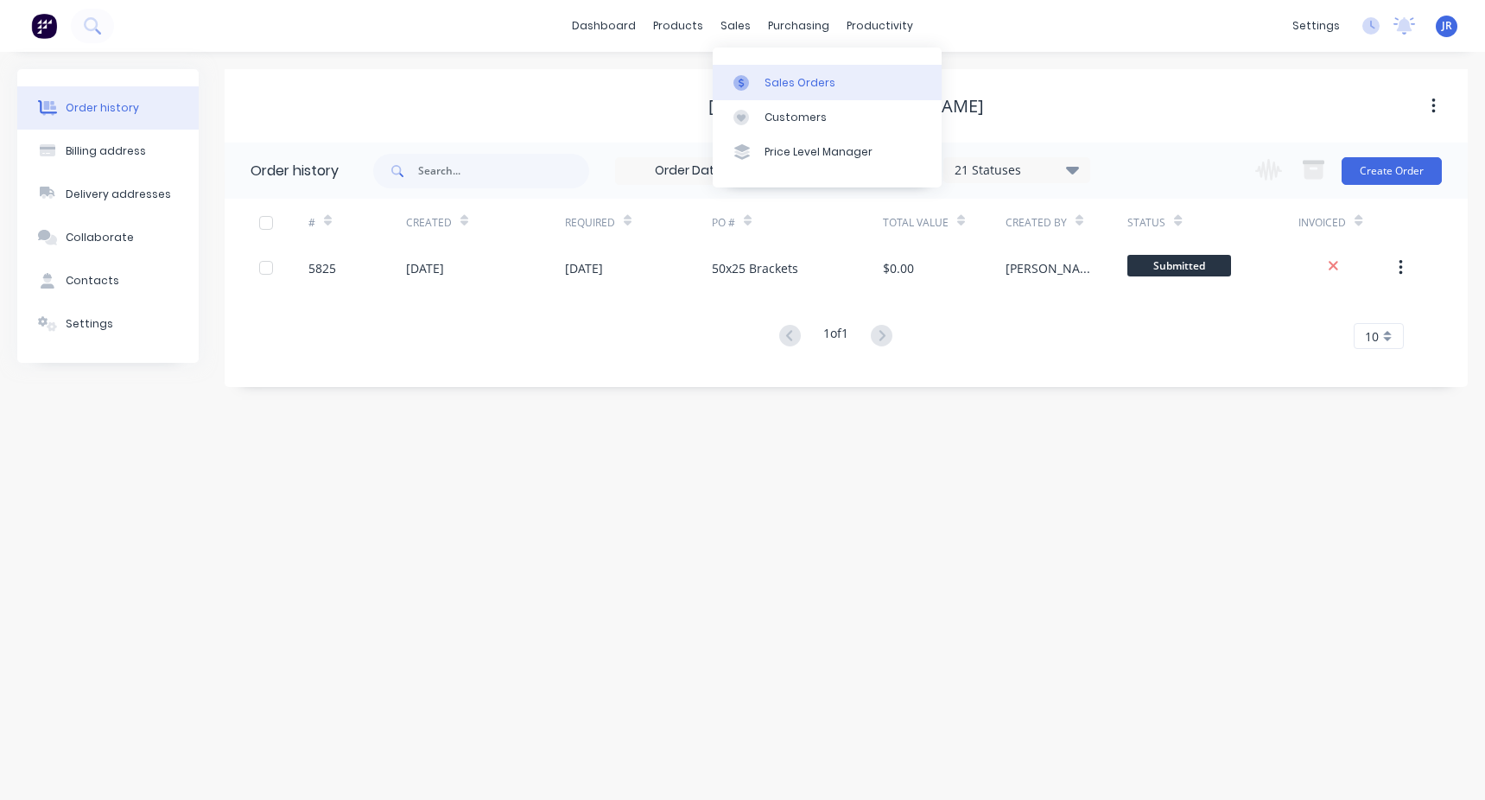
click at [777, 84] on div "Sales Orders" at bounding box center [800, 83] width 71 height 16
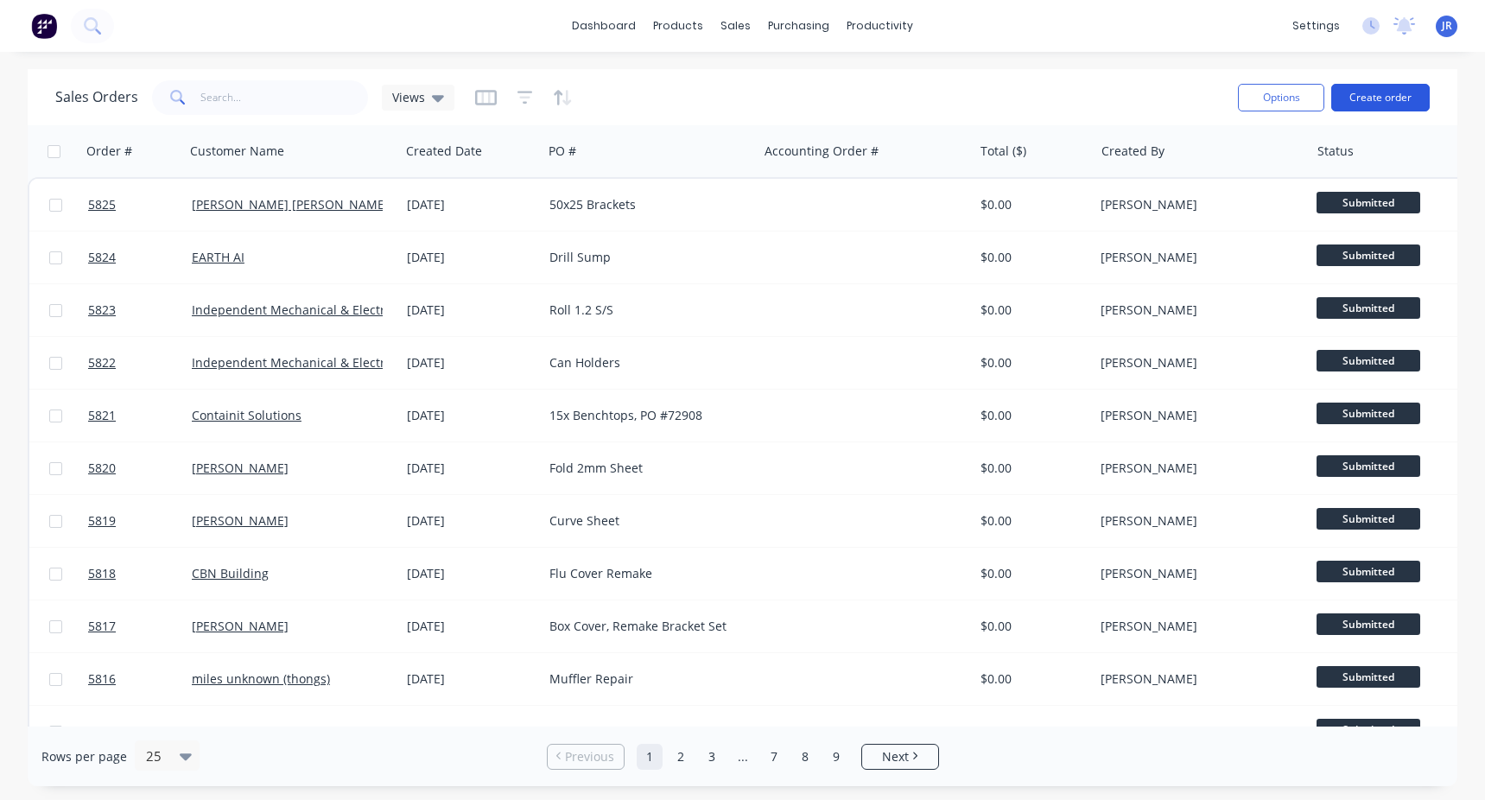
click at [1376, 89] on button "Create order" at bounding box center [1380, 98] width 98 height 28
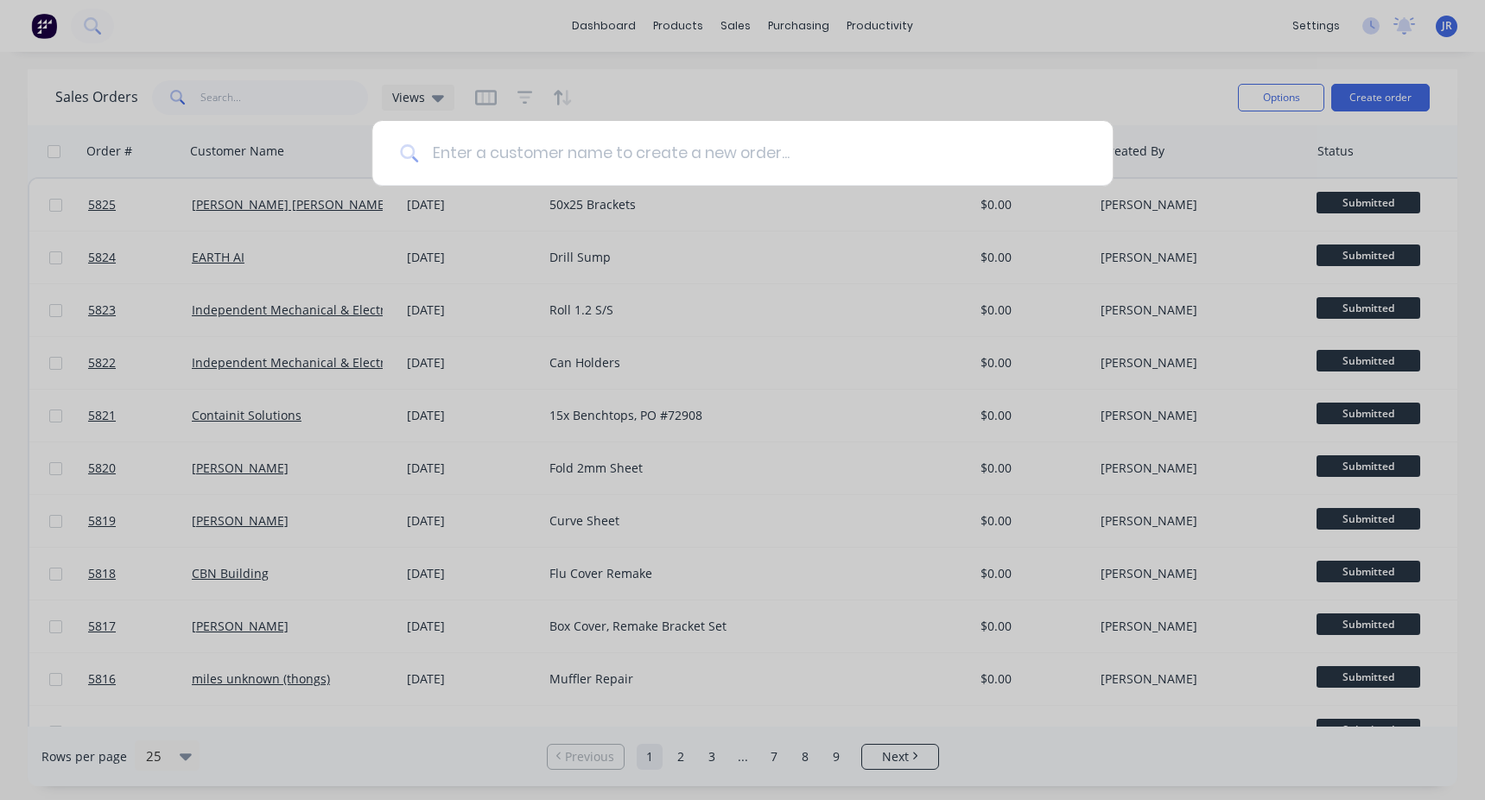
click at [677, 162] on input at bounding box center [751, 153] width 667 height 65
type input "[PERSON_NAME]"
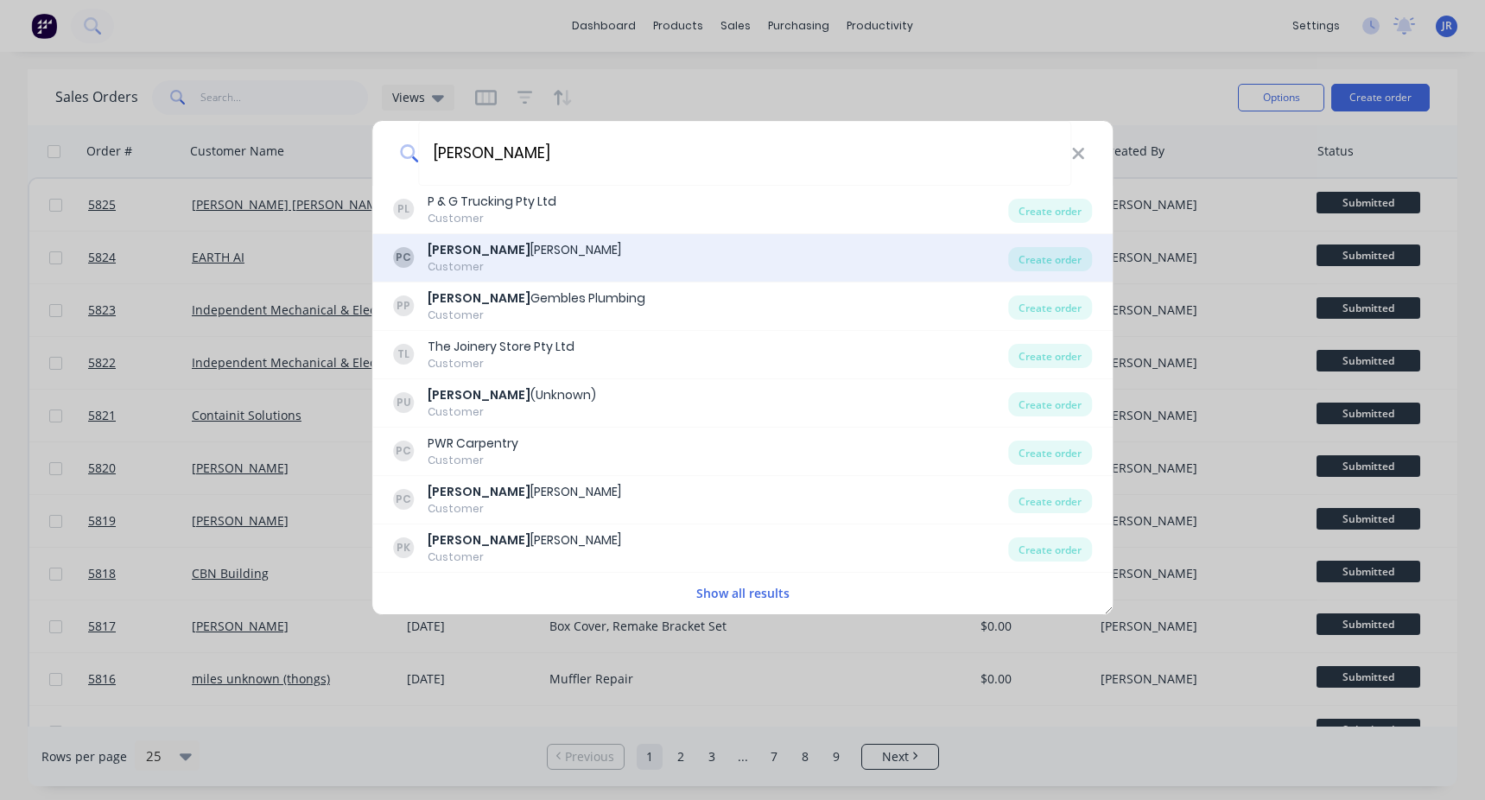
click at [614, 256] on div "PC [PERSON_NAME] Carpentry Customer" at bounding box center [701, 258] width 616 height 34
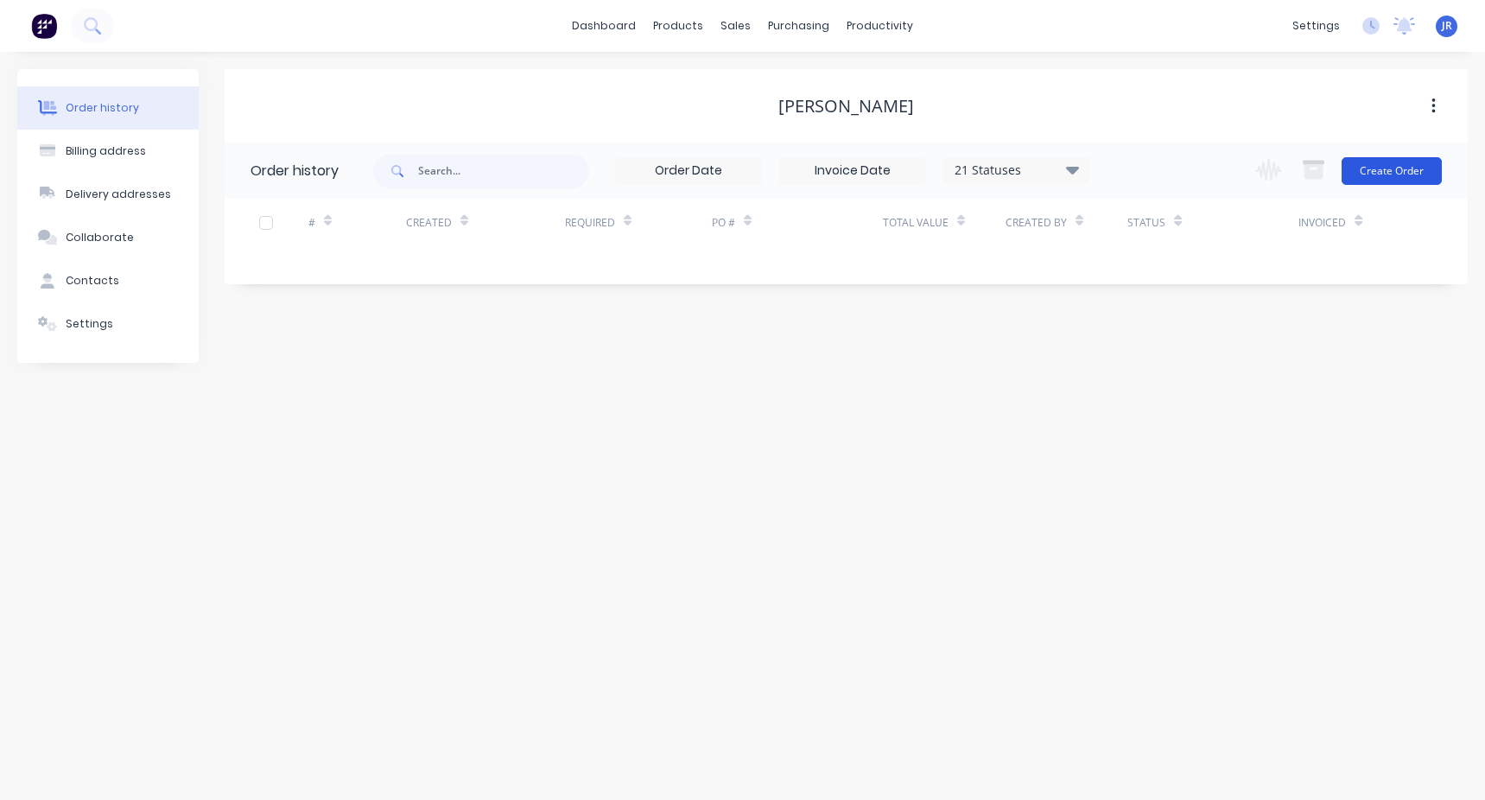
click at [1390, 167] on button "Create Order" at bounding box center [1392, 171] width 100 height 28
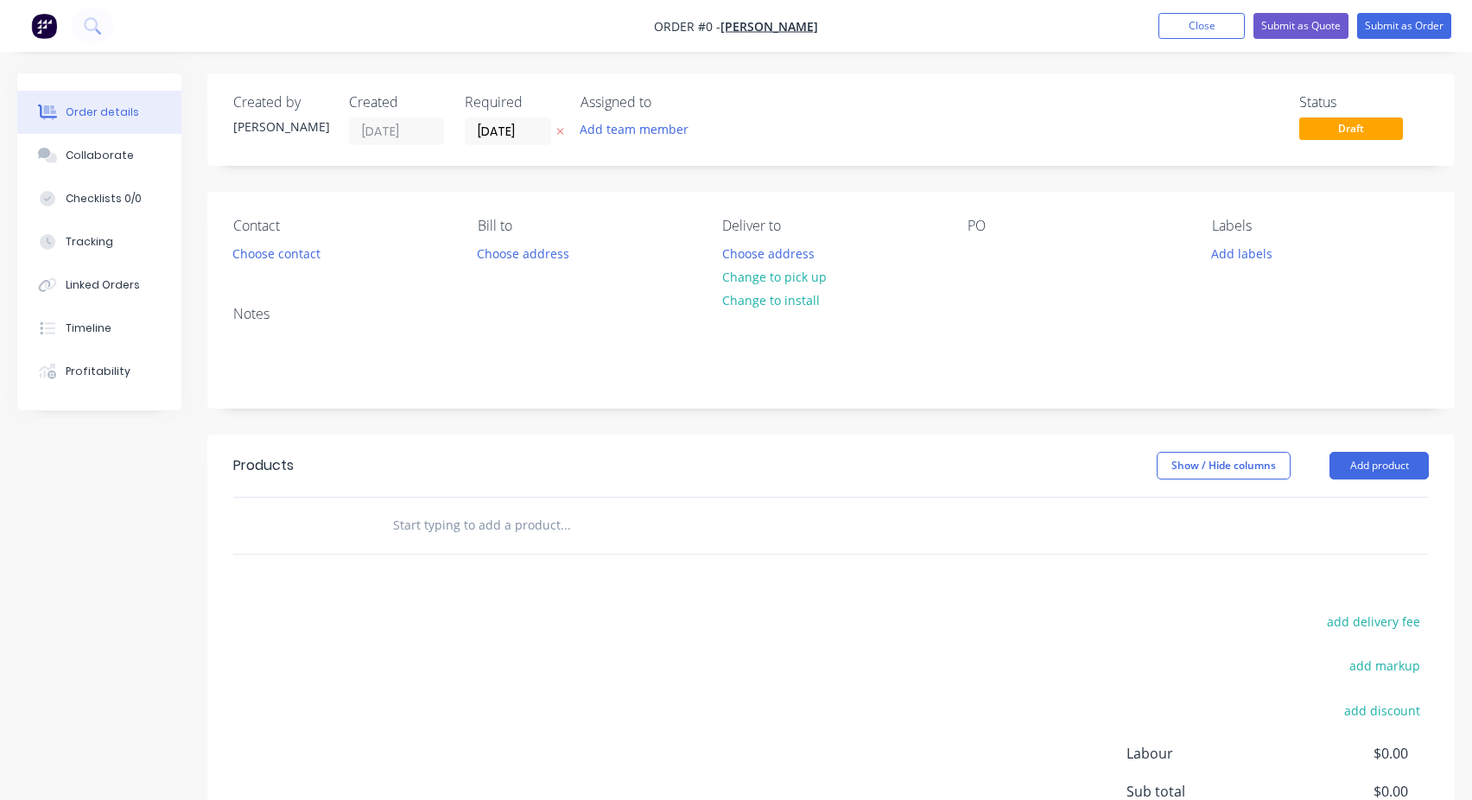
drag, startPoint x: 451, startPoint y: 538, endPoint x: 438, endPoint y: 541, distance: 13.2
click at [450, 538] on input "text" at bounding box center [565, 525] width 346 height 35
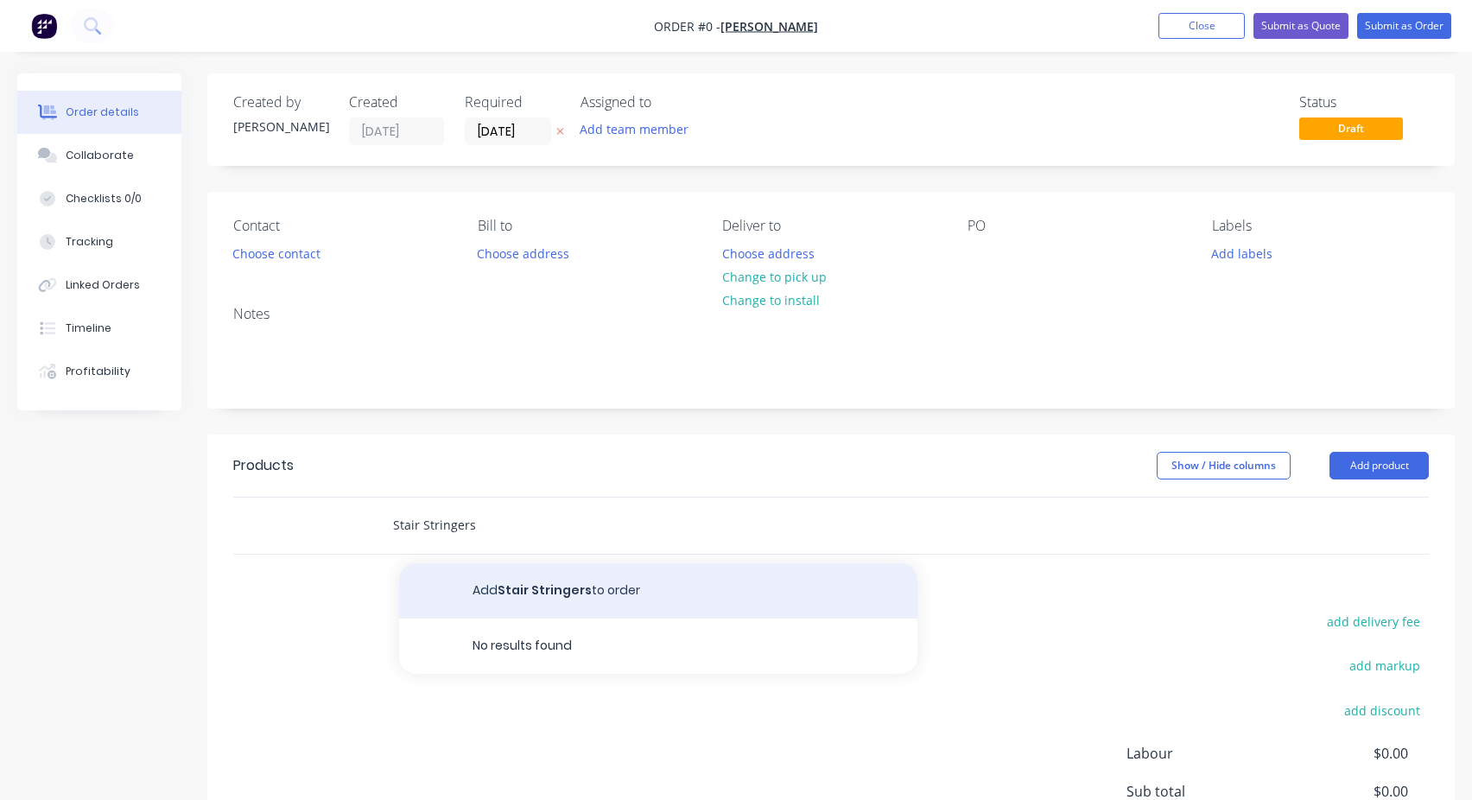
type input "Stair Stringers"
click at [538, 583] on button "Add Stair Stringers to order" at bounding box center [658, 590] width 518 height 55
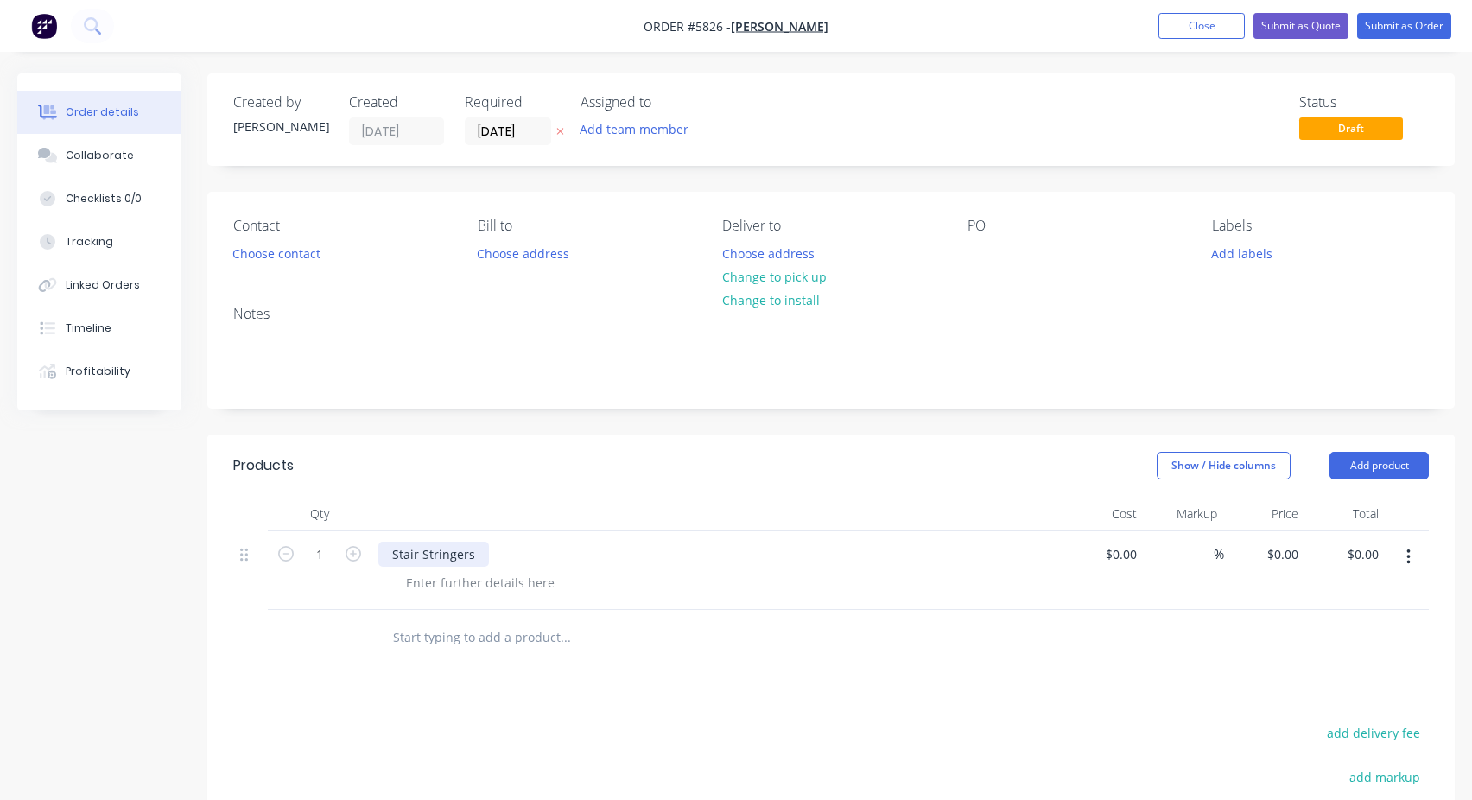
click at [430, 553] on div "Stair Stringers" at bounding box center [433, 554] width 111 height 25
copy div "Stair Stringers"
click at [979, 245] on div at bounding box center [982, 253] width 28 height 25
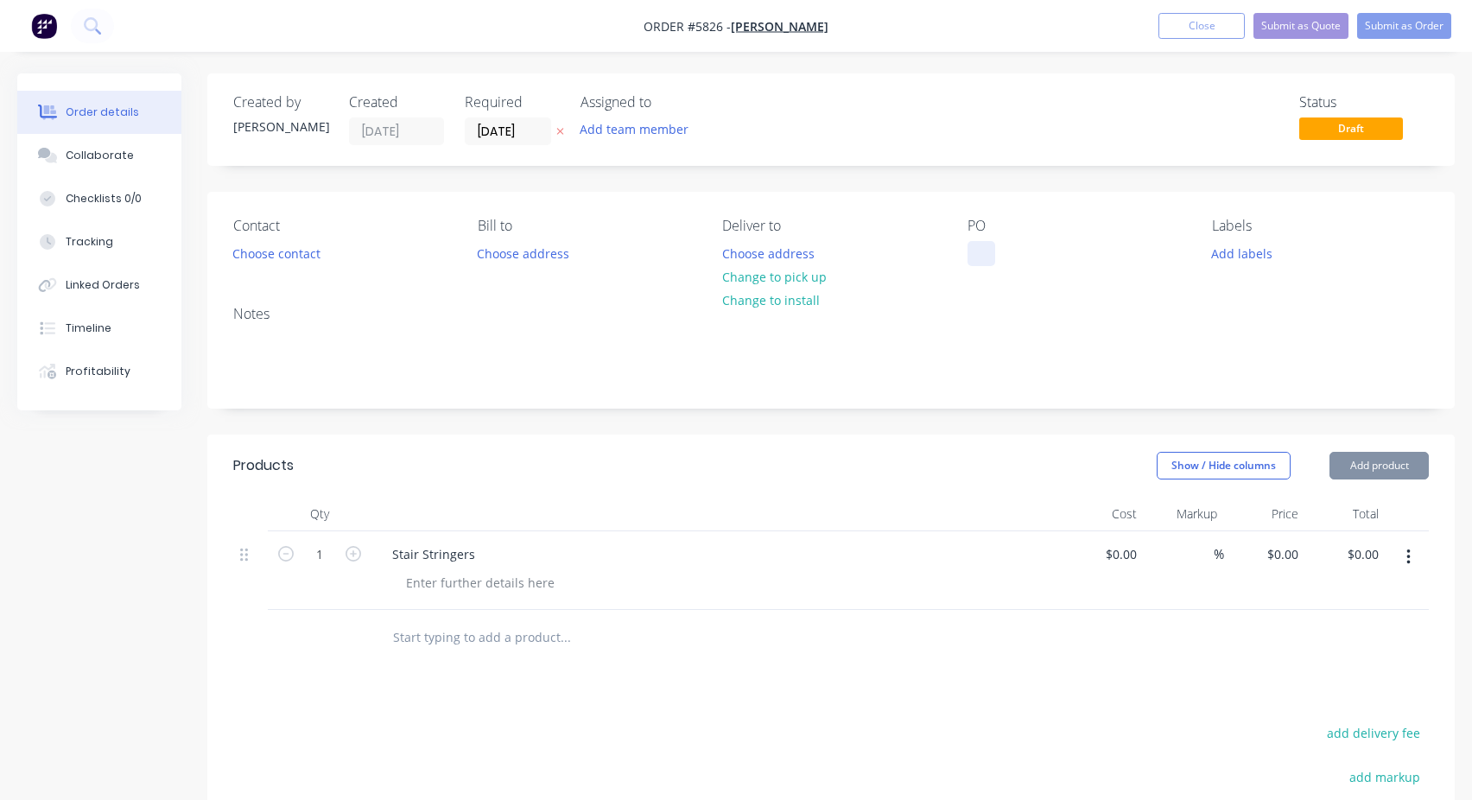
paste div
click at [1401, 35] on button "Submit as Order" at bounding box center [1404, 26] width 94 height 26
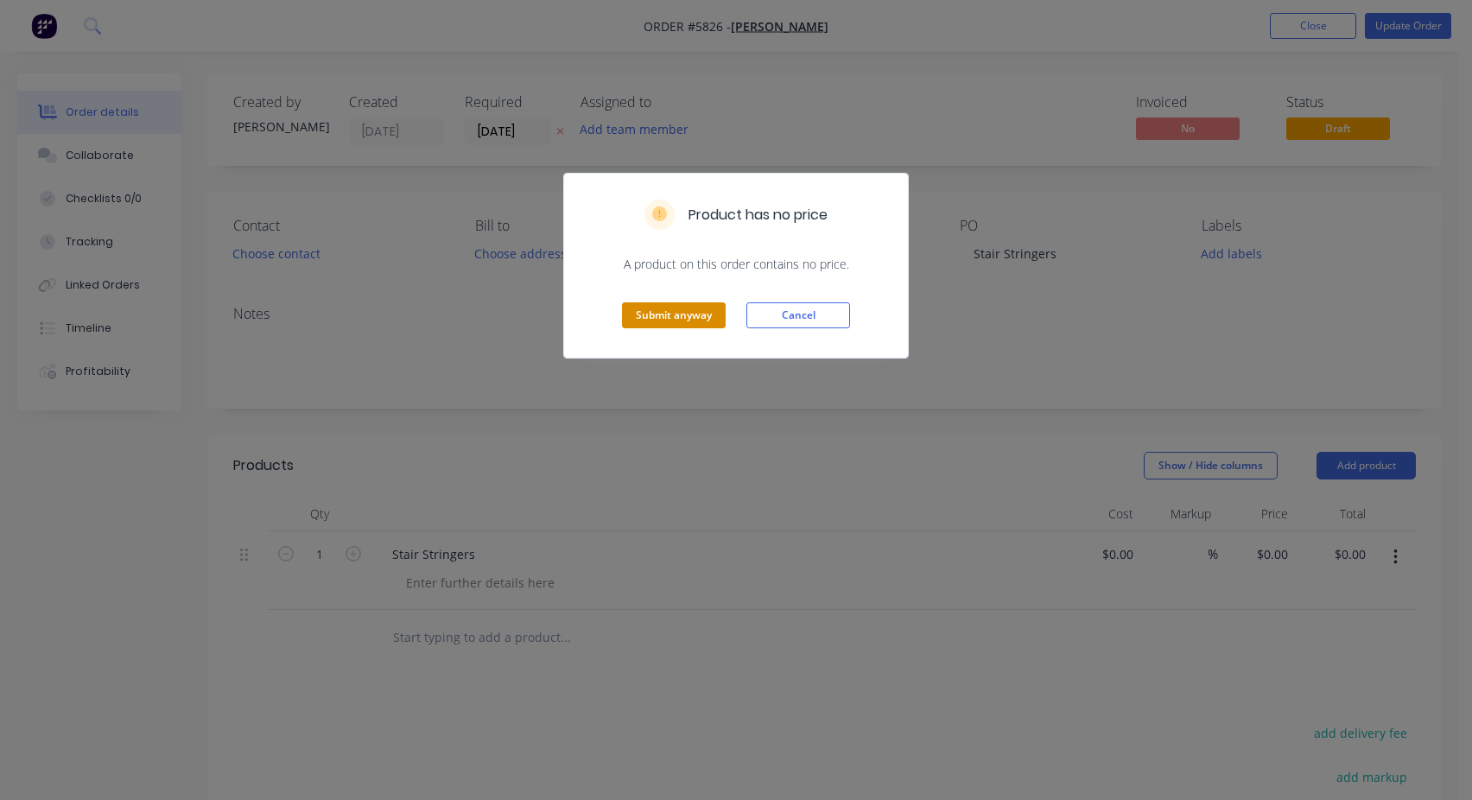
click at [673, 320] on button "Submit anyway" at bounding box center [674, 315] width 104 height 26
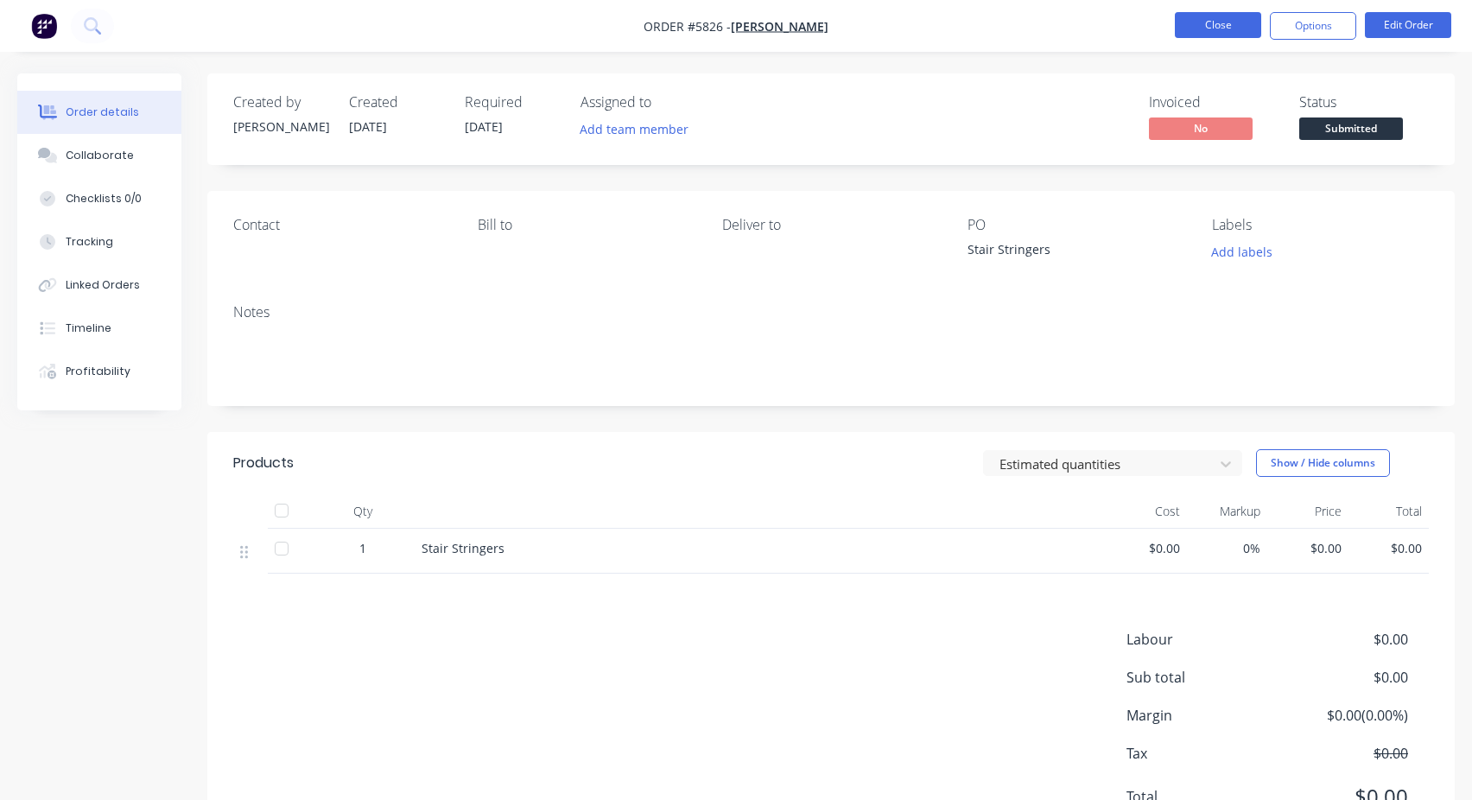
click at [1215, 35] on button "Close" at bounding box center [1218, 25] width 86 height 26
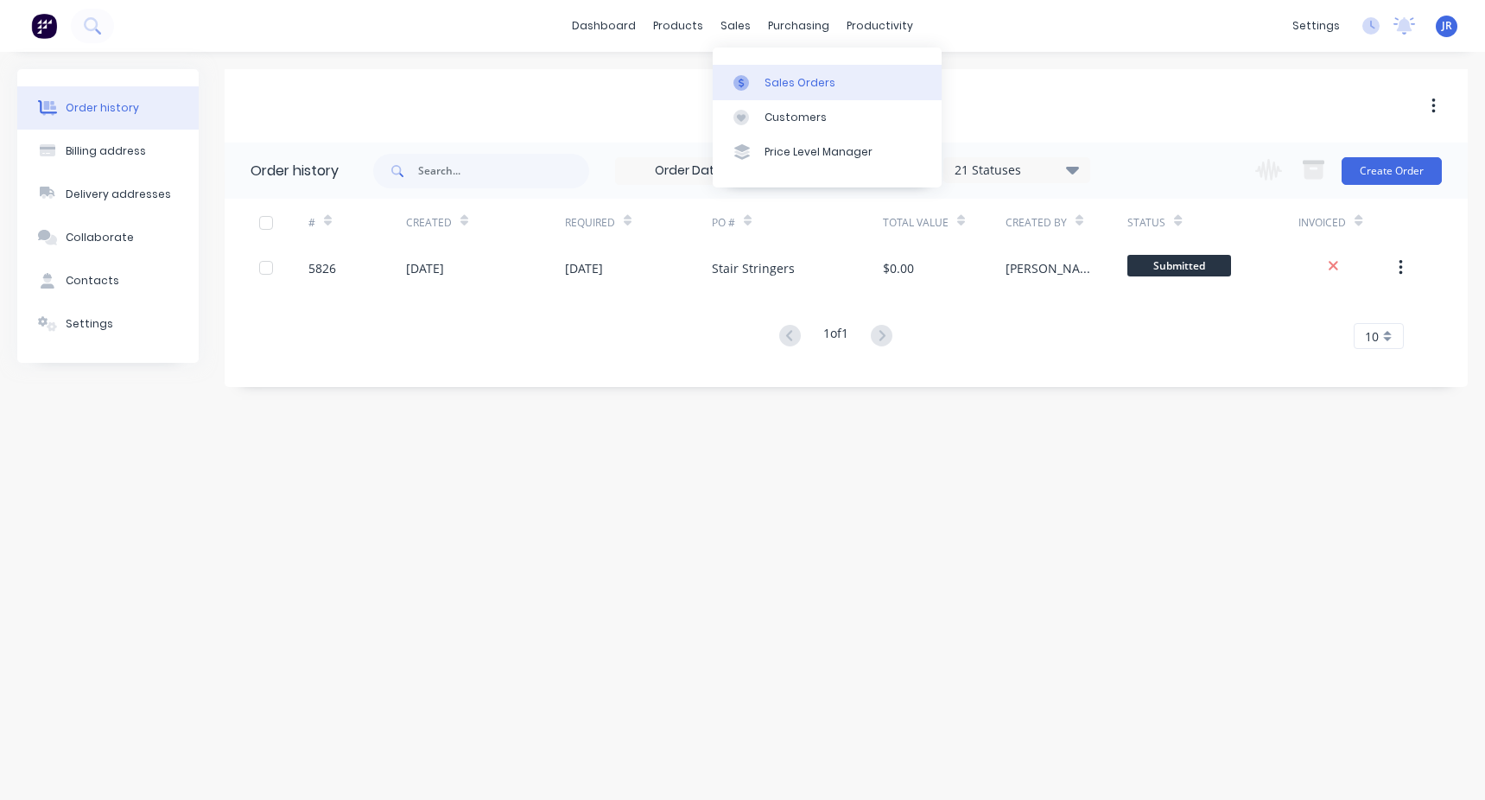
click at [770, 92] on link "Sales Orders" at bounding box center [827, 82] width 229 height 35
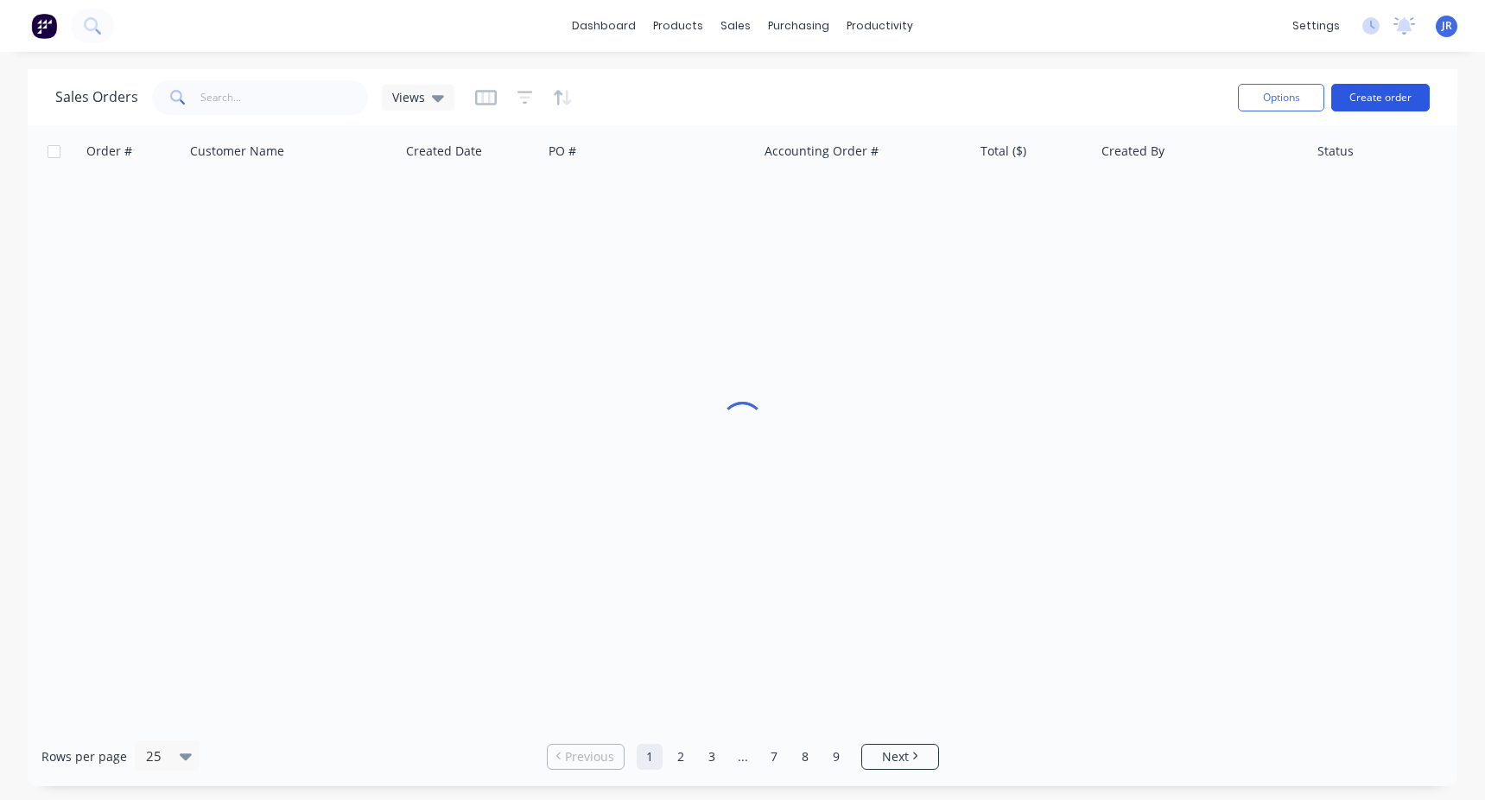
click at [1374, 92] on button "Create order" at bounding box center [1380, 98] width 98 height 28
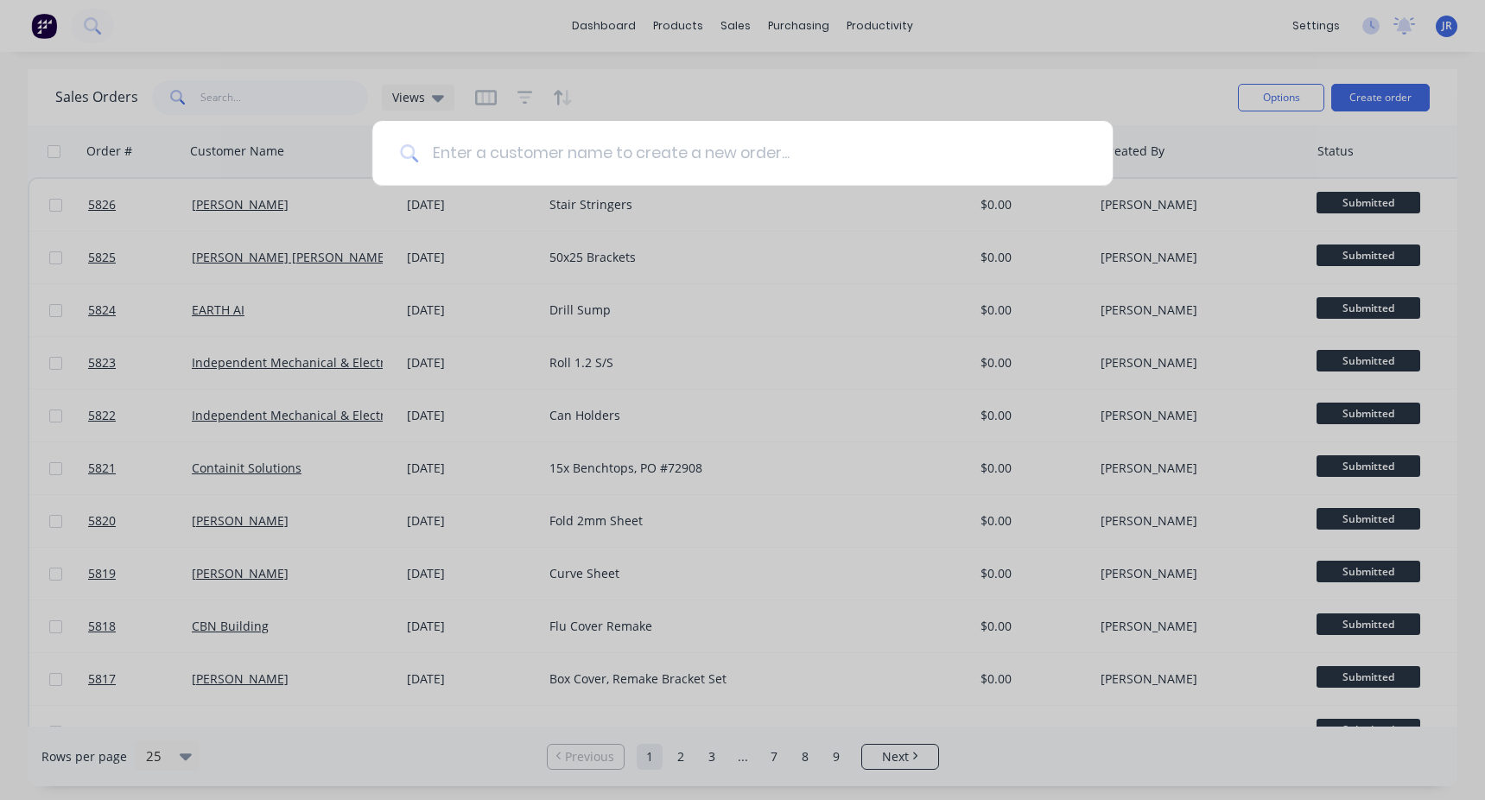
click at [584, 168] on input at bounding box center [751, 153] width 667 height 65
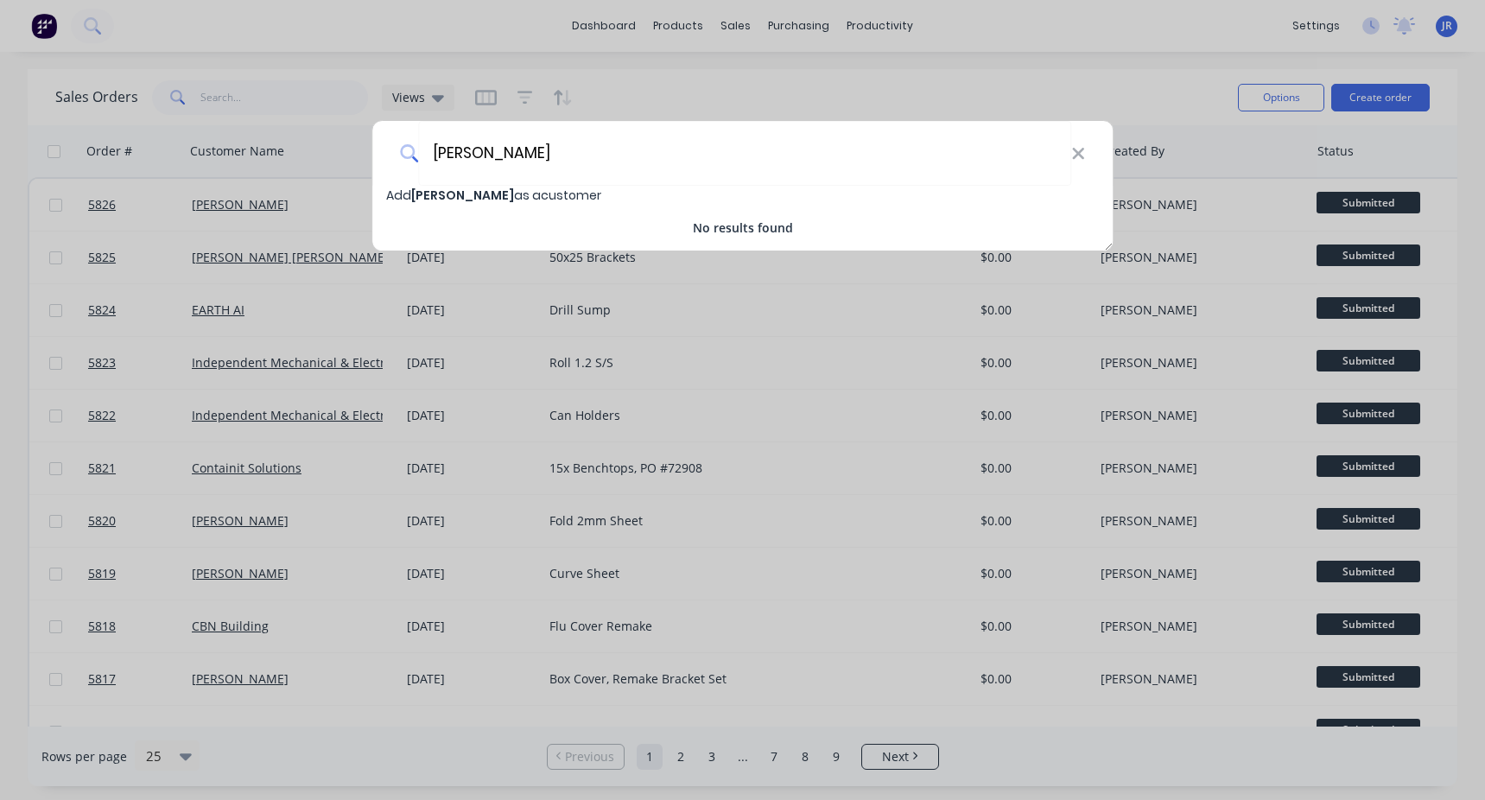
drag, startPoint x: 476, startPoint y: 151, endPoint x: 352, endPoint y: 190, distance: 130.3
click at [352, 190] on div "[PERSON_NAME] Add Woe [PERSON_NAME] as a customer No results found" at bounding box center [742, 400] width 1485 height 800
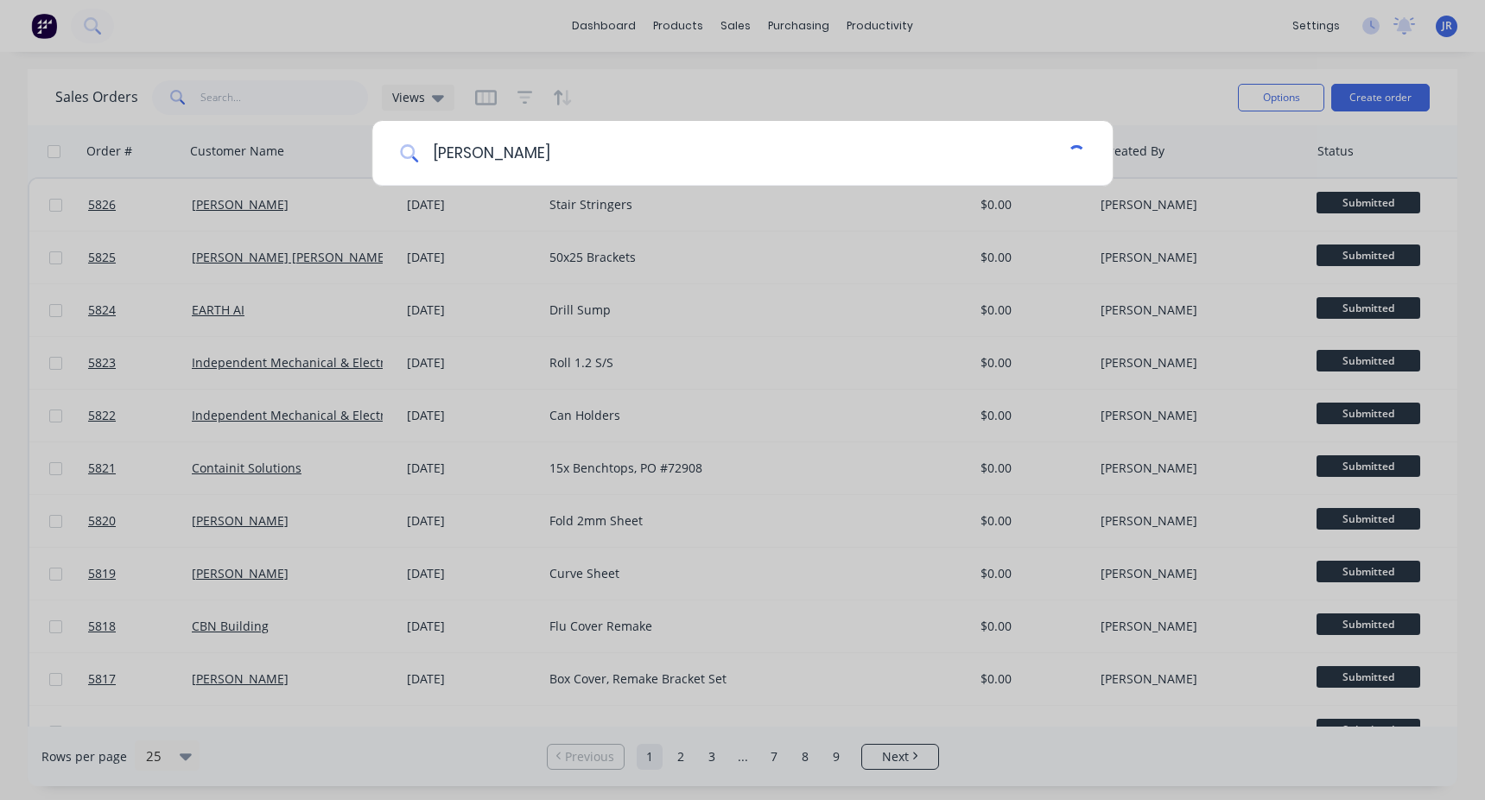
click at [506, 151] on input "[PERSON_NAME]" at bounding box center [743, 153] width 650 height 65
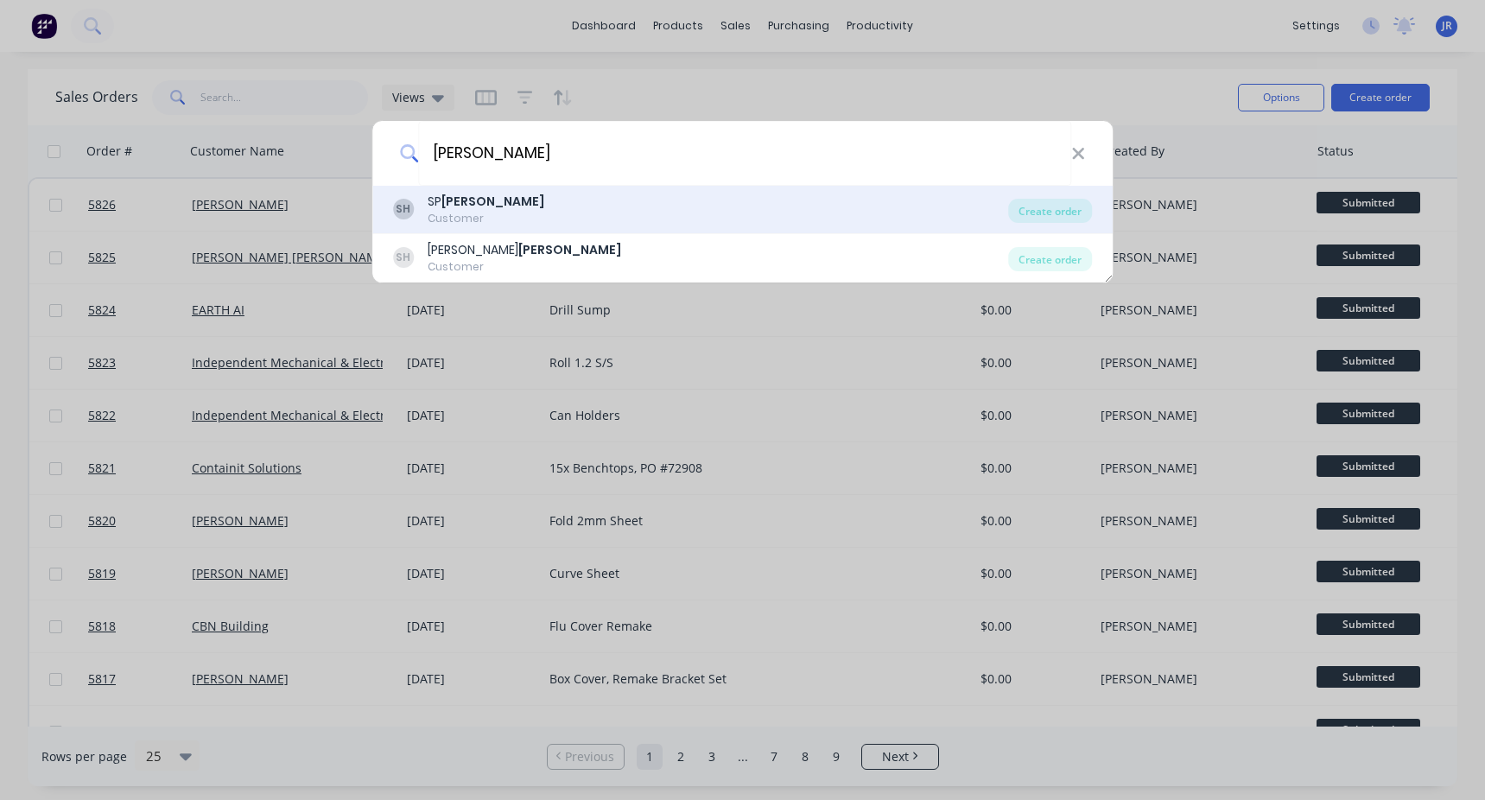
type input "[PERSON_NAME]"
click at [532, 206] on div "SH [PERSON_NAME] Customer" at bounding box center [701, 210] width 616 height 34
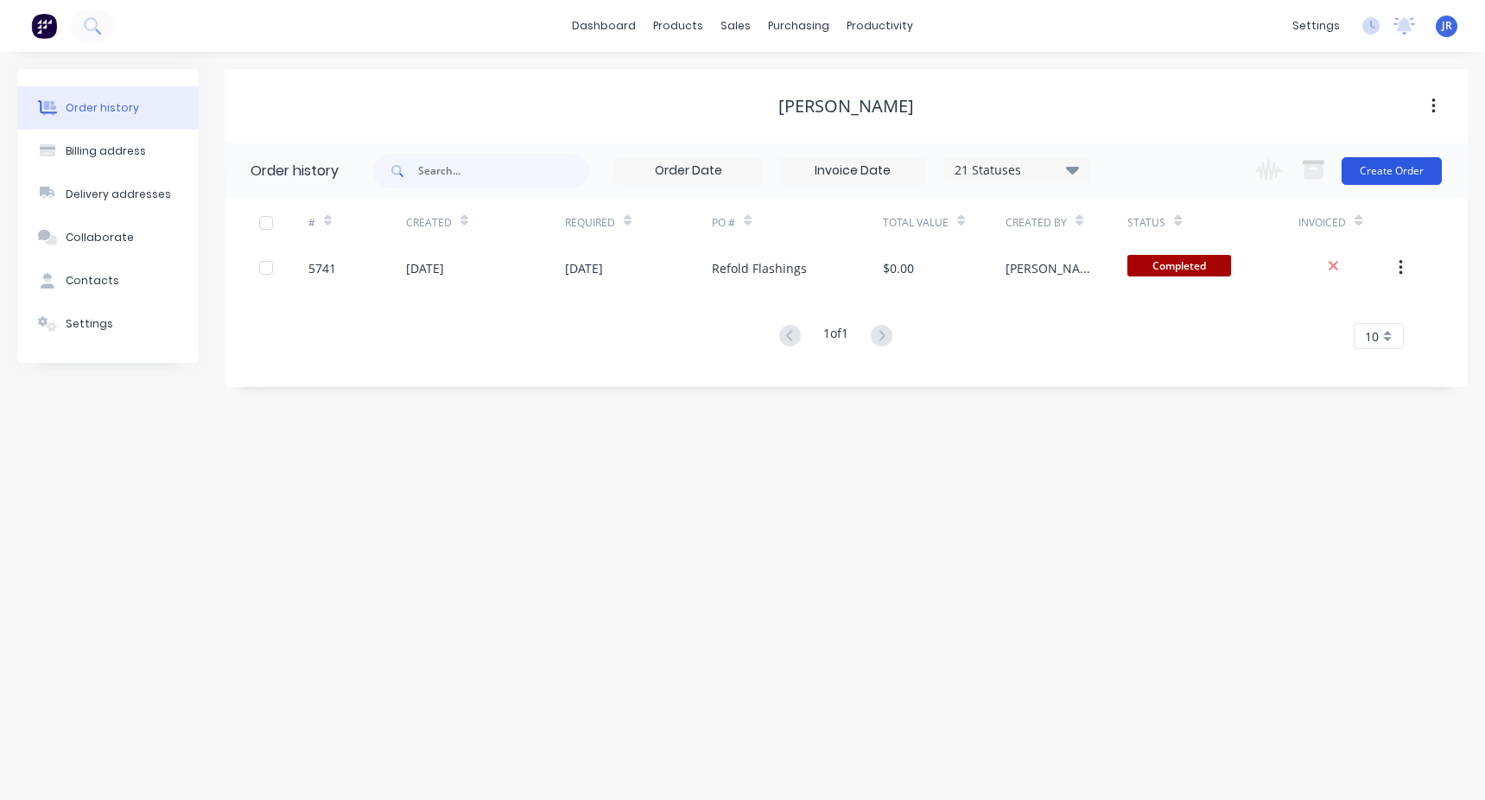
click at [1397, 181] on button "Create Order" at bounding box center [1392, 171] width 100 height 28
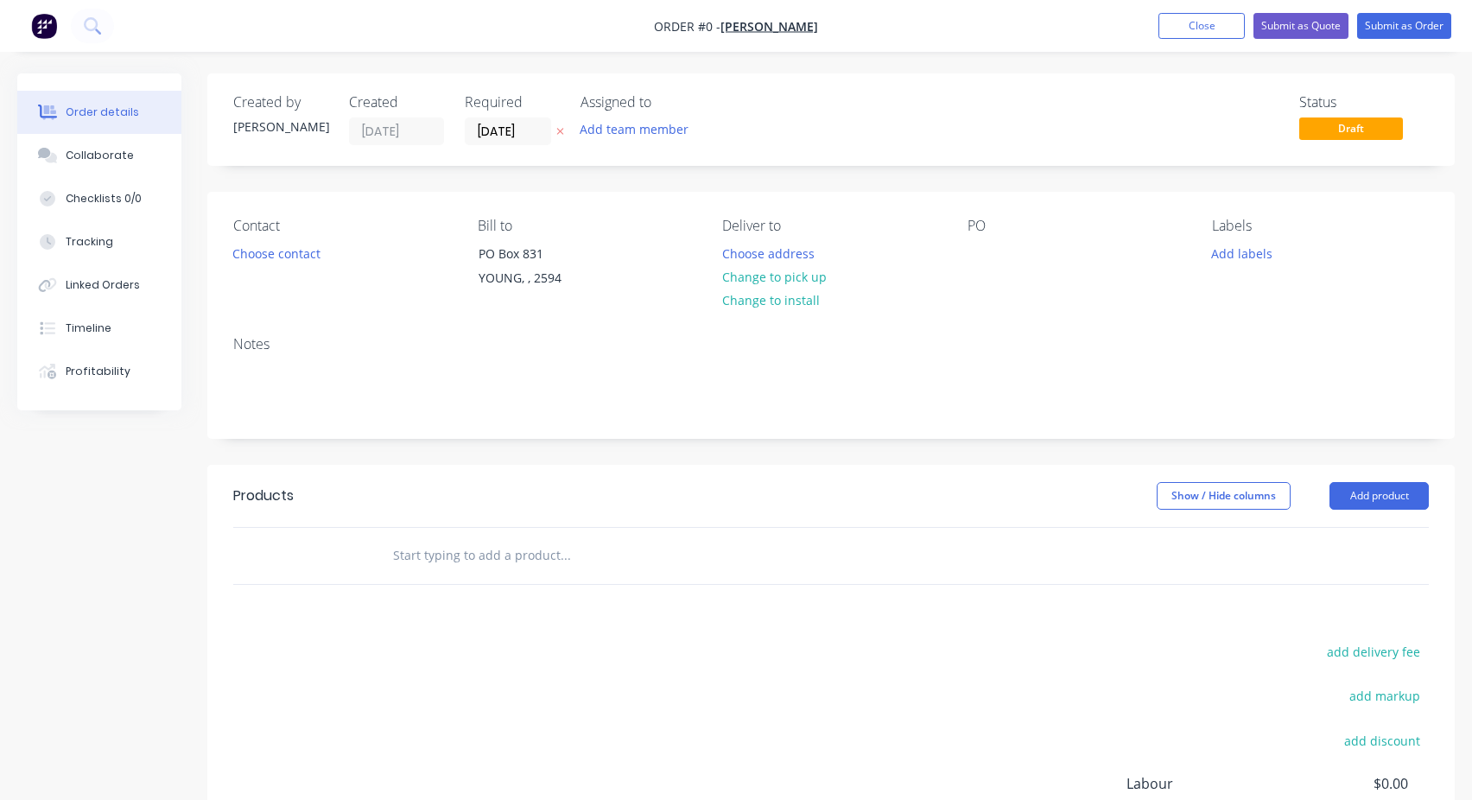
click at [434, 573] on div at bounding box center [682, 556] width 622 height 56
click at [453, 561] on input "text" at bounding box center [565, 555] width 346 height 35
click at [473, 555] on input "Weld nuts onto bolts" at bounding box center [565, 555] width 346 height 35
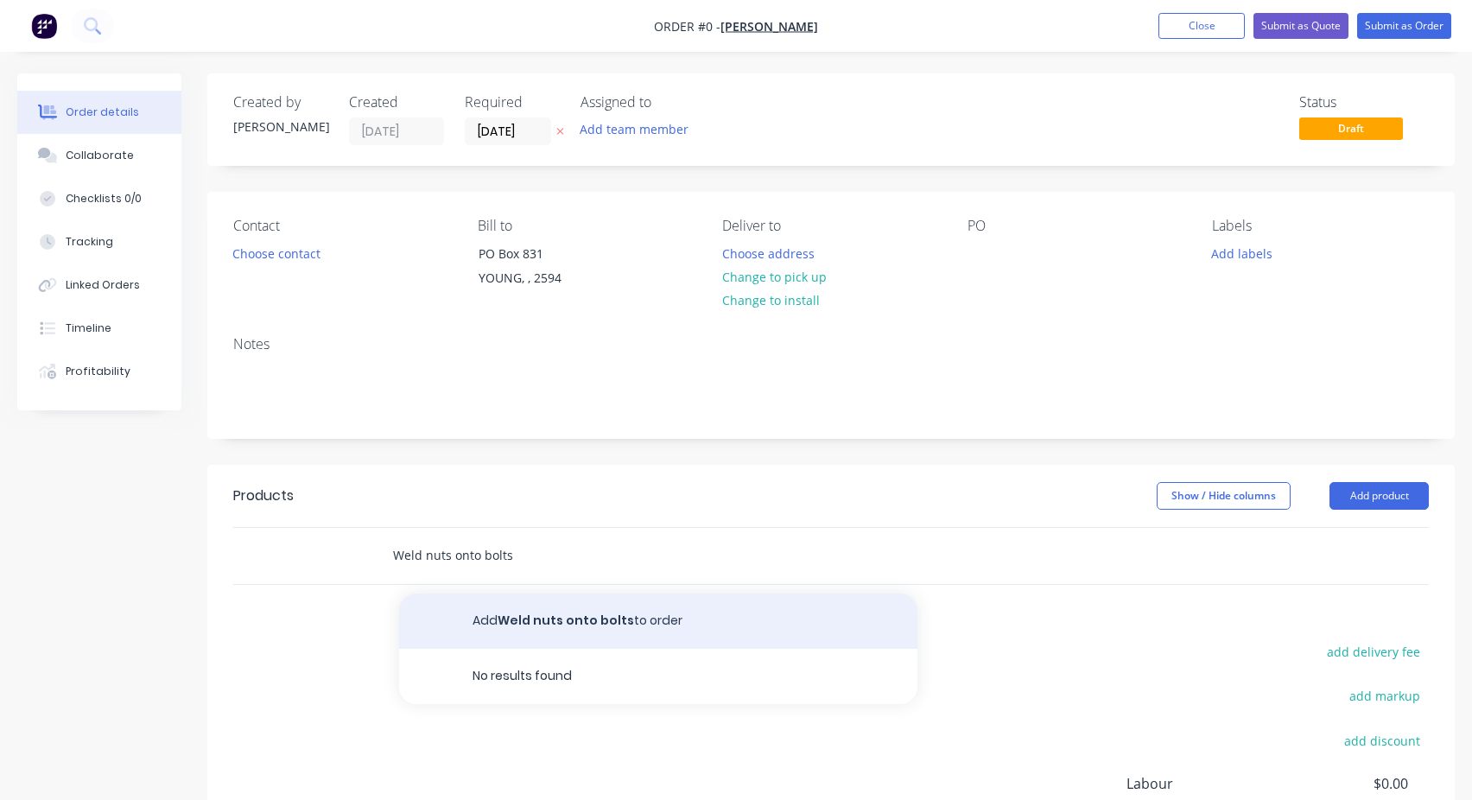
type input "Weld nuts onto bolts"
click at [543, 621] on button "Add Weld nuts onto bolts to order" at bounding box center [658, 620] width 518 height 55
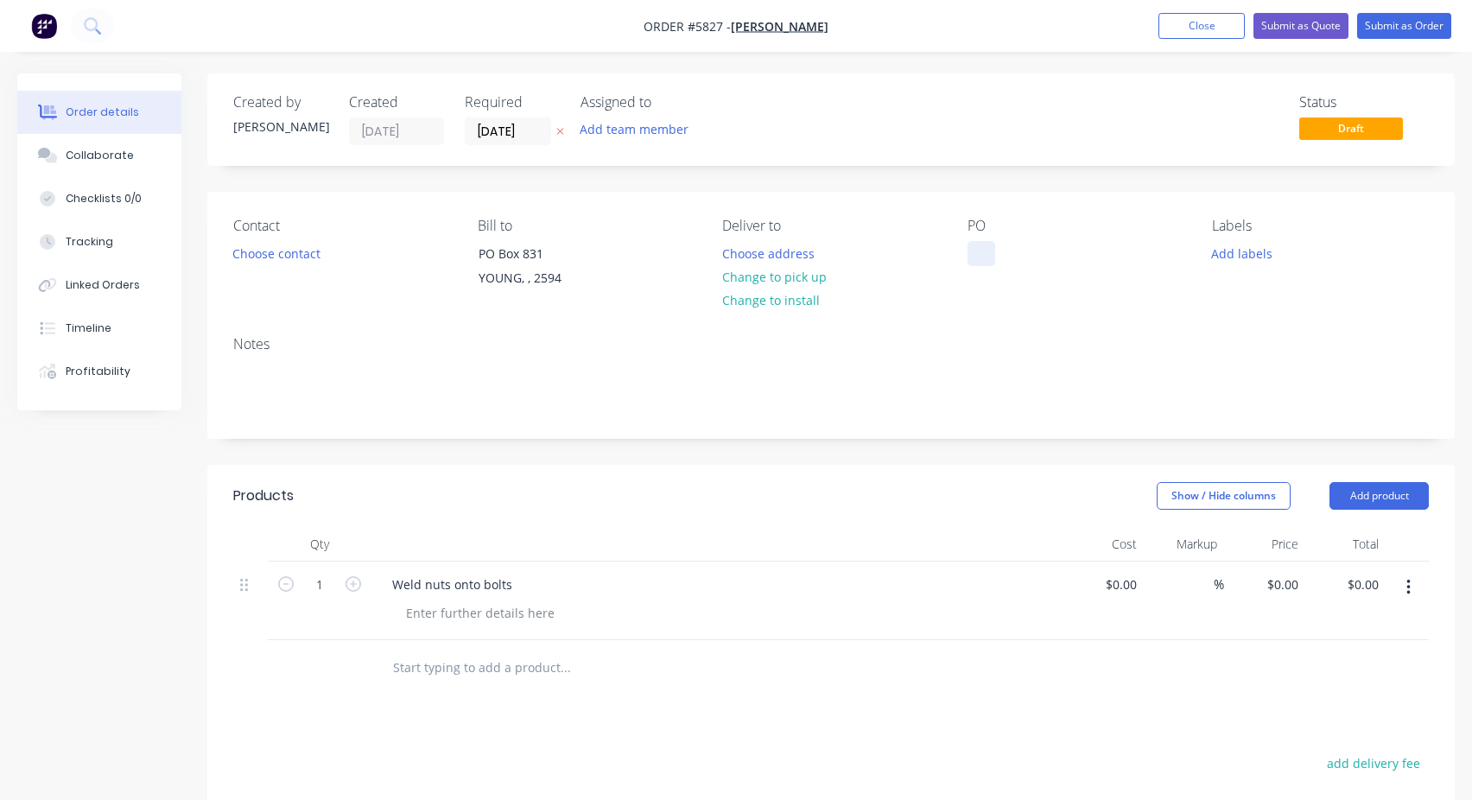
click at [987, 249] on div at bounding box center [982, 253] width 28 height 25
paste div
click at [1082, 194] on div "Contact Choose contact [PERSON_NAME] to [STREET_ADDRESS] Deliver to Choose addr…" at bounding box center [830, 257] width 1247 height 130
click at [1406, 35] on button "Submit as Order" at bounding box center [1404, 26] width 94 height 26
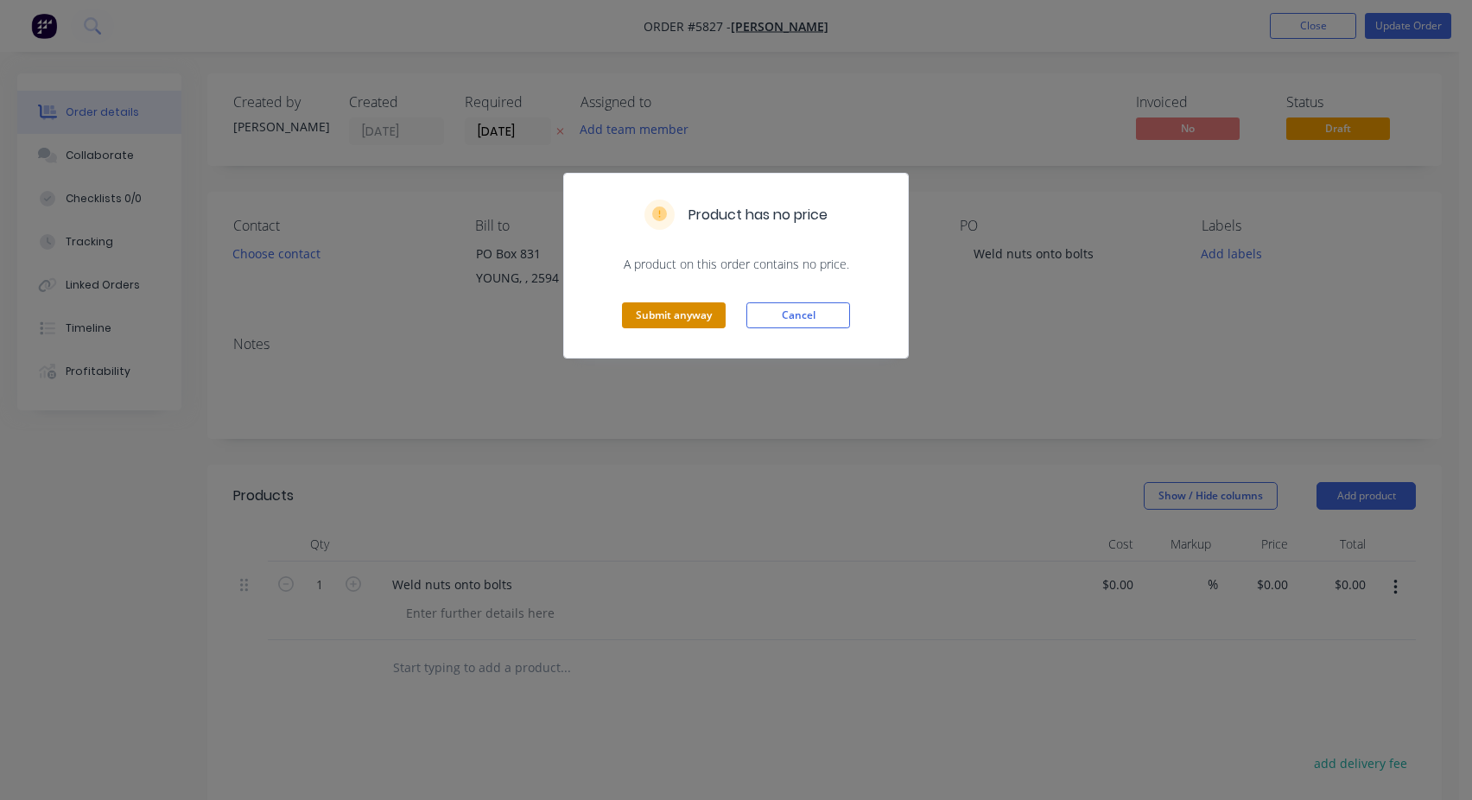
click at [663, 309] on button "Submit anyway" at bounding box center [674, 315] width 104 height 26
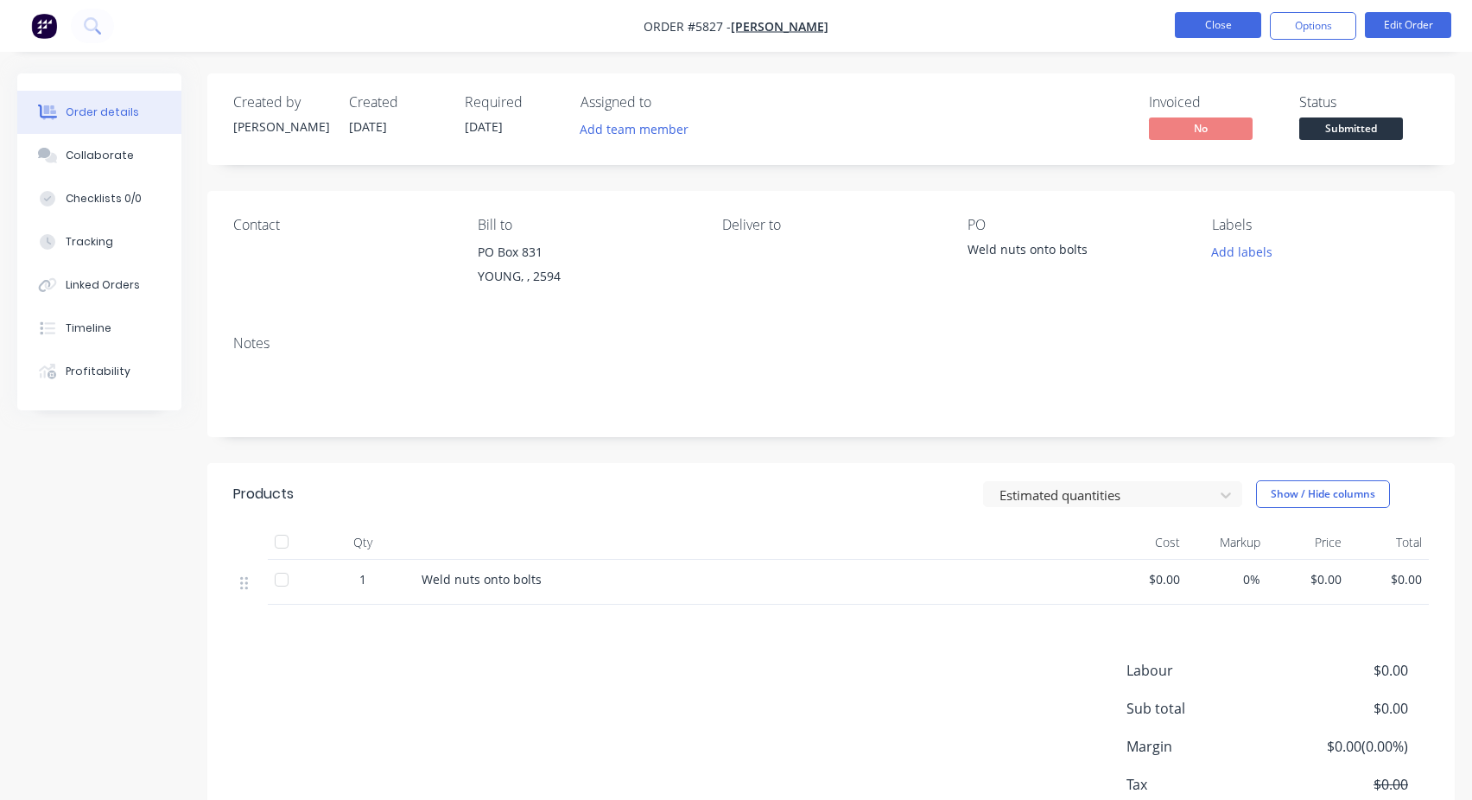
click at [1219, 25] on button "Close" at bounding box center [1218, 25] width 86 height 26
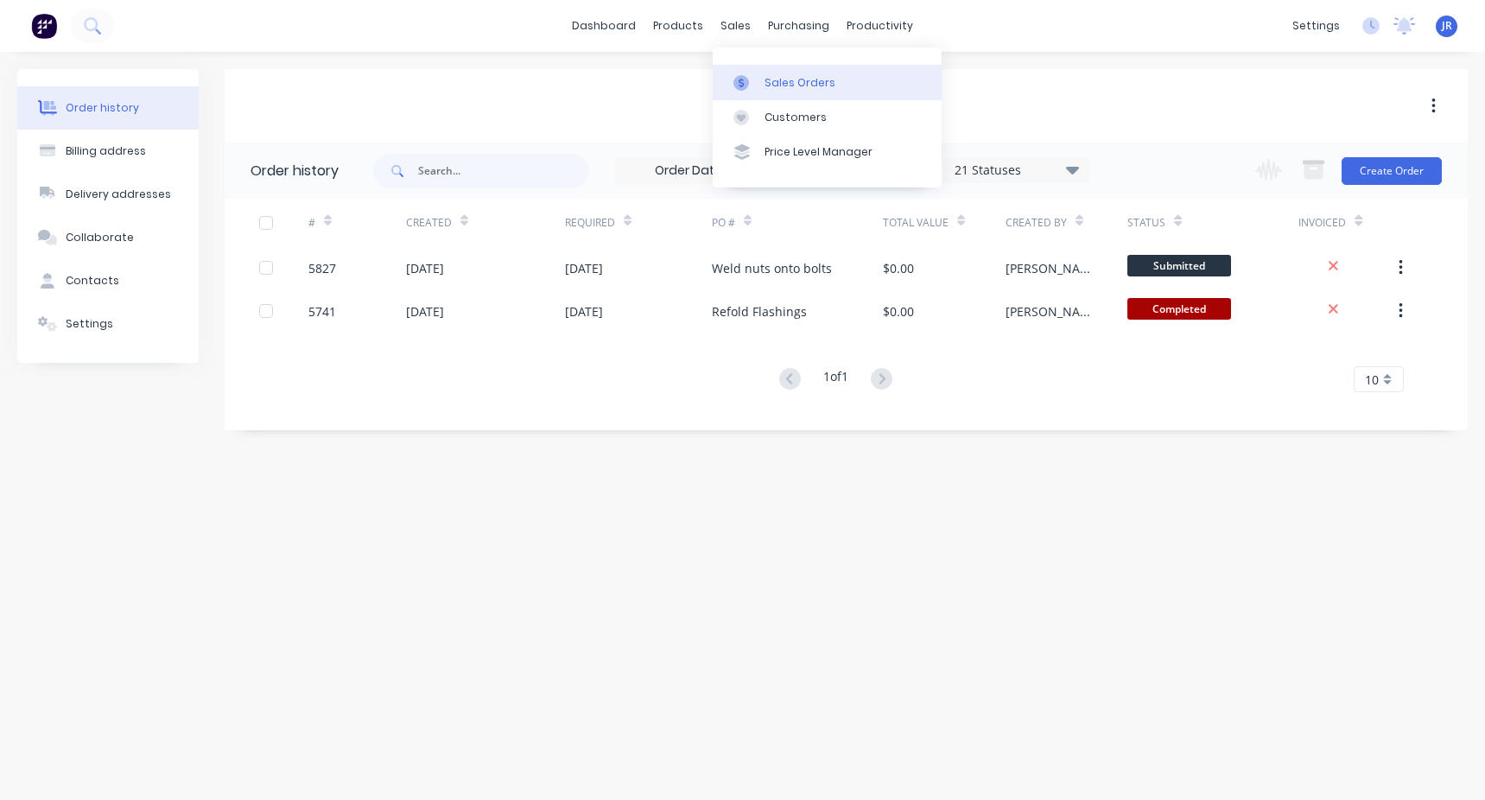
click at [754, 81] on div at bounding box center [746, 83] width 26 height 16
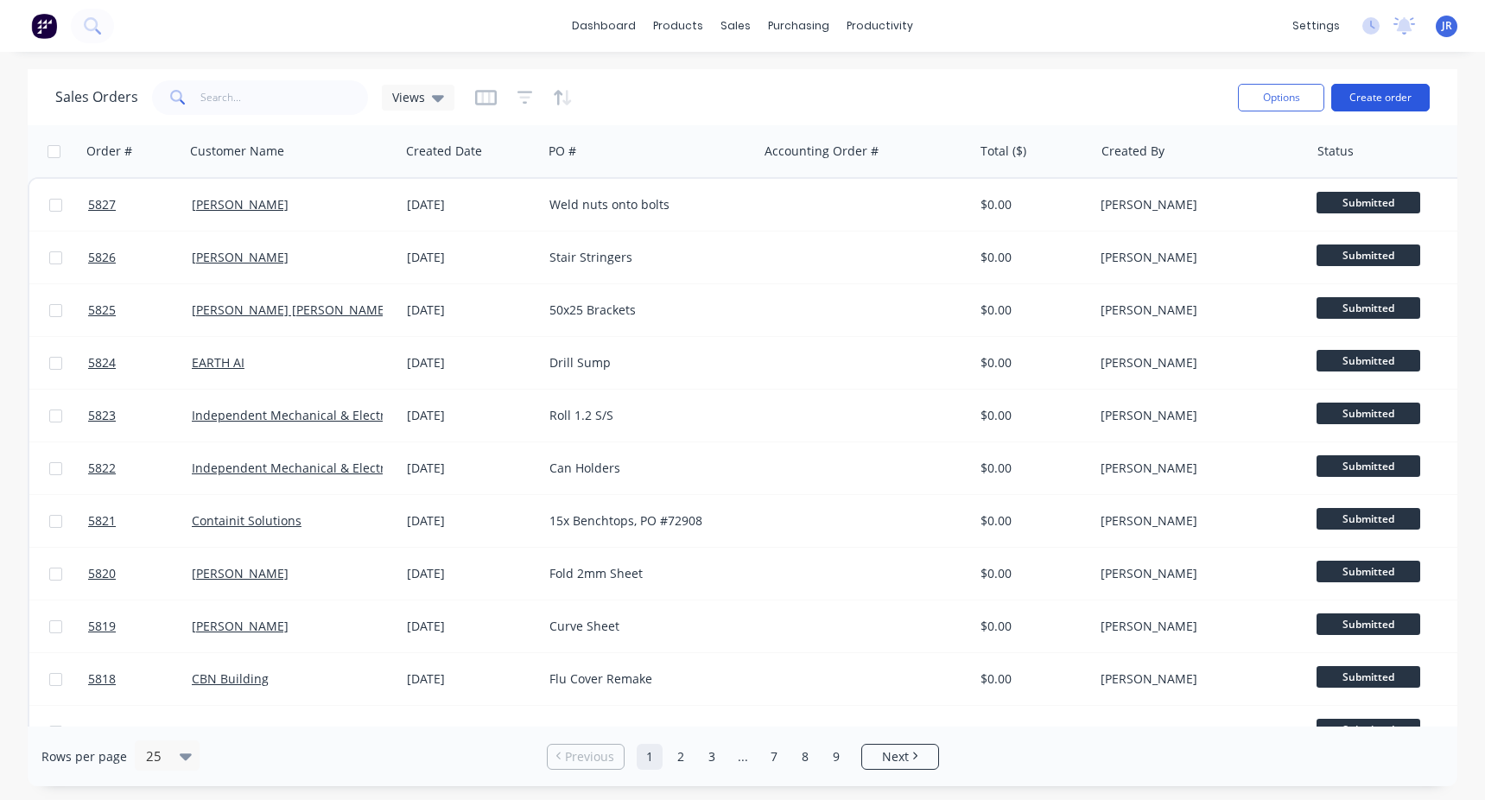
click at [1349, 108] on button "Create order" at bounding box center [1380, 98] width 98 height 28
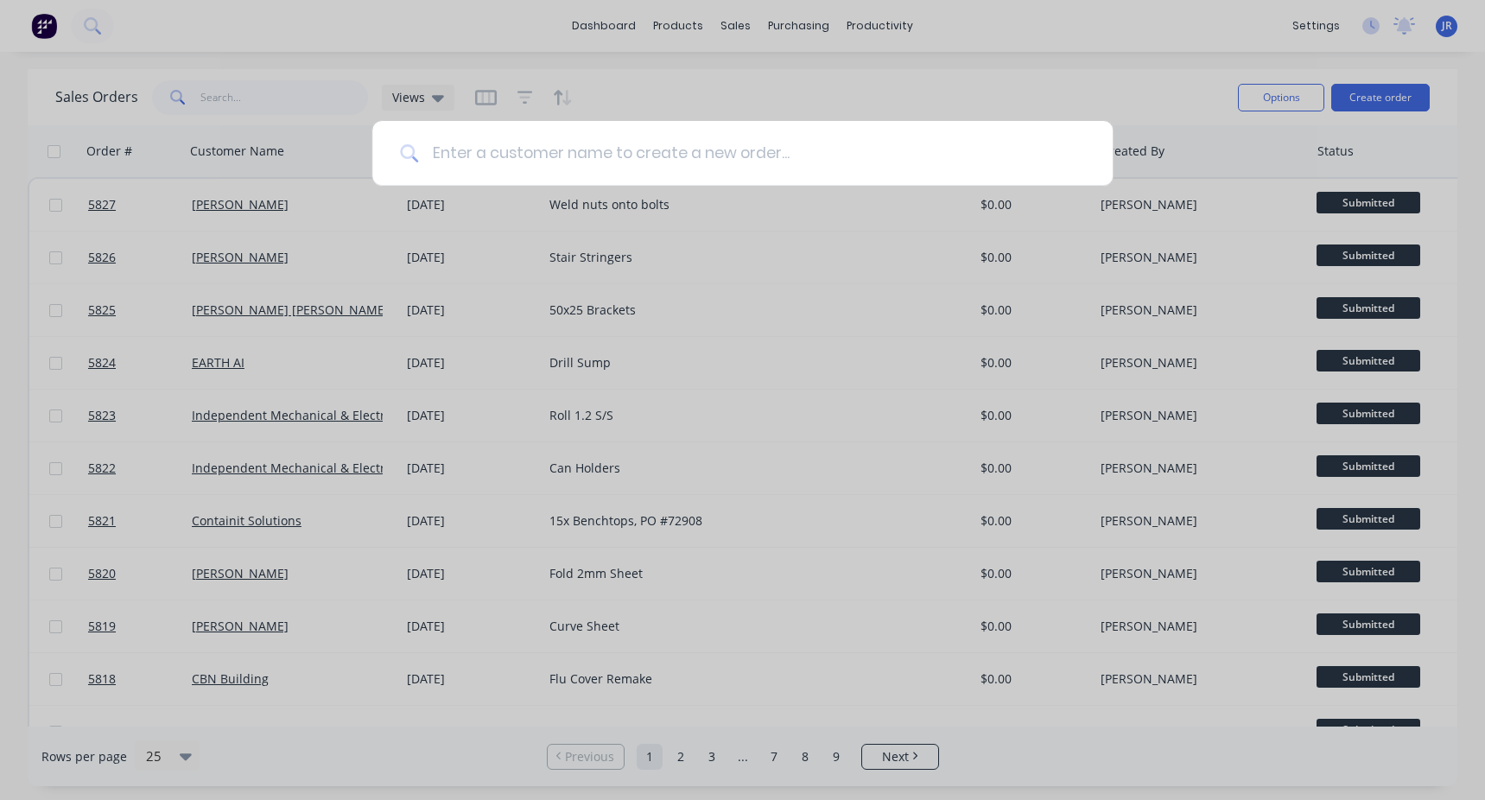
click at [642, 143] on input at bounding box center [751, 153] width 667 height 65
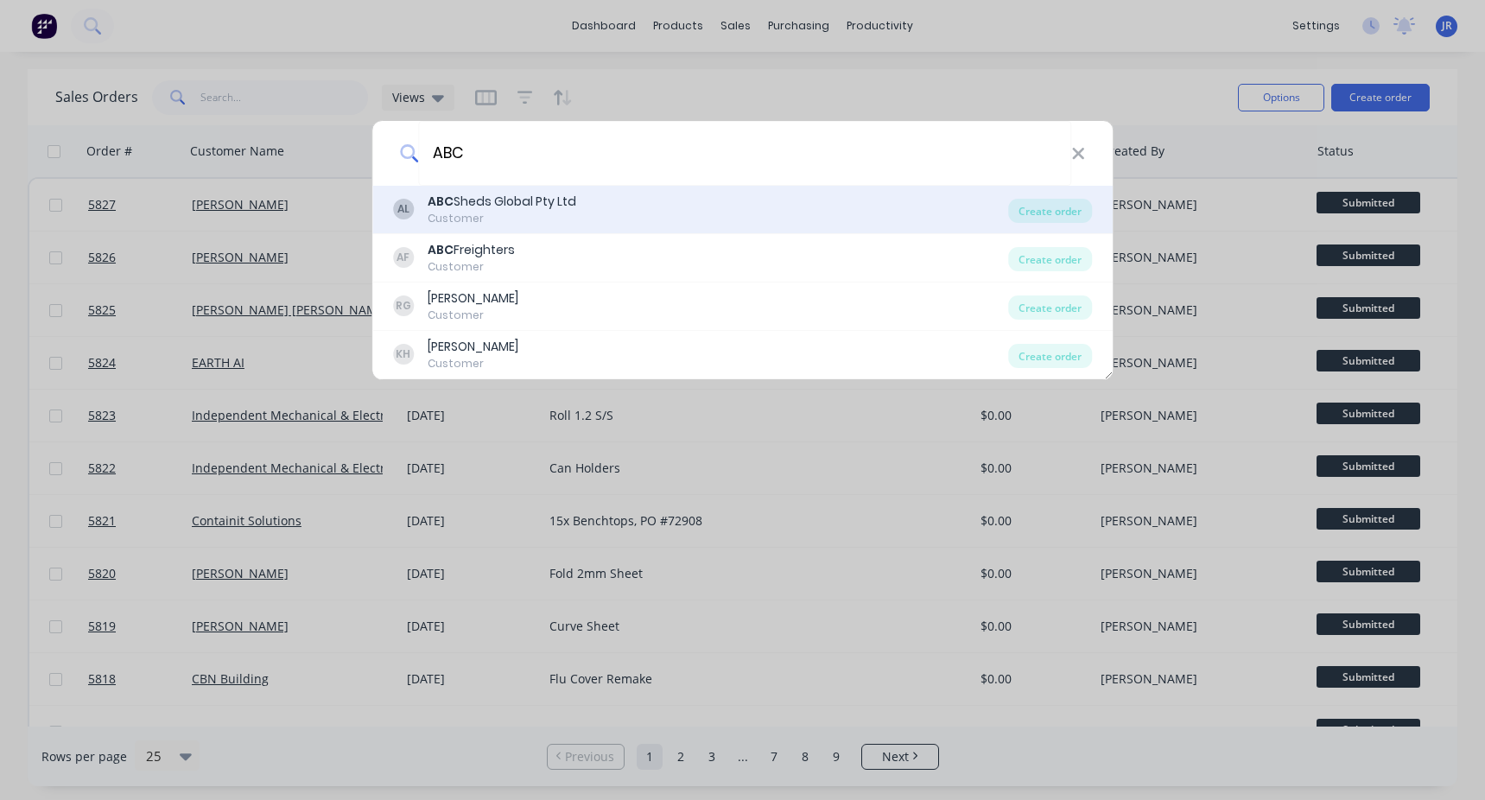
type input "ABC"
click at [524, 206] on div "ABC Sheds Global Pty Ltd" at bounding box center [502, 202] width 149 height 18
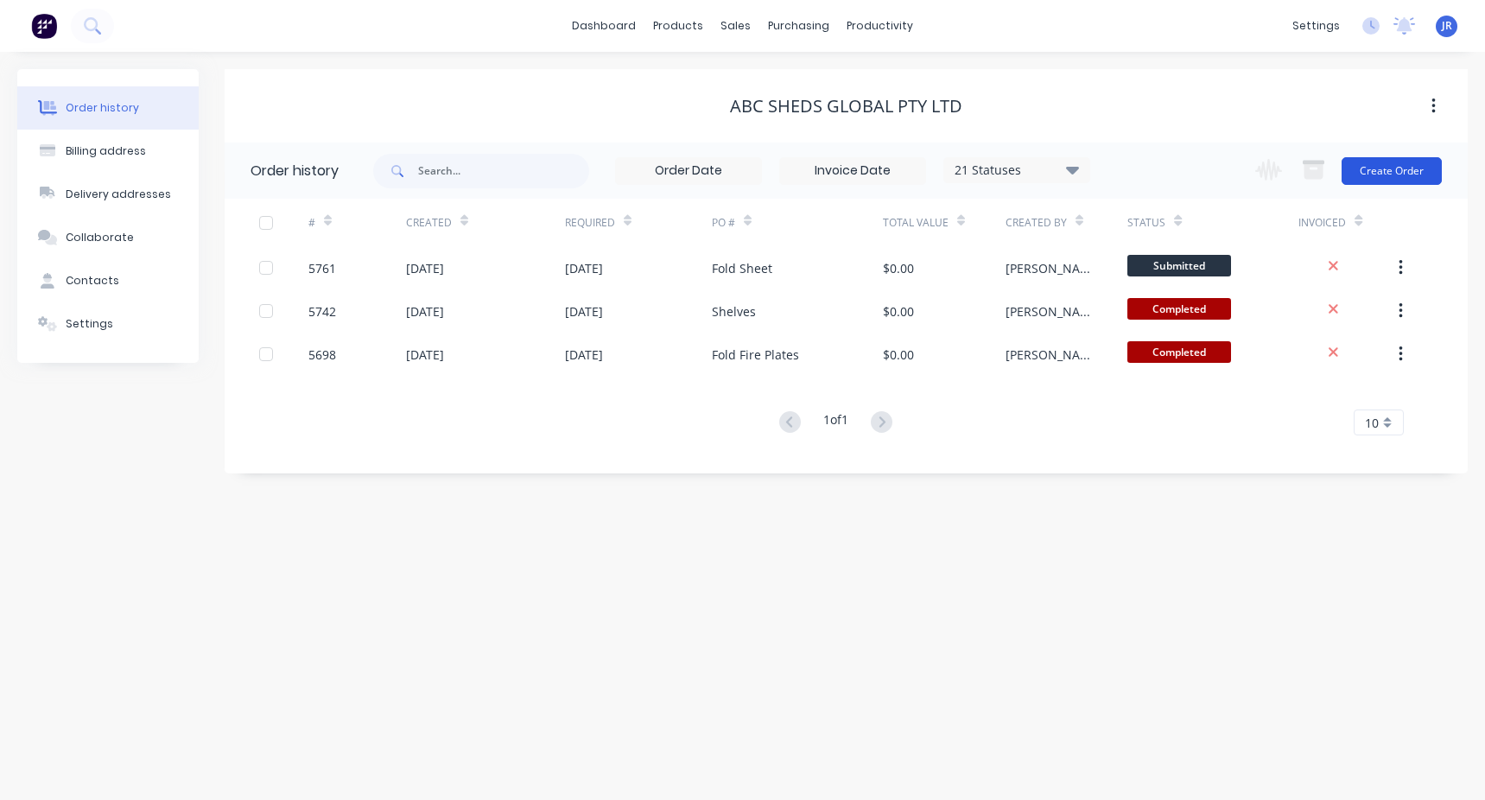
click at [1389, 161] on button "Create Order" at bounding box center [1392, 171] width 100 height 28
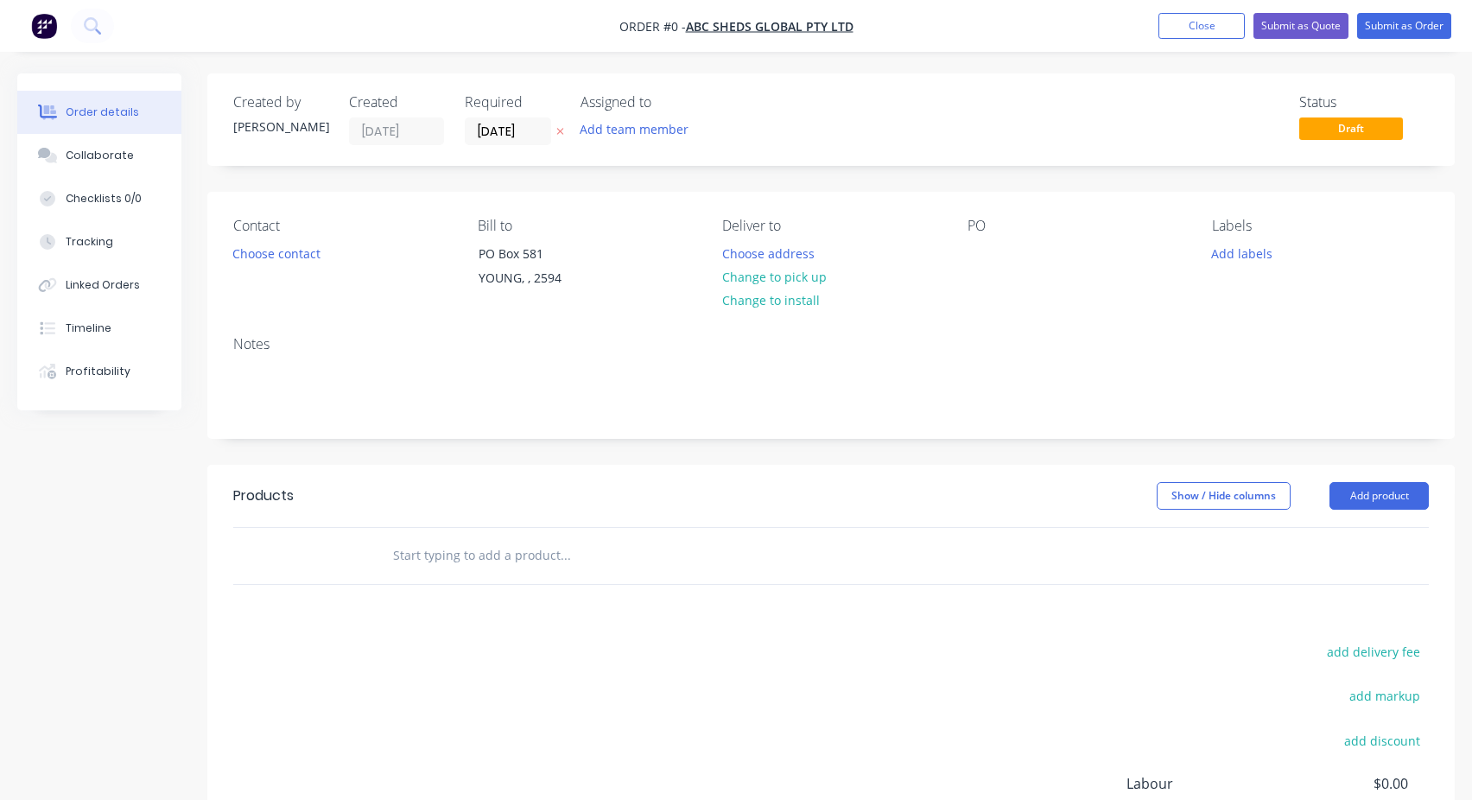
click at [407, 557] on input "text" at bounding box center [565, 555] width 346 height 35
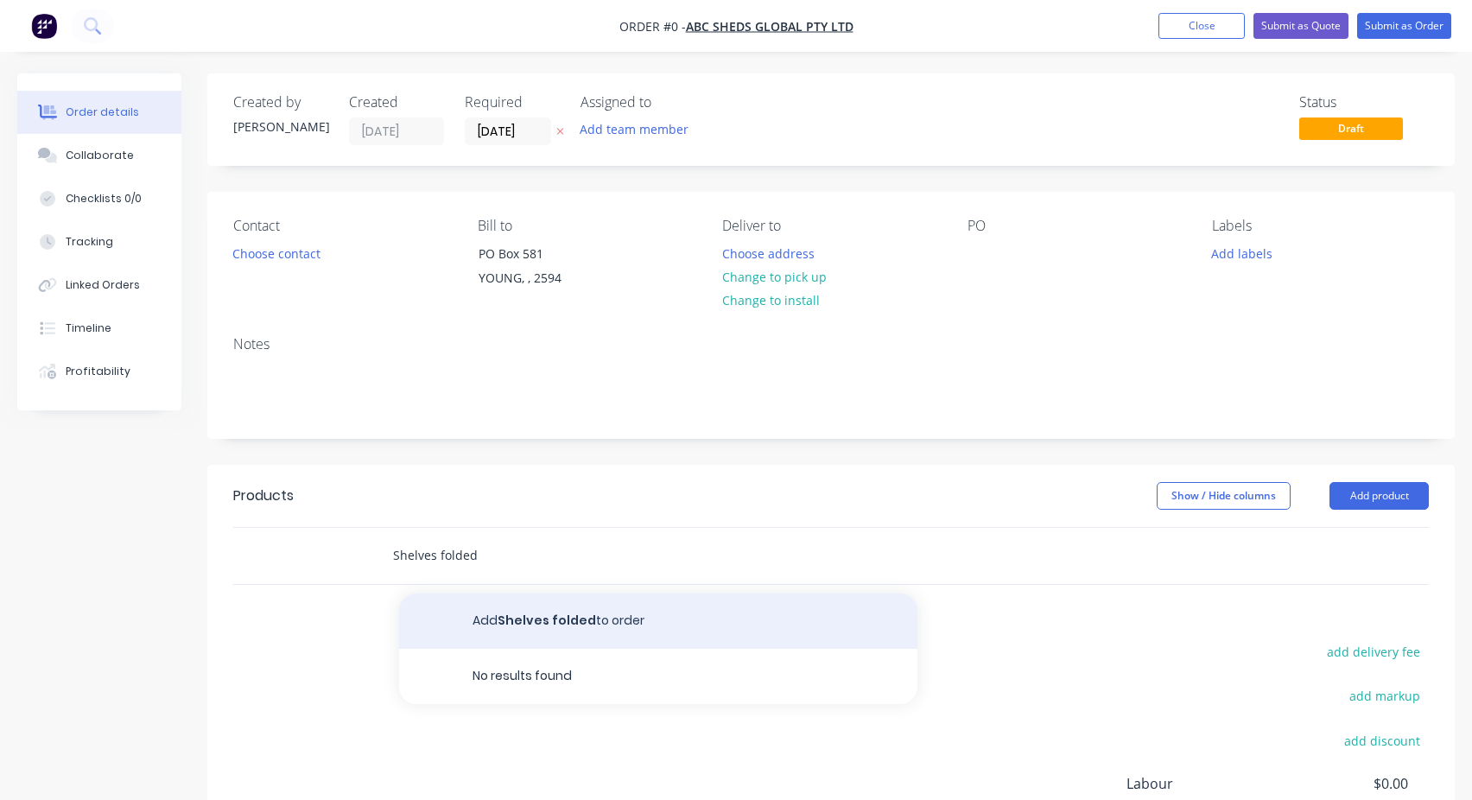
type input "Shelves folded"
click at [575, 627] on button "Add Shelves folded to order" at bounding box center [658, 620] width 518 height 55
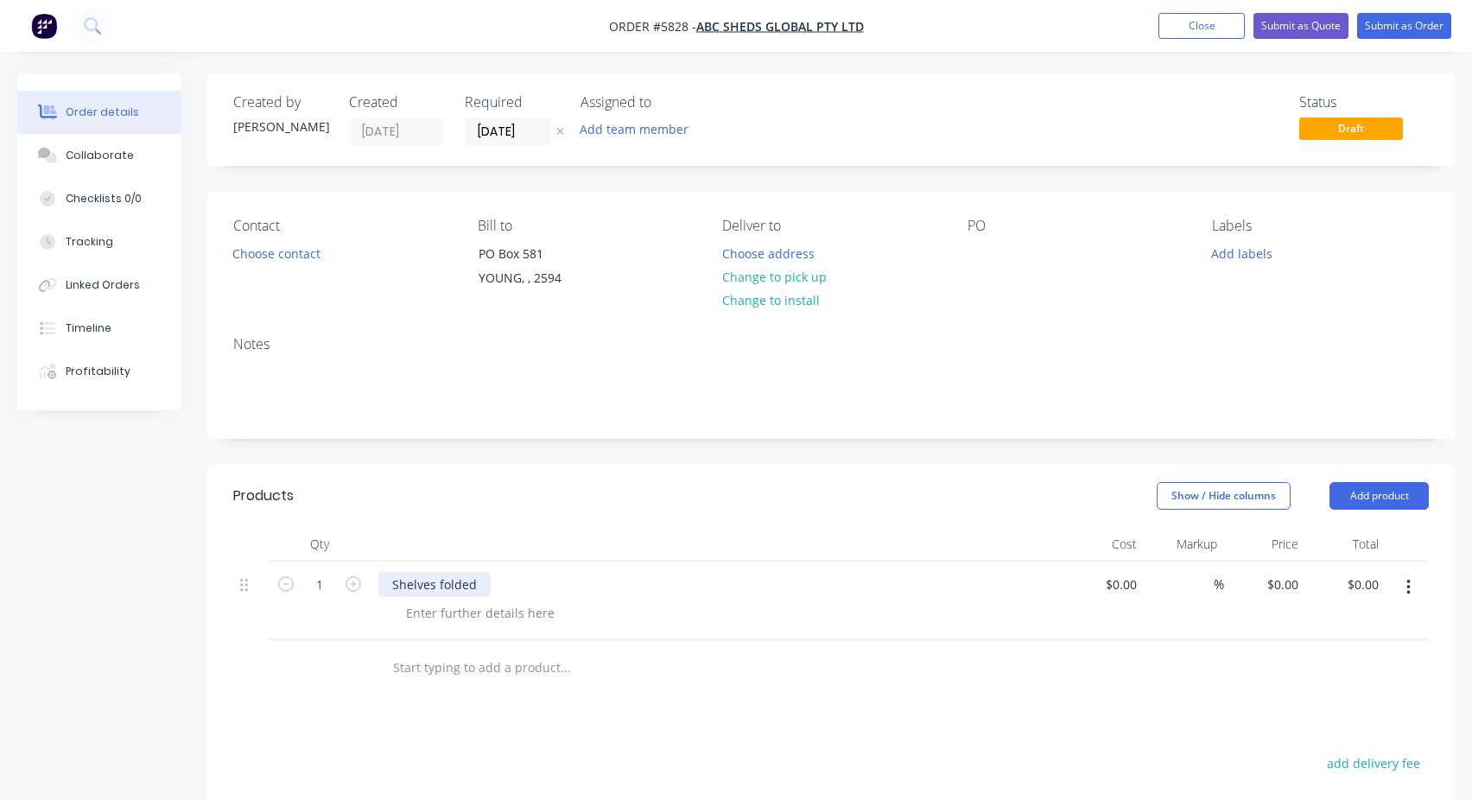
click at [451, 582] on div "Shelves folded" at bounding box center [434, 584] width 112 height 25
copy div "Shelves folded"
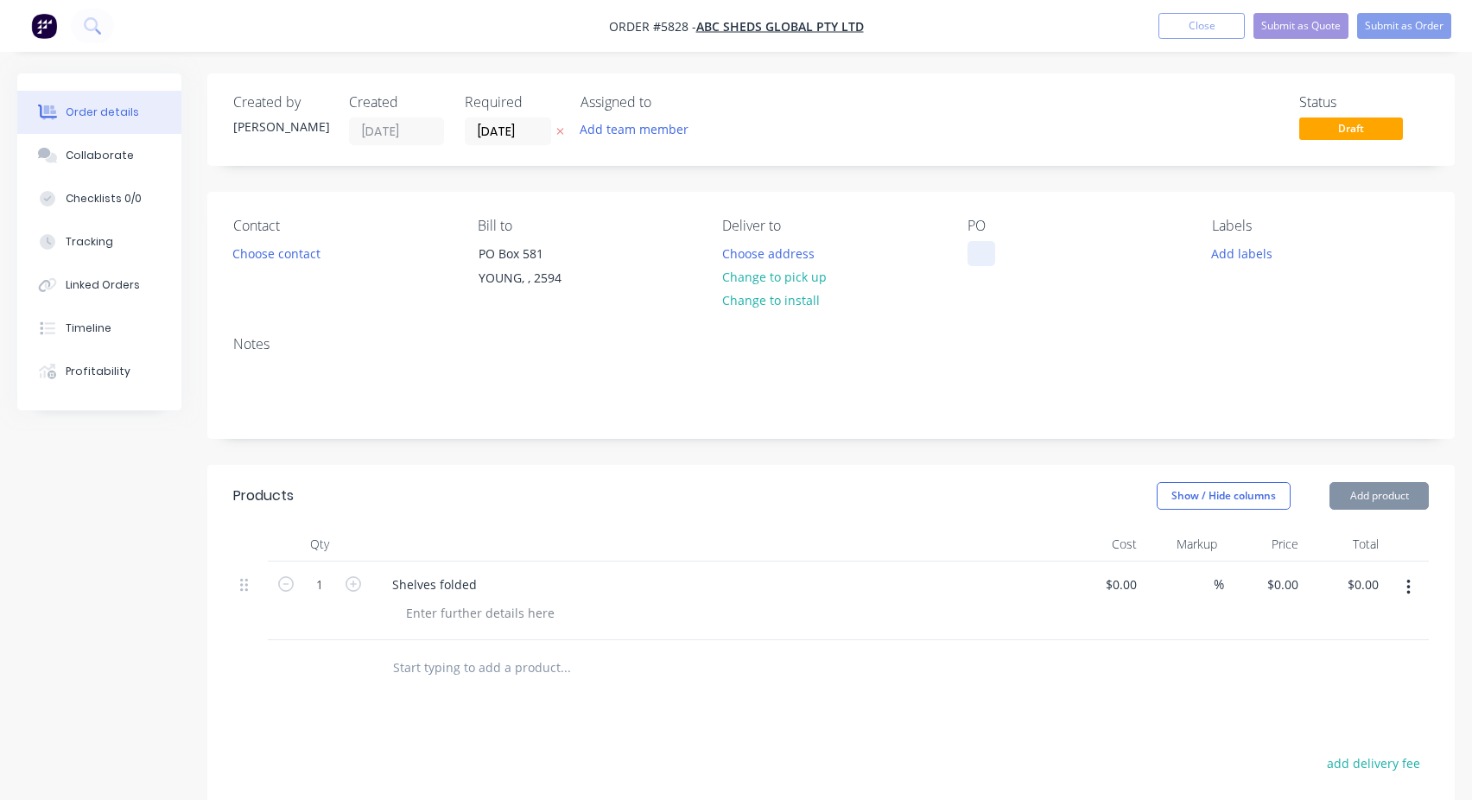
click at [969, 243] on div at bounding box center [982, 253] width 28 height 25
paste div
click at [1101, 199] on div "Contact Choose contact [PERSON_NAME] to [STREET_ADDRESS] Deliver to Choose addr…" at bounding box center [830, 257] width 1247 height 130
click at [1419, 26] on button "Submit as Order" at bounding box center [1404, 26] width 94 height 26
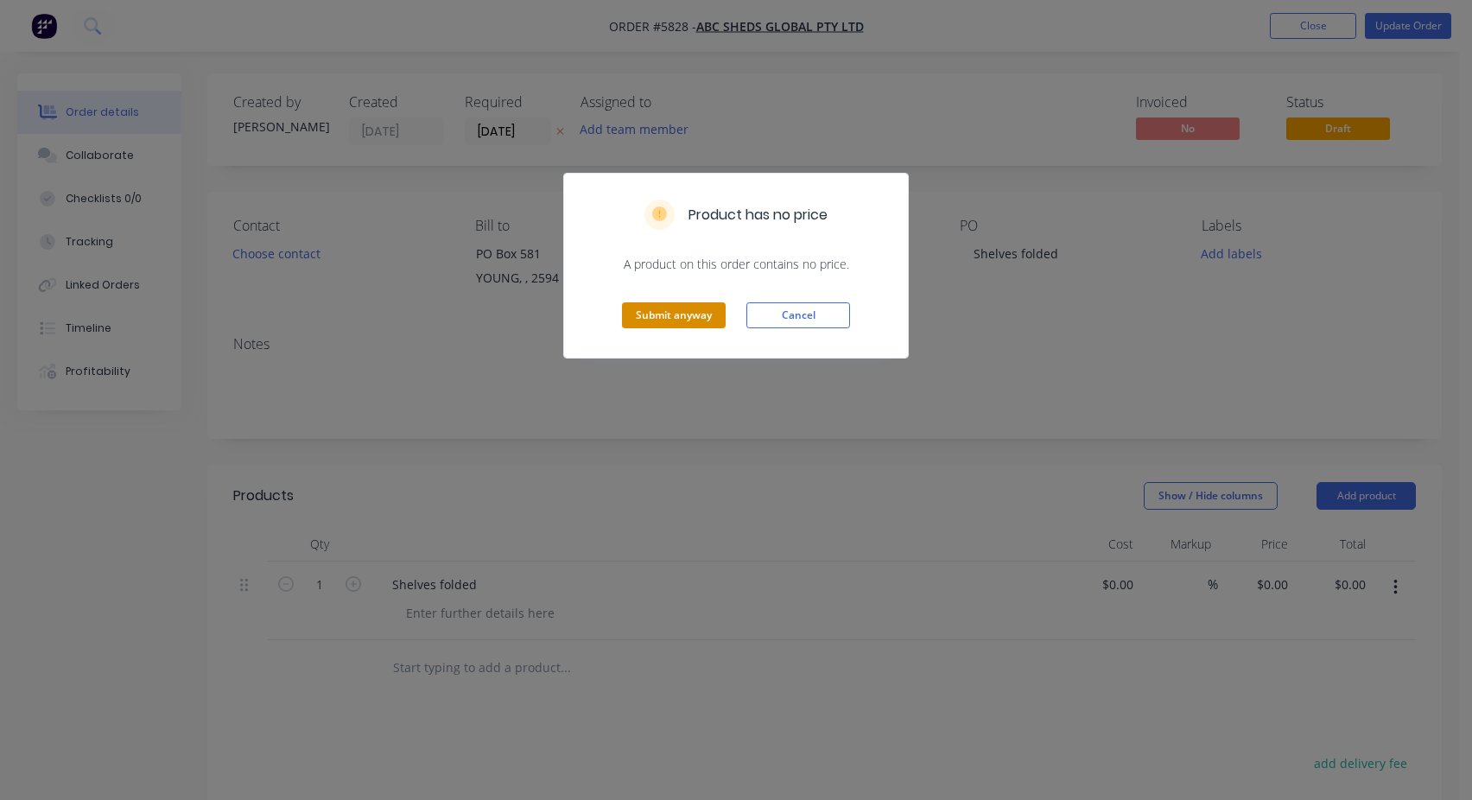
click at [674, 304] on button "Submit anyway" at bounding box center [674, 315] width 104 height 26
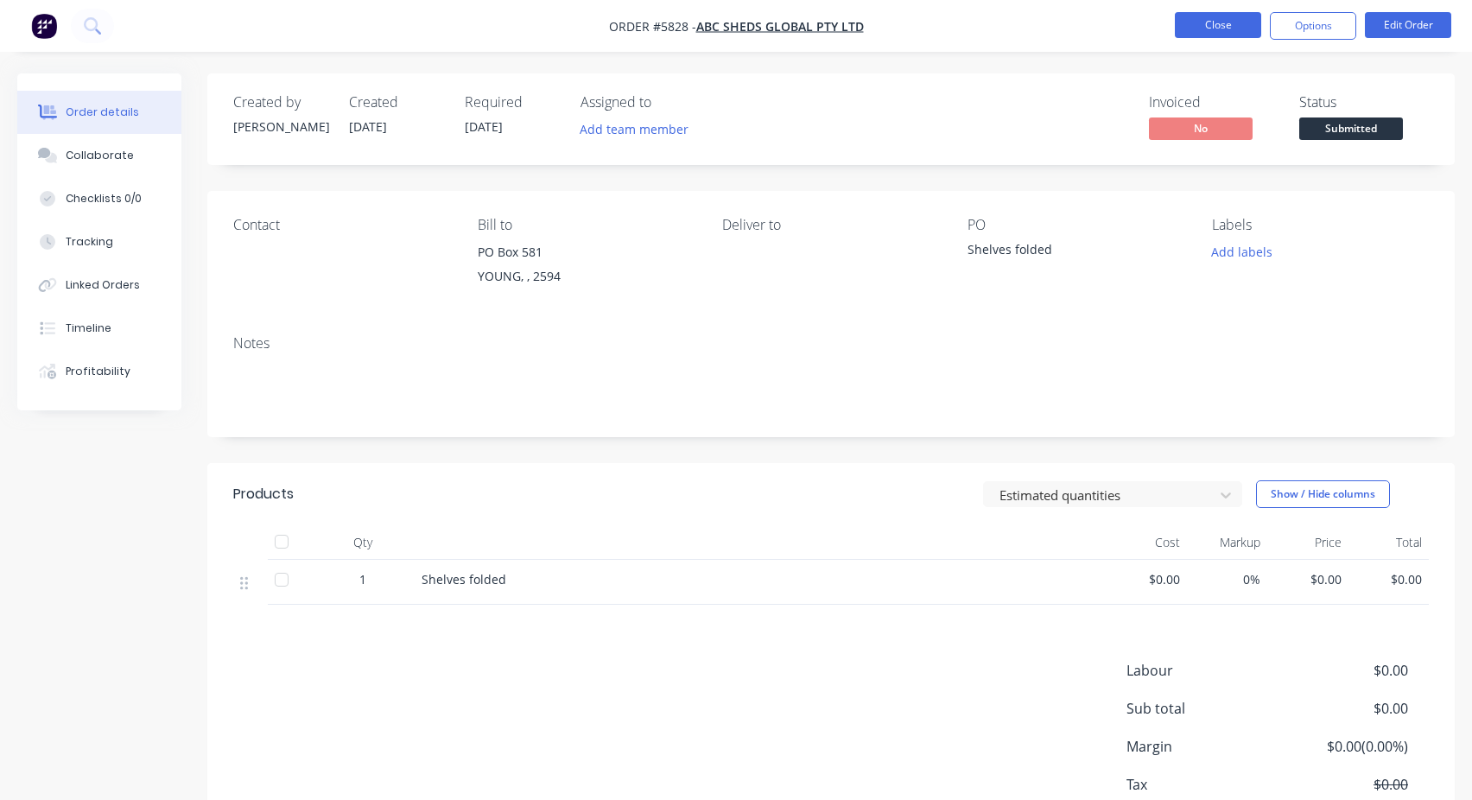
click at [1218, 34] on button "Close" at bounding box center [1218, 25] width 86 height 26
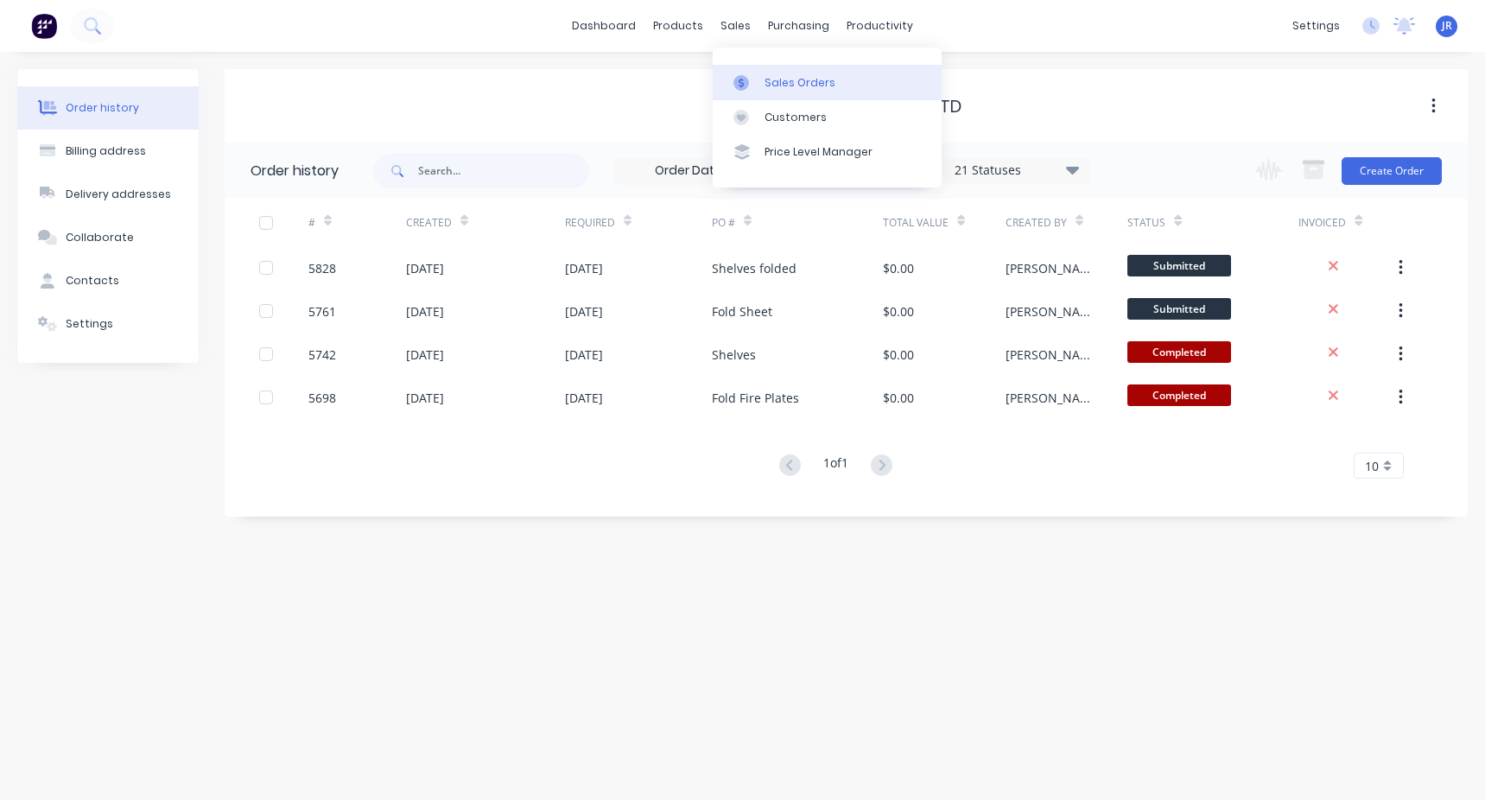
click at [787, 79] on div "Sales Orders" at bounding box center [800, 83] width 71 height 16
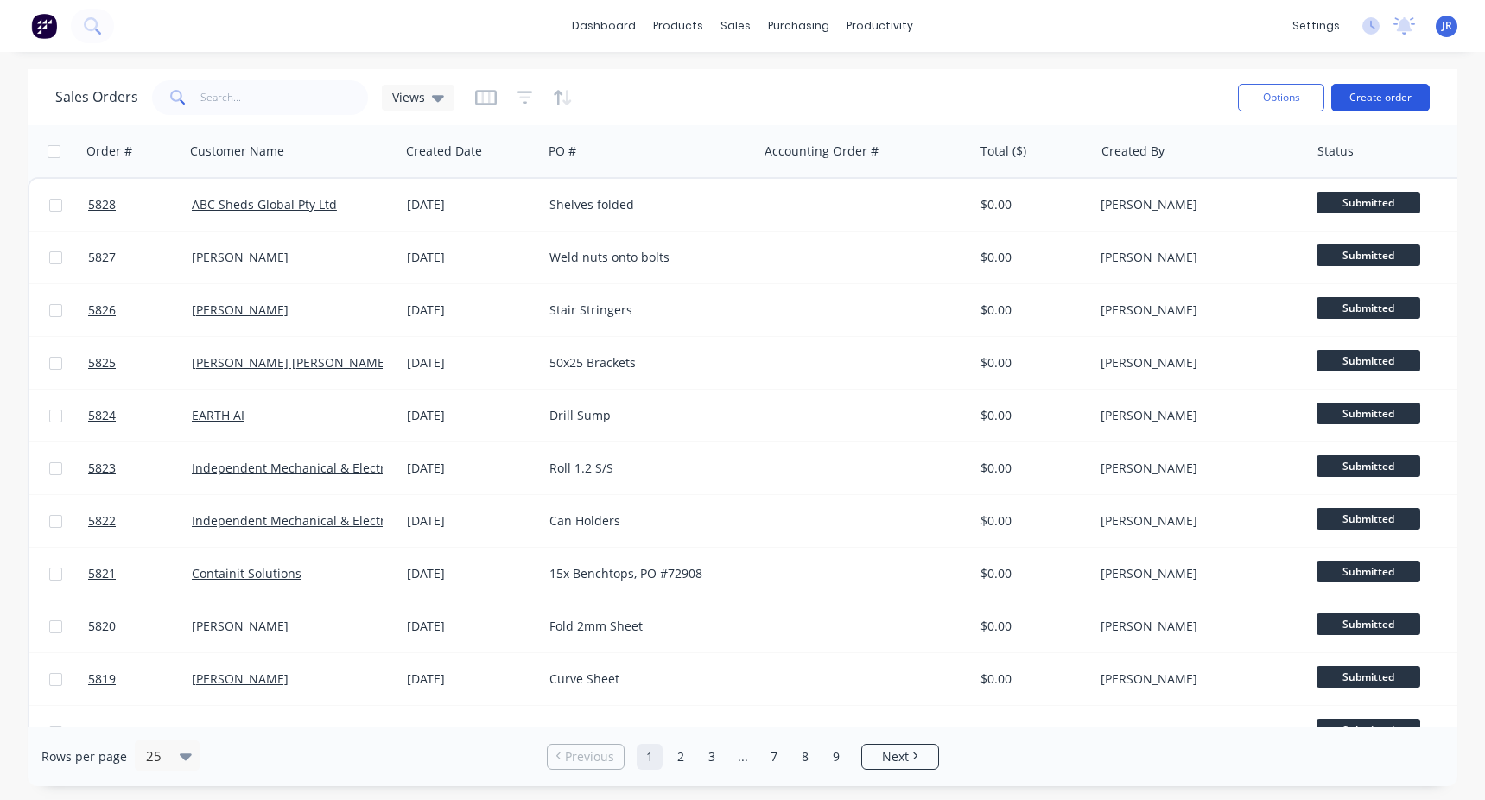
click at [1397, 104] on button "Create order" at bounding box center [1380, 98] width 98 height 28
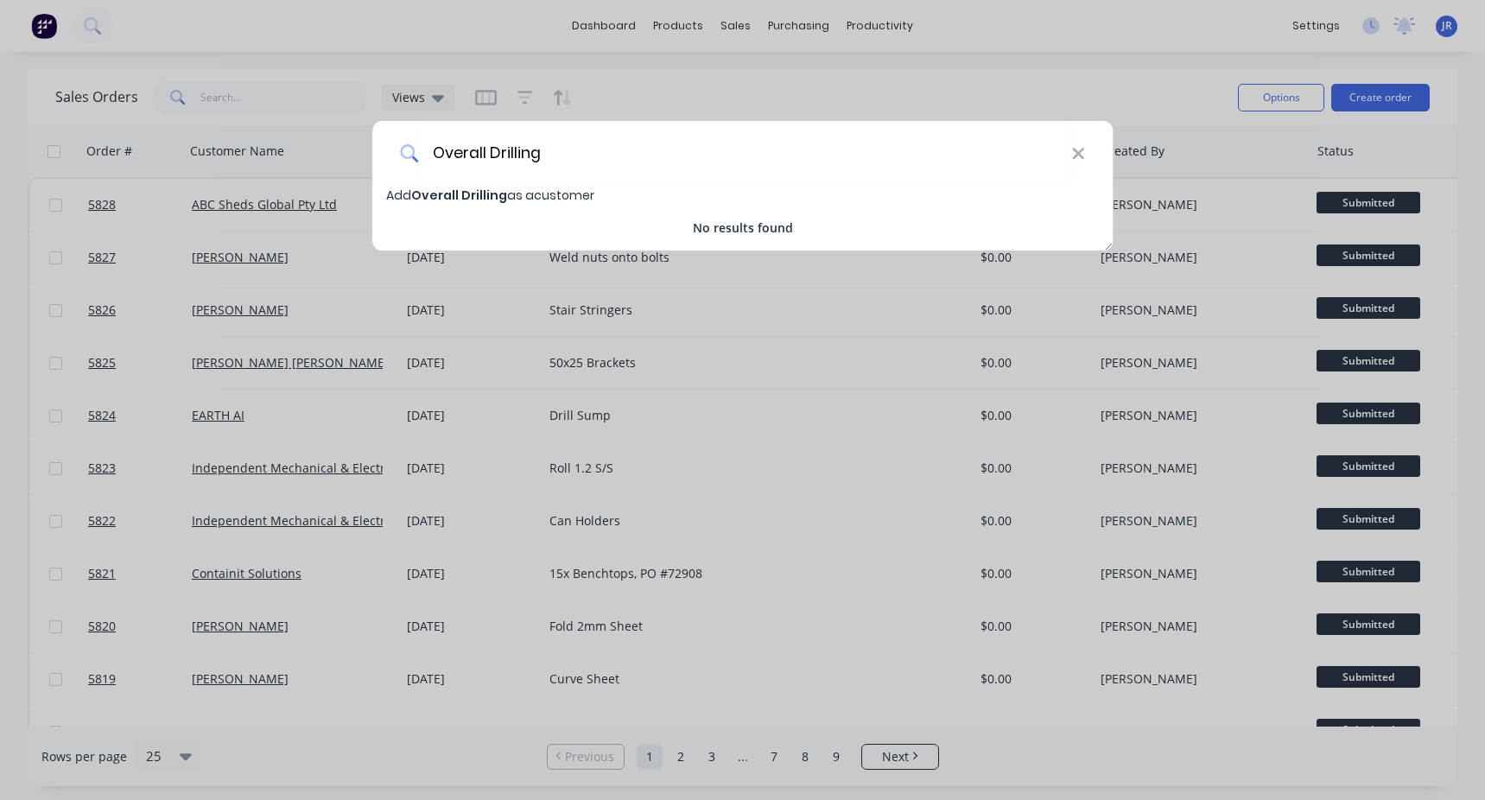
type input "Overall Drilling"
click at [540, 200] on span "Add Overall Drilling as a customer" at bounding box center [490, 195] width 208 height 17
select select "AU"
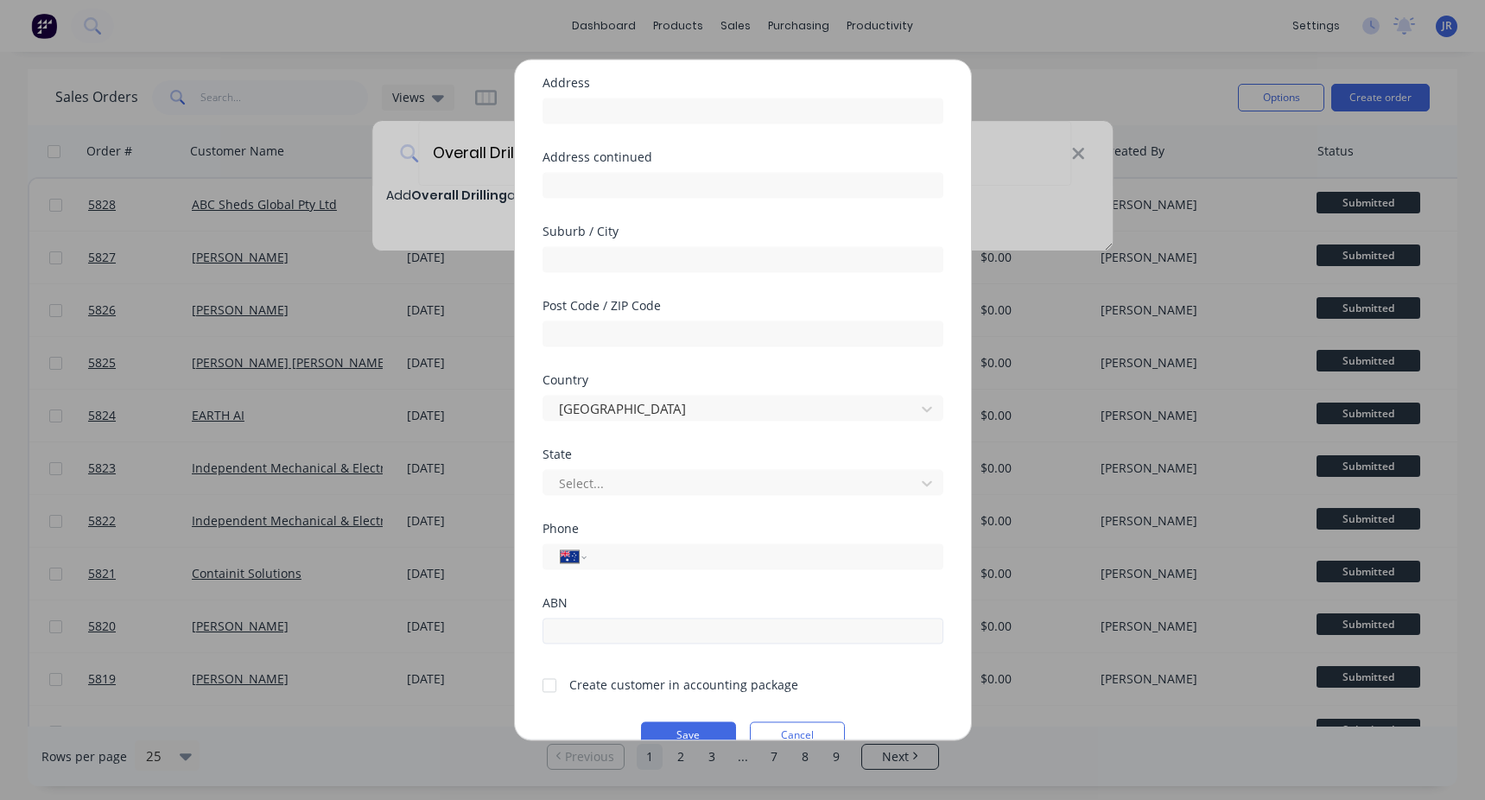
scroll to position [163, 0]
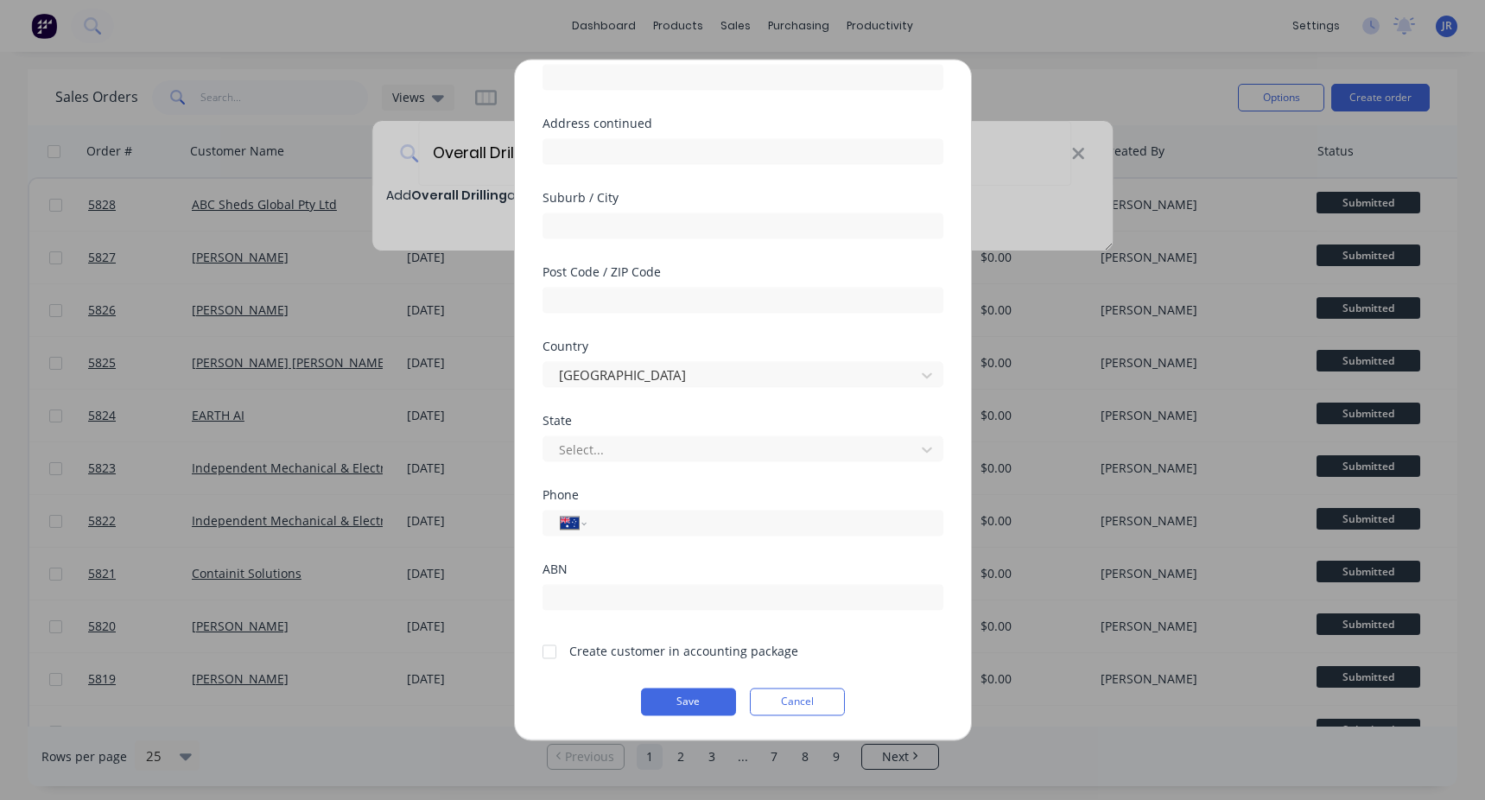
click at [553, 647] on div at bounding box center [549, 651] width 35 height 35
click at [682, 688] on button "Save" at bounding box center [688, 702] width 95 height 28
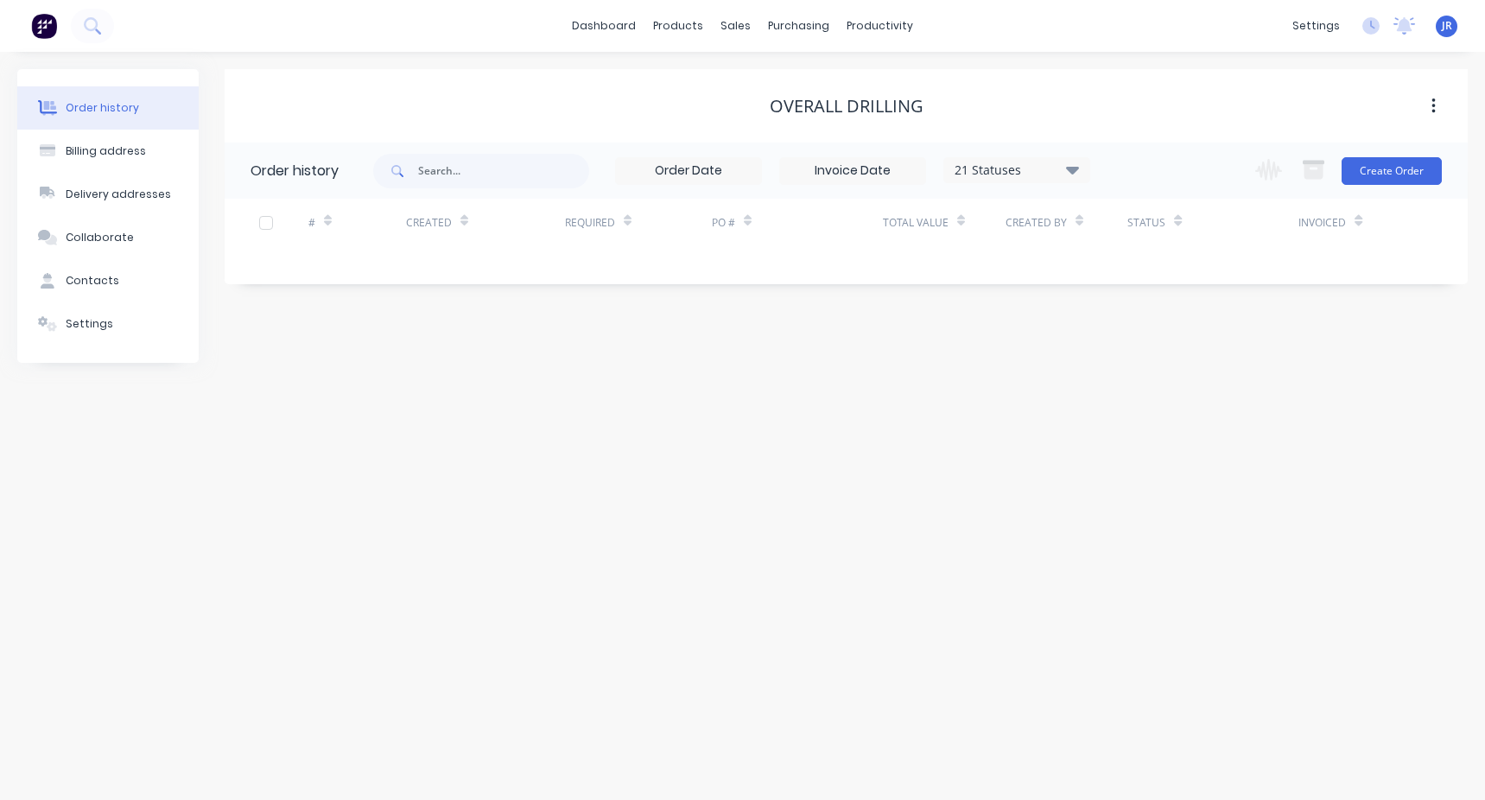
click at [1399, 150] on div "Change order status Submitted To Be Quoted Jobs Pending Material to be Ordered …" at bounding box center [1343, 171] width 197 height 56
click at [1385, 164] on button "Create Order" at bounding box center [1392, 171] width 100 height 28
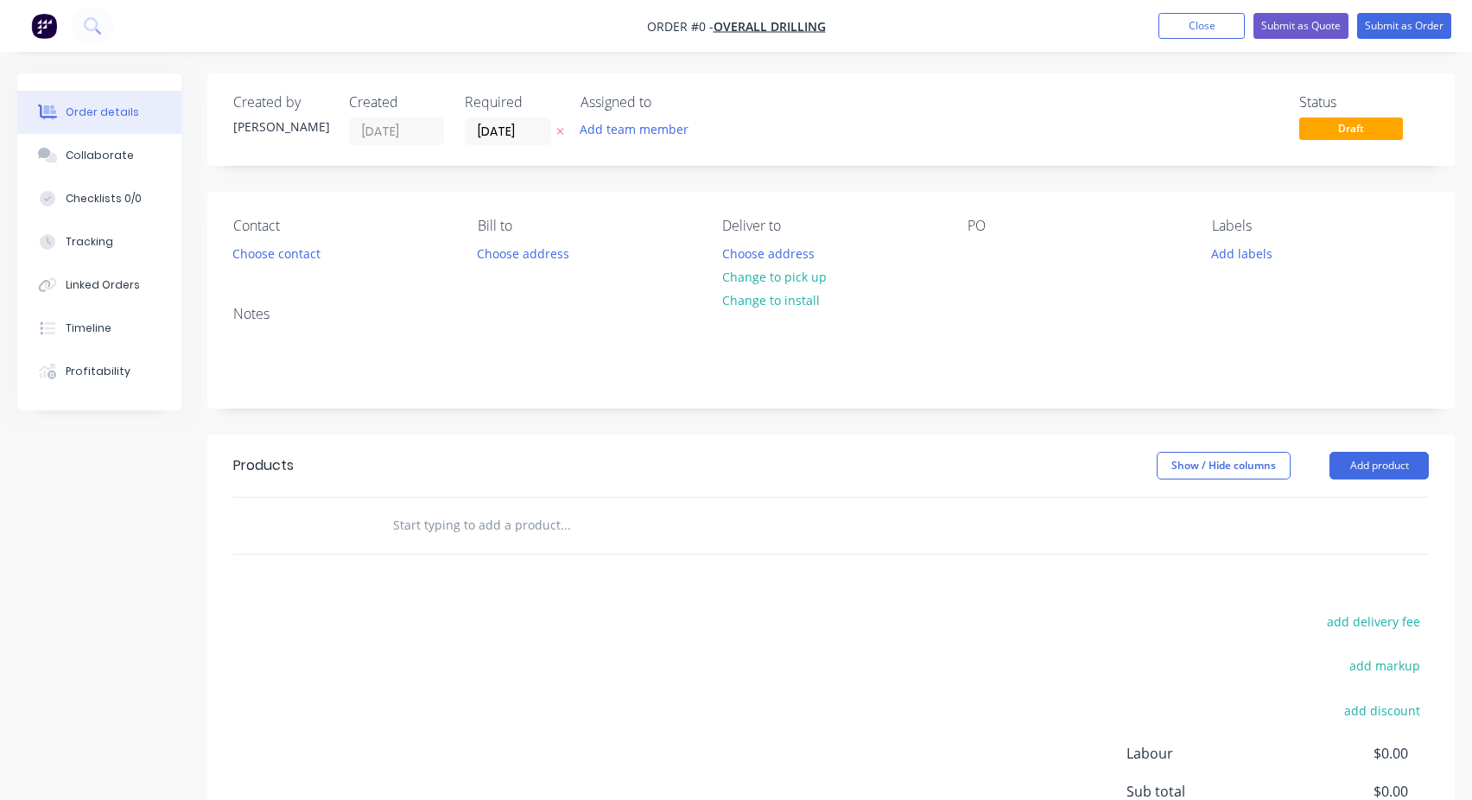
click at [488, 508] on input "text" at bounding box center [565, 525] width 346 height 35
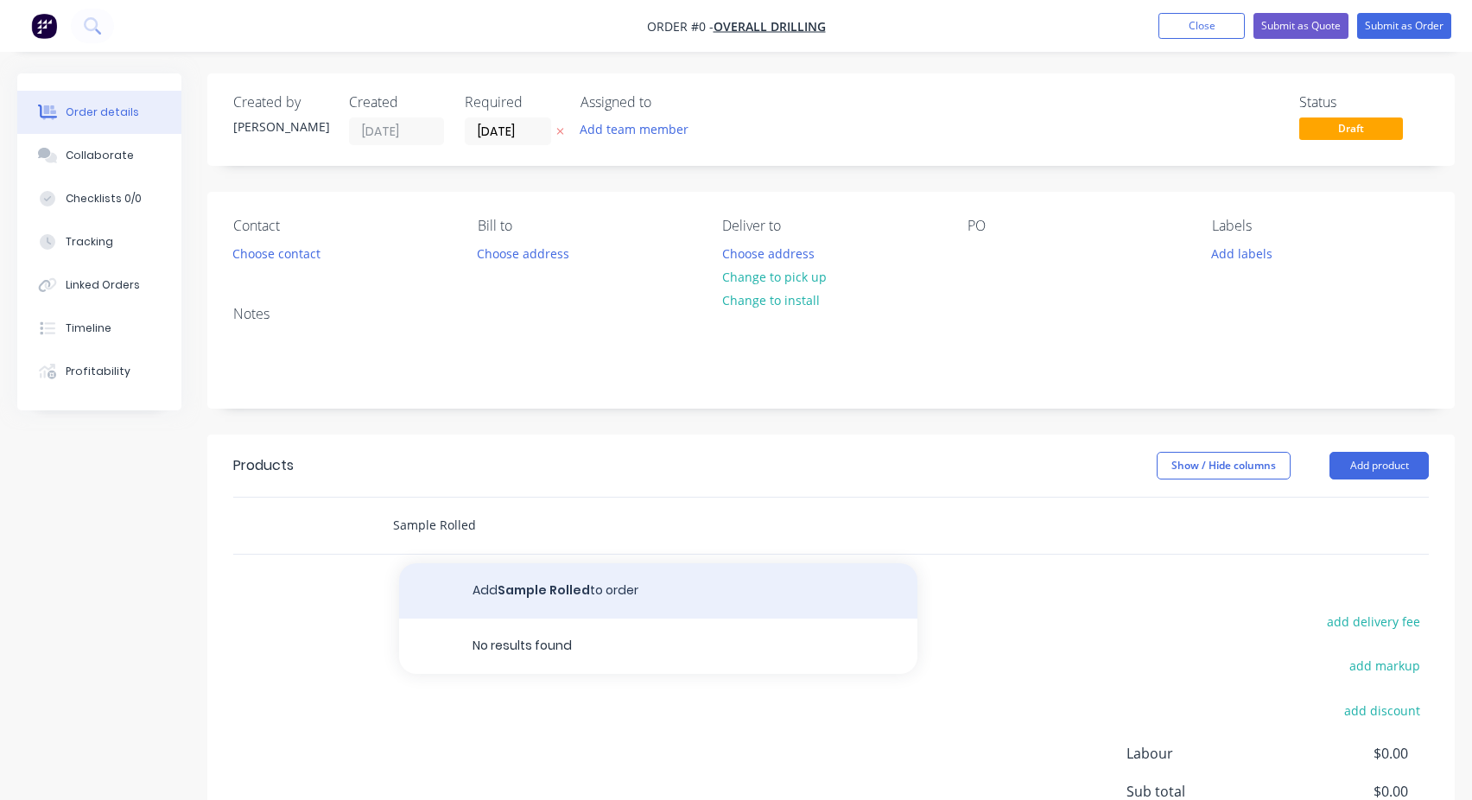
type input "Sample Rolled"
click at [511, 595] on button "Add Sample Rolled to order" at bounding box center [658, 590] width 518 height 55
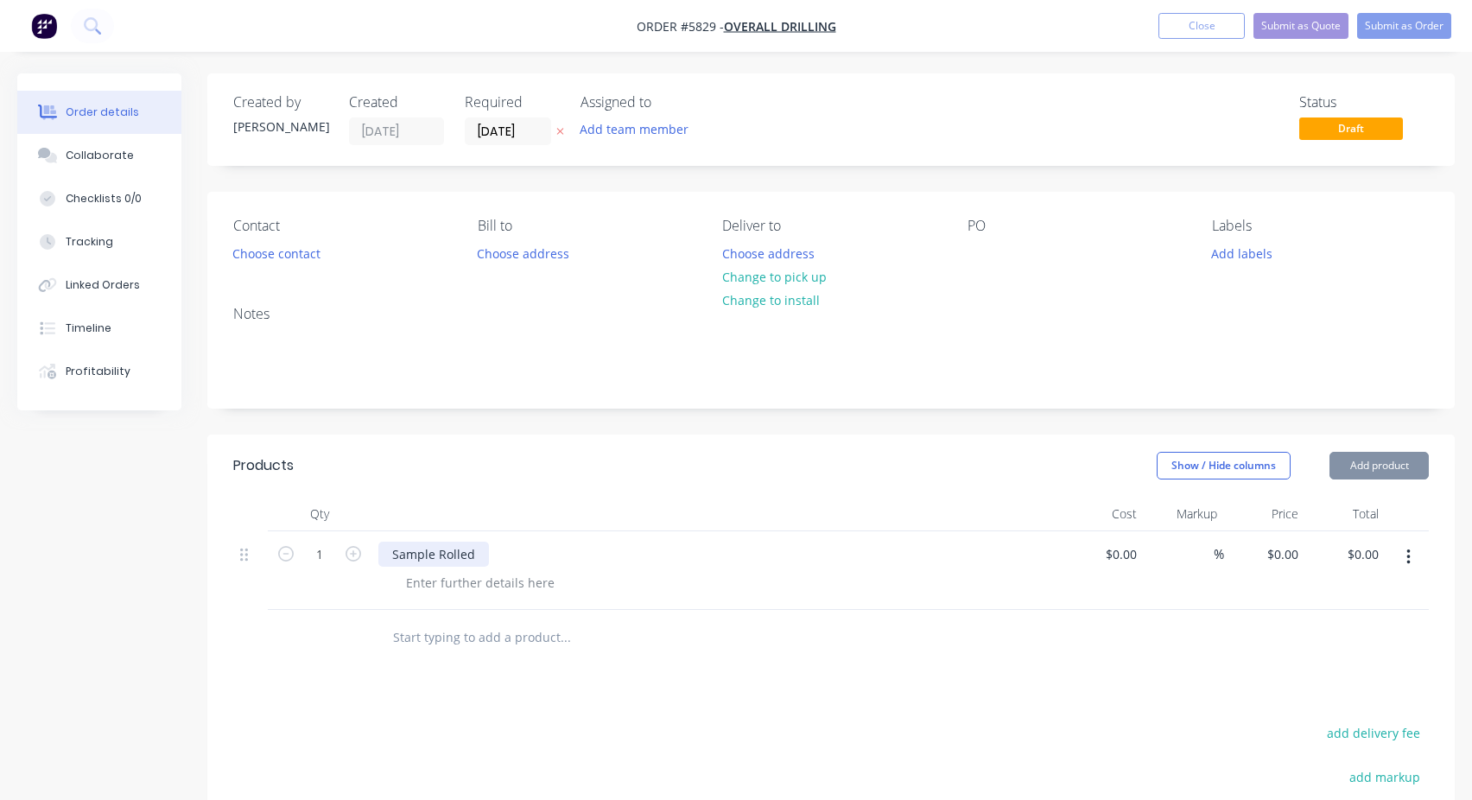
click at [440, 561] on div "Sample Rolled" at bounding box center [433, 554] width 111 height 25
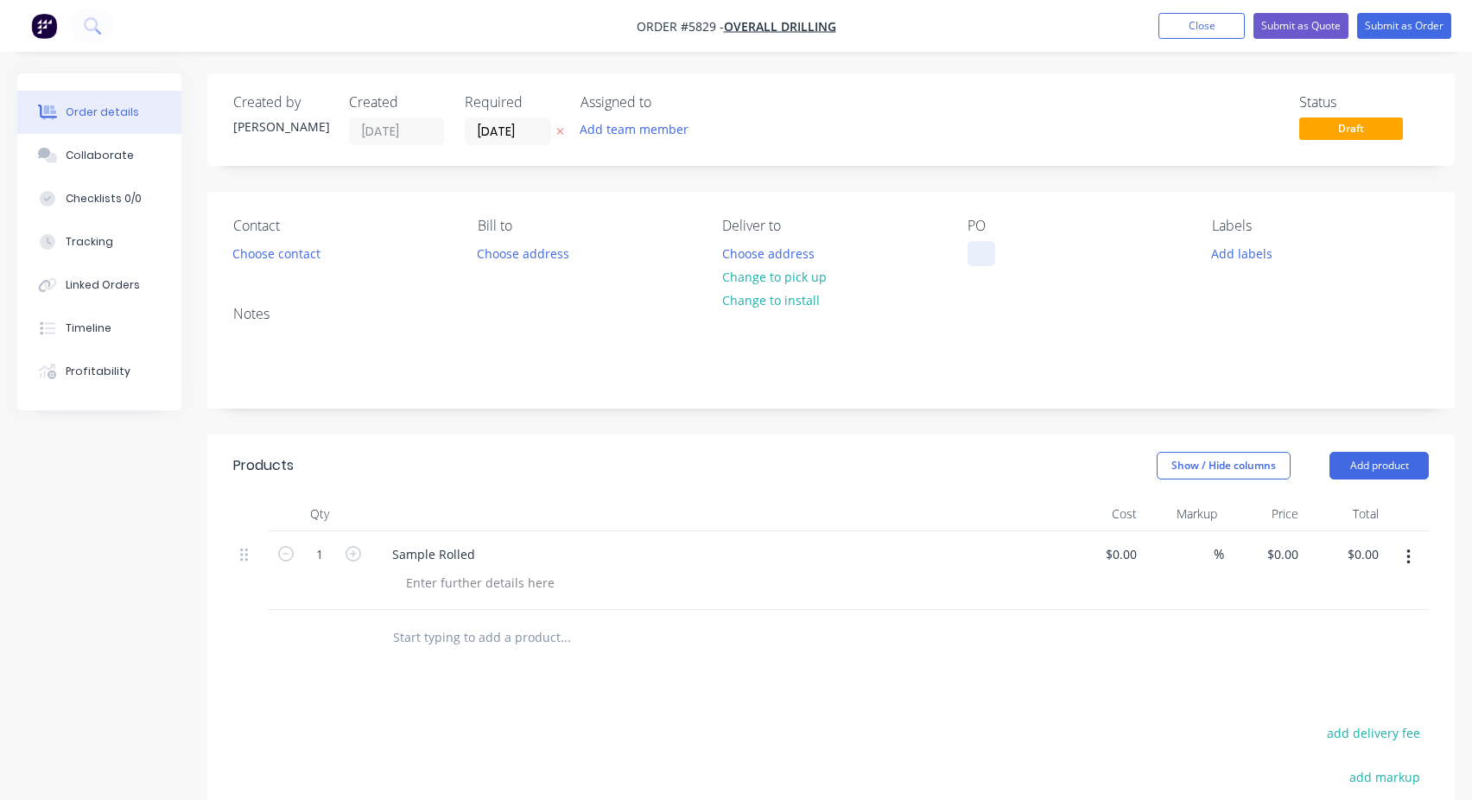
click at [974, 249] on div at bounding box center [982, 253] width 28 height 25
paste div
click at [1106, 191] on div "Created by [PERSON_NAME] Created [DATE] Required [DATE] Assigned to Add team me…" at bounding box center [830, 576] width 1247 height 1007
click at [1424, 29] on button "Submit as Order" at bounding box center [1404, 26] width 94 height 26
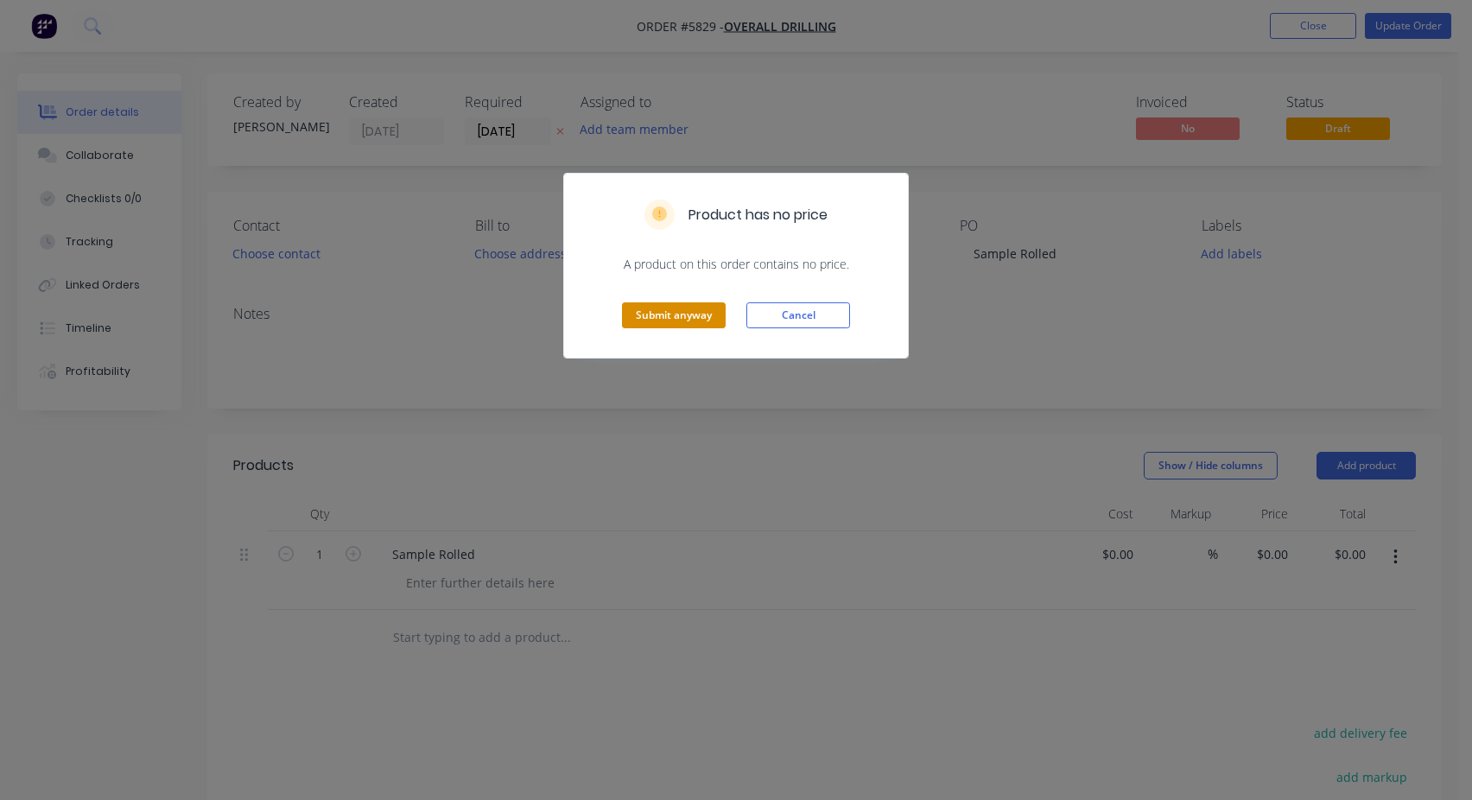
click at [674, 316] on button "Submit anyway" at bounding box center [674, 315] width 104 height 26
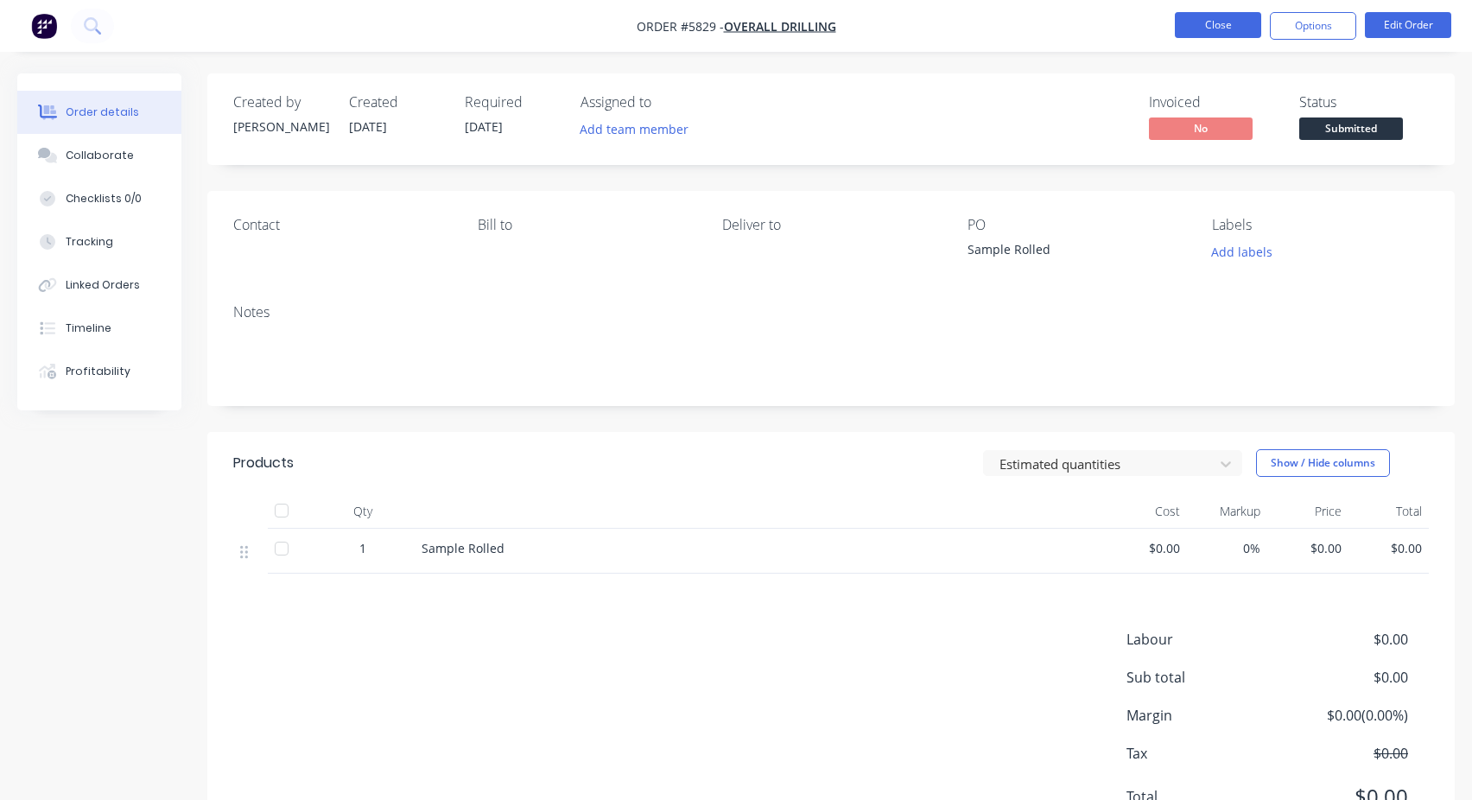
click at [1220, 26] on button "Close" at bounding box center [1218, 25] width 86 height 26
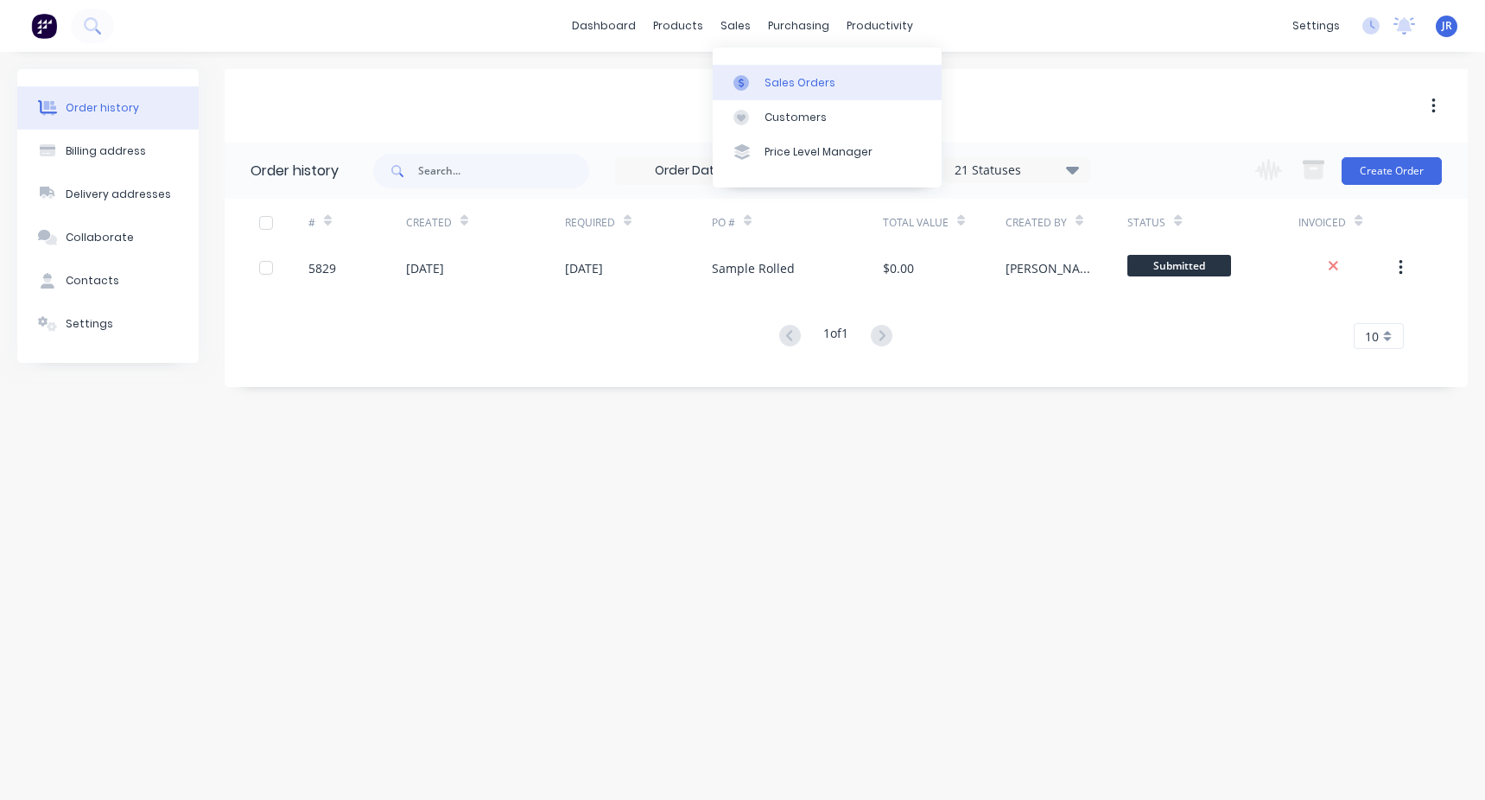
click at [761, 68] on link "Sales Orders" at bounding box center [827, 82] width 229 height 35
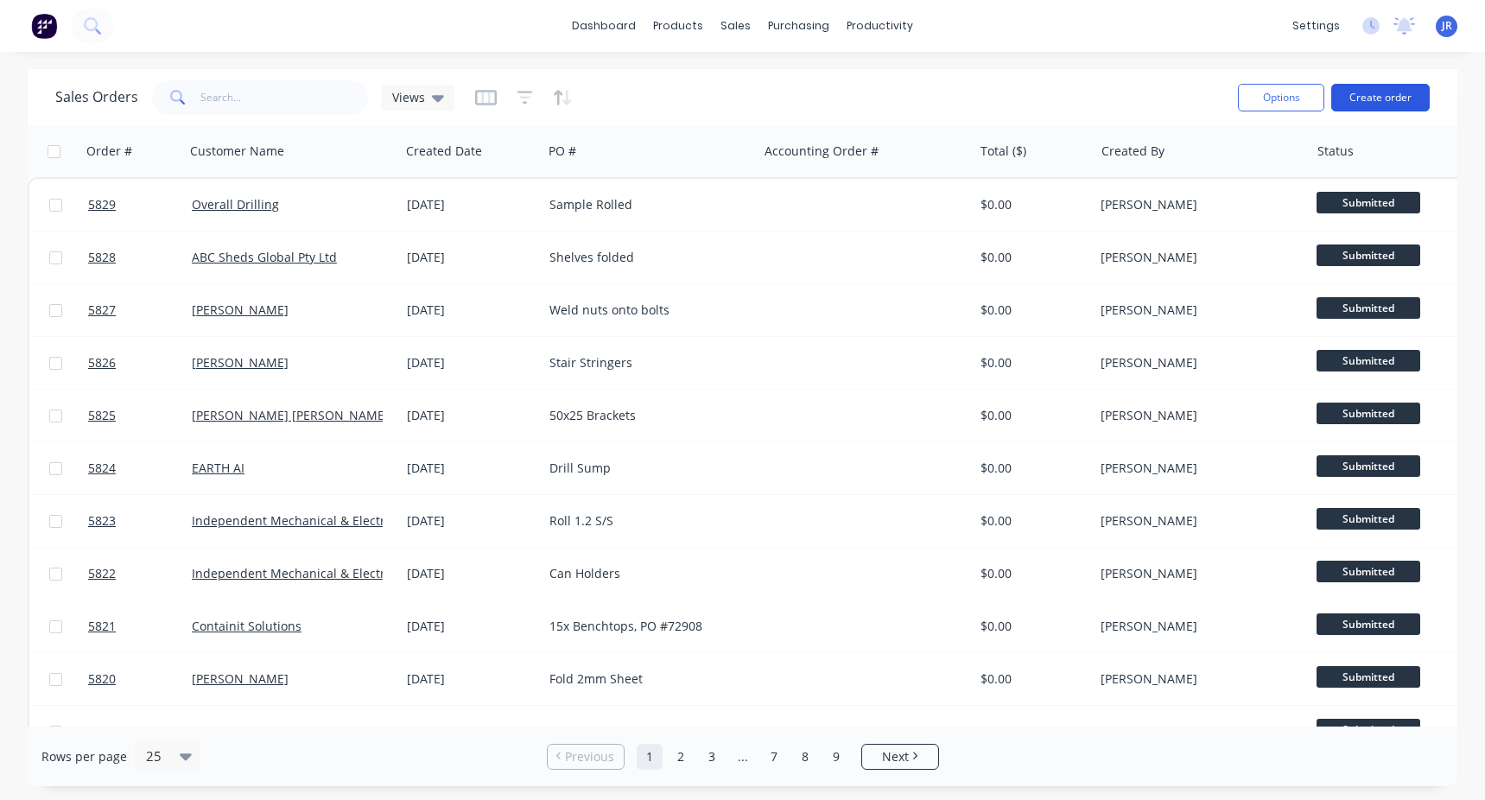
click at [1374, 104] on button "Create order" at bounding box center [1380, 98] width 98 height 28
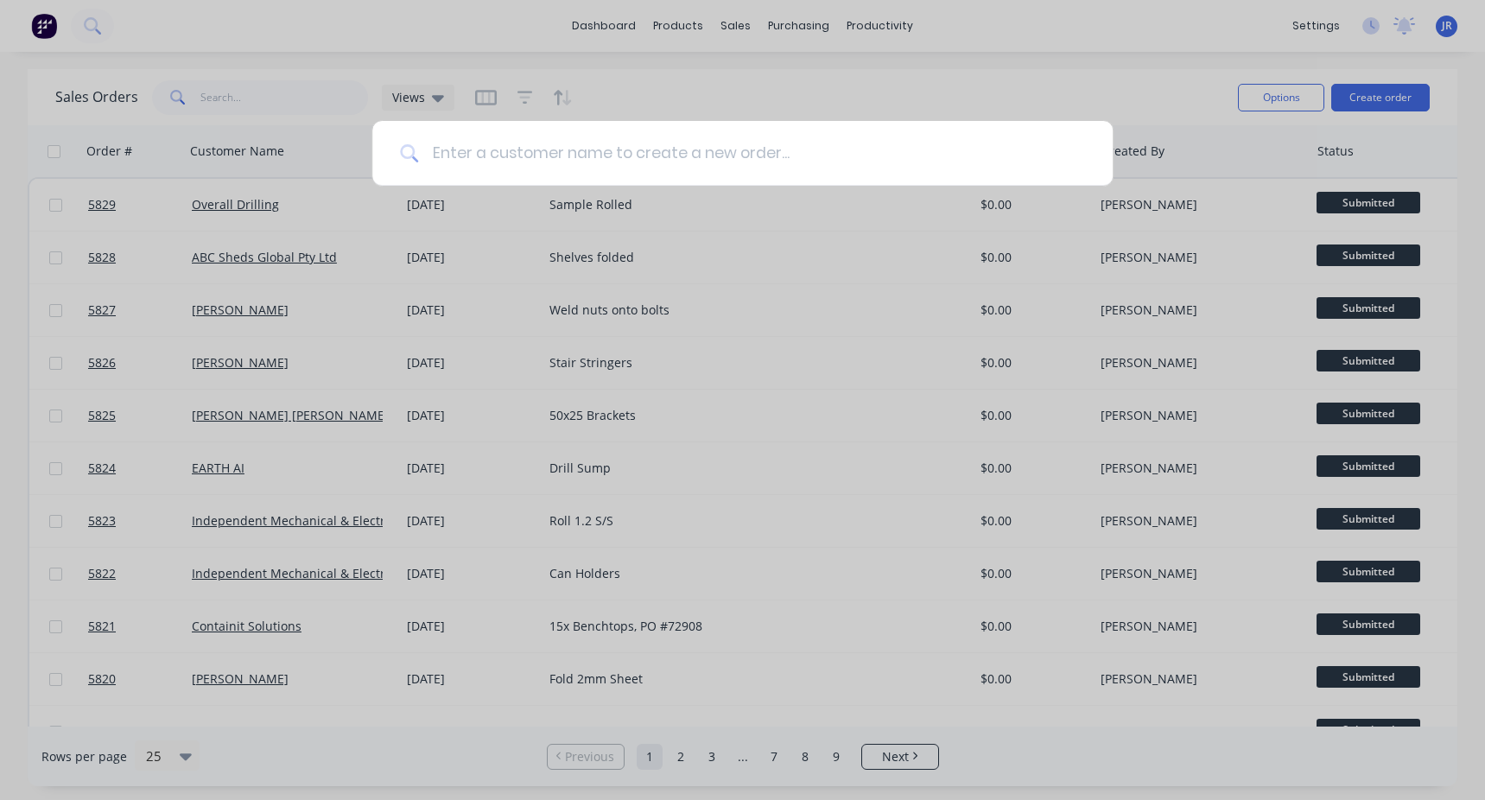
click at [635, 156] on input at bounding box center [751, 153] width 667 height 65
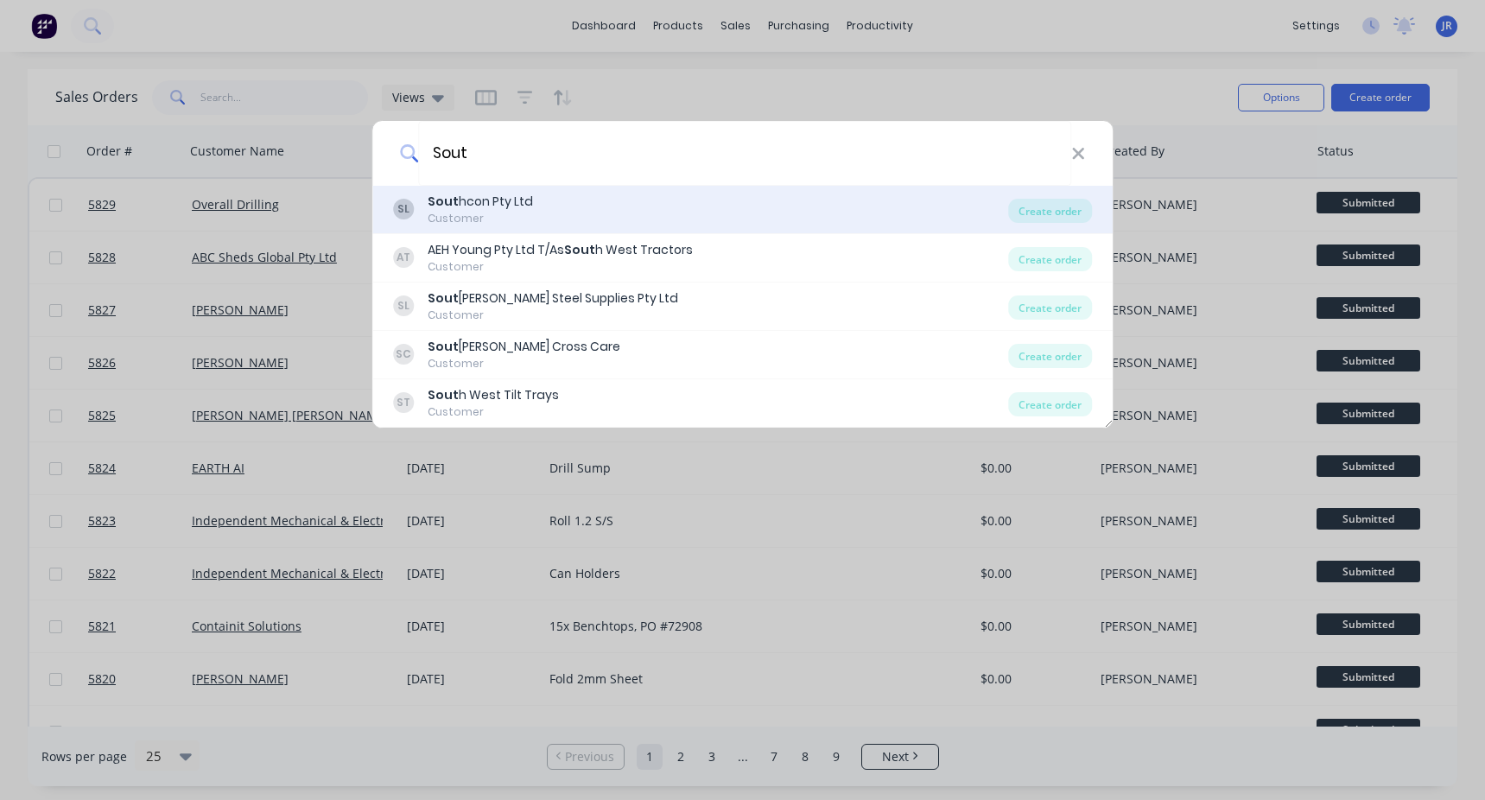
type input "Sout"
click at [564, 215] on div "SL Sout hcon Pty Ltd Customer" at bounding box center [701, 210] width 616 height 34
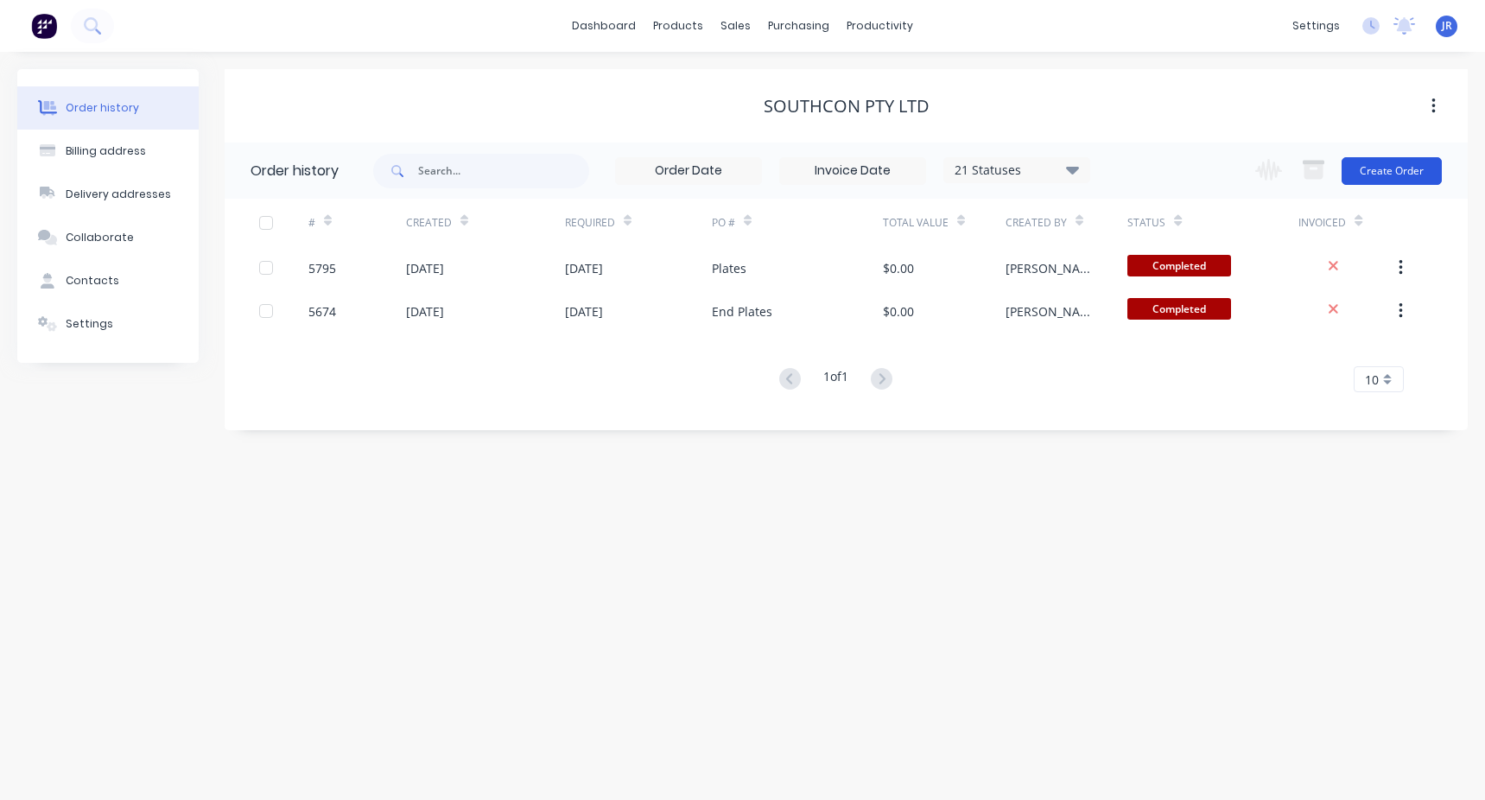
click at [1404, 177] on button "Create Order" at bounding box center [1392, 171] width 100 height 28
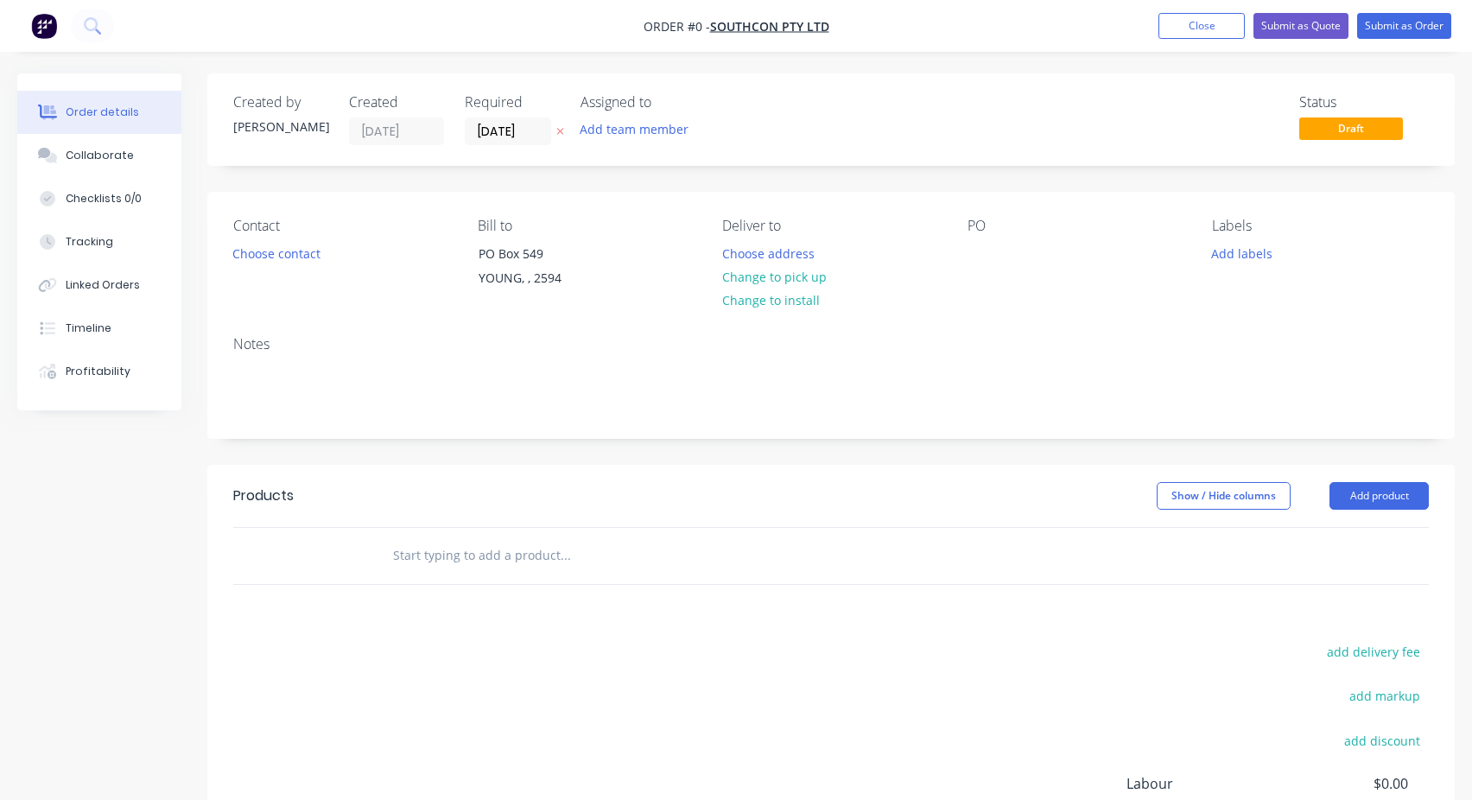
click at [481, 545] on input "text" at bounding box center [565, 555] width 346 height 35
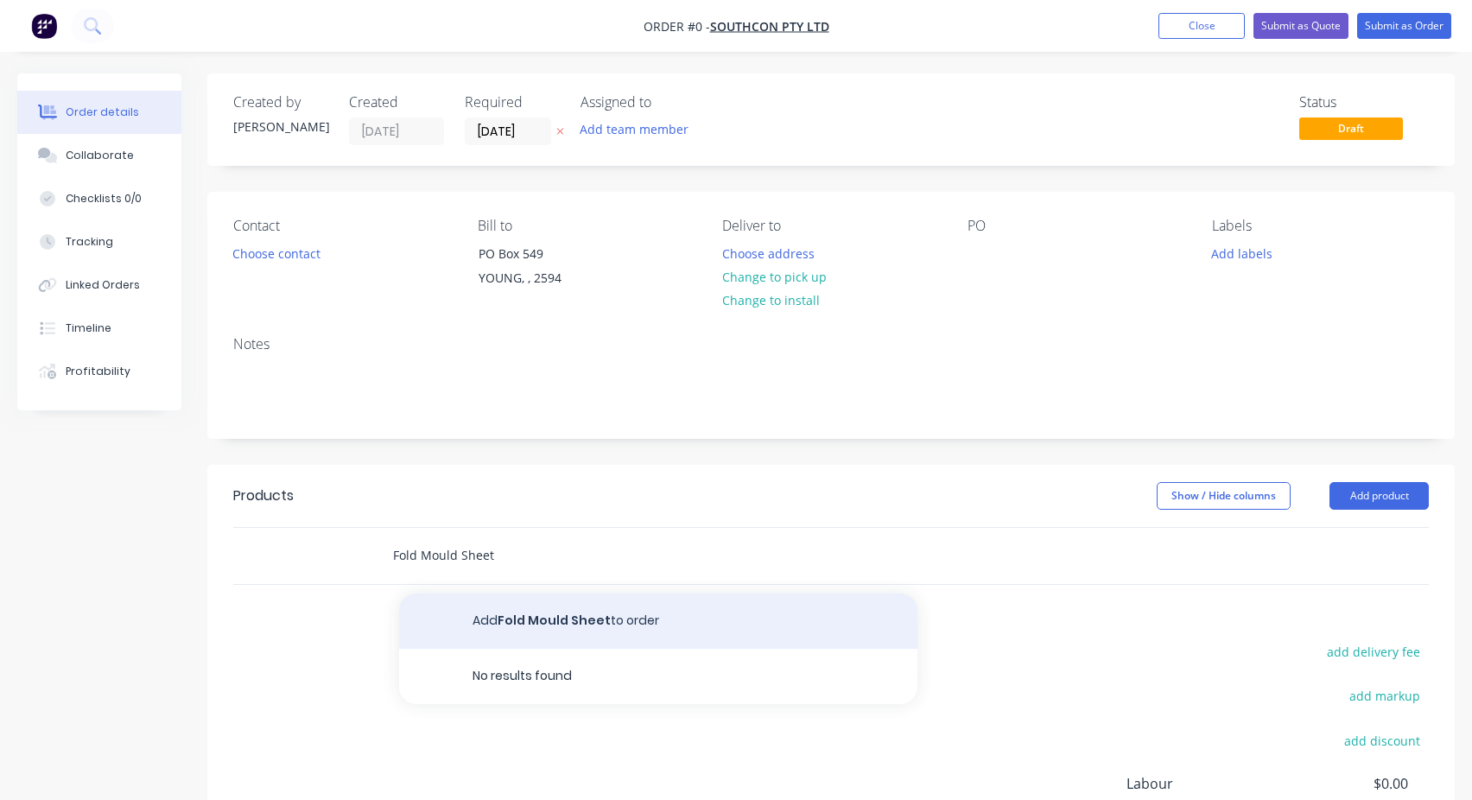
type input "Fold Mould Sheet"
click at [501, 606] on button "Add Fold Mould Sheet to order" at bounding box center [658, 620] width 518 height 55
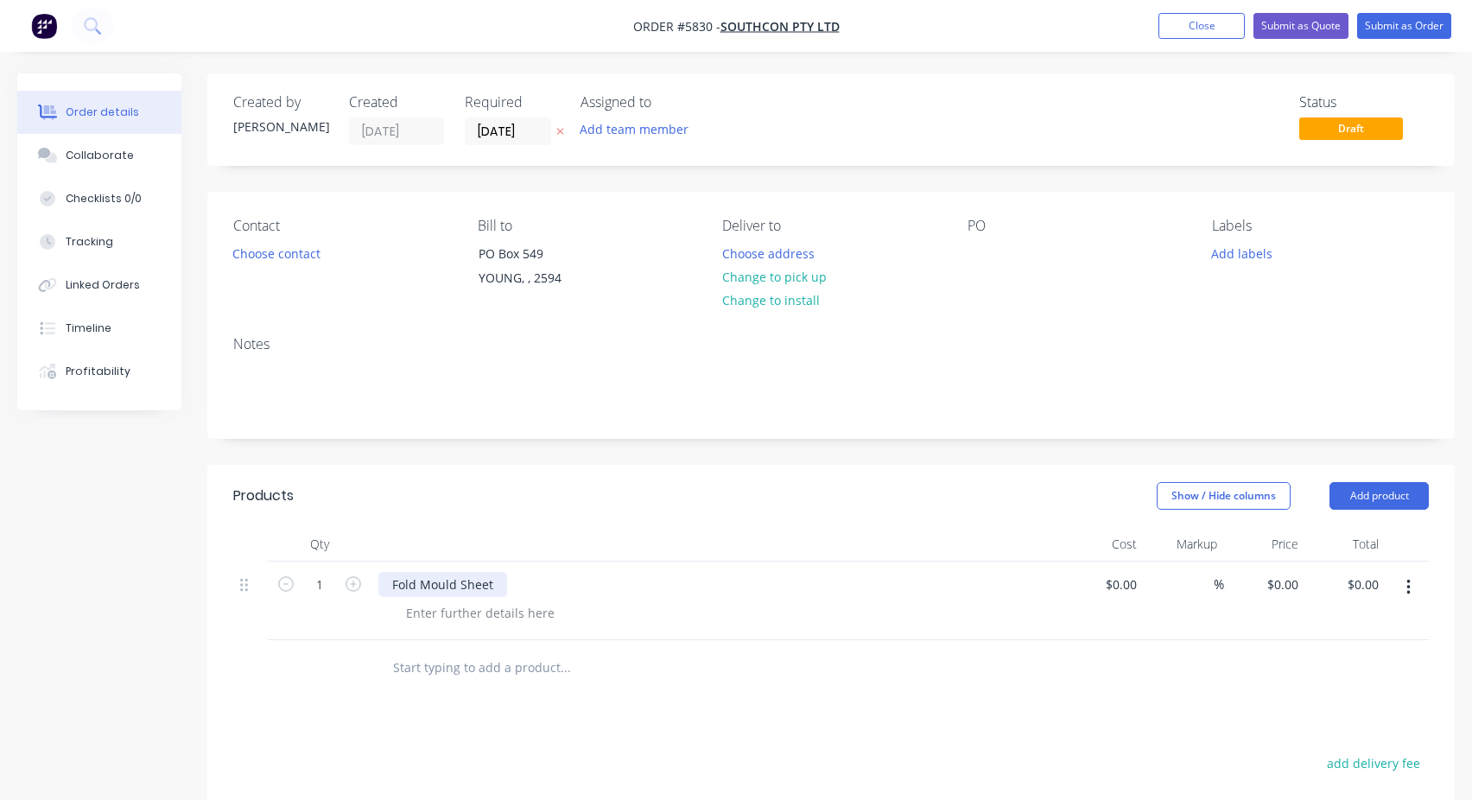
click at [437, 592] on div "Fold Mould Sheet" at bounding box center [442, 584] width 129 height 25
click at [983, 251] on div at bounding box center [982, 253] width 28 height 25
paste div
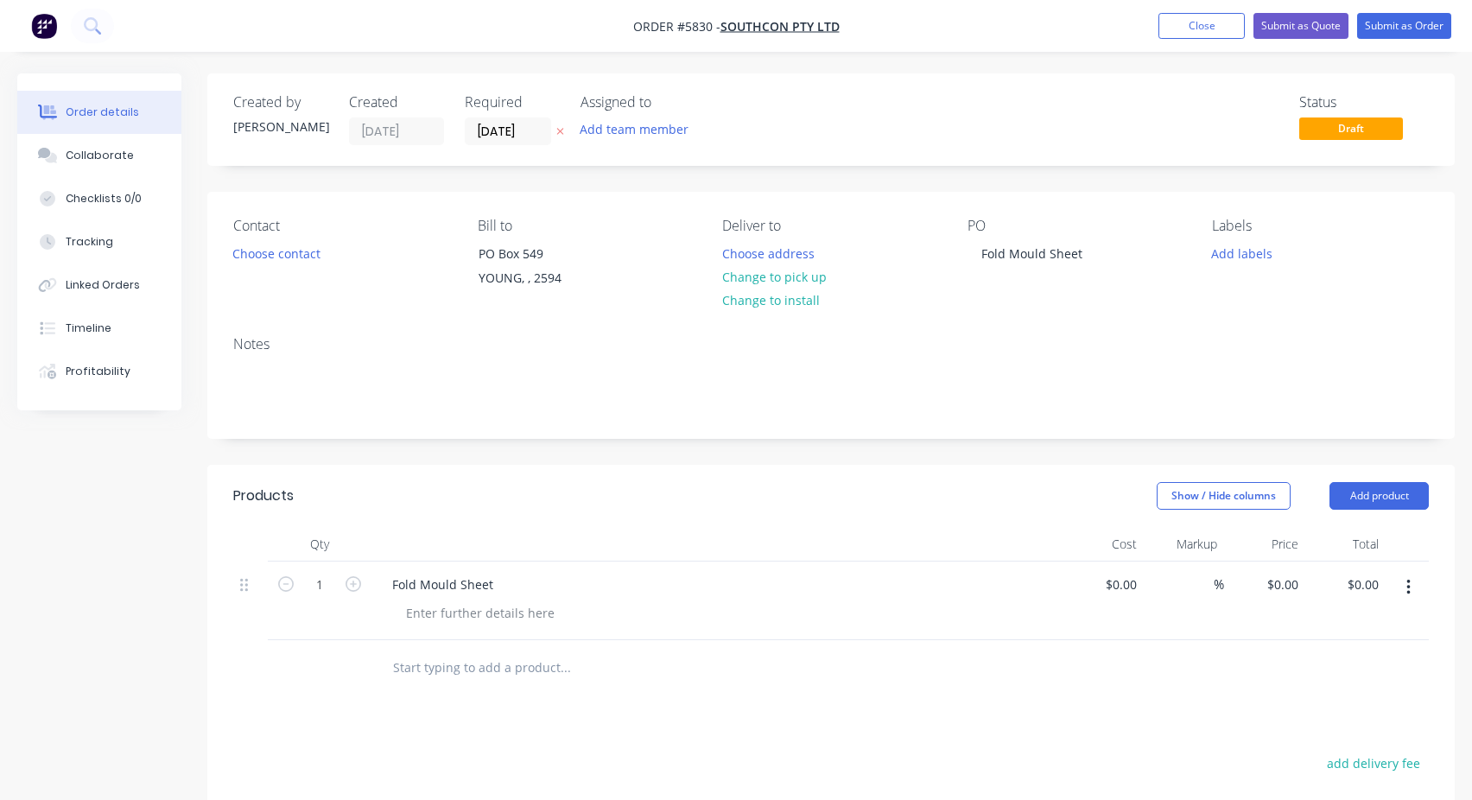
click at [1136, 204] on div "Contact Choose contact [PERSON_NAME] to [STREET_ADDRESS] Deliver to Choose addr…" at bounding box center [830, 257] width 1247 height 130
click at [1393, 35] on button "Submit as Order" at bounding box center [1404, 26] width 94 height 26
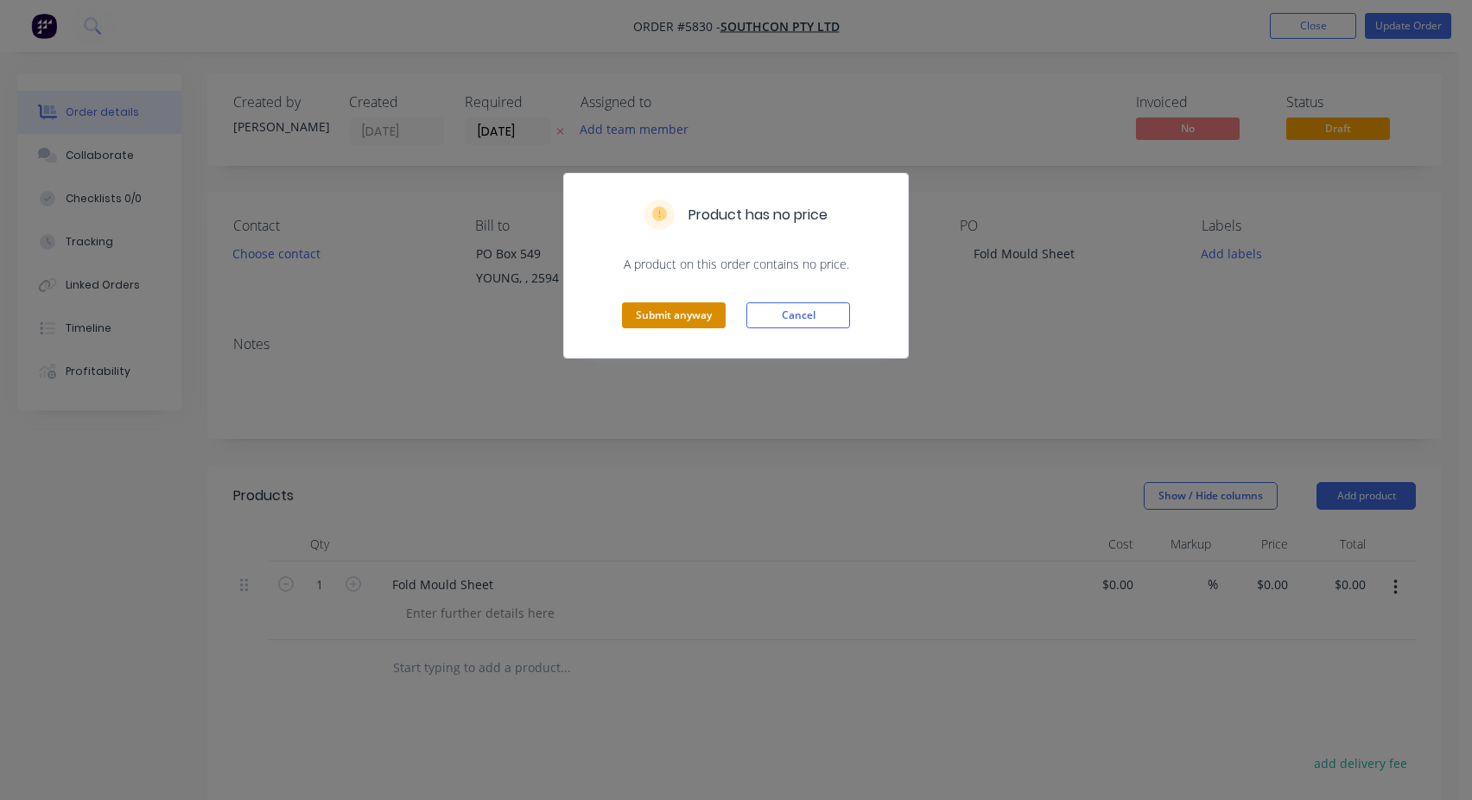
click at [665, 314] on button "Submit anyway" at bounding box center [674, 315] width 104 height 26
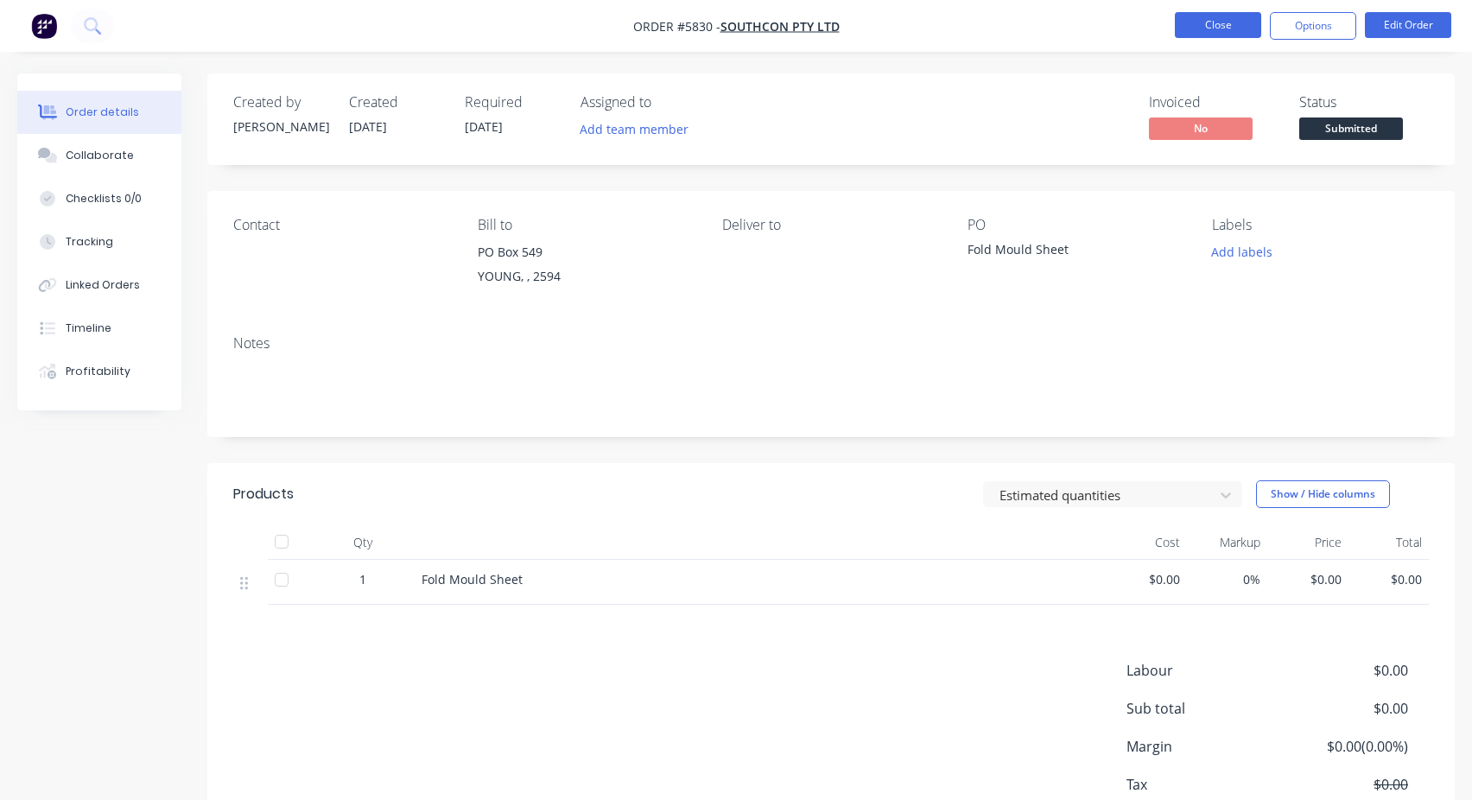
click at [1220, 23] on button "Close" at bounding box center [1218, 25] width 86 height 26
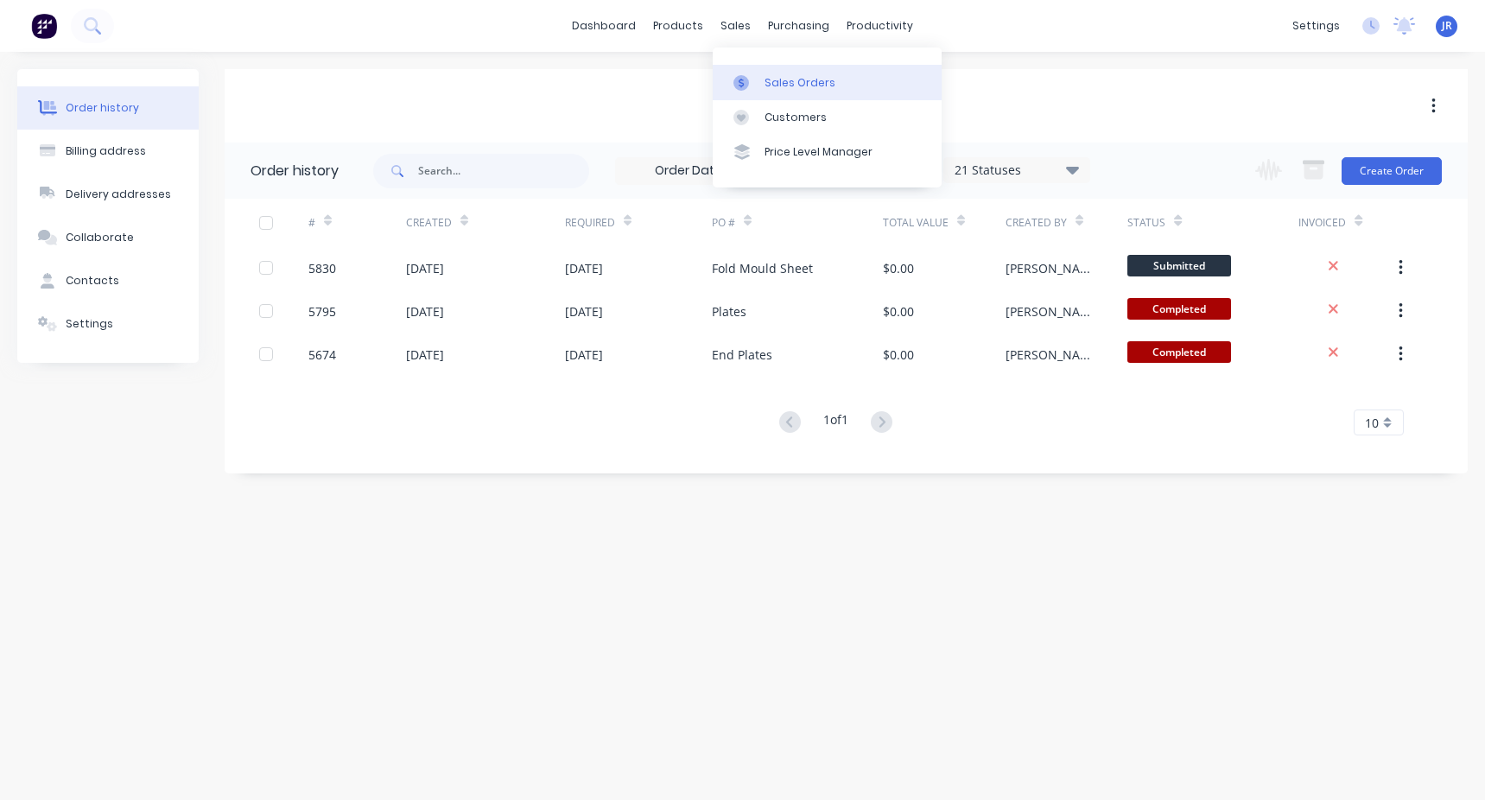
click at [791, 81] on div "Sales Orders" at bounding box center [800, 83] width 71 height 16
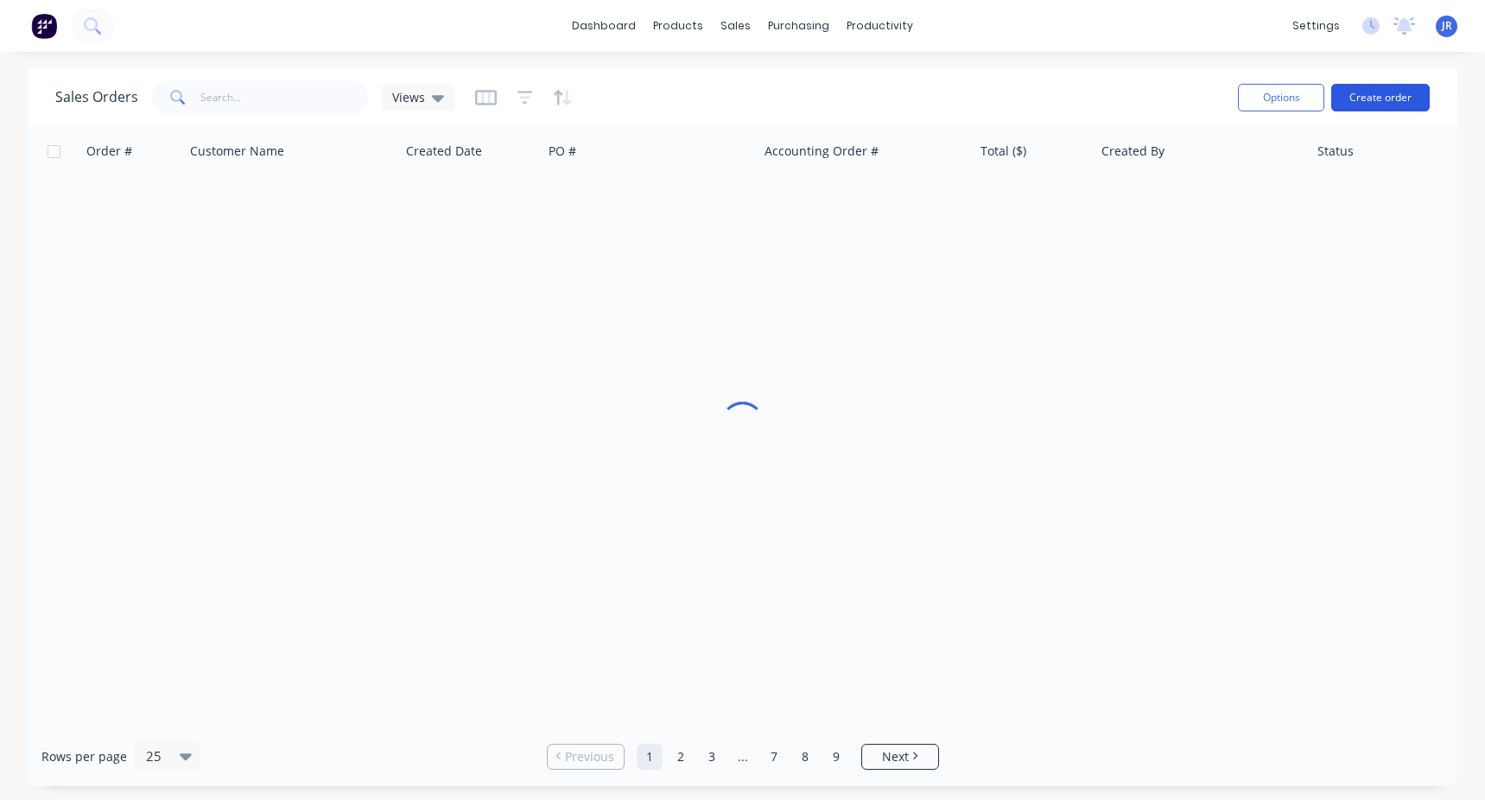
click at [1374, 95] on button "Create order" at bounding box center [1380, 98] width 98 height 28
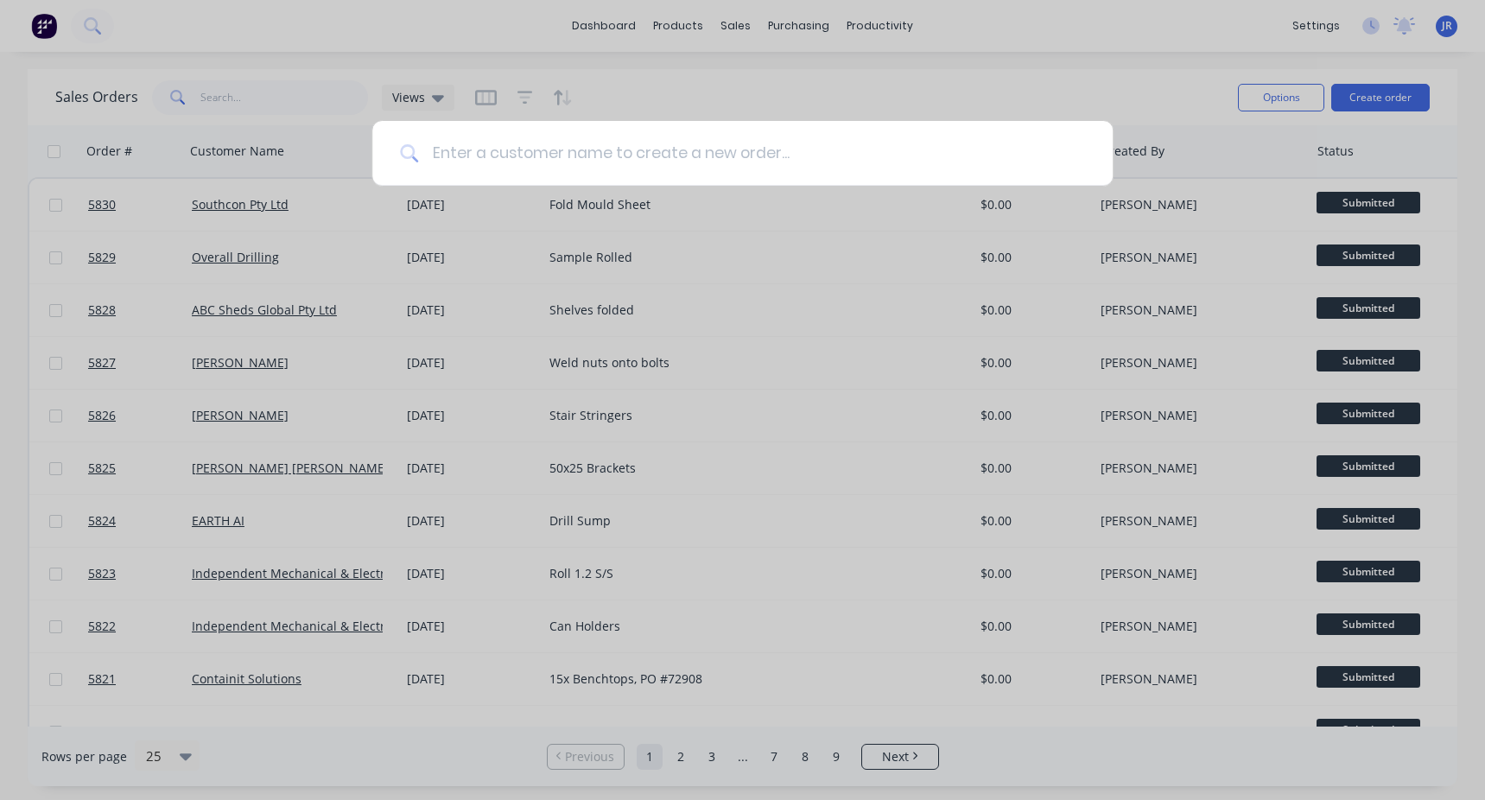
click at [545, 163] on input at bounding box center [751, 153] width 667 height 65
type input "Ben"
